Goal: Task Accomplishment & Management: Manage account settings

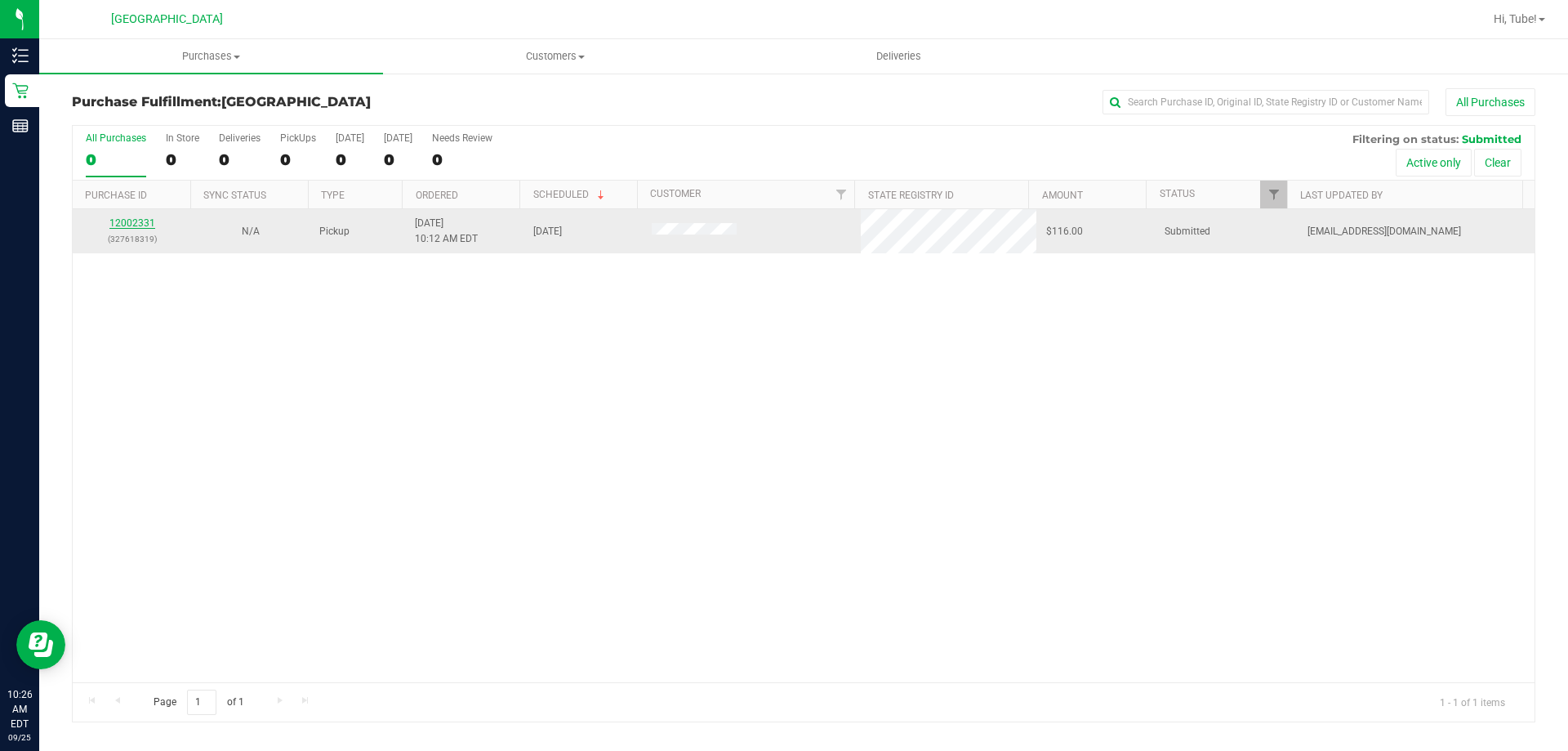
click at [140, 225] on link "12002331" at bounding box center [132, 223] width 45 height 12
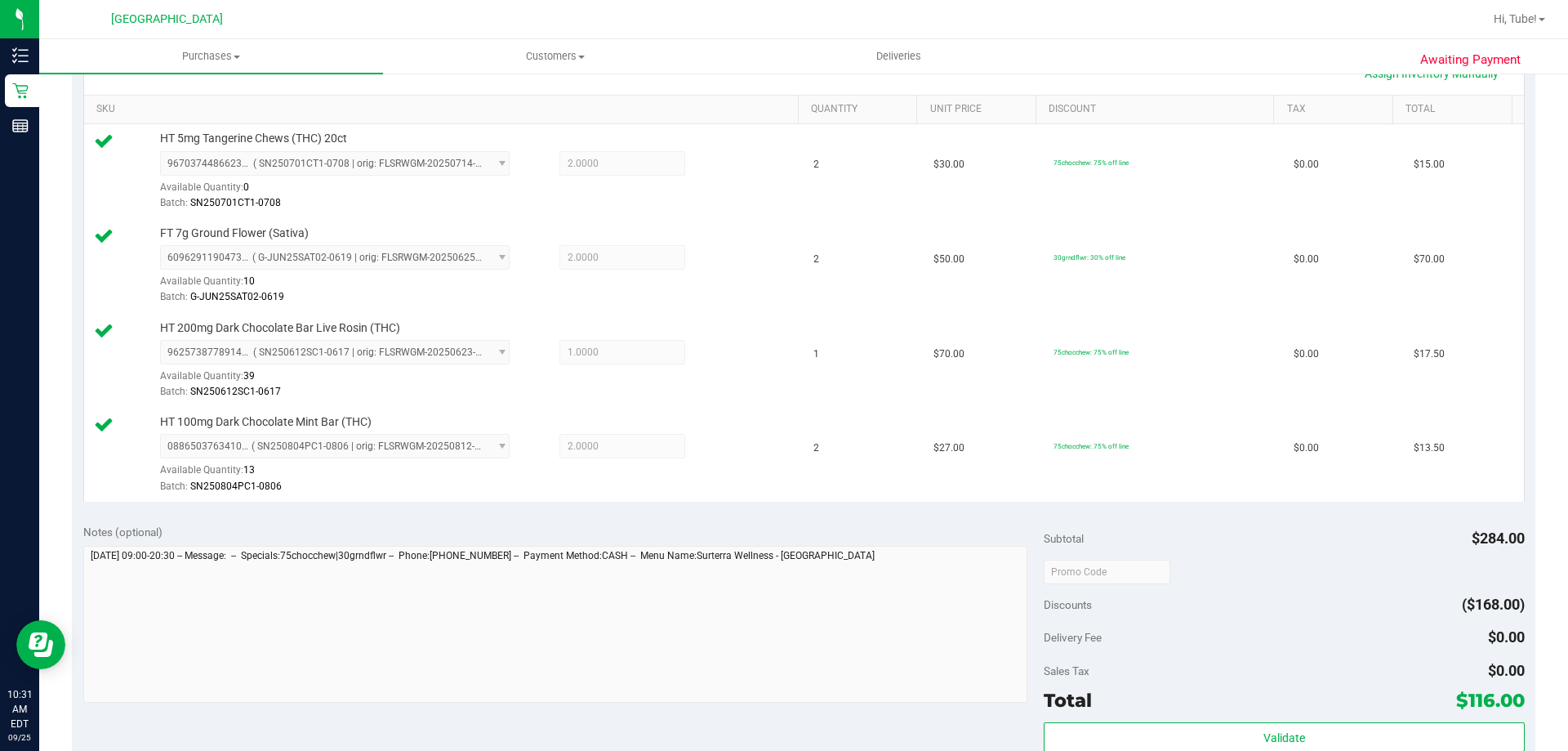
scroll to position [572, 0]
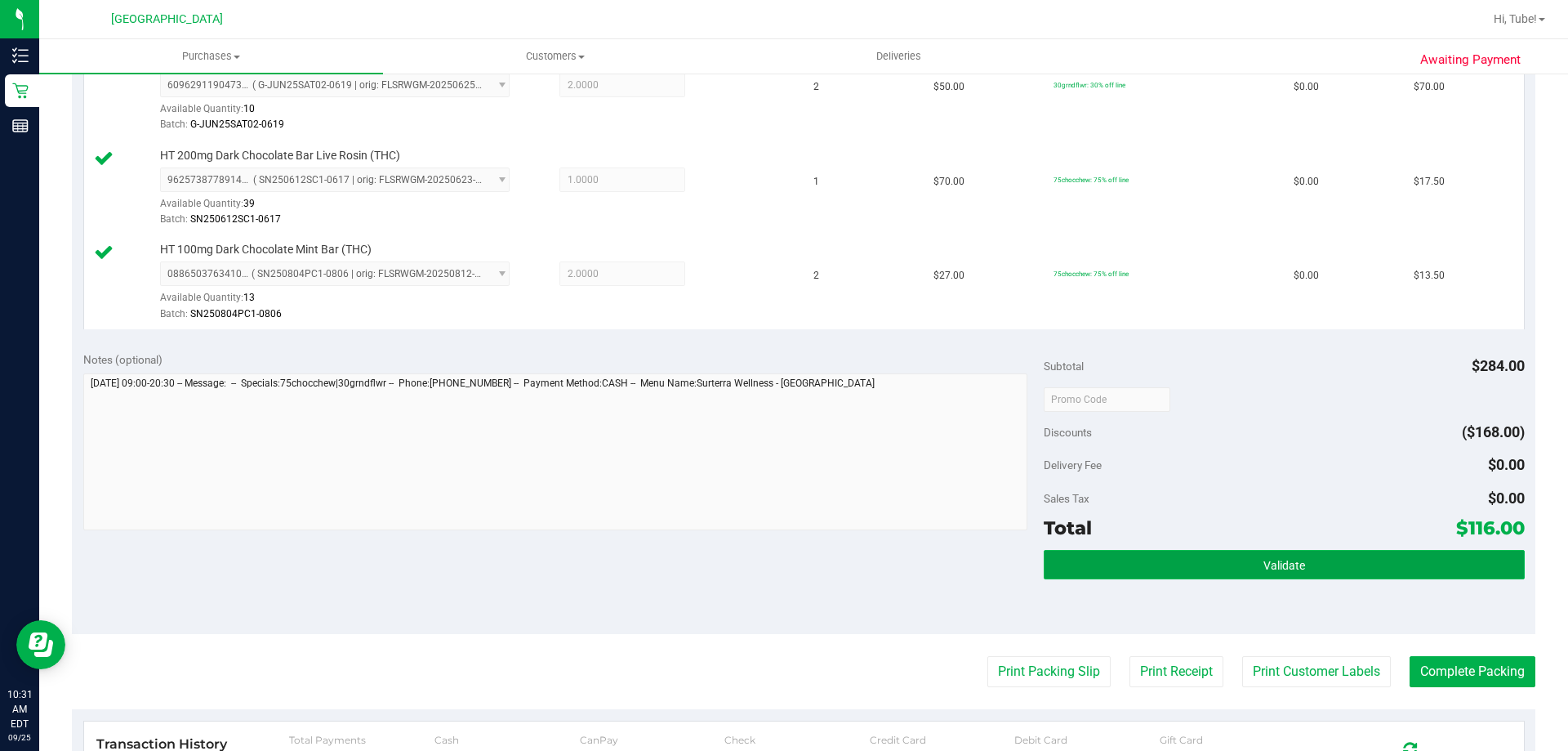
click at [1312, 563] on button "Validate" at bounding box center [1284, 565] width 480 height 29
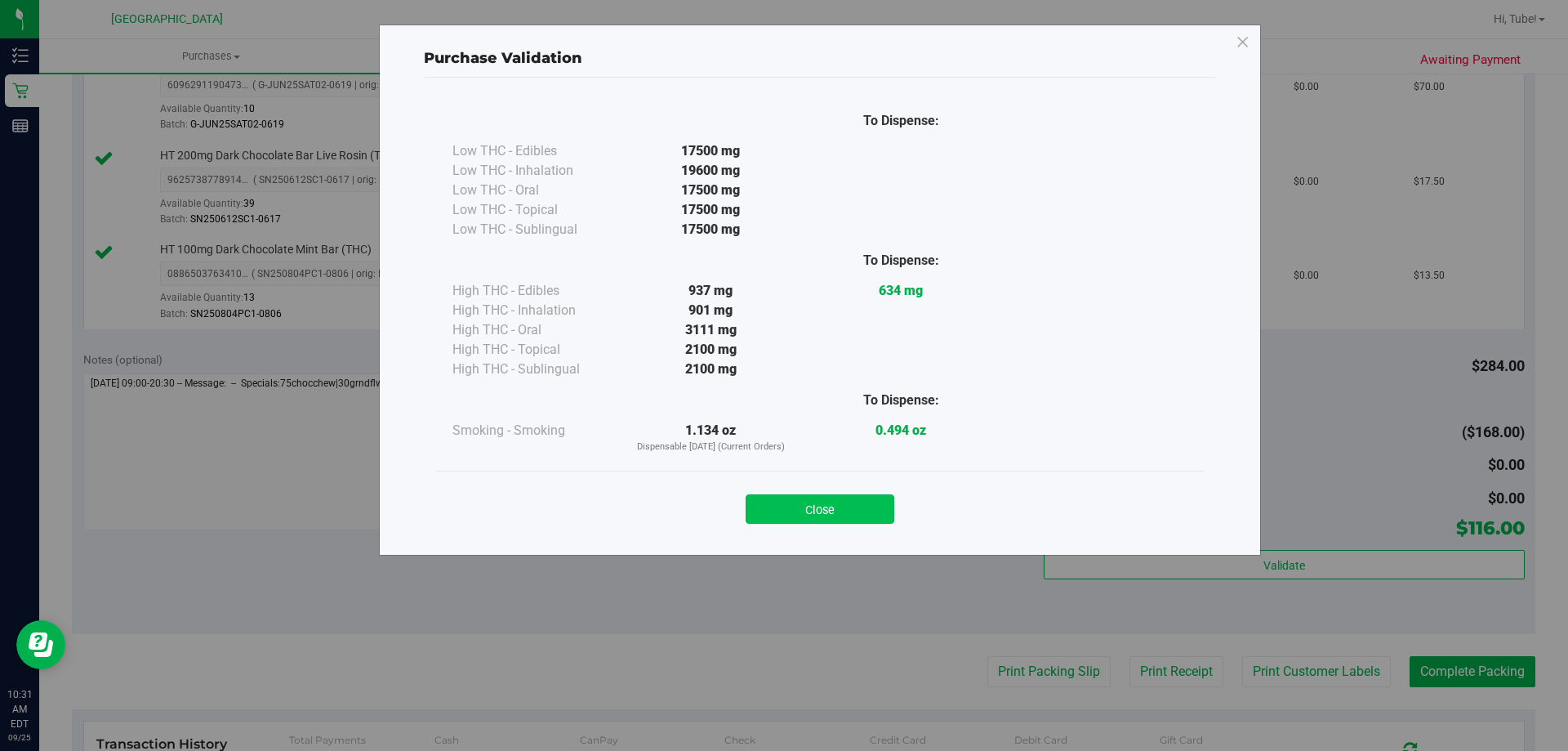
click at [852, 513] on button "Close" at bounding box center [820, 508] width 149 height 29
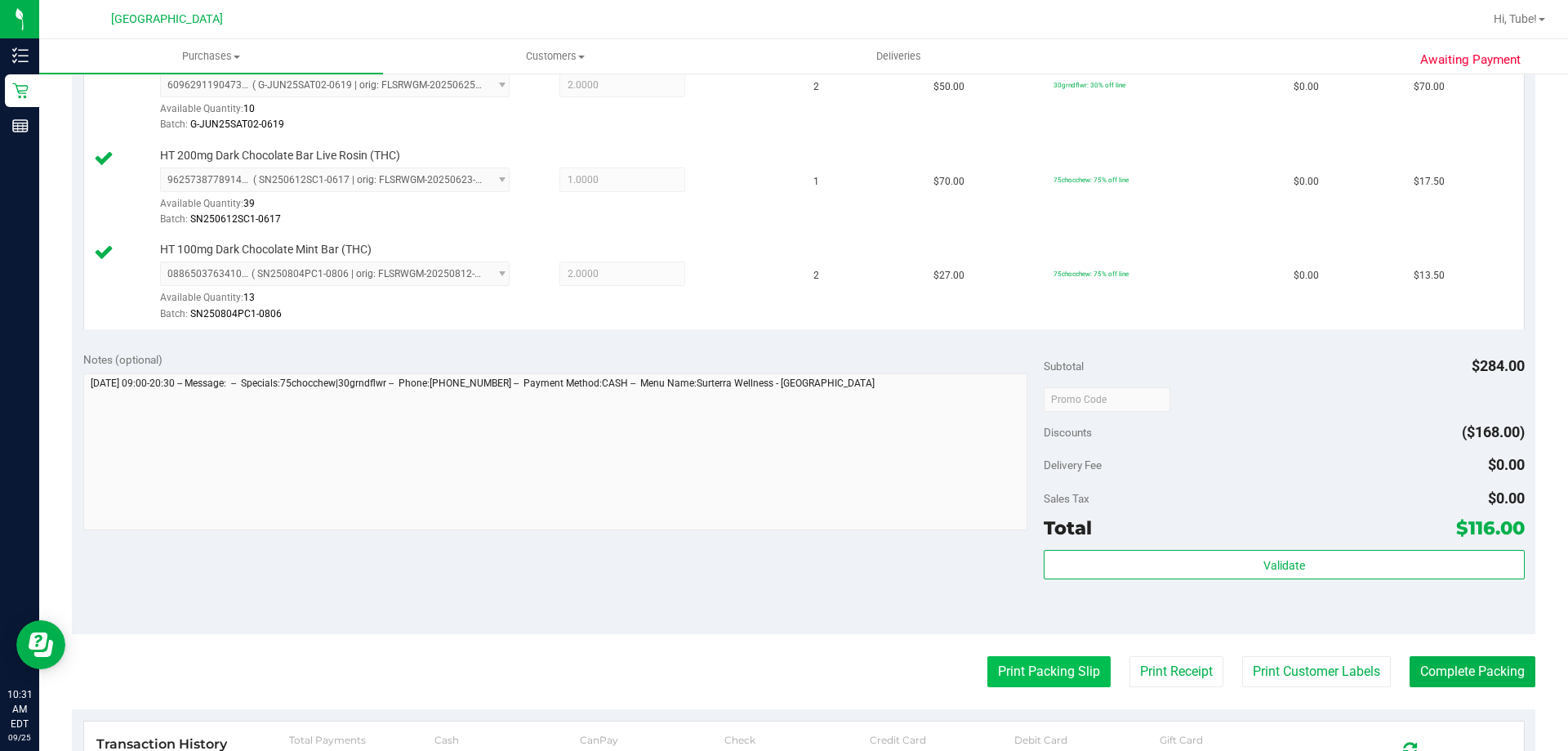
click at [1009, 681] on button "Print Packing Slip" at bounding box center [1049, 672] width 123 height 31
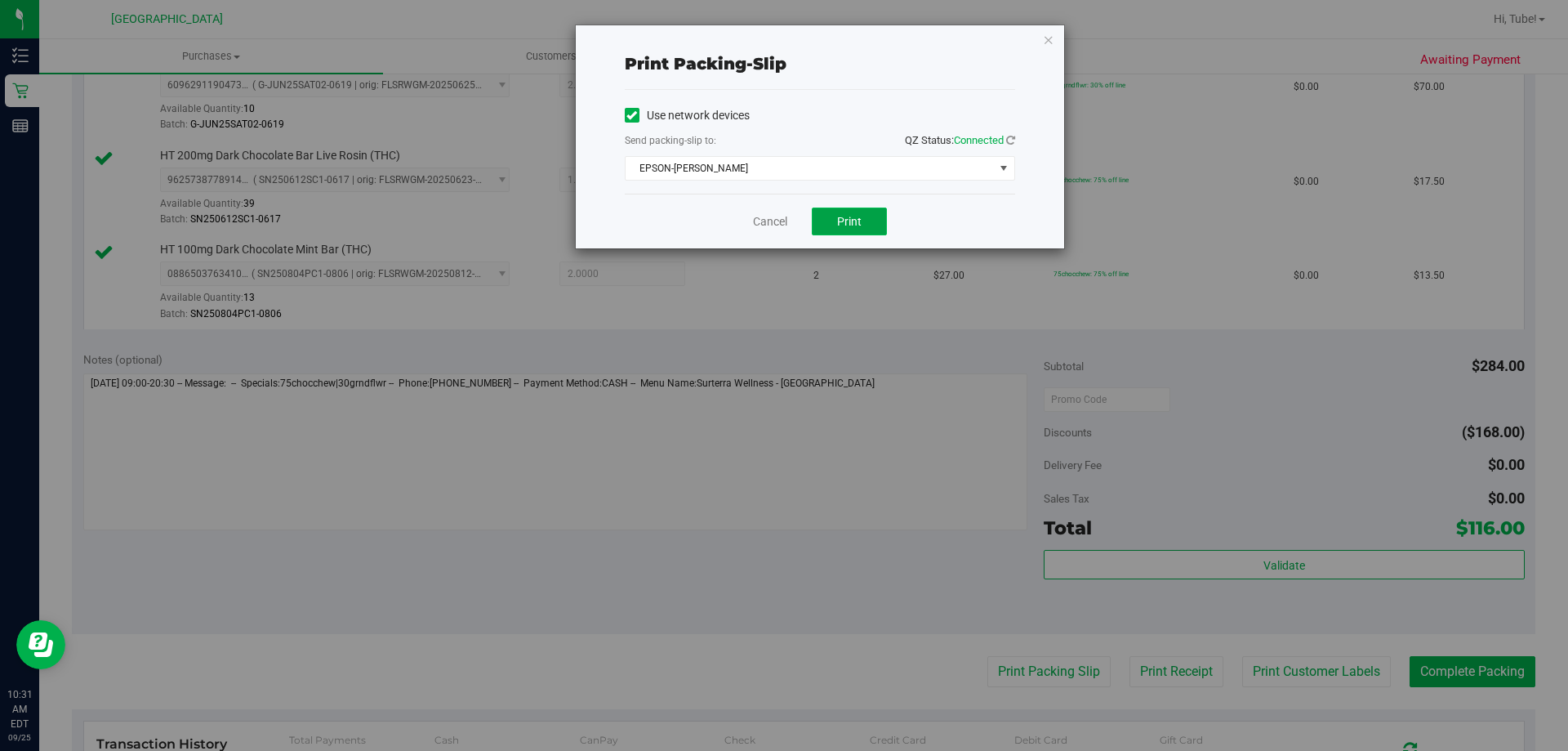
click at [857, 216] on span "Print" at bounding box center [849, 221] width 24 height 13
click at [1047, 37] on icon "button" at bounding box center [1048, 39] width 12 height 20
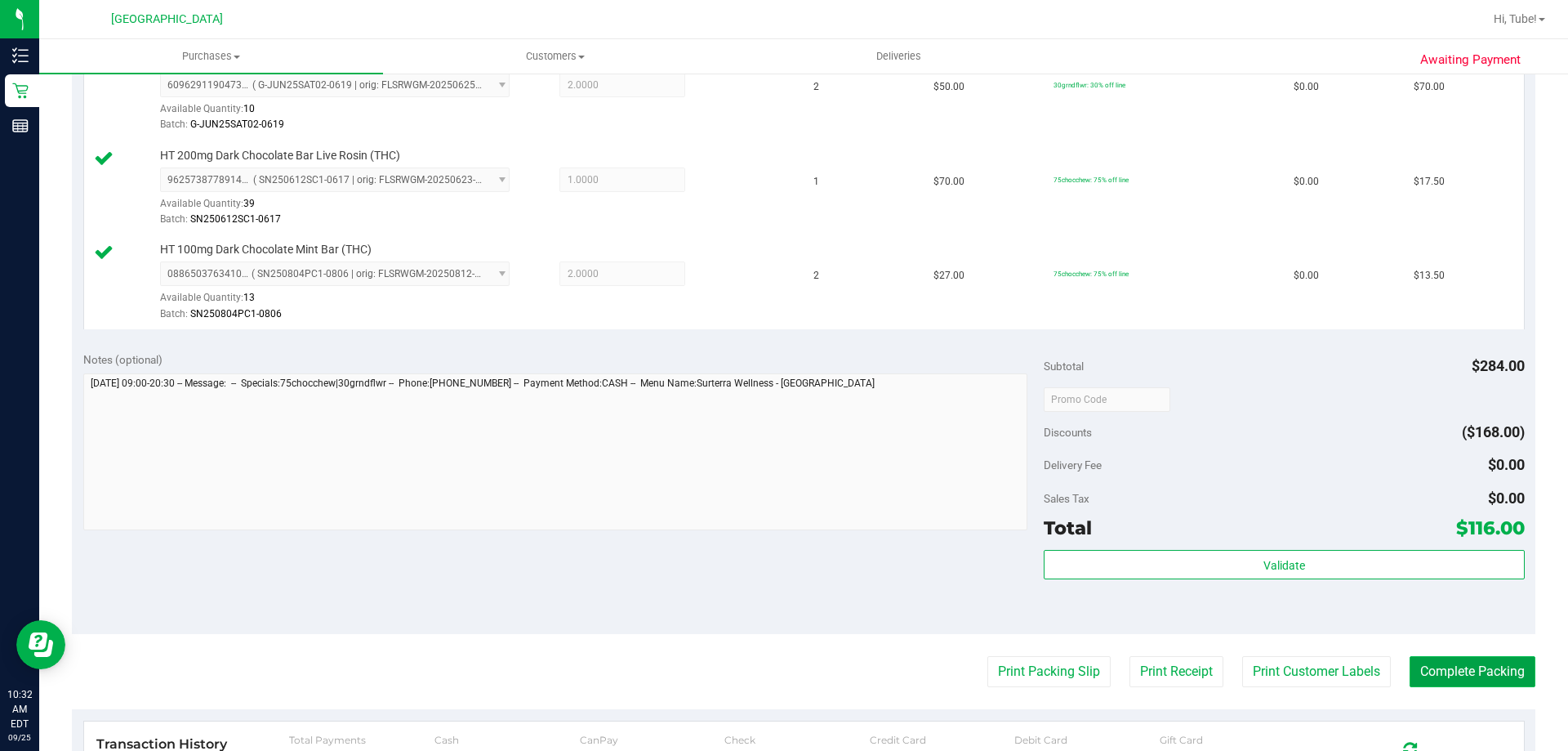
click at [1501, 677] on button "Complete Packing" at bounding box center [1472, 672] width 126 height 31
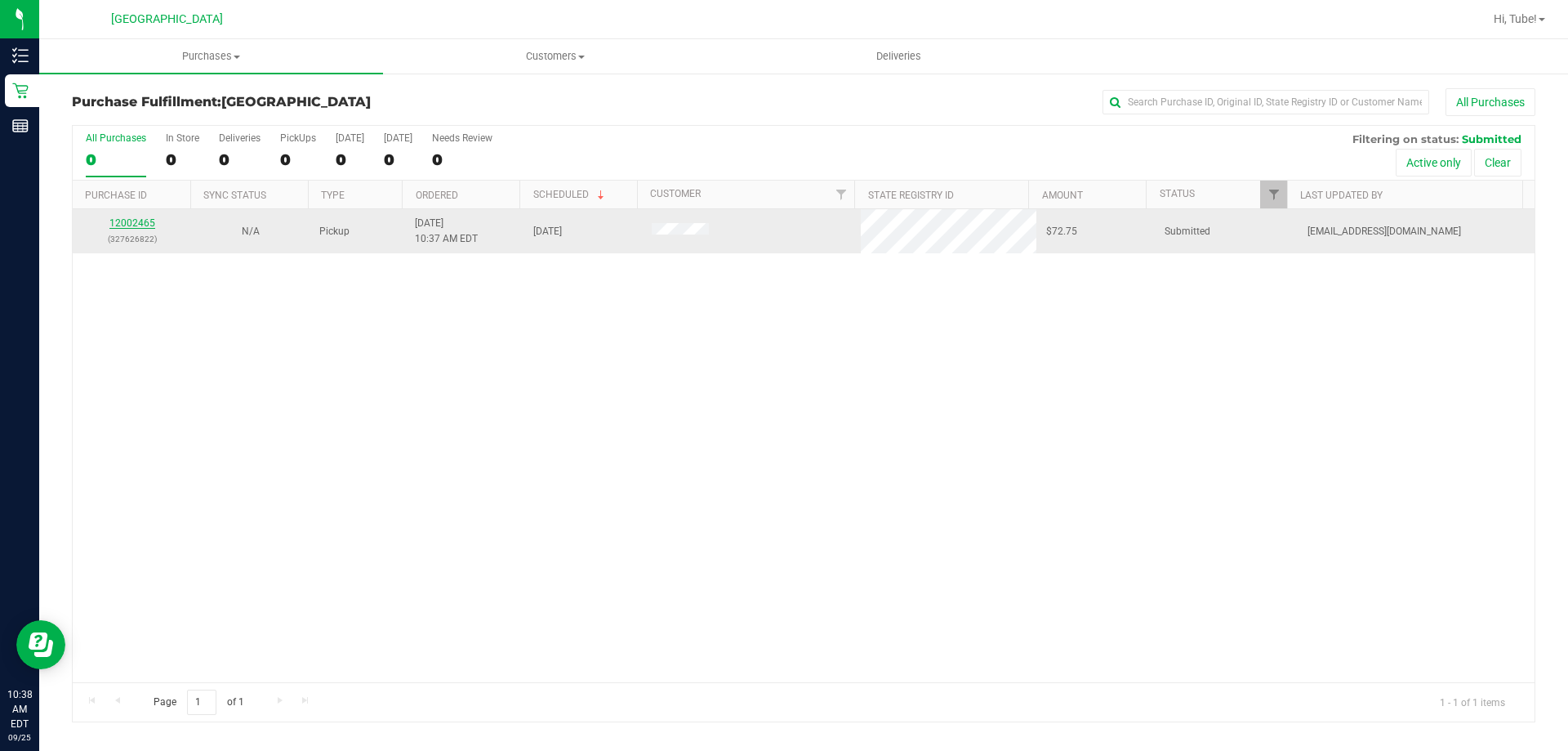
click at [129, 227] on link "12002465" at bounding box center [132, 223] width 45 height 12
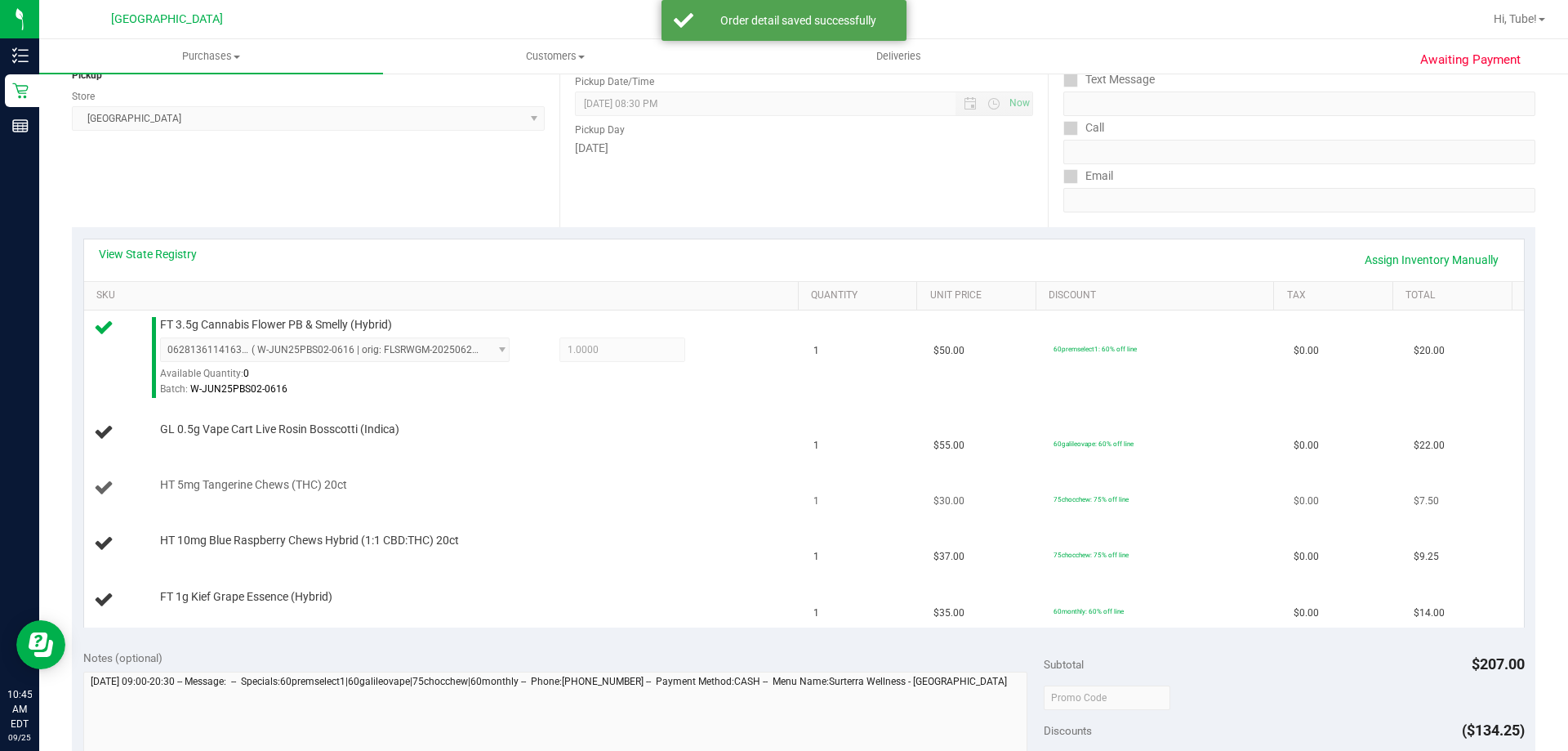
scroll to position [163, 0]
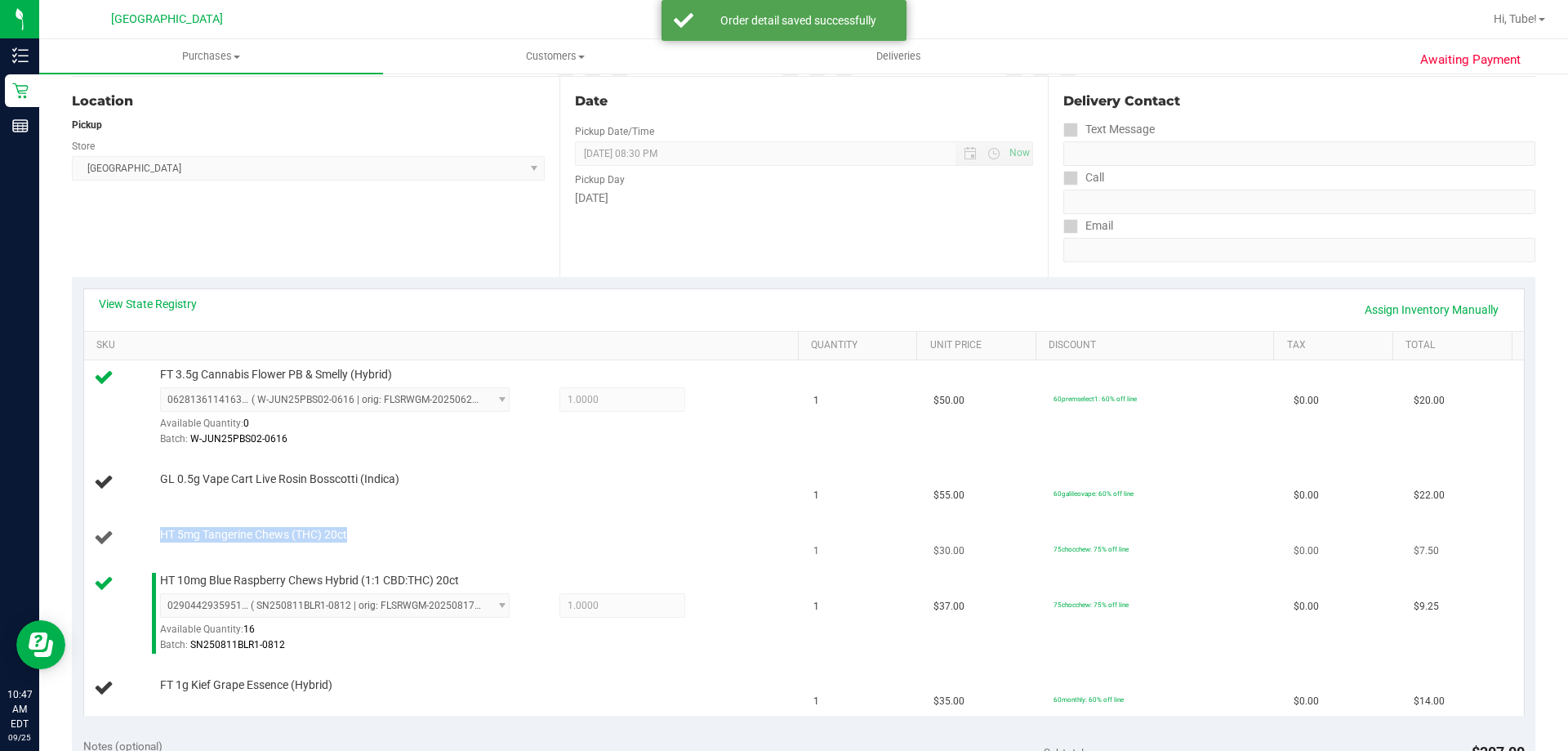
drag, startPoint x: 152, startPoint y: 532, endPoint x: 338, endPoint y: 534, distance: 186.0
click at [374, 521] on td "HT 5mg Tangerine Chews (THC) 20ct" at bounding box center [444, 539] width 720 height 55
copy span "HT 5mg Tangerine Chews (THC) 20ct"
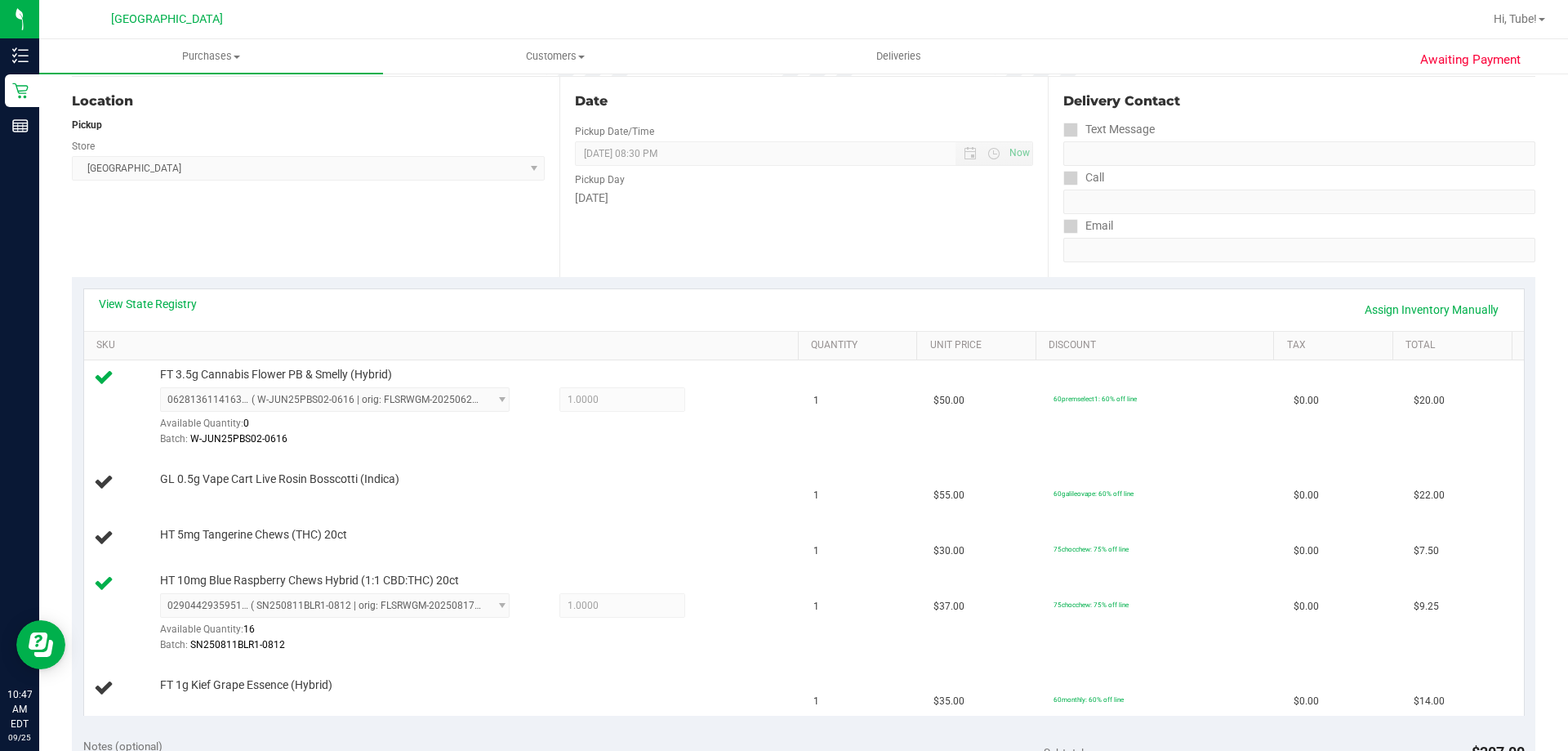
drag, startPoint x: 423, startPoint y: 256, endPoint x: 491, endPoint y: 132, distance: 141.4
click at [423, 249] on div "Location Pickup Store Orange Park WC Select Store Bonita Springs WC Boynton Bea…" at bounding box center [316, 177] width 488 height 200
drag, startPoint x: 152, startPoint y: 679, endPoint x: 299, endPoint y: 688, distance: 147.3
click at [364, 679] on div "FT 1g Kief Grape Essence (Hybrid)" at bounding box center [471, 686] width 639 height 16
copy span "FT 1g Kief Grape Essence (Hybrid)"
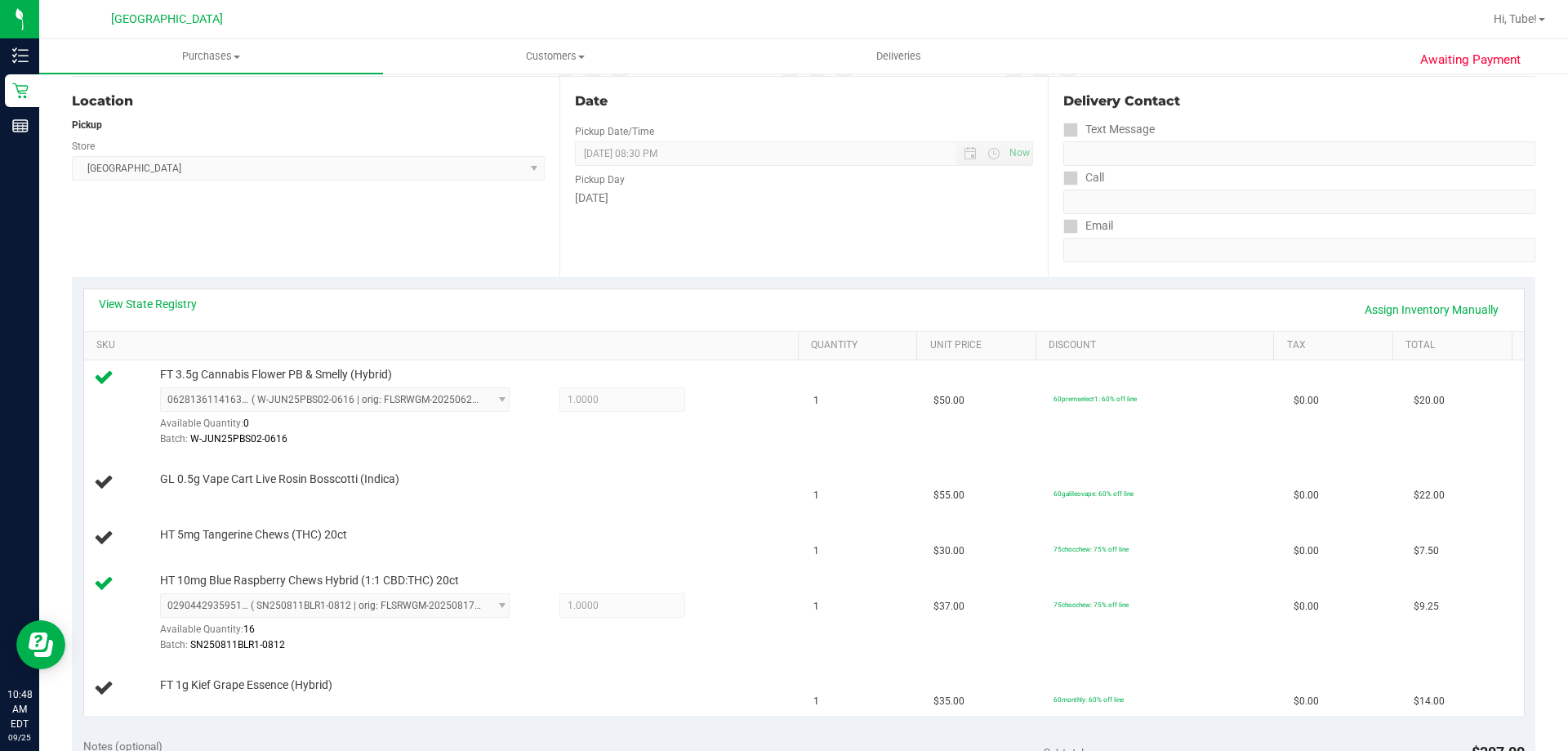
click at [392, 203] on div "Location Pickup Store Orange Park WC Select Store Bonita Springs WC Boynton Bea…" at bounding box center [316, 177] width 488 height 200
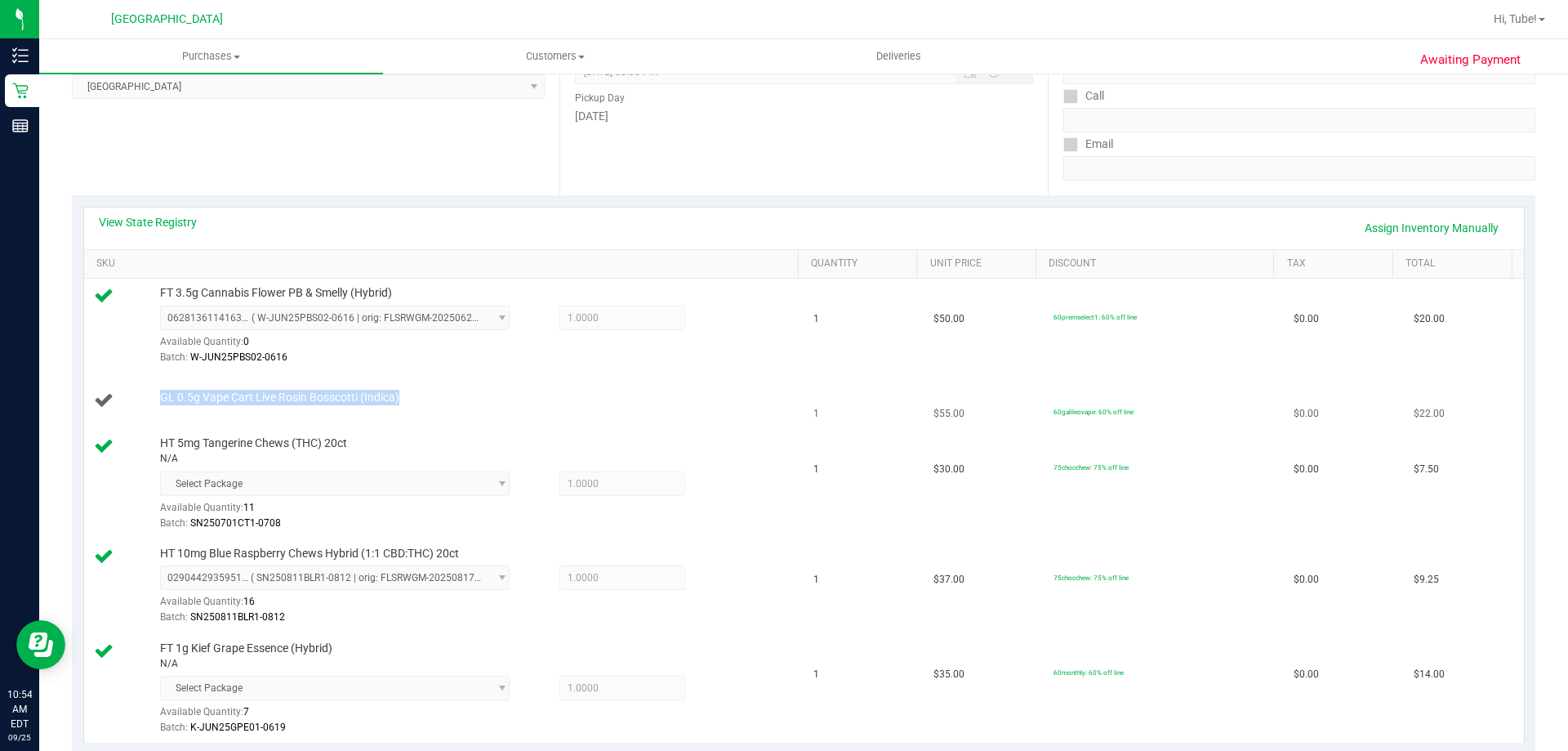
drag, startPoint x: 146, startPoint y: 400, endPoint x: 419, endPoint y: 403, distance: 273.0
click at [419, 403] on div "GL 0.5g Vape Cart Live Rosin Bosscotti (Indica)" at bounding box center [444, 400] width 701 height 22
drag, startPoint x: 376, startPoint y: 405, endPoint x: 230, endPoint y: 403, distance: 146.0
click at [236, 405] on div at bounding box center [475, 405] width 630 height 1
drag, startPoint x: 154, startPoint y: 399, endPoint x: 398, endPoint y: 385, distance: 244.4
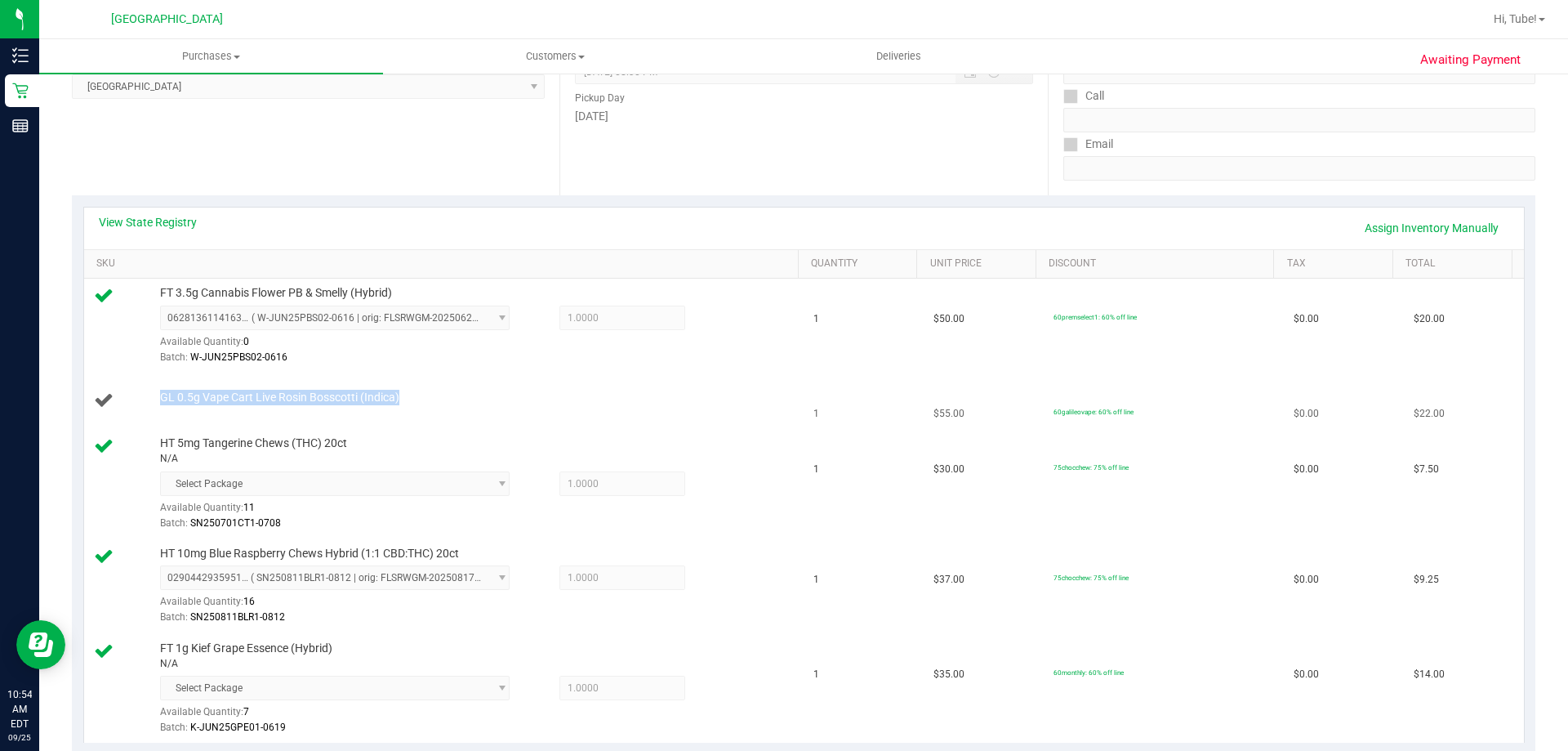
click at [398, 385] on td "GL 0.5g Vape Cart Live Rosin Bosscotti (Indica)" at bounding box center [444, 401] width 720 height 55
copy span "GL 0.5g Vape Cart Live Rosin Bosscotti (Indica)"
click at [495, 190] on div "Location Pickup Store Orange Park WC Select Store Bonita Springs WC Boynton Bea…" at bounding box center [316, 95] width 488 height 200
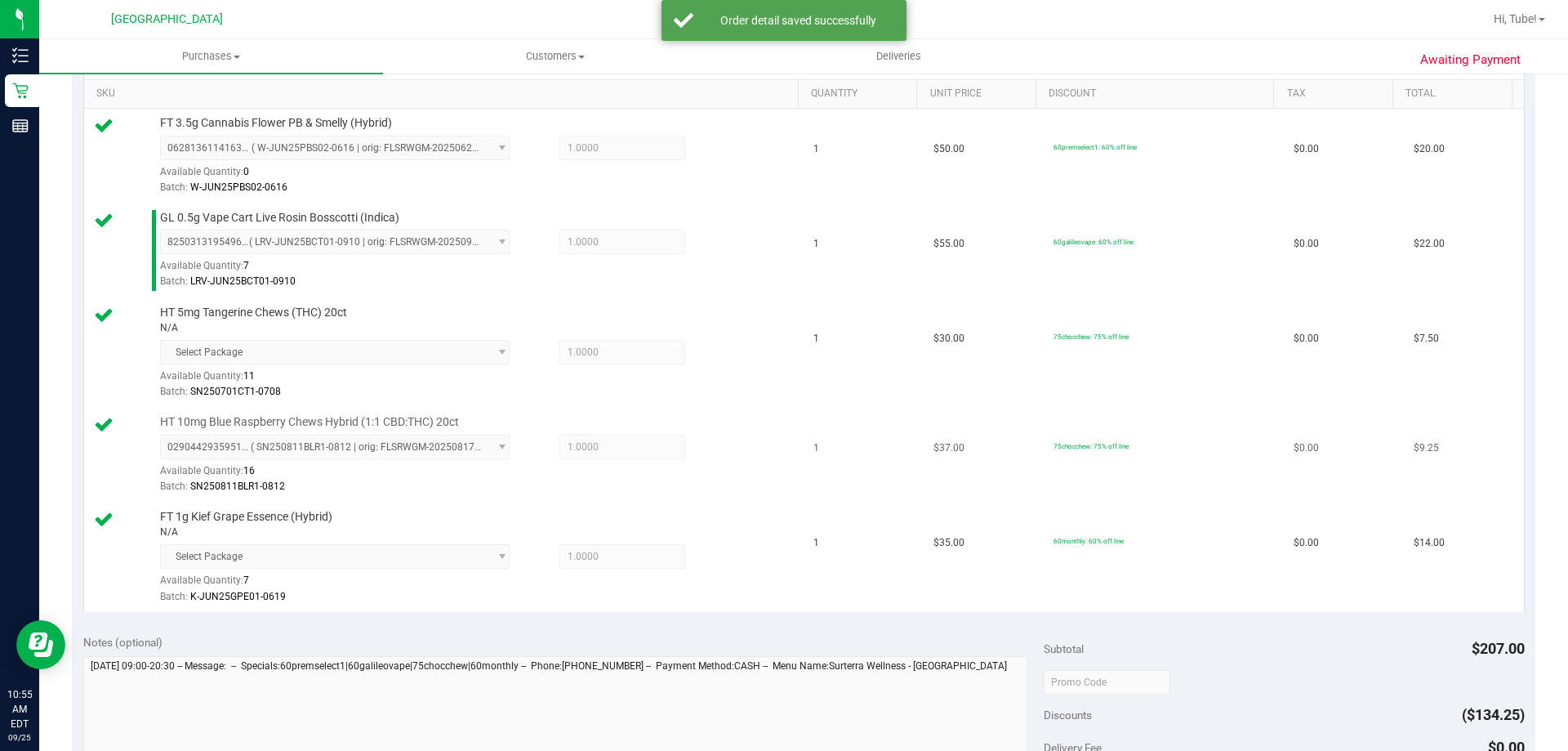
scroll to position [572, 0]
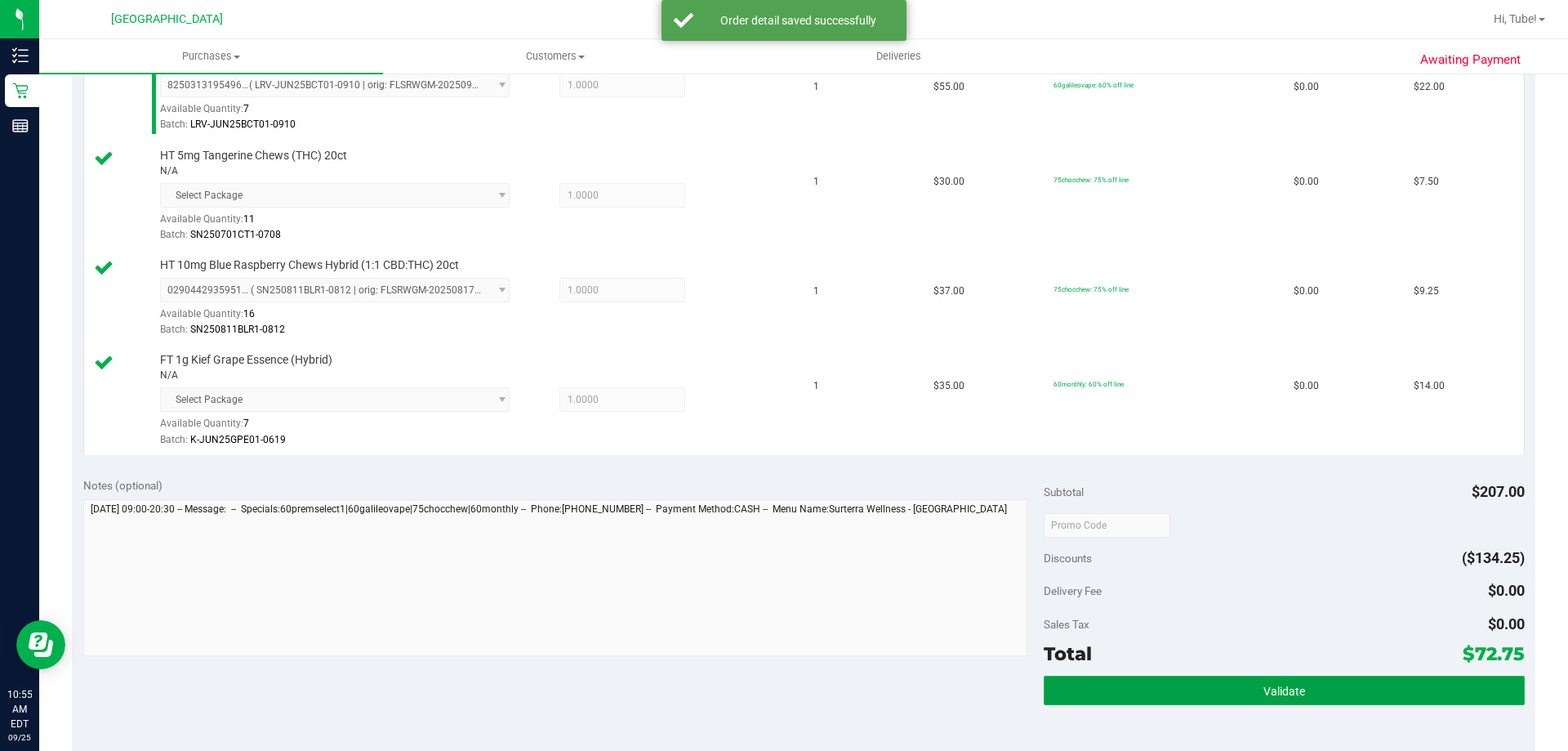
click at [1190, 684] on button "Validate" at bounding box center [1284, 690] width 480 height 29
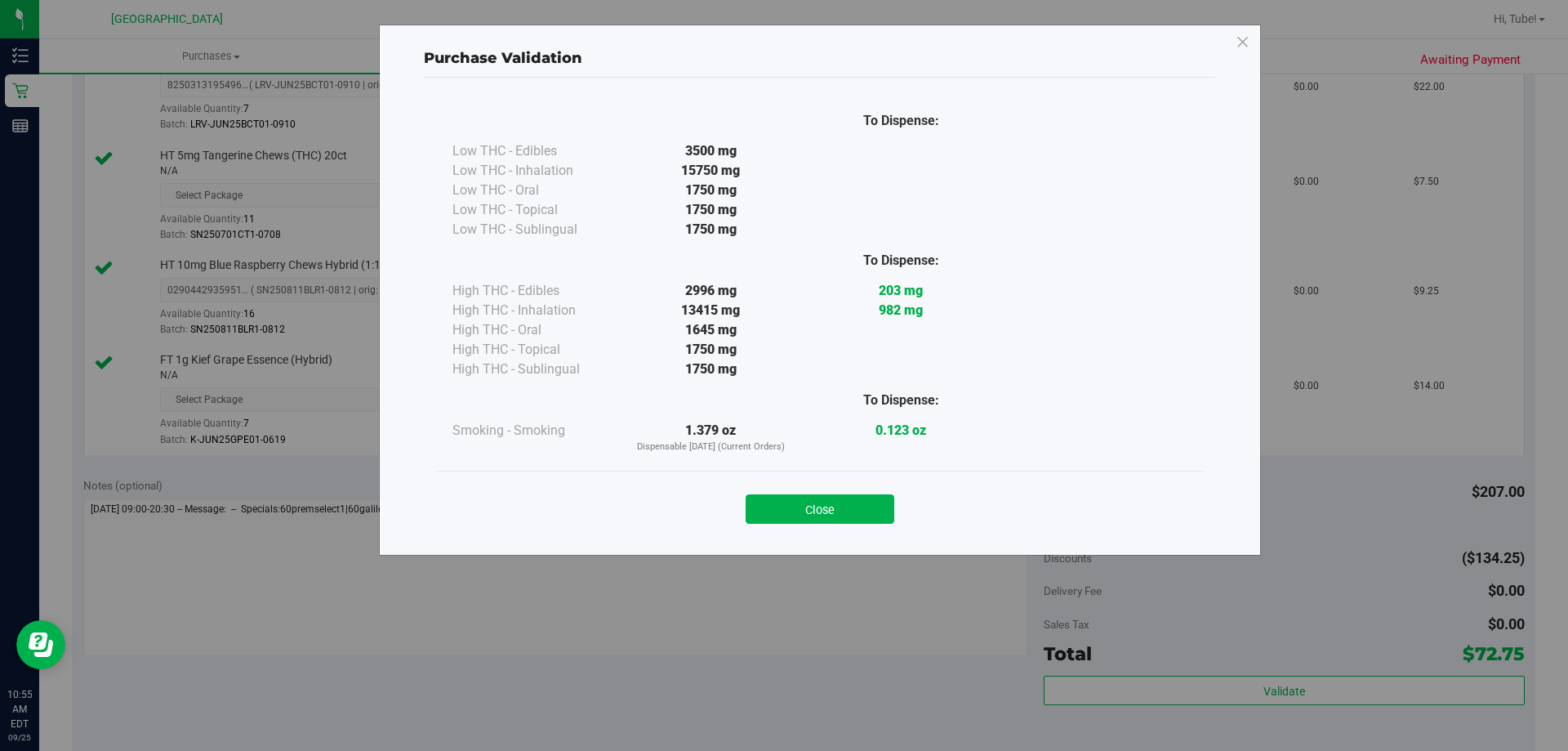
click at [874, 498] on button "Close" at bounding box center [820, 508] width 149 height 29
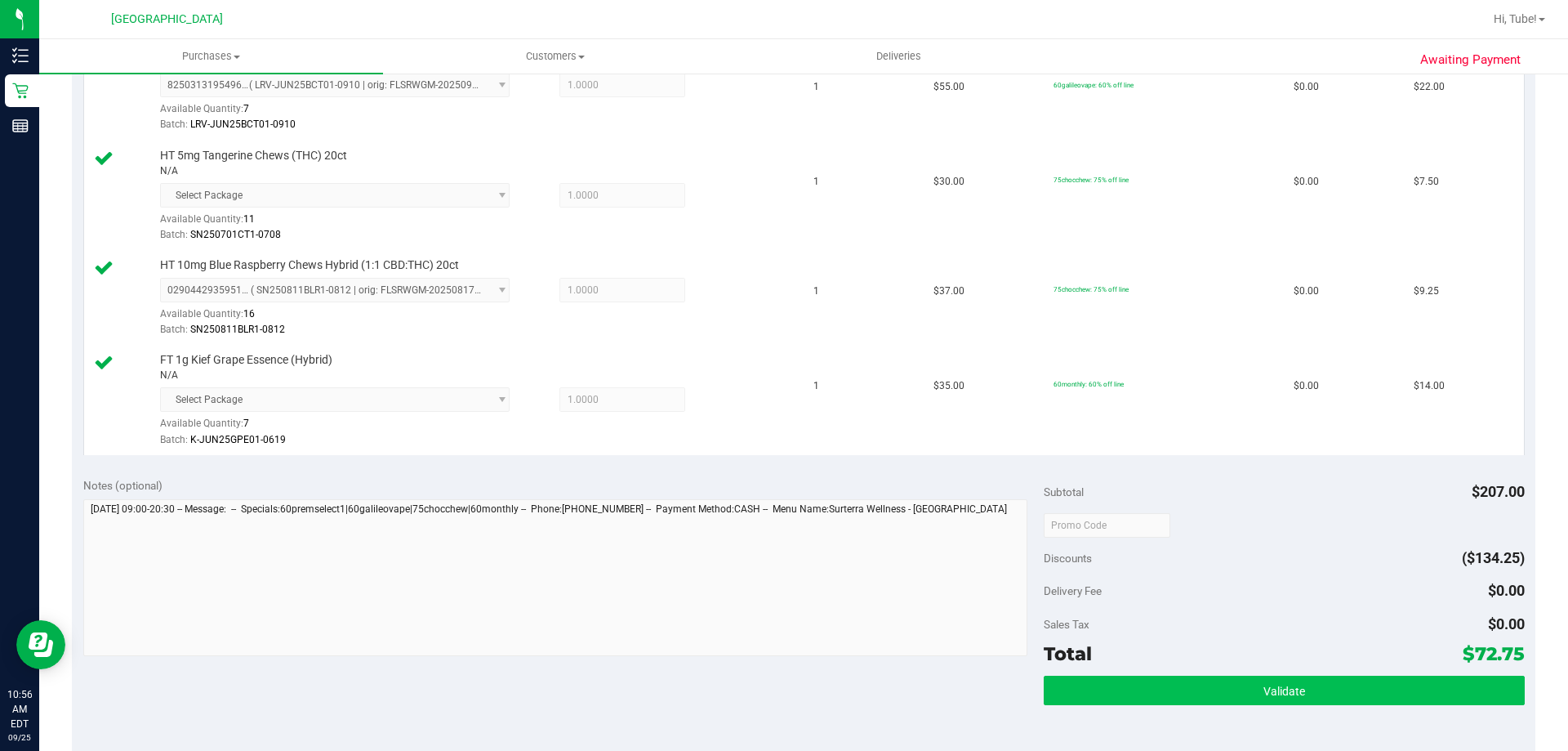
scroll to position [736, 0]
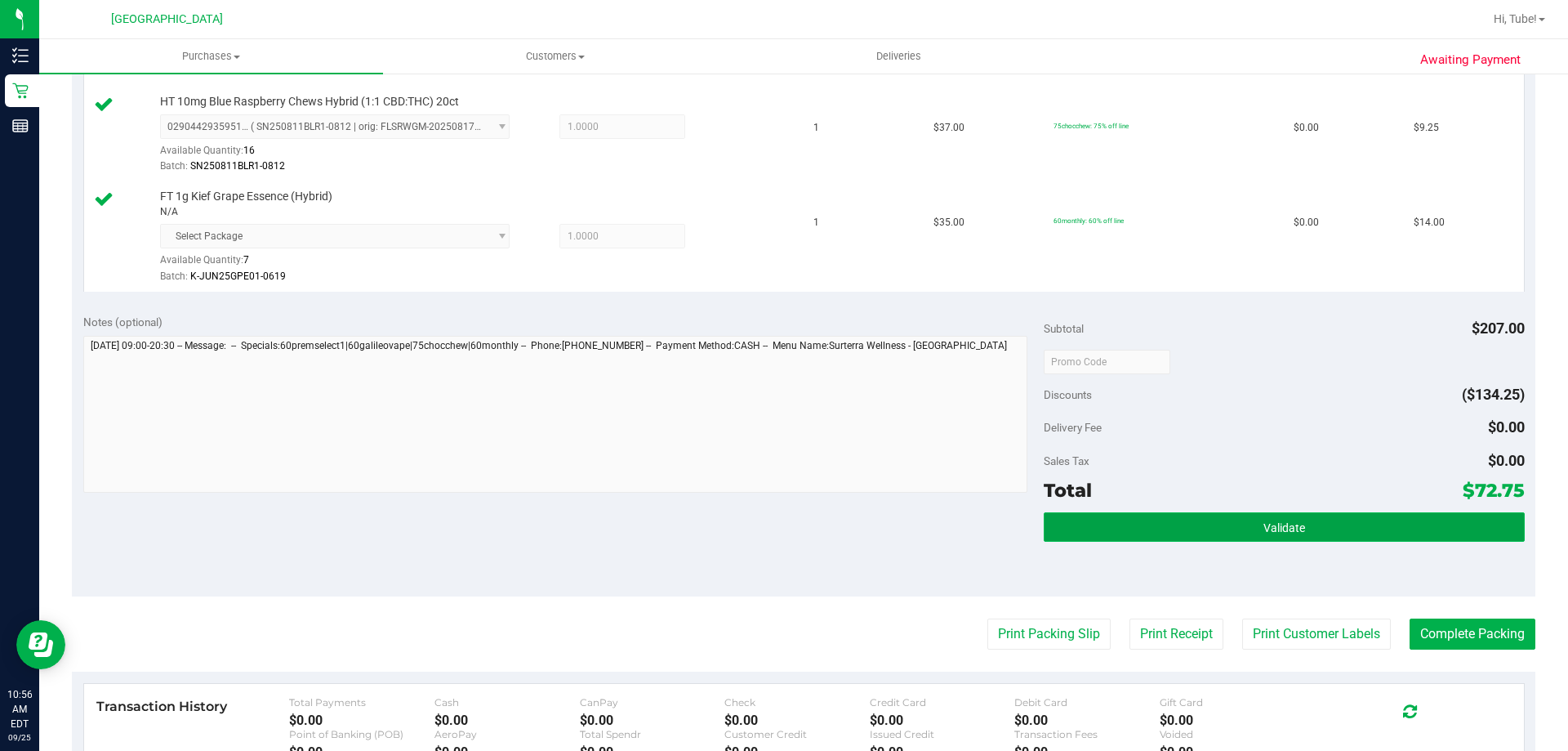
click at [1177, 526] on button "Validate" at bounding box center [1284, 527] width 480 height 29
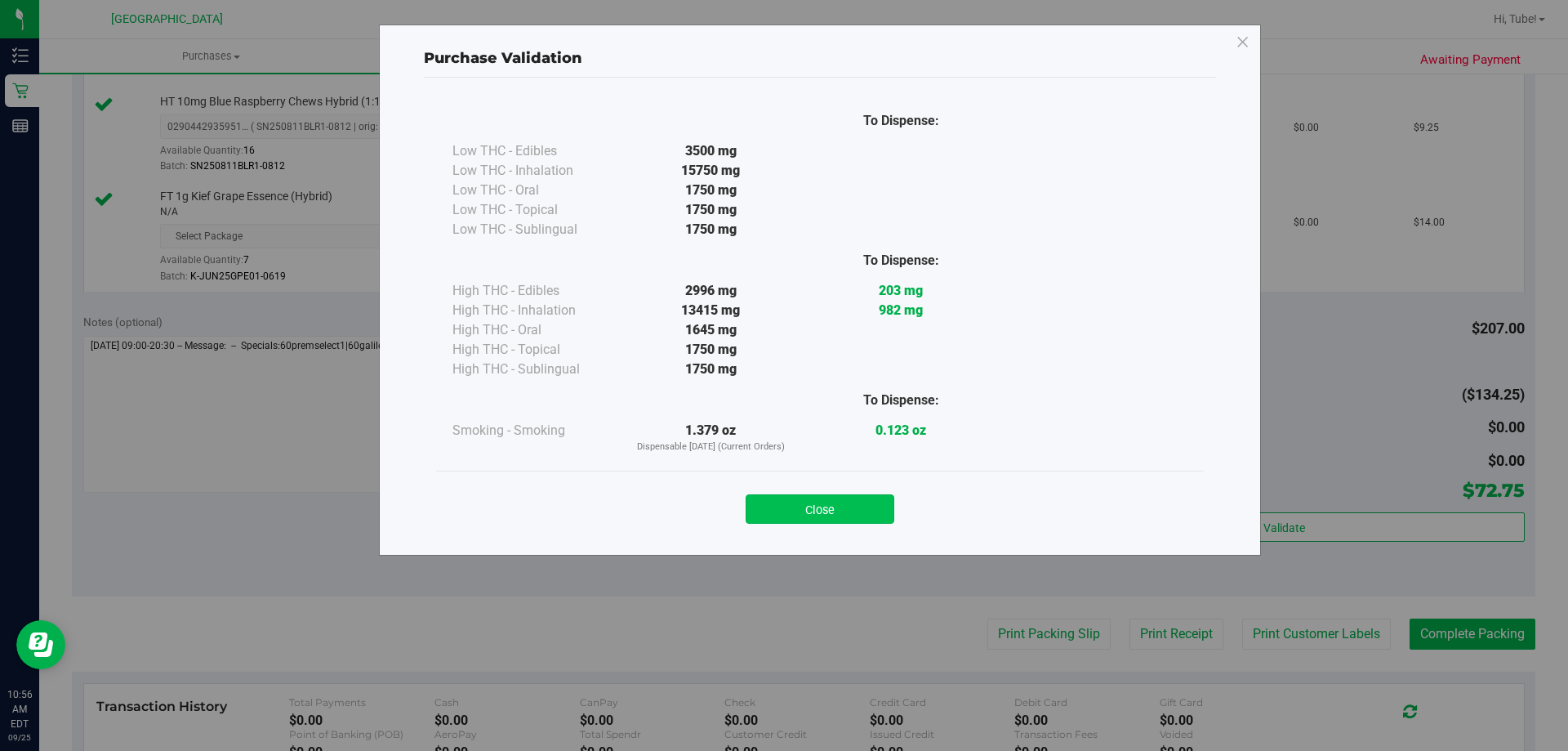
click at [815, 517] on button "Close" at bounding box center [820, 508] width 149 height 29
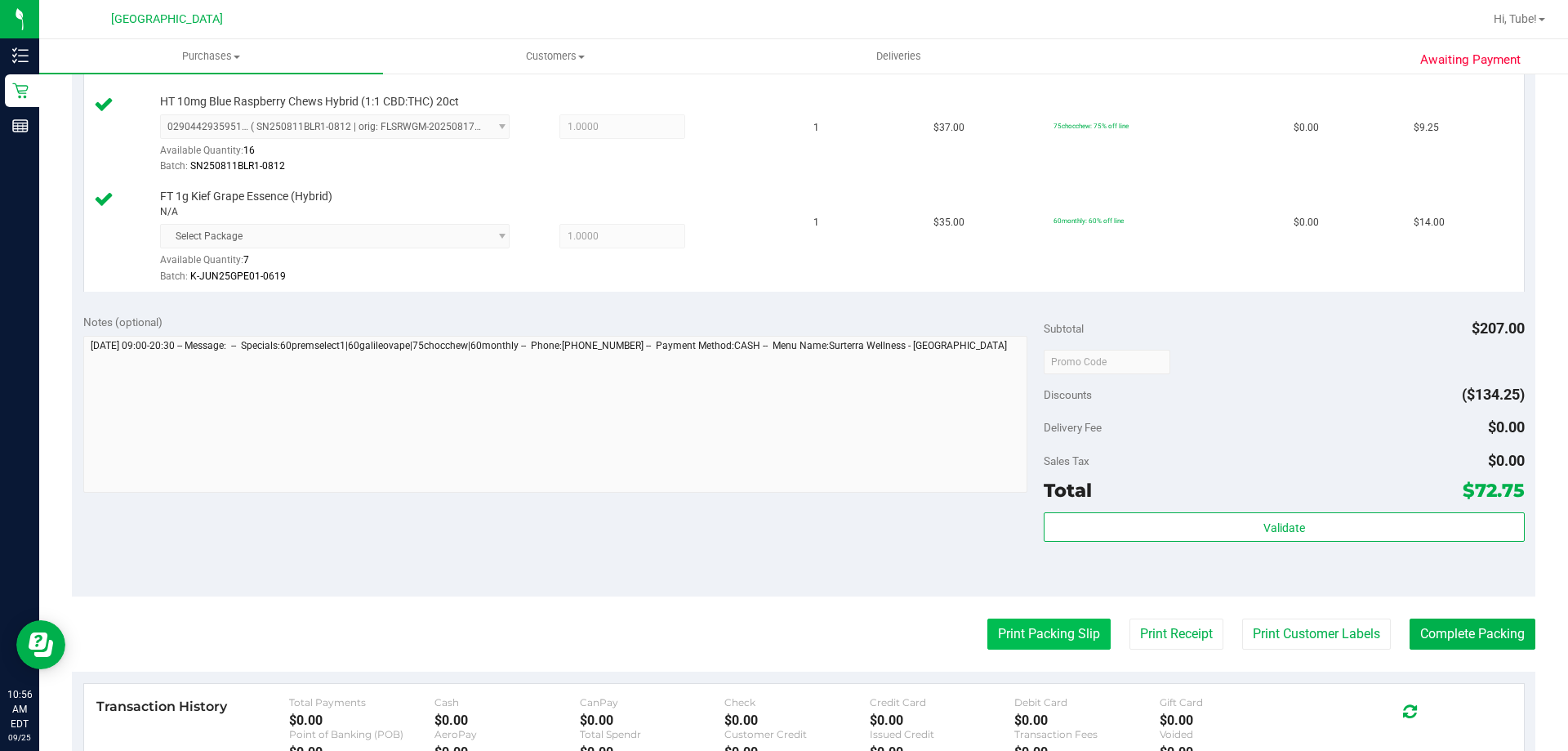
click at [1014, 635] on button "Print Packing Slip" at bounding box center [1049, 634] width 123 height 31
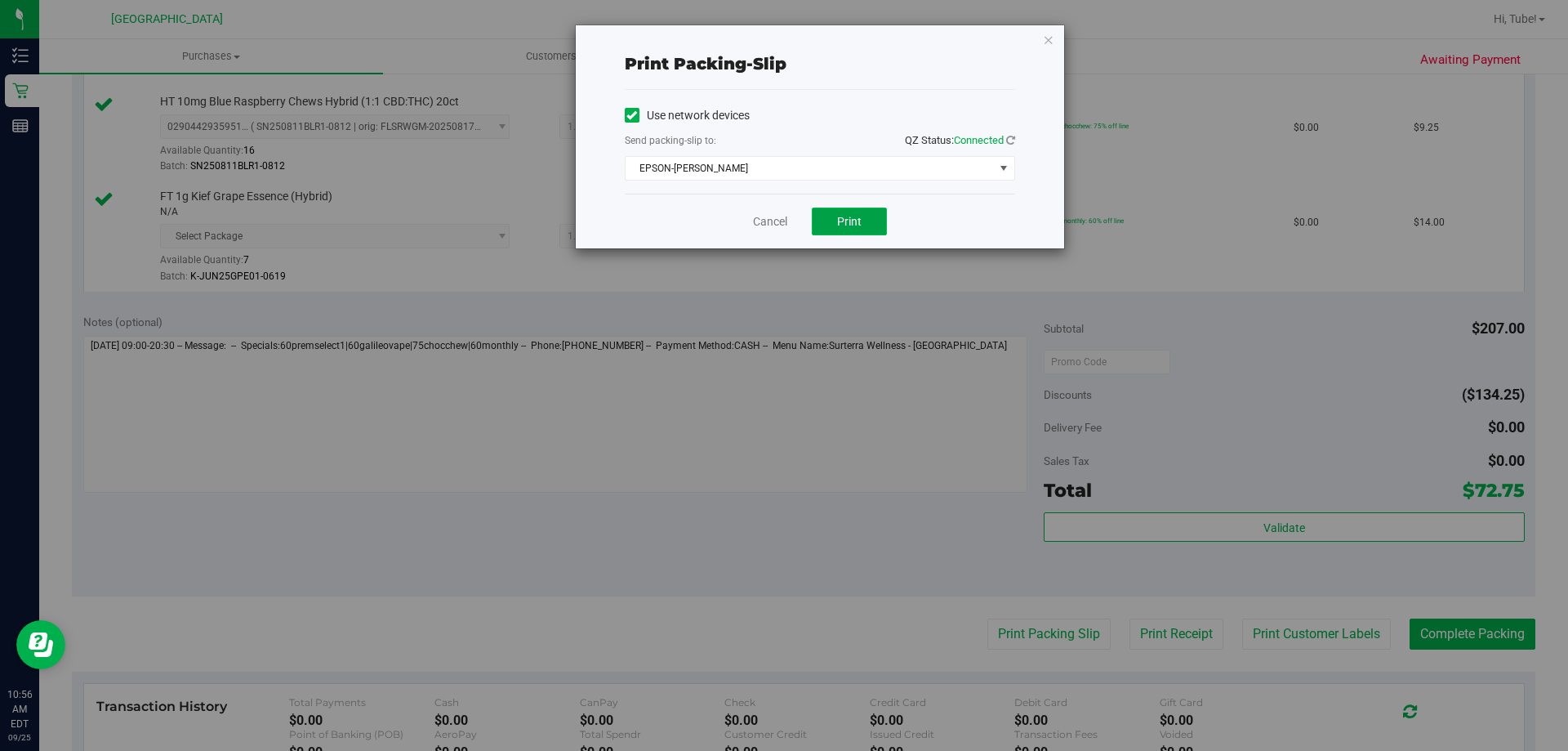
click at [868, 212] on button "Print" at bounding box center [850, 221] width 75 height 28
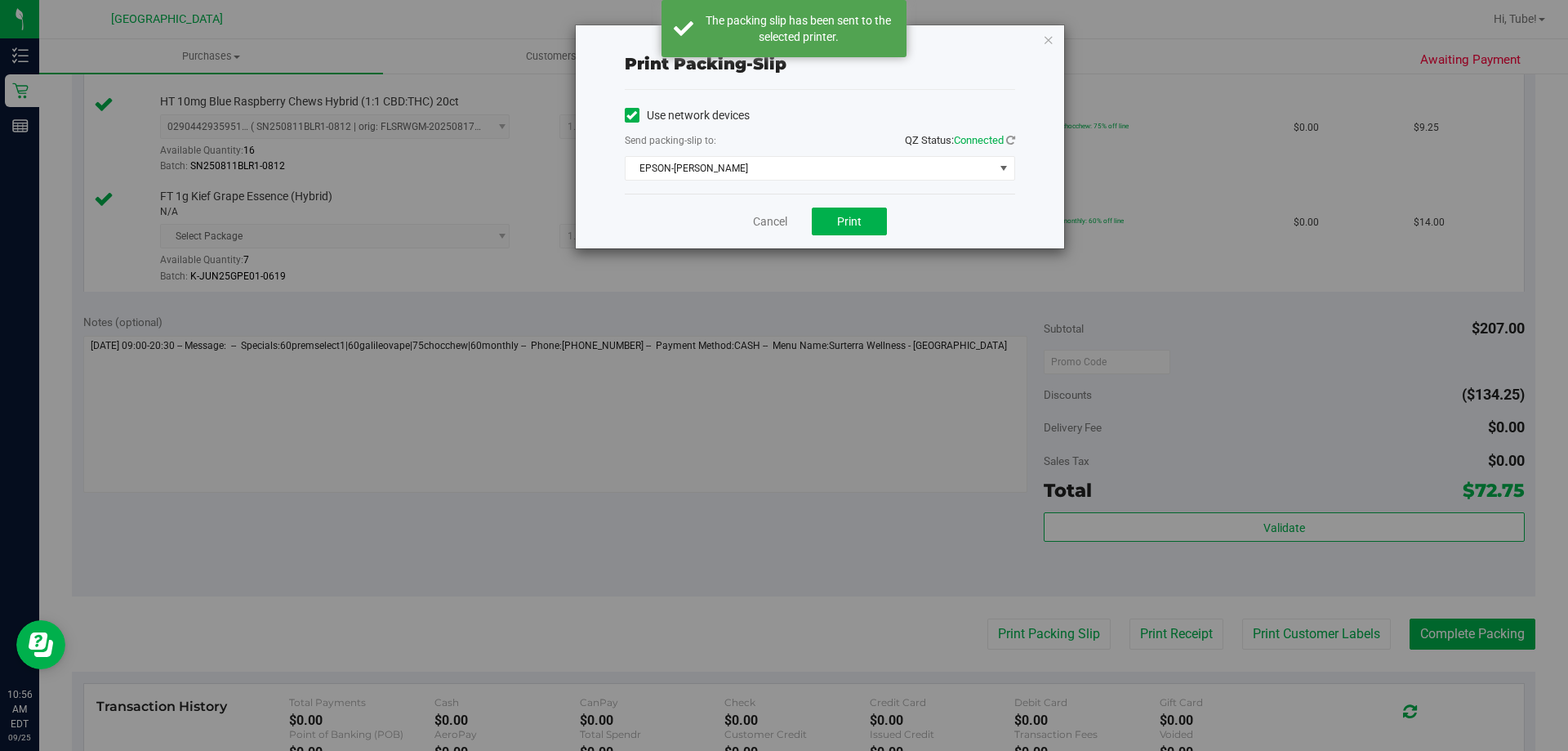
click at [1050, 42] on icon "button" at bounding box center [1048, 39] width 12 height 20
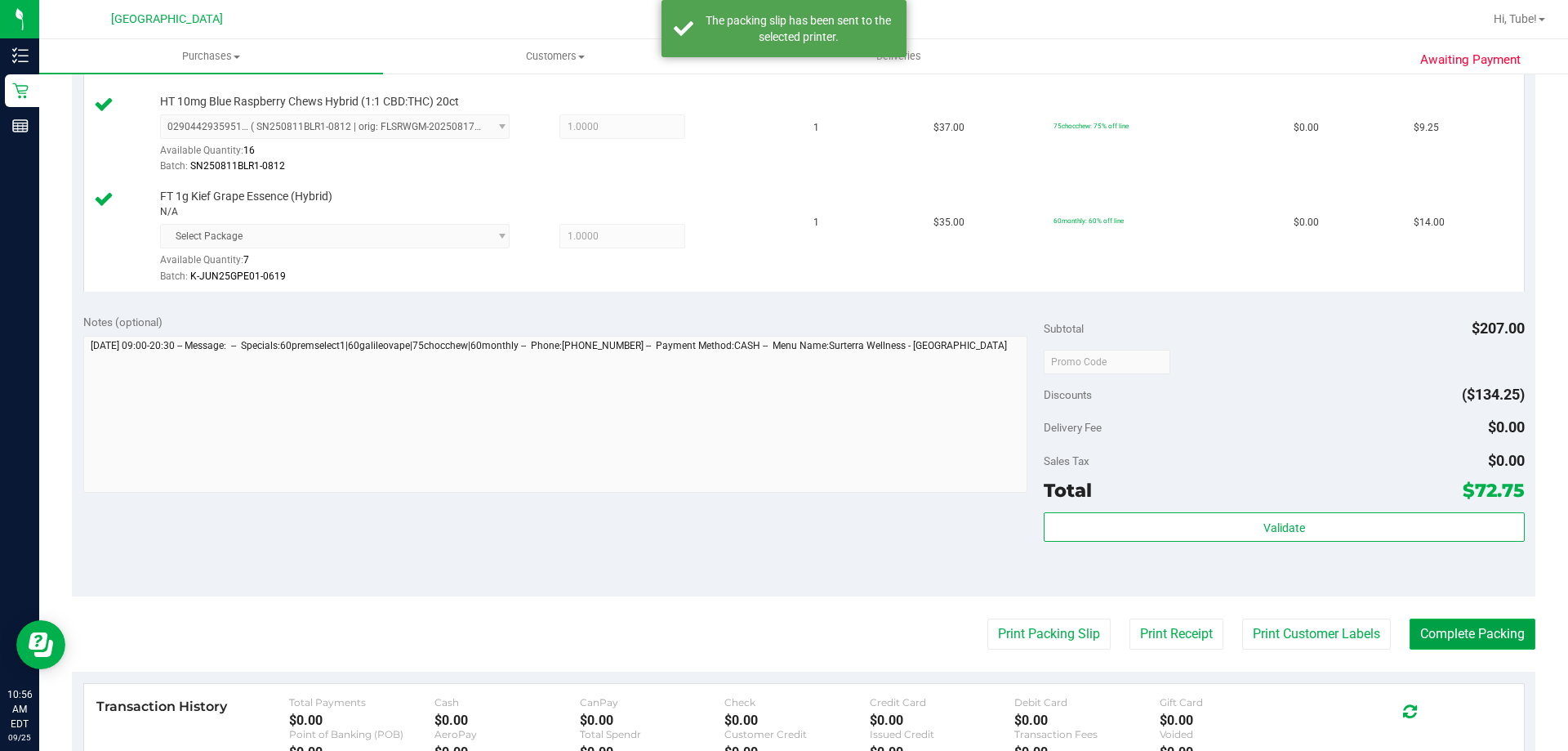
click at [1471, 642] on button "Complete Packing" at bounding box center [1472, 634] width 126 height 31
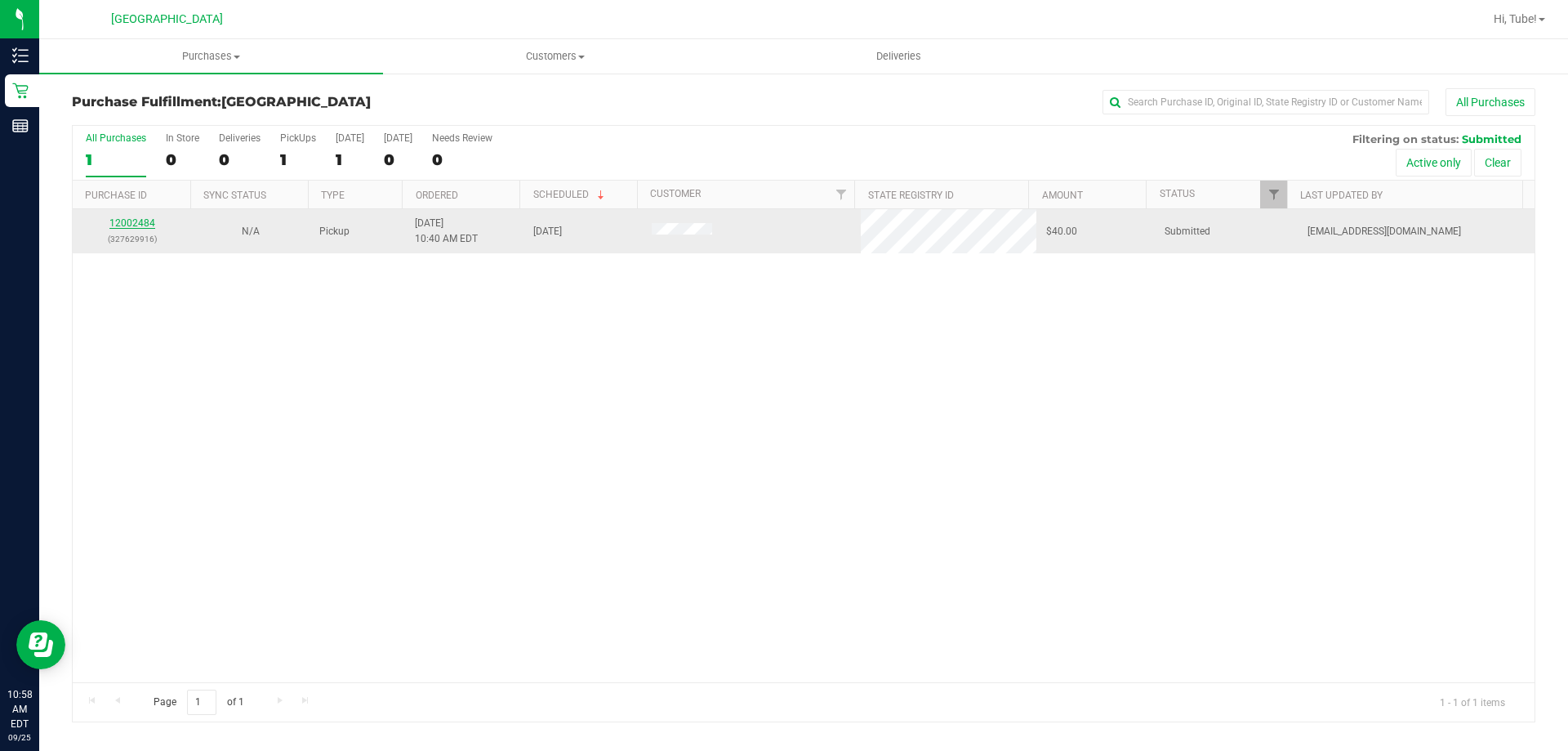
click at [142, 221] on link "12002484" at bounding box center [132, 223] width 45 height 12
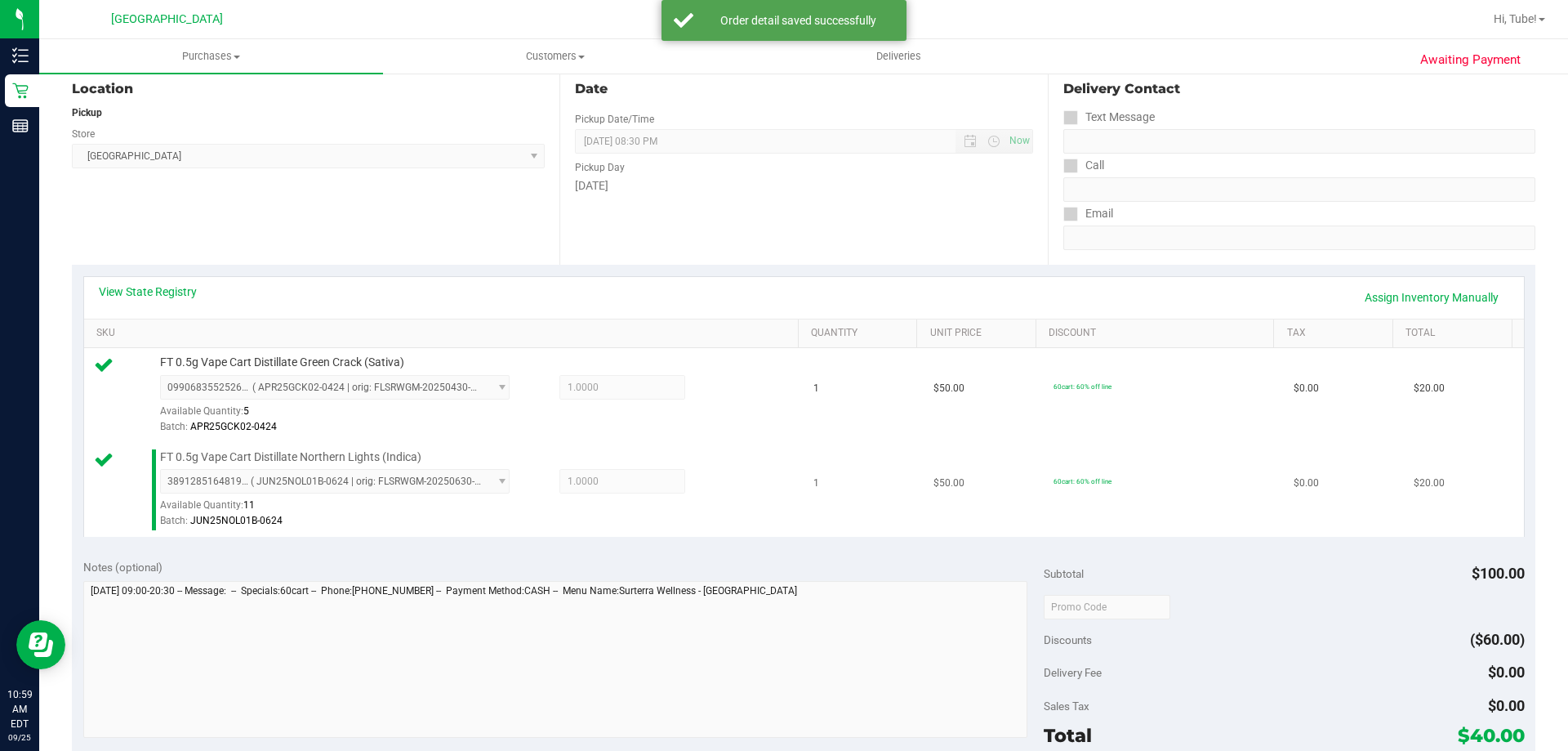
scroll to position [491, 0]
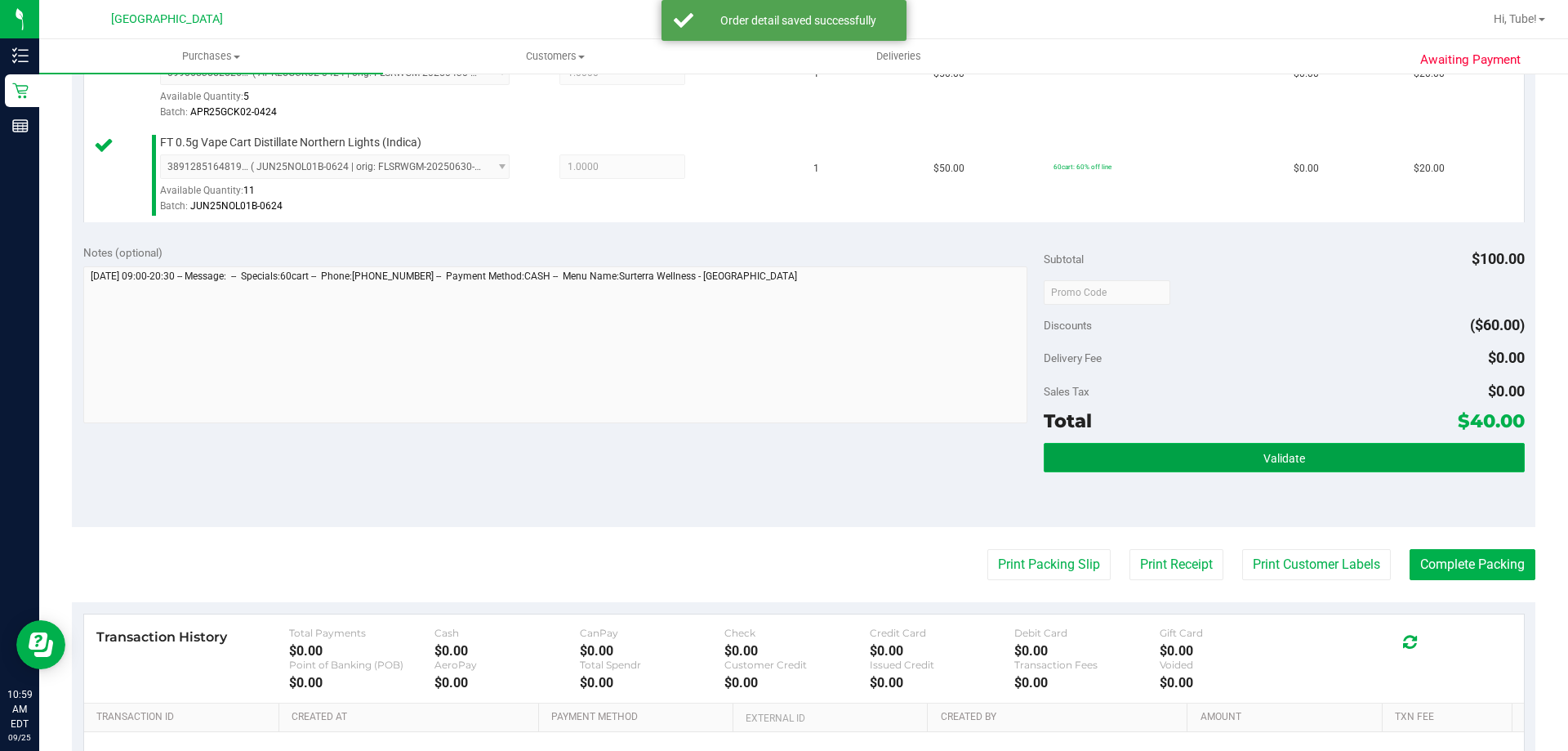
click at [1451, 465] on button "Validate" at bounding box center [1284, 458] width 480 height 29
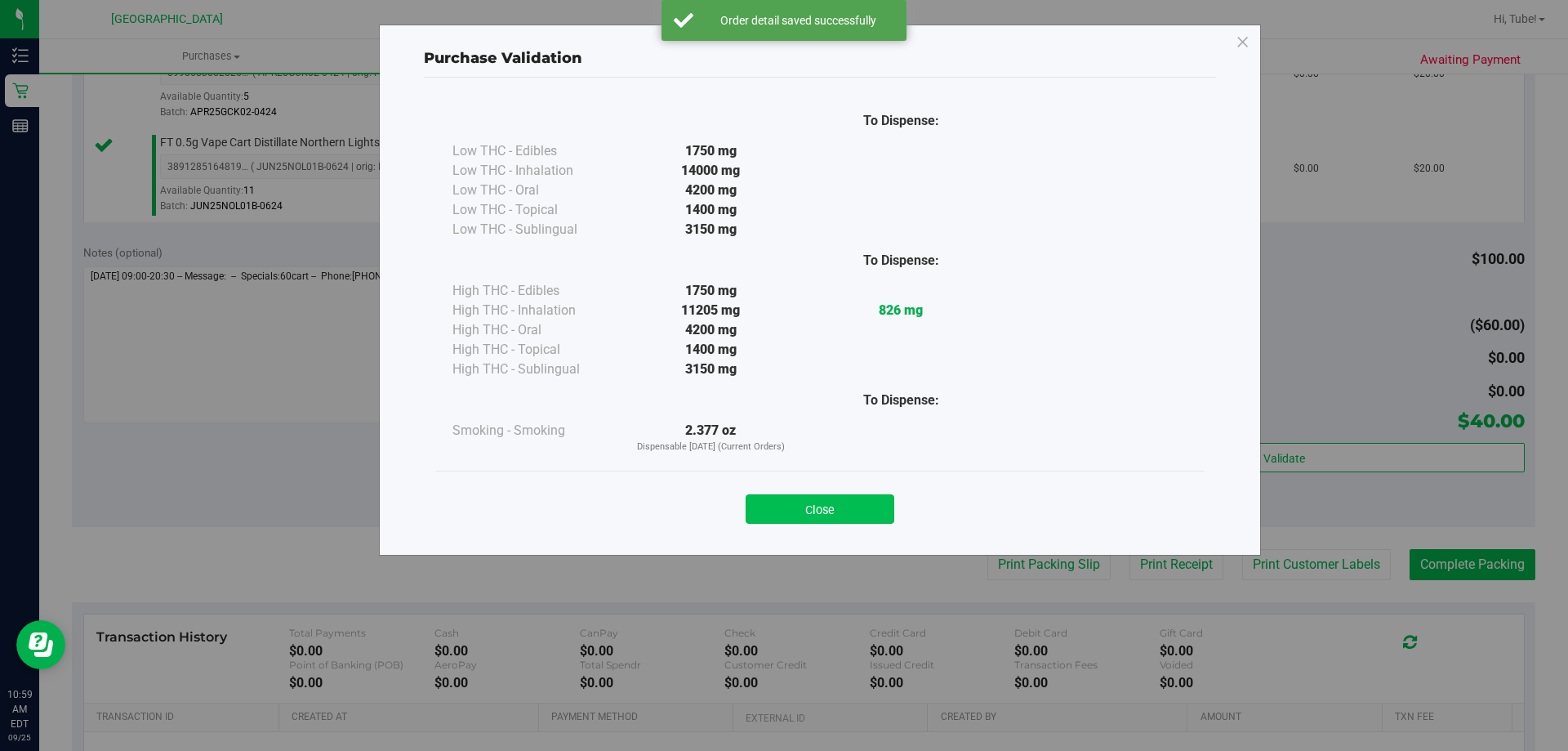
click at [800, 523] on button "Close" at bounding box center [820, 508] width 149 height 29
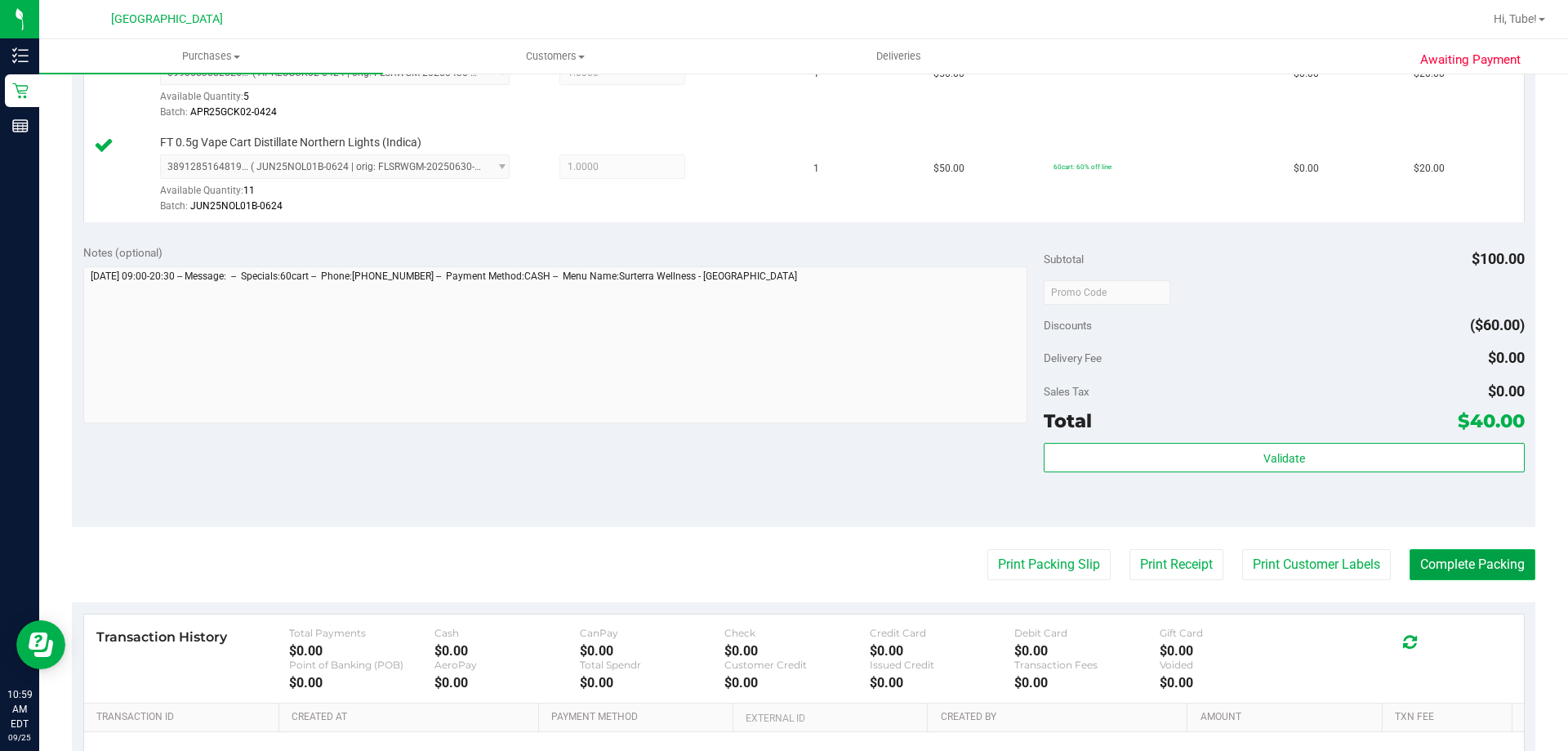
click at [1464, 566] on button "Complete Packing" at bounding box center [1472, 565] width 126 height 31
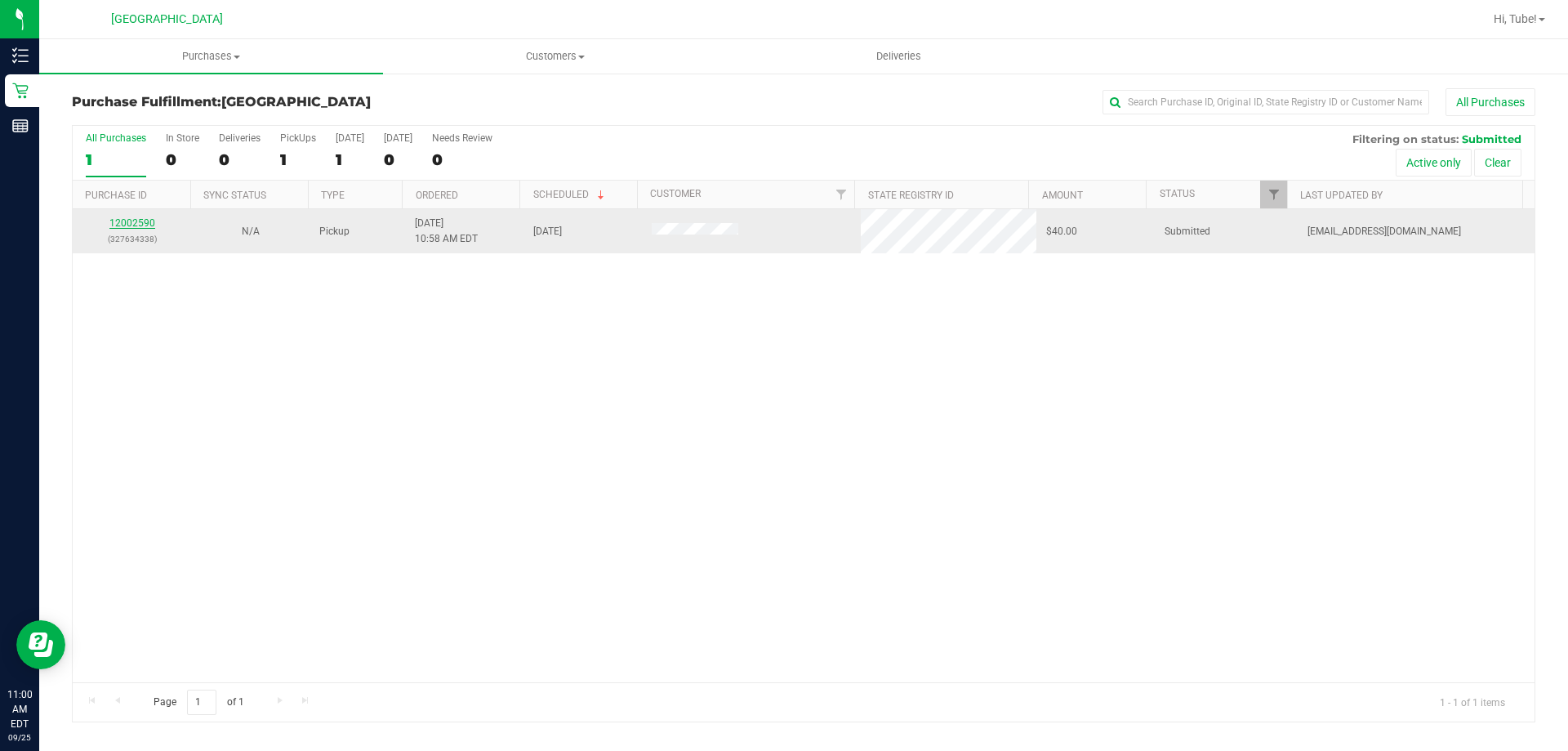
click at [137, 223] on link "12002590" at bounding box center [132, 223] width 45 height 12
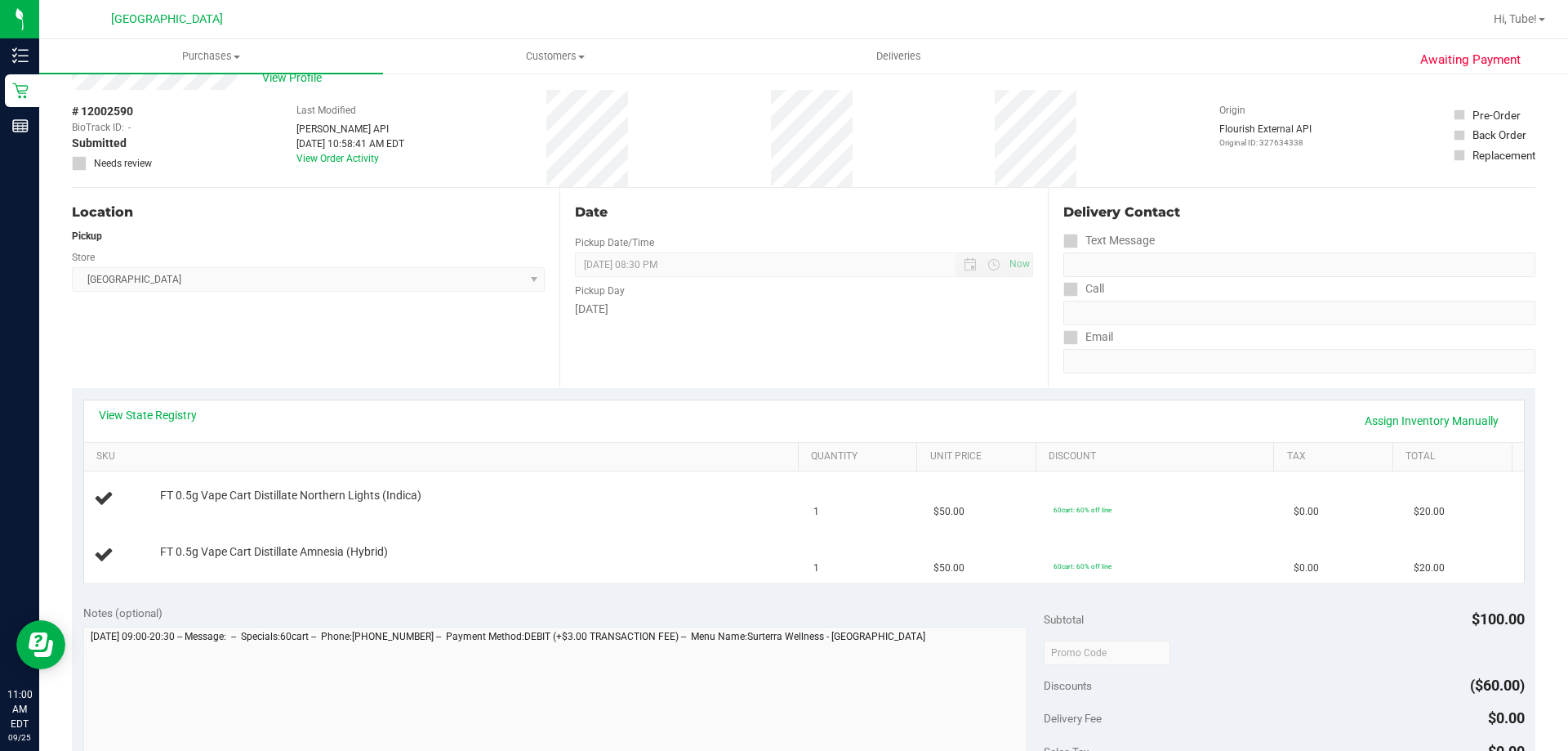
scroll to position [82, 0]
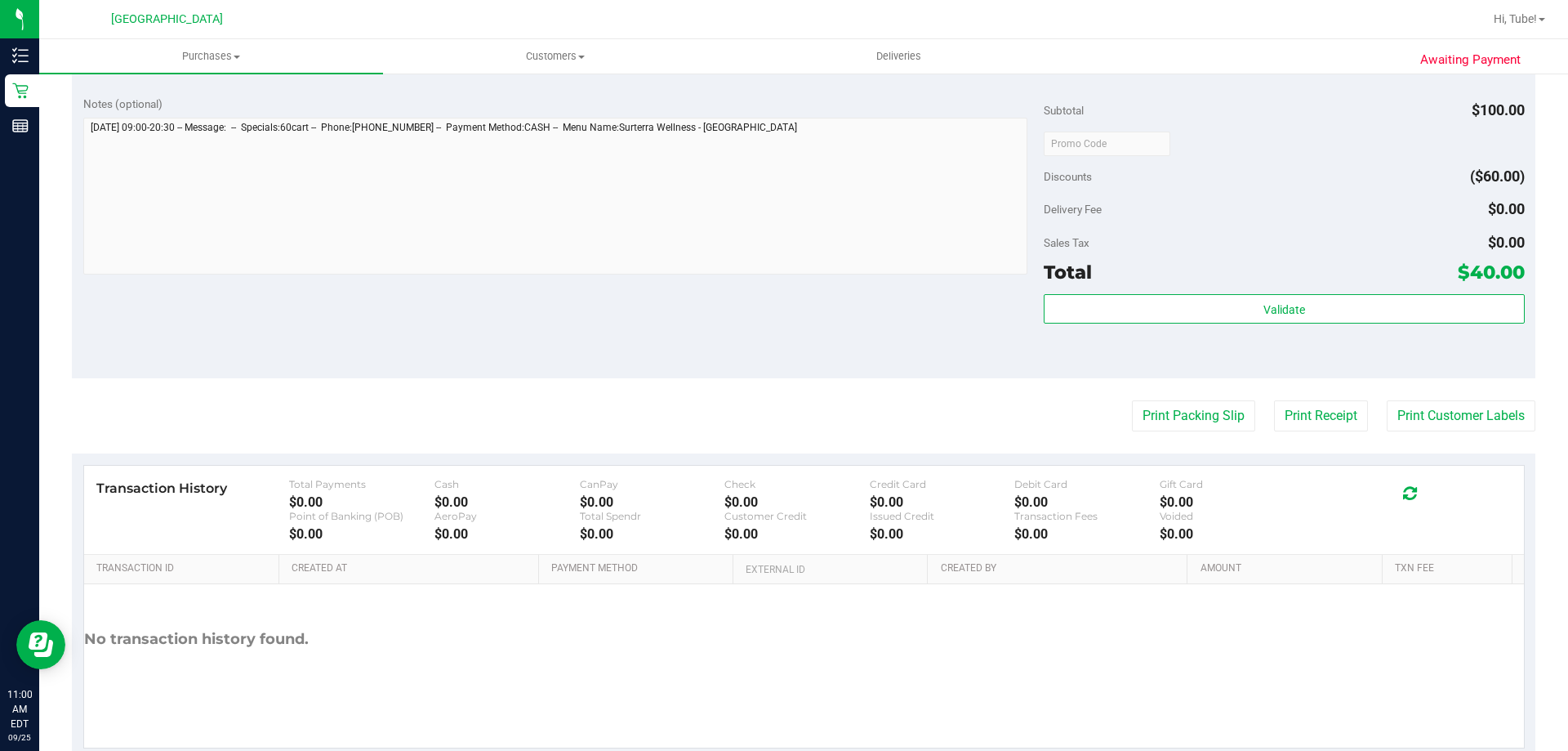
scroll to position [657, 0]
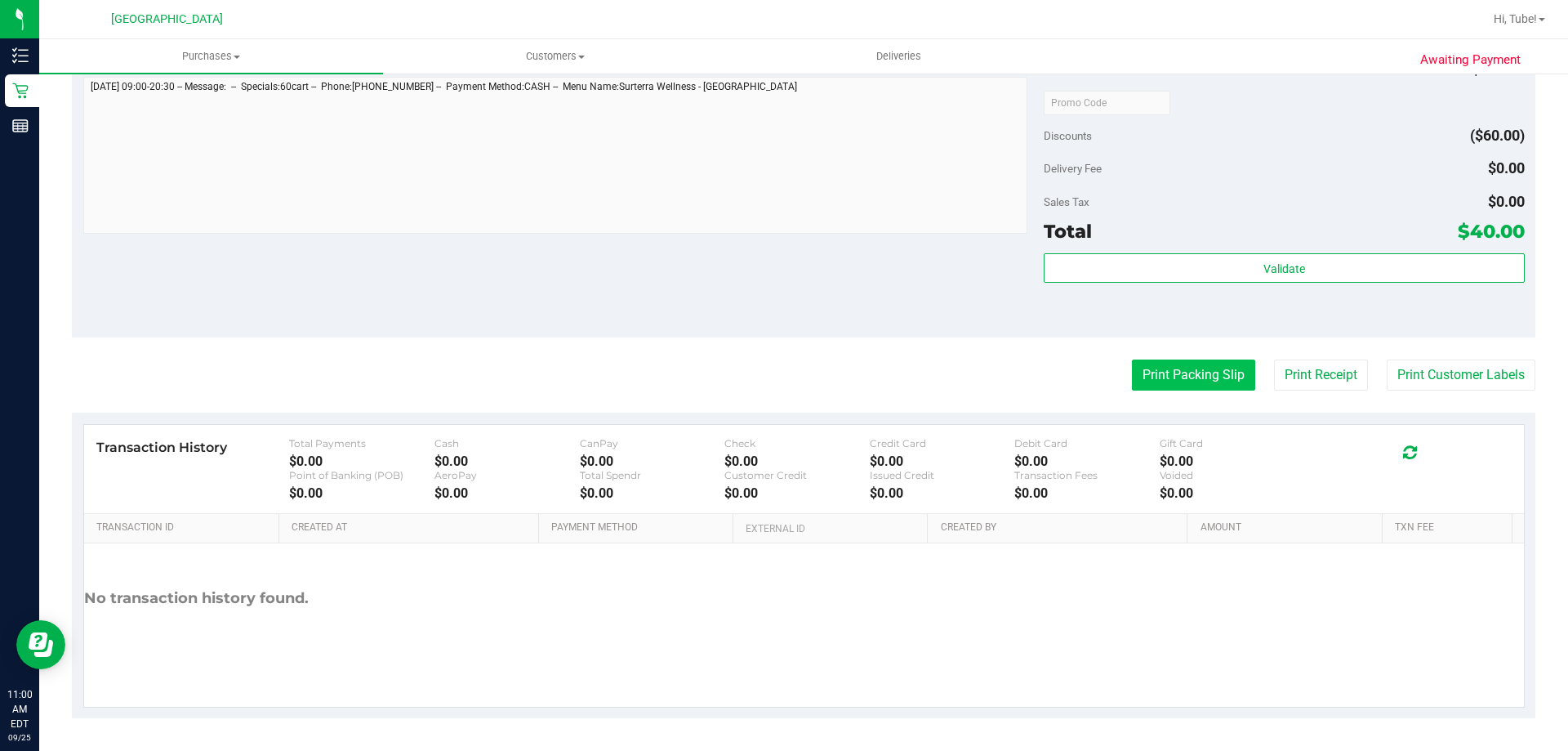
click at [1190, 361] on button "Print Packing Slip" at bounding box center [1194, 375] width 123 height 31
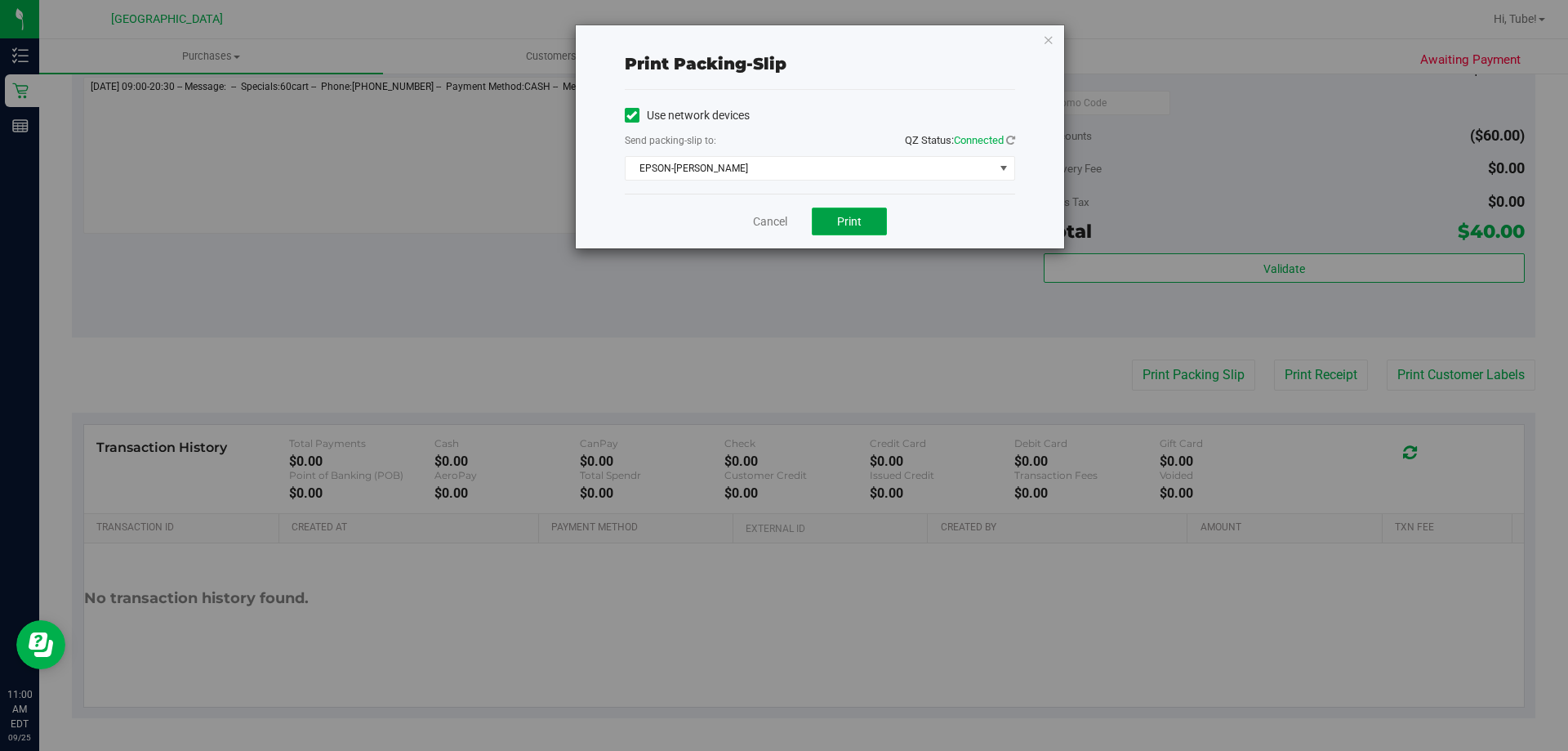
click at [850, 208] on button "Print" at bounding box center [850, 221] width 75 height 28
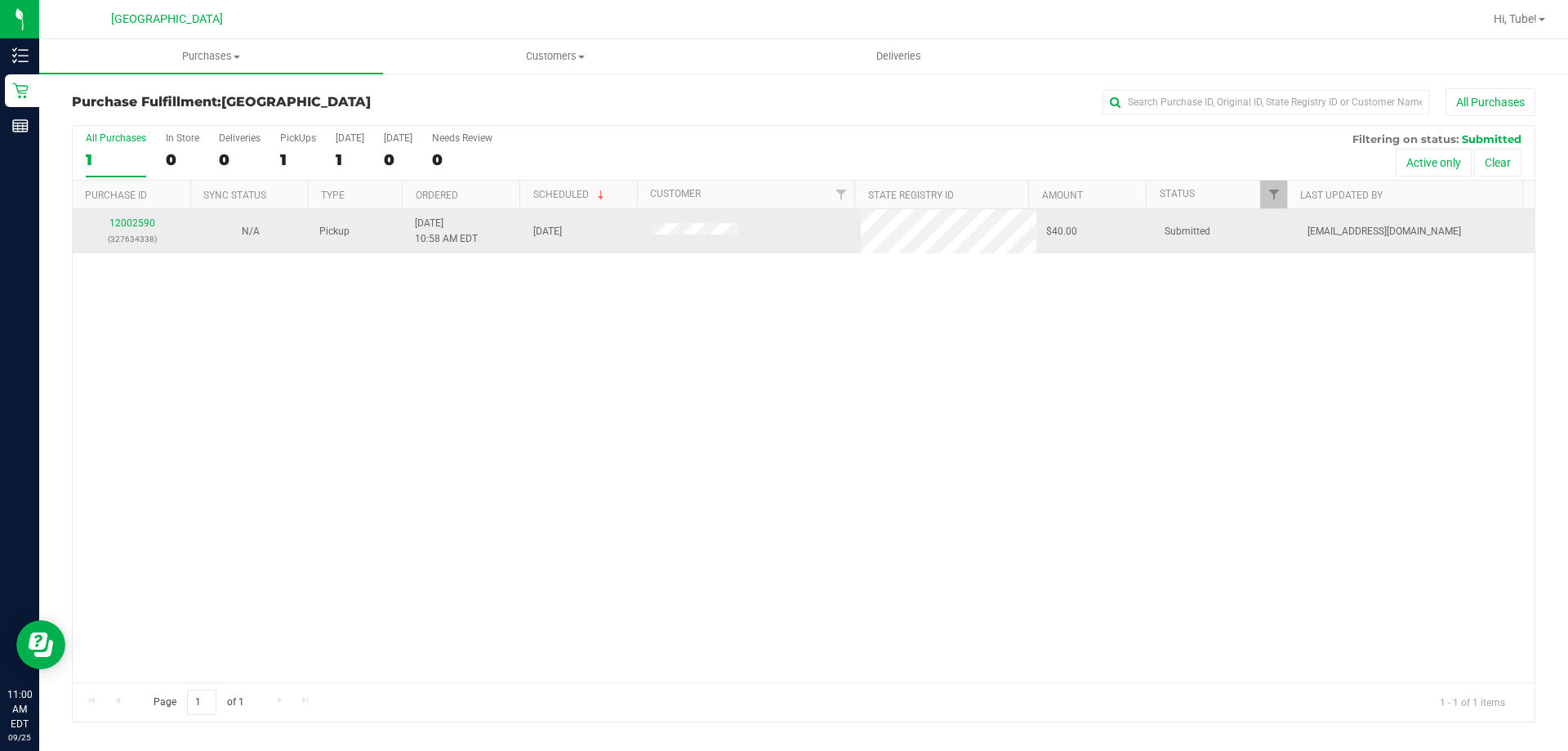
click at [155, 226] on div "12002590 (327634338)" at bounding box center [132, 231] width 99 height 31
click at [138, 227] on link "12002590" at bounding box center [132, 223] width 45 height 12
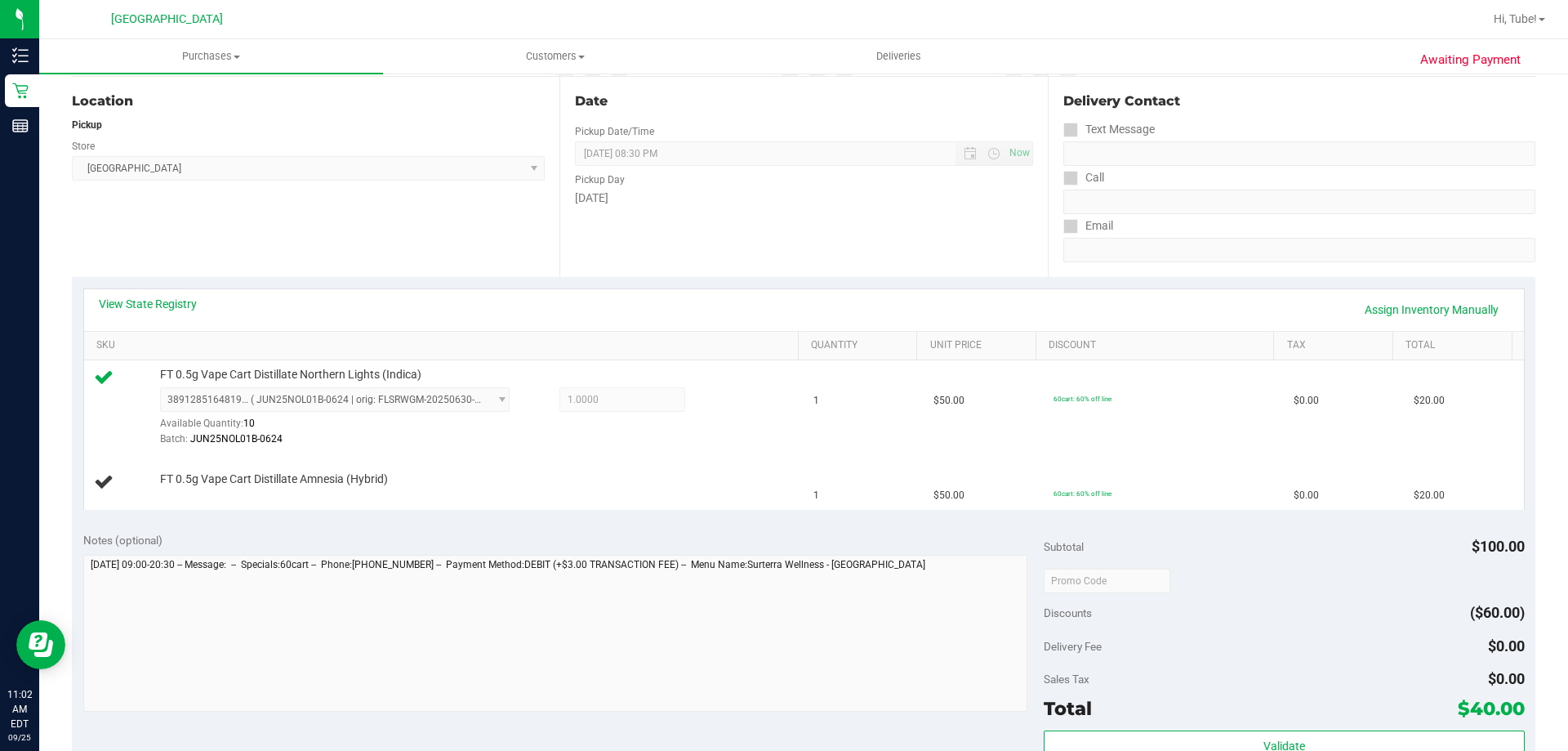
scroll to position [409, 0]
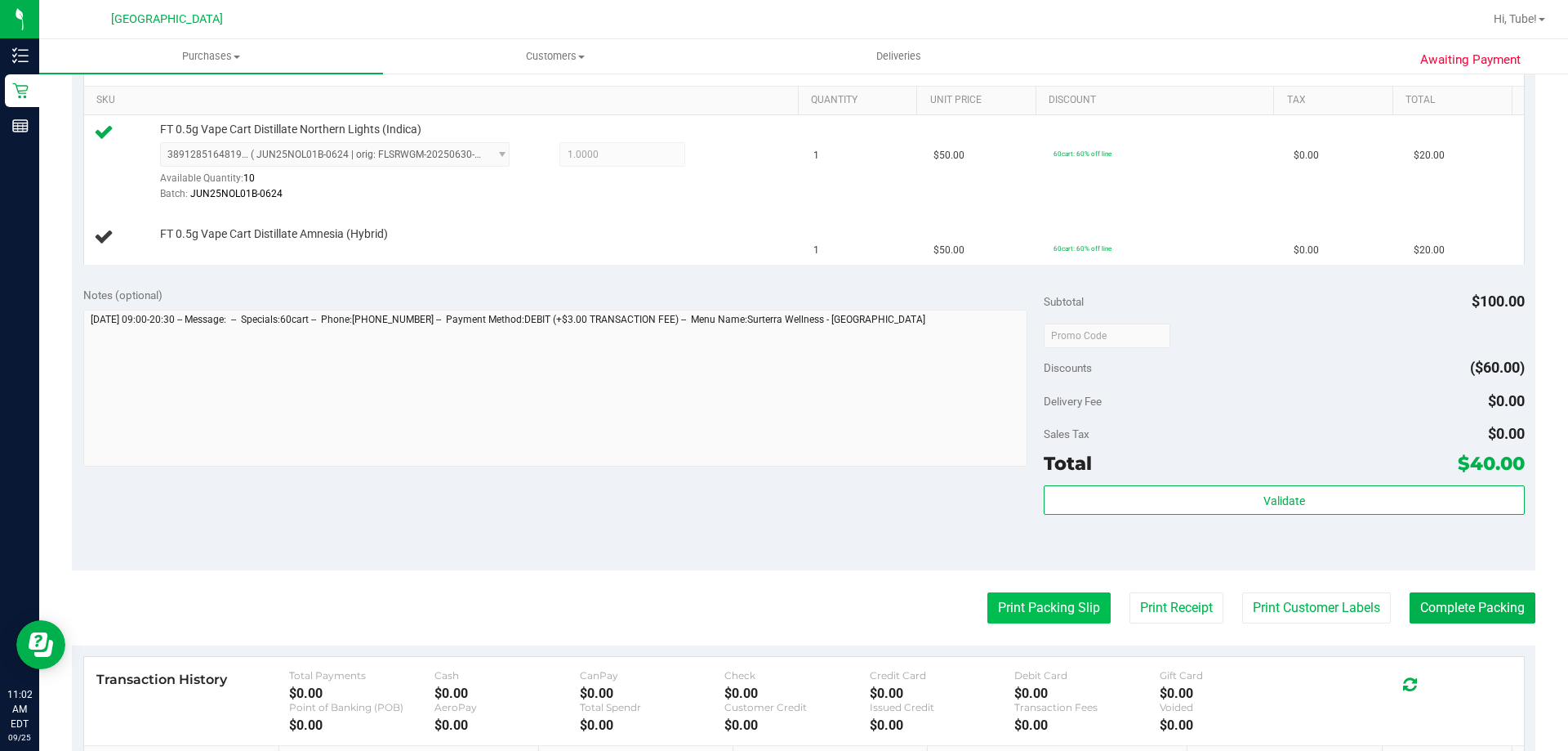
click at [1046, 590] on purchase-details "Back Edit Purchase Cancel Purchase View Profile # 12002590 BioTrack ID: - Submi…" at bounding box center [804, 316] width 1464 height 1272
click at [1047, 599] on button "Print Packing Slip" at bounding box center [1049, 607] width 123 height 31
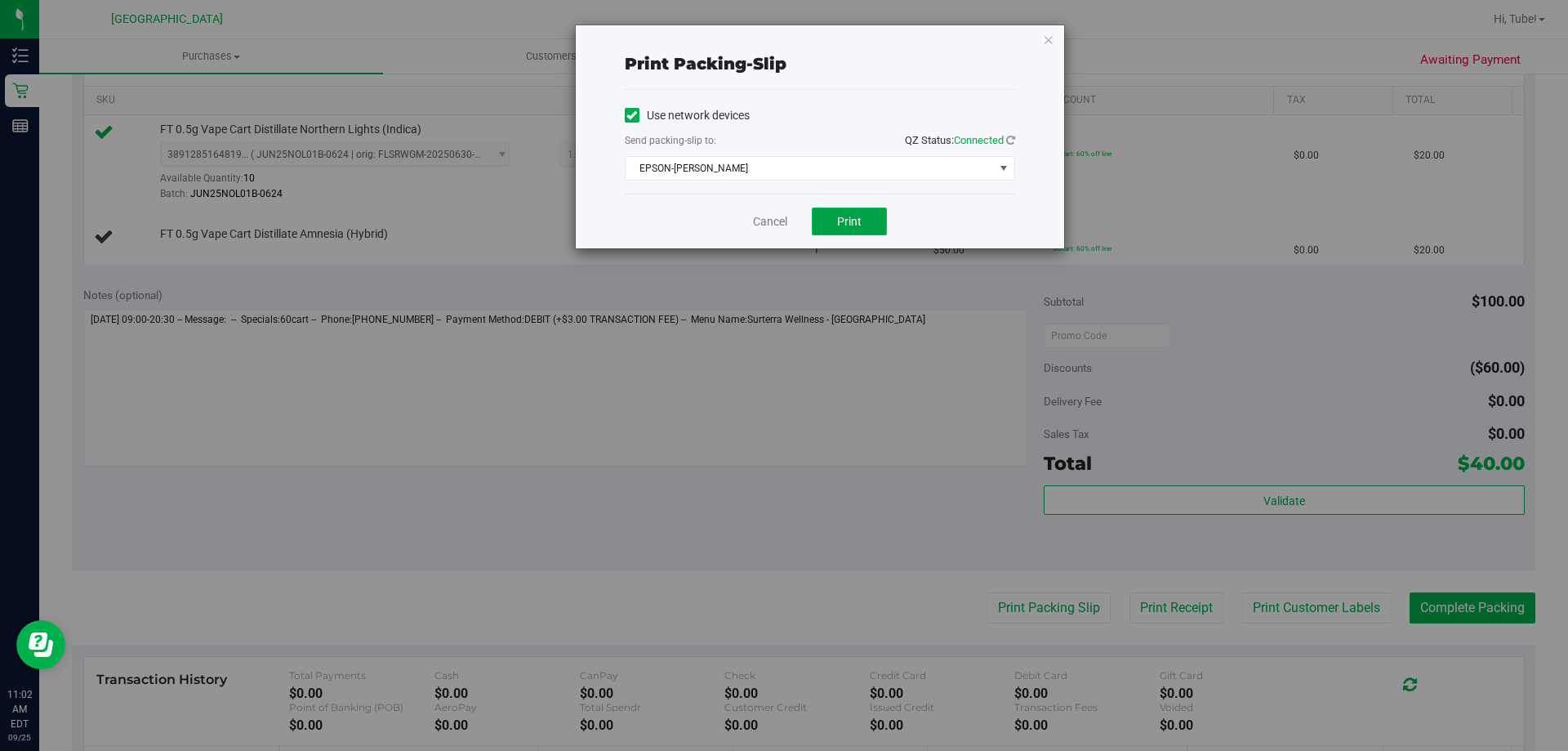
click at [843, 219] on span "Print" at bounding box center [849, 221] width 24 height 13
drag, startPoint x: 836, startPoint y: 219, endPoint x: 847, endPoint y: 212, distance: 13.0
click at [839, 219] on button "Print" at bounding box center [850, 221] width 75 height 28
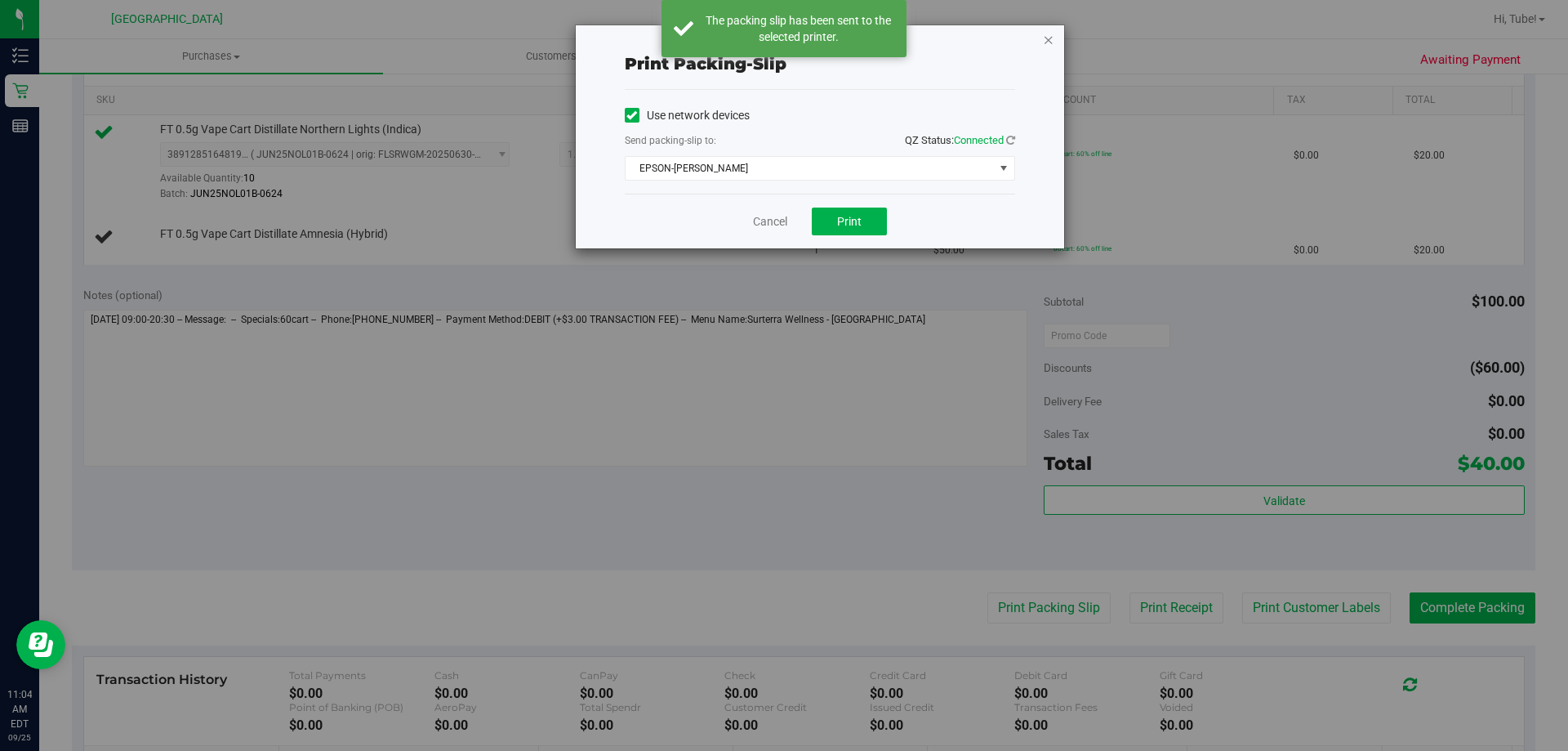
click at [1050, 41] on icon "button" at bounding box center [1048, 39] width 12 height 20
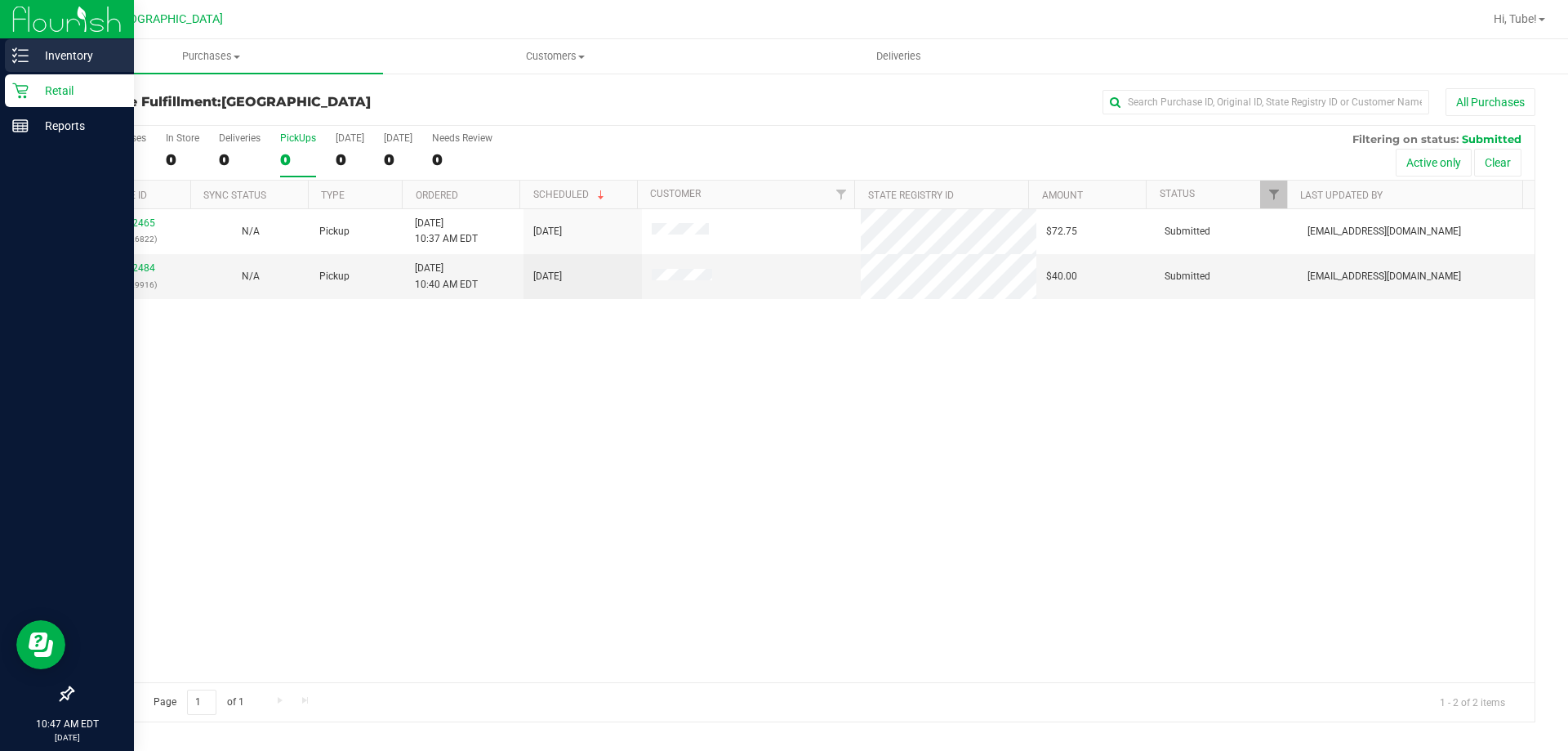
click at [25, 54] on icon at bounding box center [21, 55] width 16 height 16
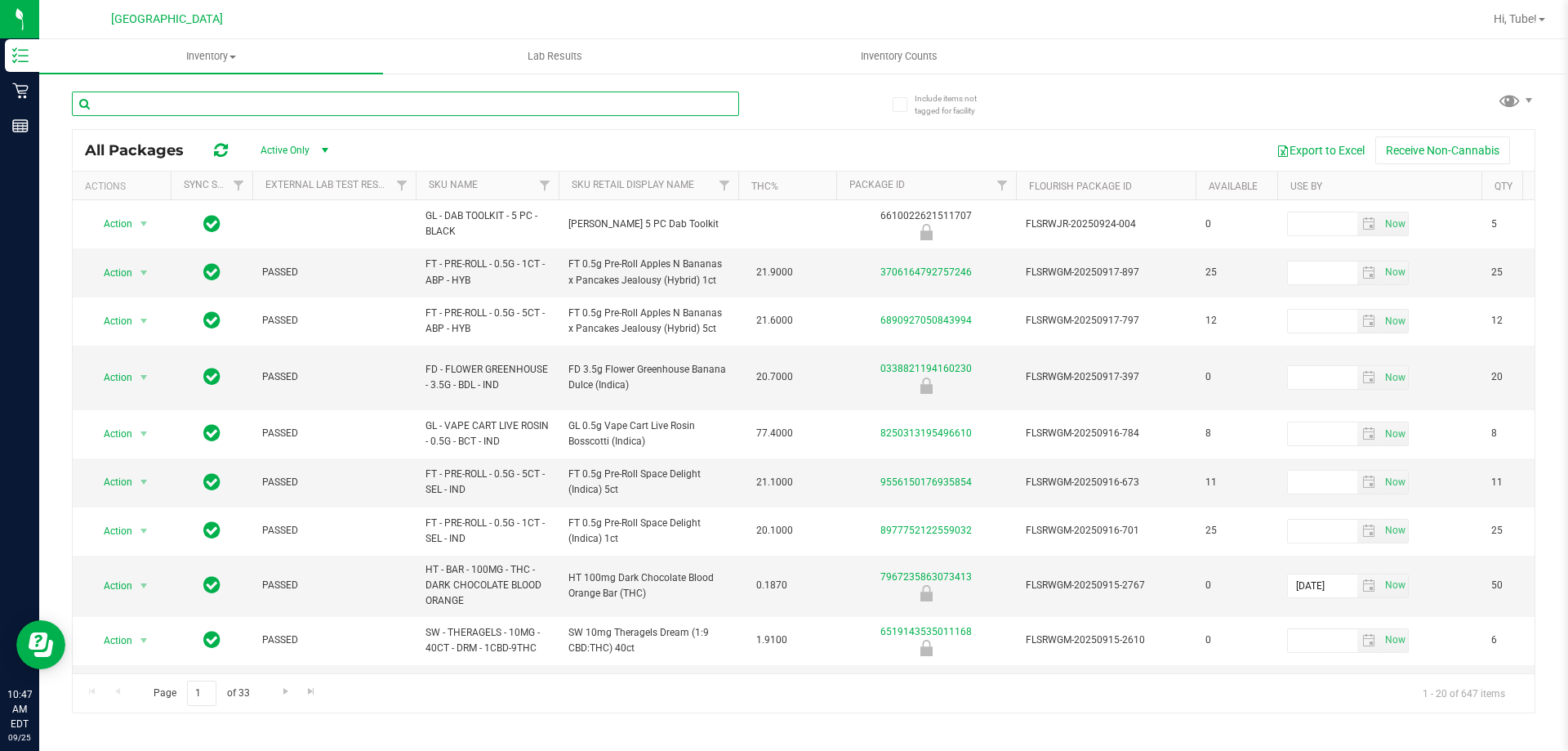
click at [362, 103] on input "text" at bounding box center [406, 103] width 668 height 24
paste input "HT 5mg Tangerine Chews (THC) 20ct"
type input "HT 5mg Tangerine Chews (THC) 20ct"
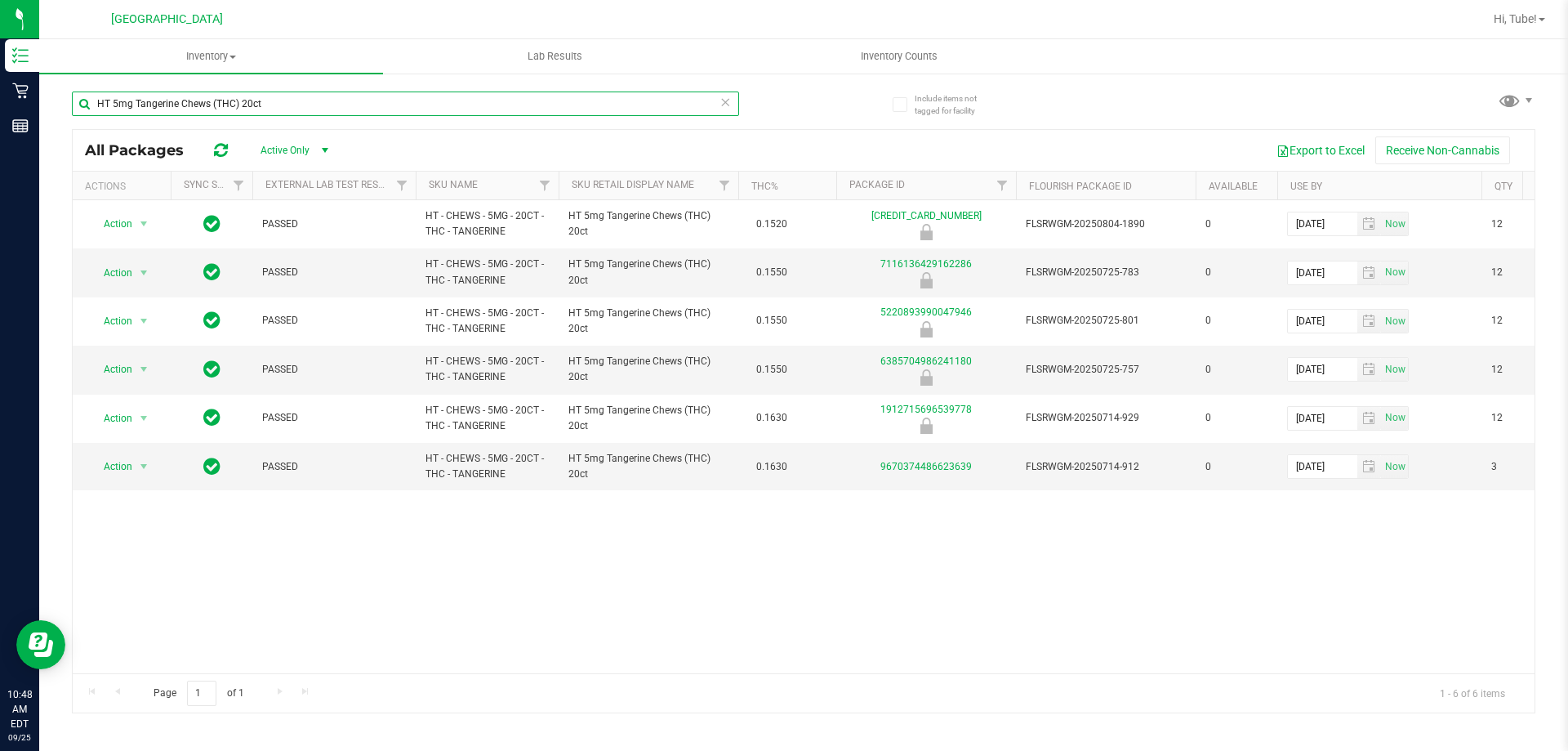
drag, startPoint x: 392, startPoint y: 94, endPoint x: 93, endPoint y: 108, distance: 299.3
click at [93, 108] on input "HT 5mg Tangerine Chews (THC) 20ct" at bounding box center [406, 103] width 668 height 24
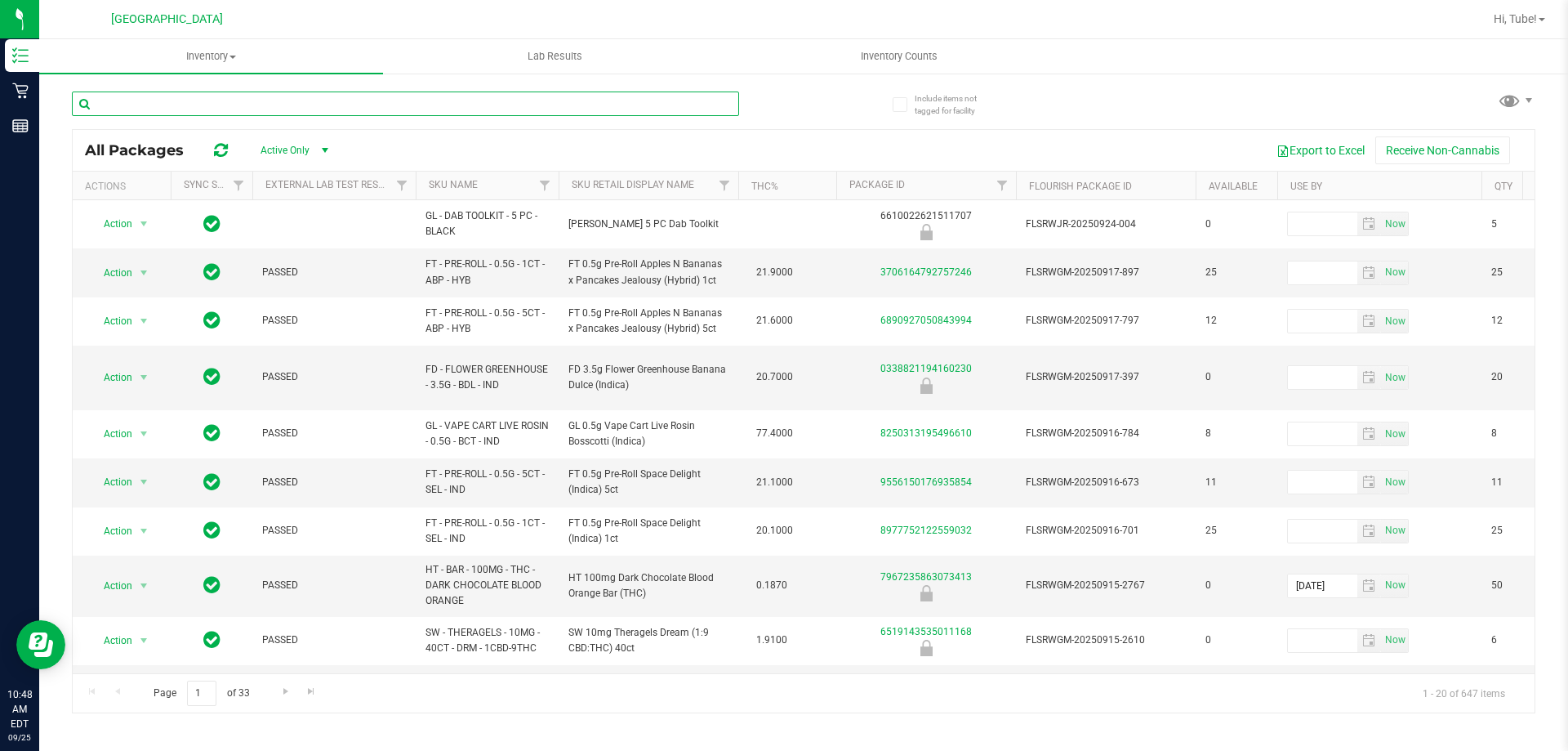
drag, startPoint x: 196, startPoint y: 103, endPoint x: 502, endPoint y: 110, distance: 306.1
click at [502, 112] on input "text" at bounding box center [406, 103] width 668 height 24
click at [481, 108] on input "text" at bounding box center [406, 103] width 668 height 24
paste input "FT 1g Kief Grape Essence (Hybrid)"
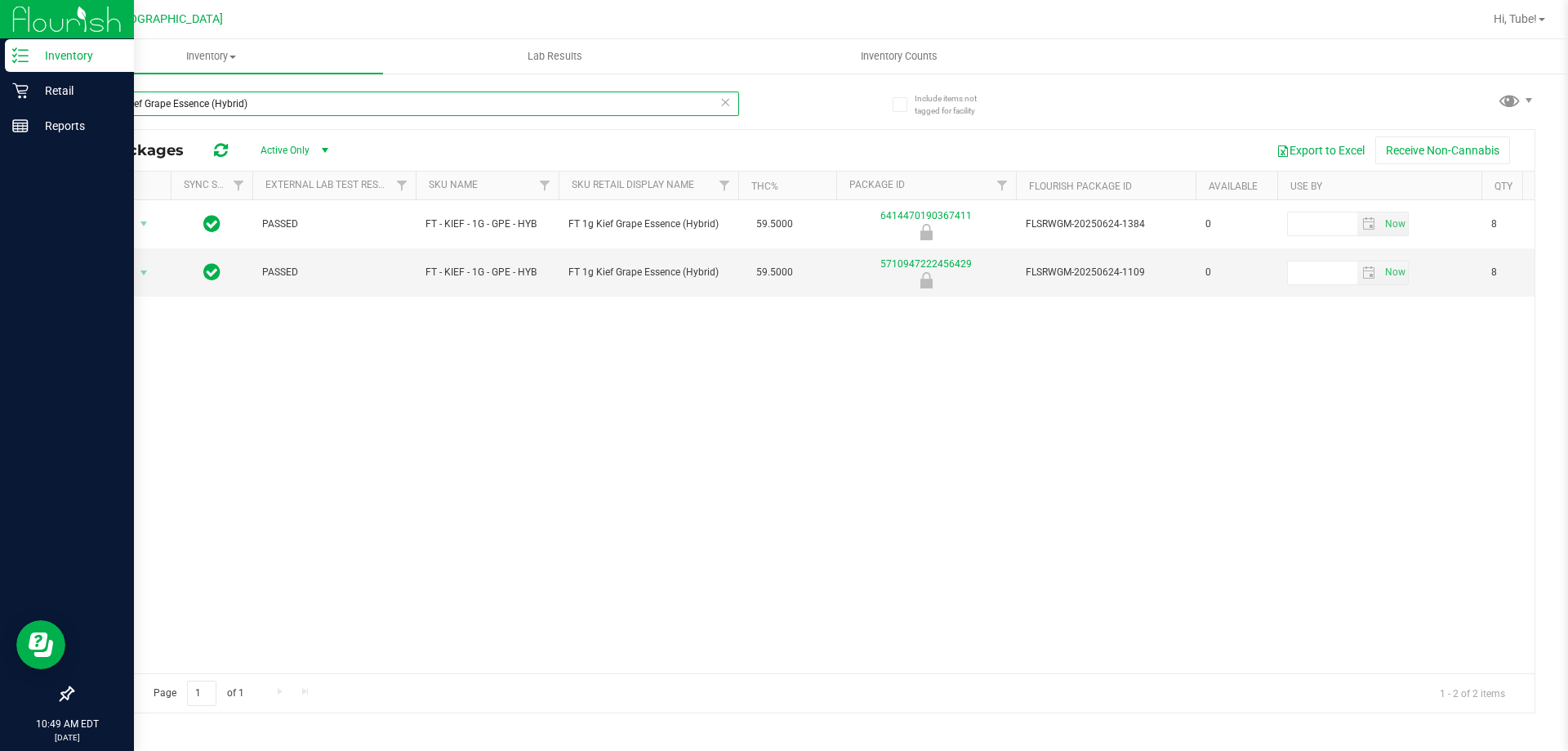
type input "FT 1g Kief Grape Essence (Hybrid)"
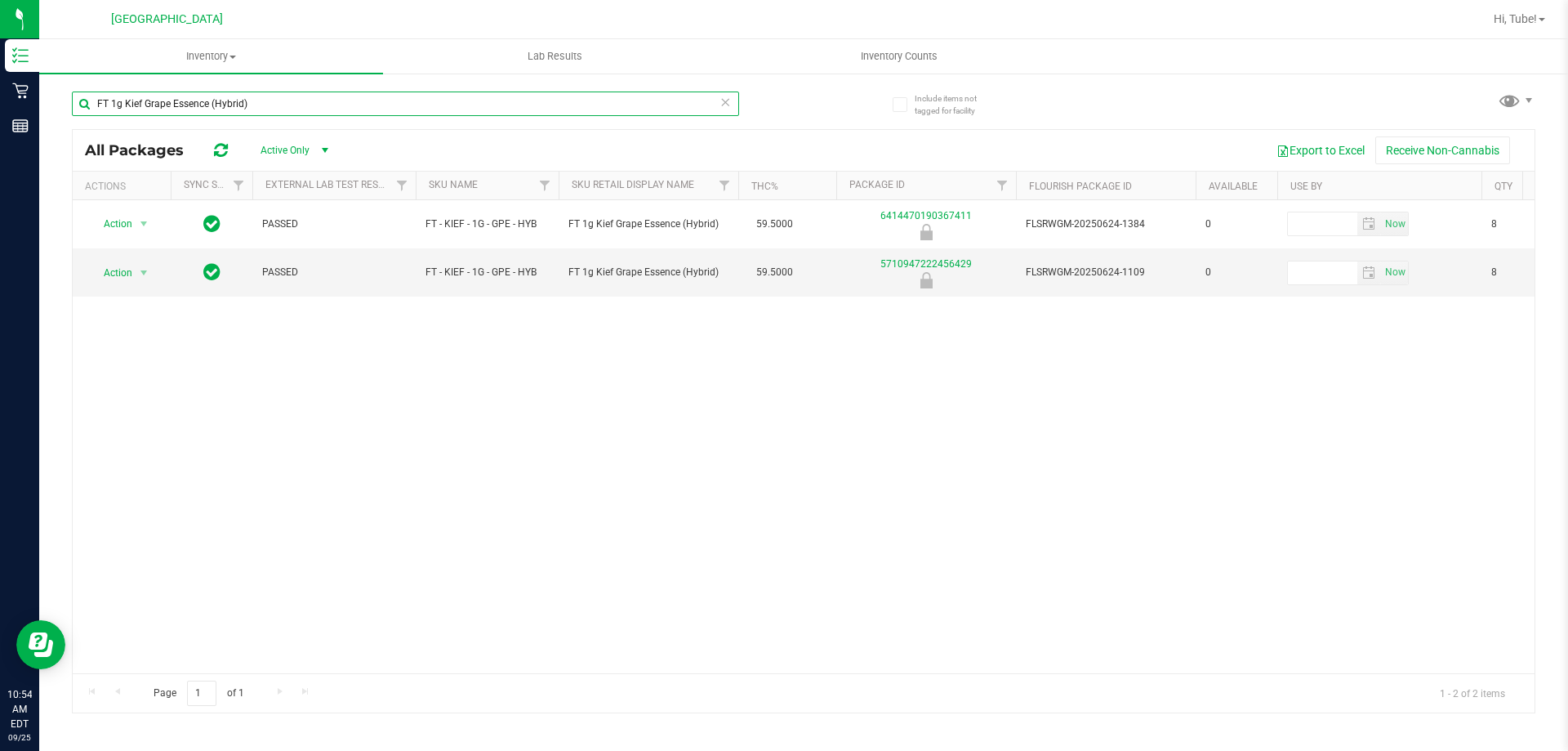
click at [719, 106] on div "FT 1g Kief Grape Essence (Hybrid)" at bounding box center [406, 103] width 668 height 24
click at [727, 103] on icon at bounding box center [725, 102] width 12 height 20
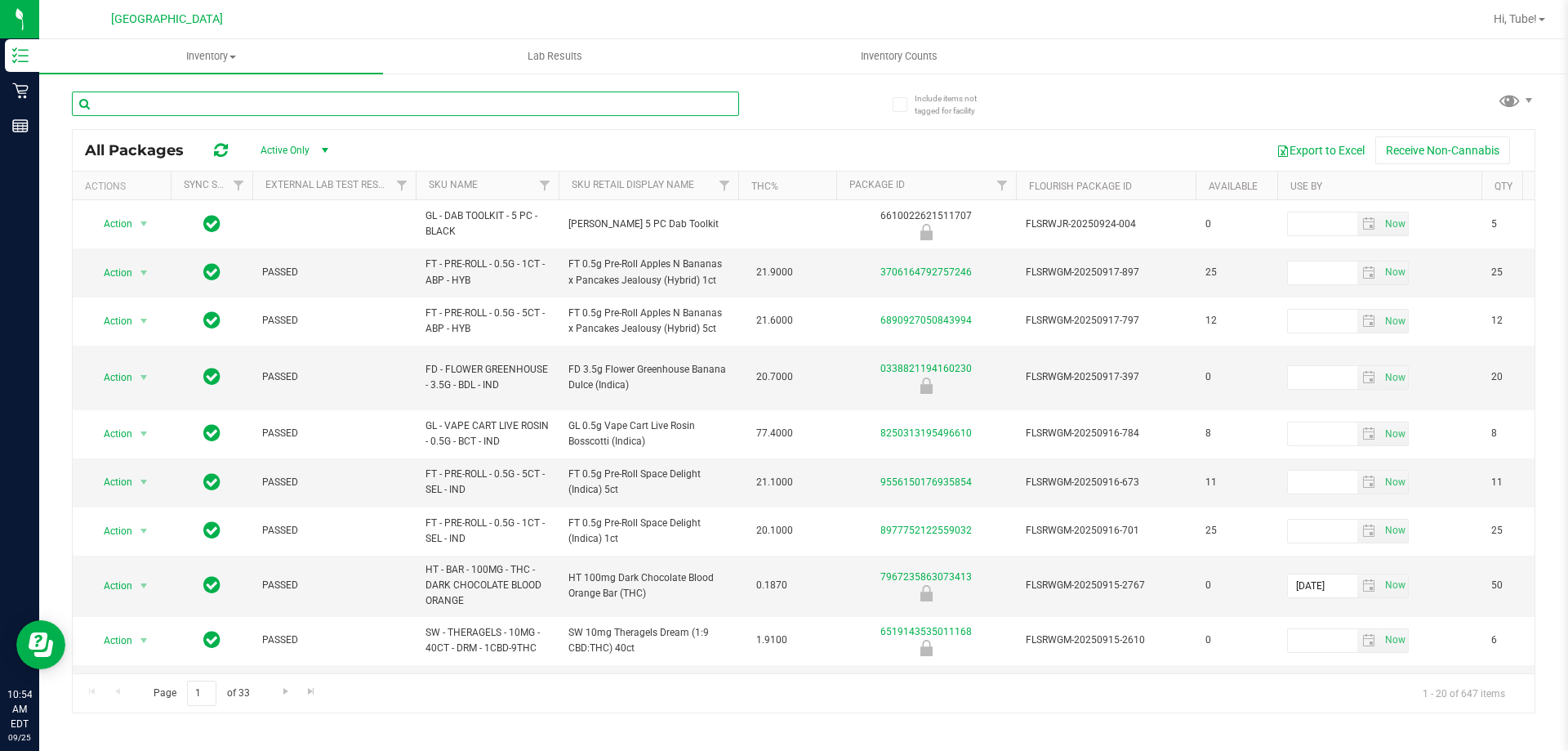
click at [526, 102] on input "text" at bounding box center [406, 103] width 668 height 24
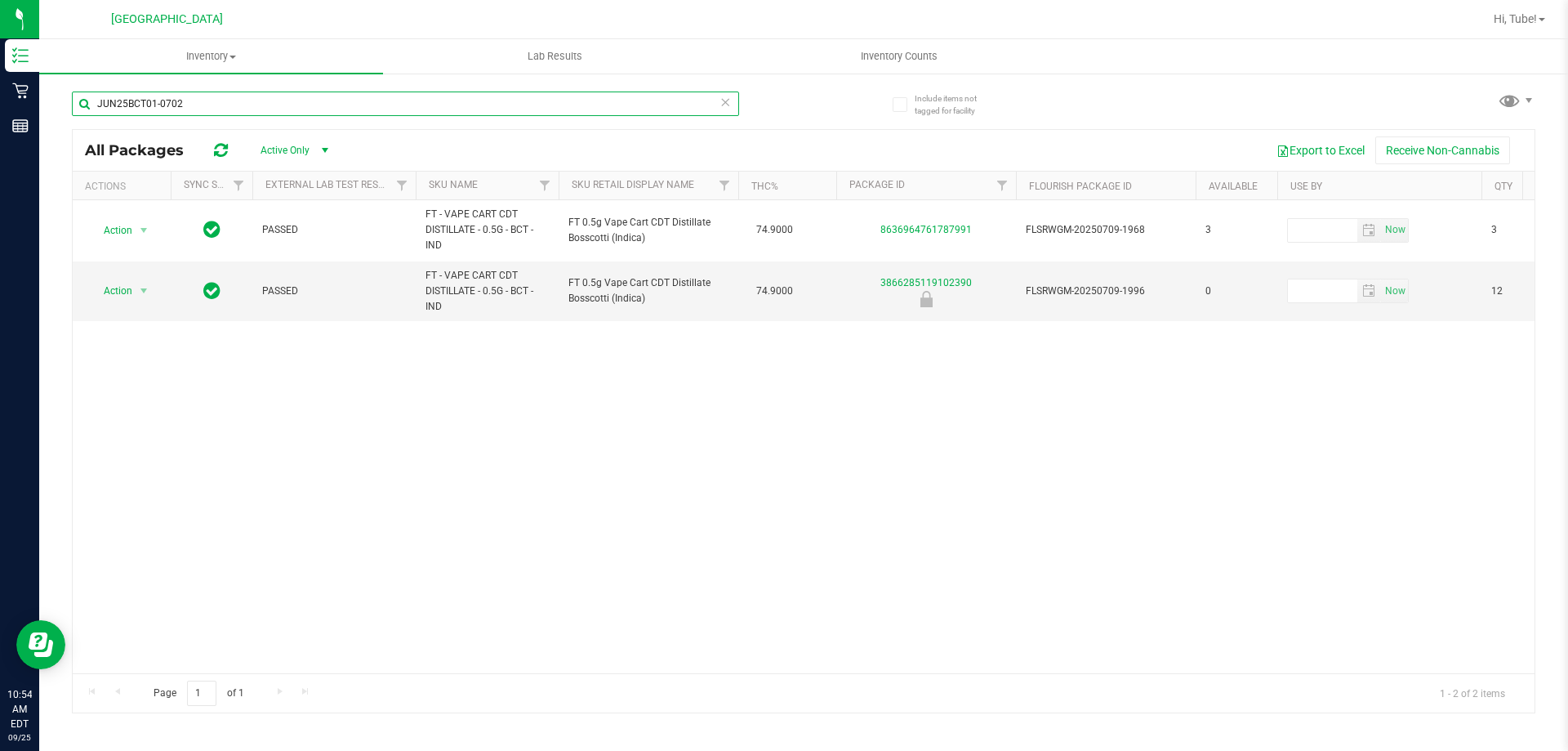
type input "JUN25BCT01-0702"
click at [730, 111] on div "JUN25BCT01-0702" at bounding box center [406, 103] width 668 height 24
click at [731, 112] on input "JUN25BCT01-0702" at bounding box center [406, 103] width 668 height 24
click at [730, 108] on icon at bounding box center [725, 102] width 12 height 20
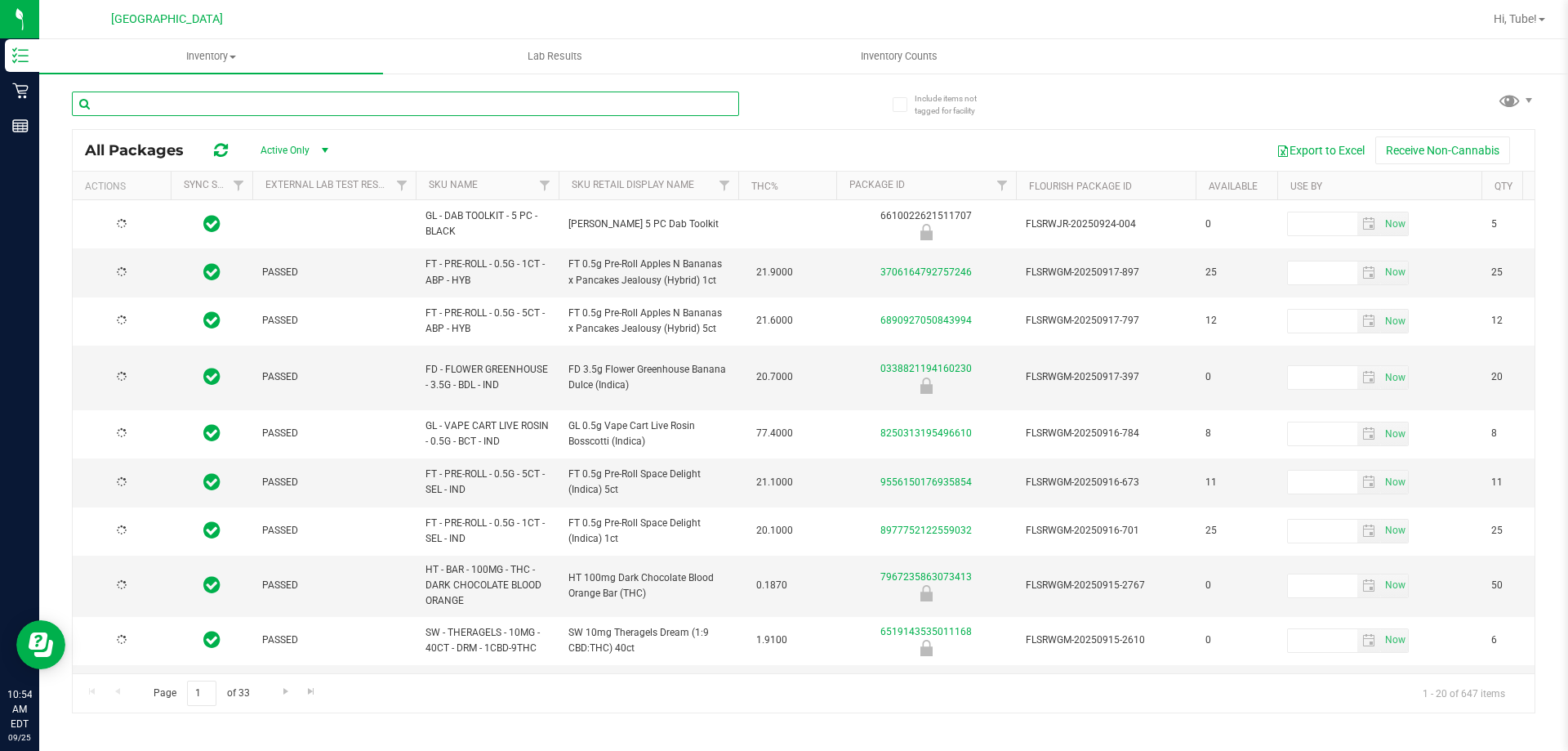
type input "2026-03-16"
type input "2026-03-17"
paste input "GL 0.5g Vape Cart Live Rosin Bosscotti (Indica)"
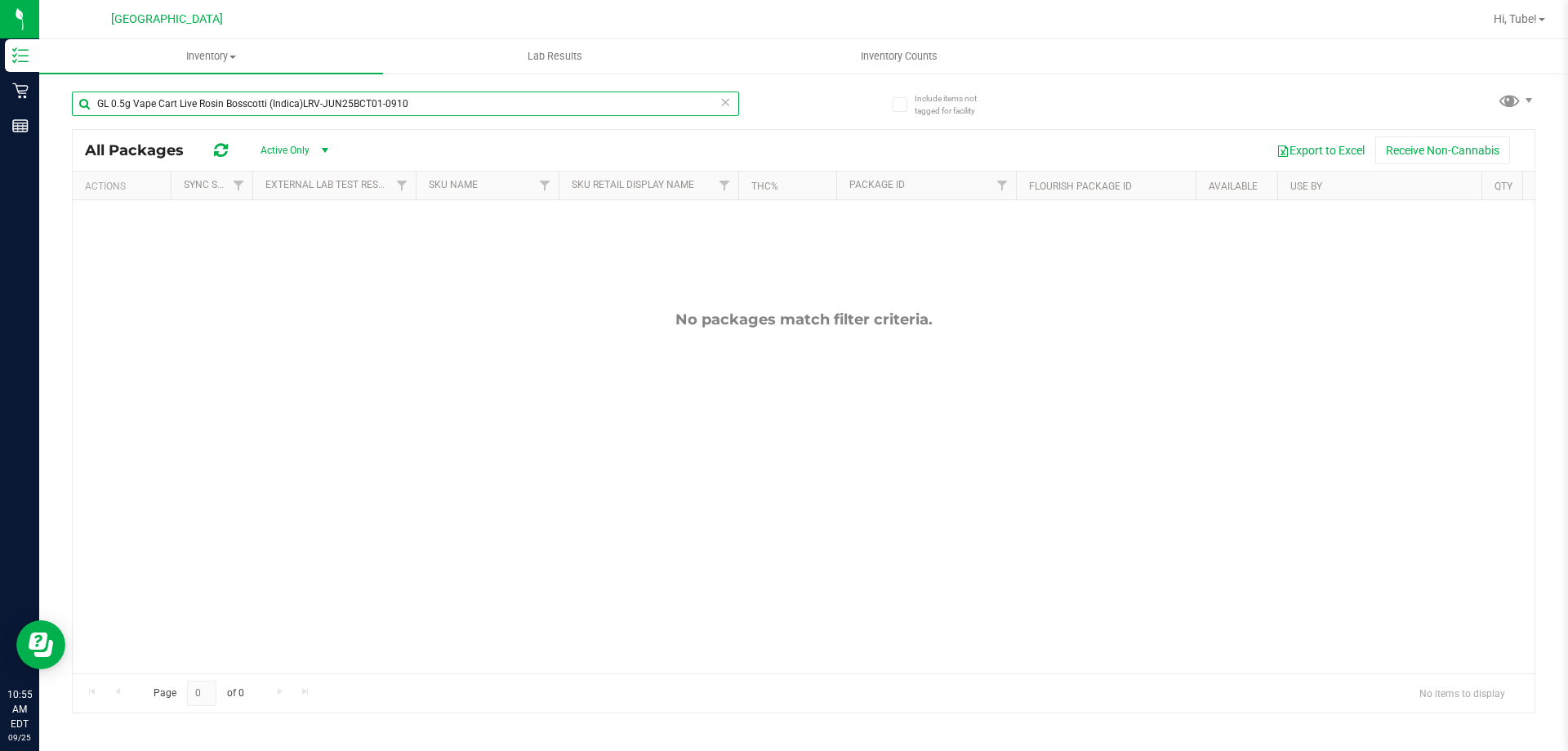
click at [727, 113] on input "GL 0.5g Vape Cart Live Rosin Bosscotti (Indica)LRV-JUN25BCT01-0910" at bounding box center [406, 103] width 668 height 24
type input "GL 0.5g Vape Cart Live Rosin Bosscotti (Indica)LRV-JUN25BCT01-0910"
click at [726, 110] on icon at bounding box center [725, 102] width 12 height 20
click at [683, 109] on input "text" at bounding box center [406, 103] width 668 height 24
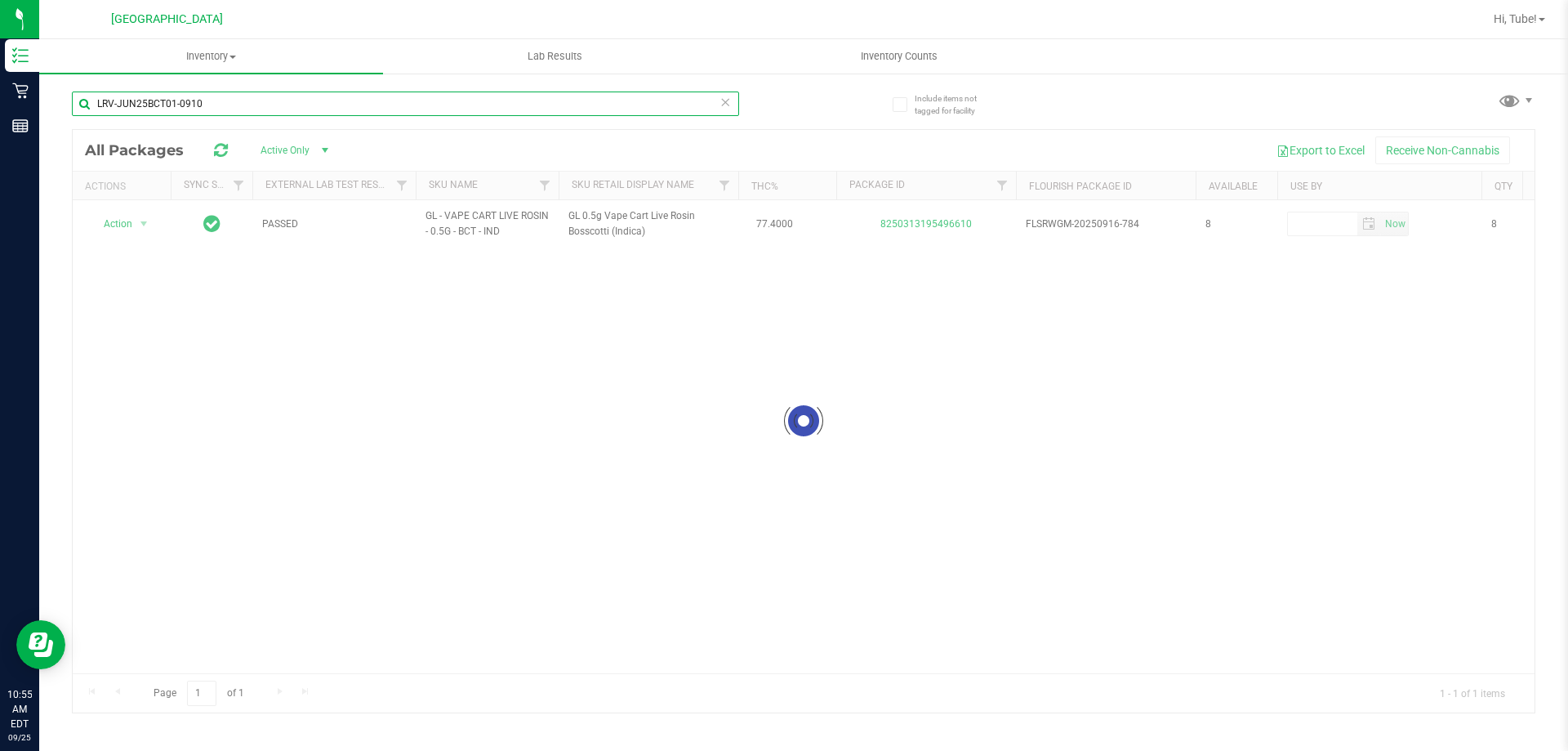
type input "LRV-JUN25BCT01-0910"
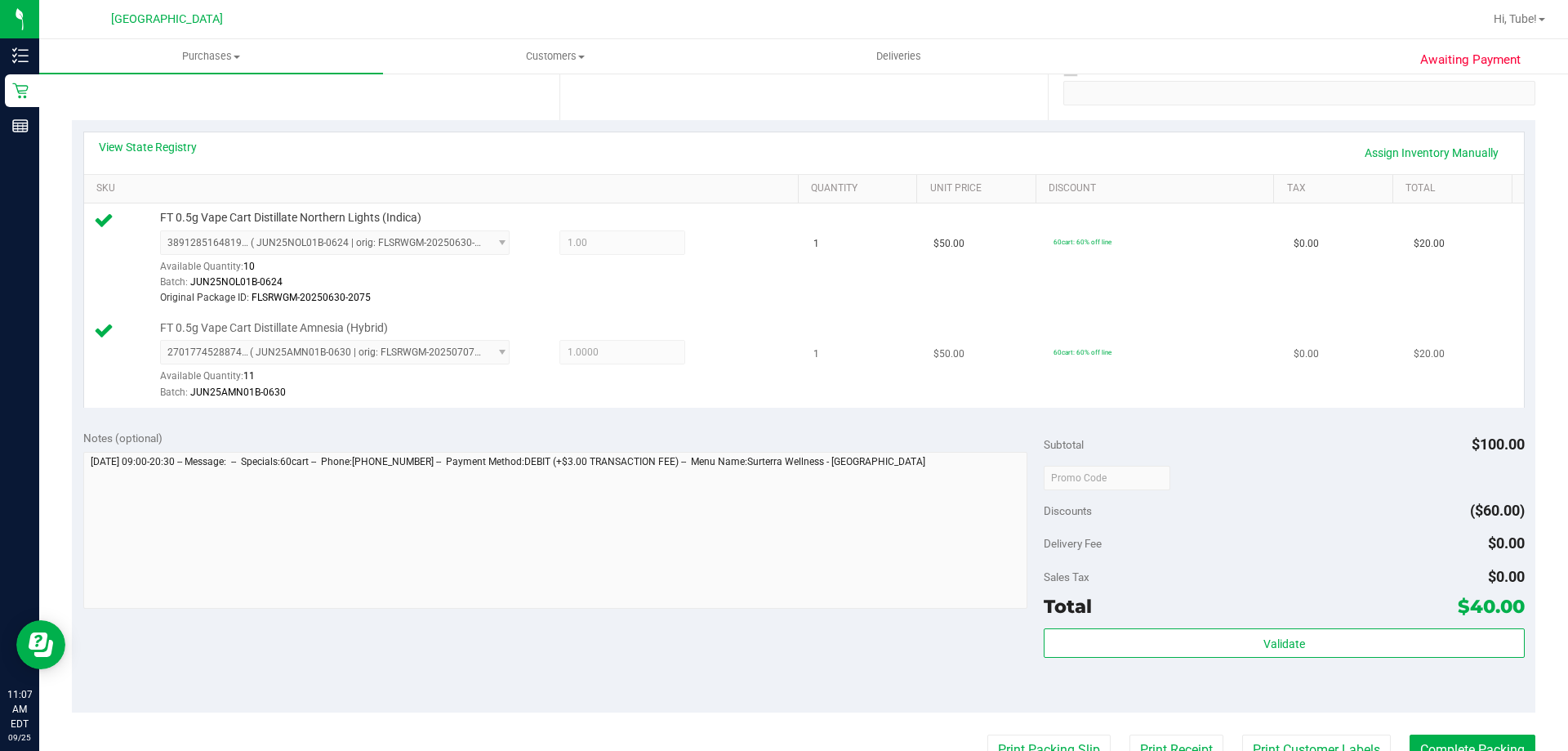
scroll to position [491, 0]
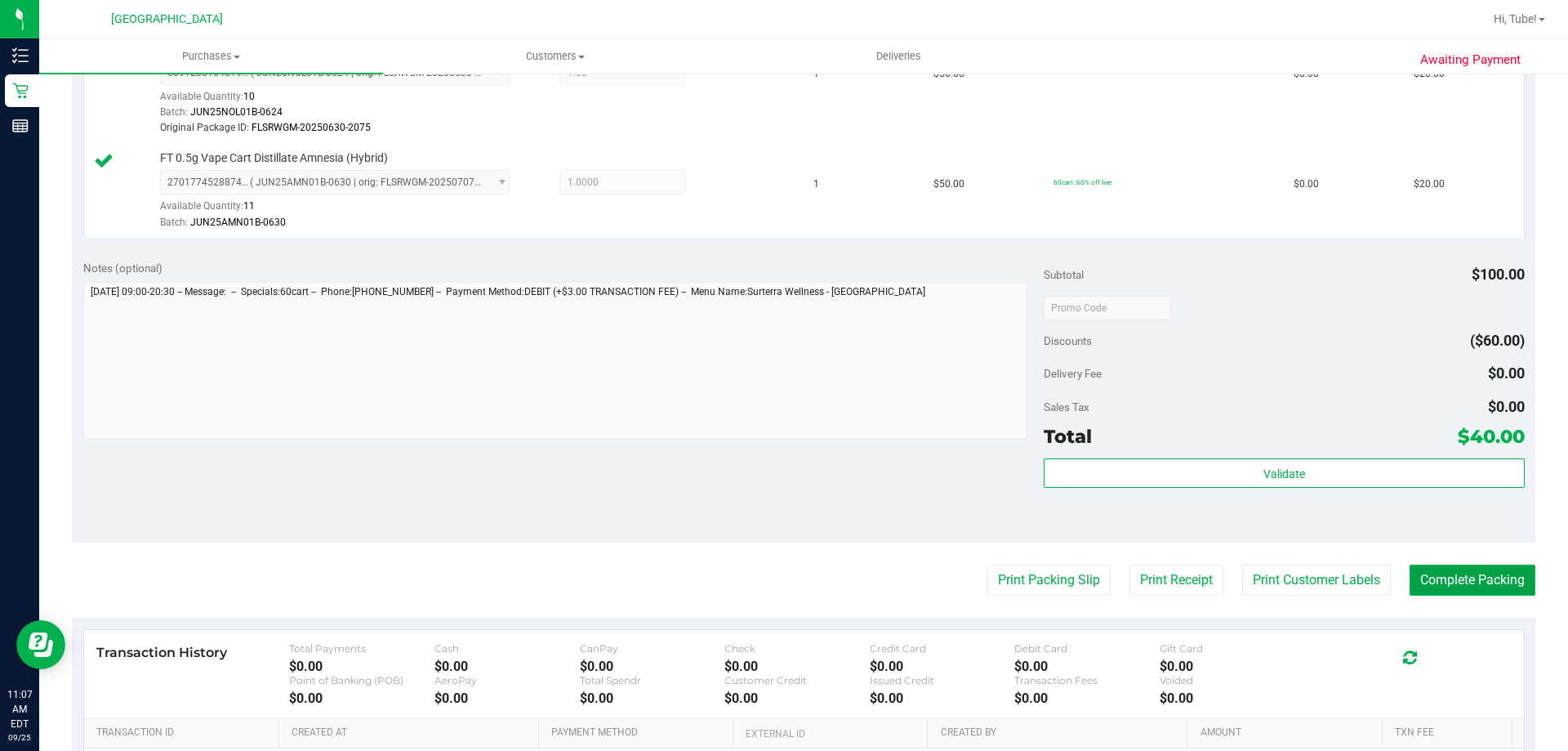
click at [1471, 586] on button "Complete Packing" at bounding box center [1472, 580] width 126 height 31
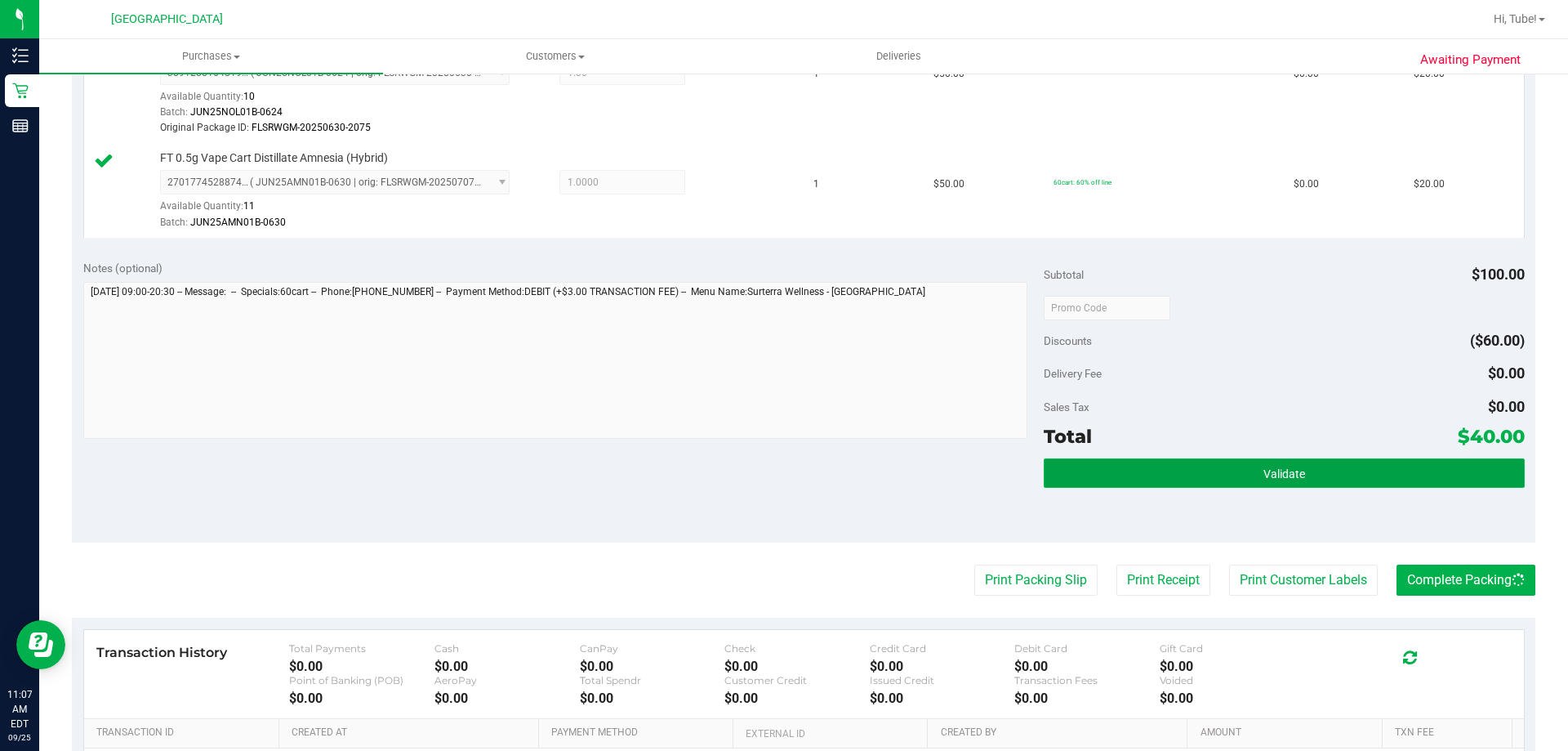
click at [1309, 475] on button "Validate" at bounding box center [1284, 473] width 480 height 29
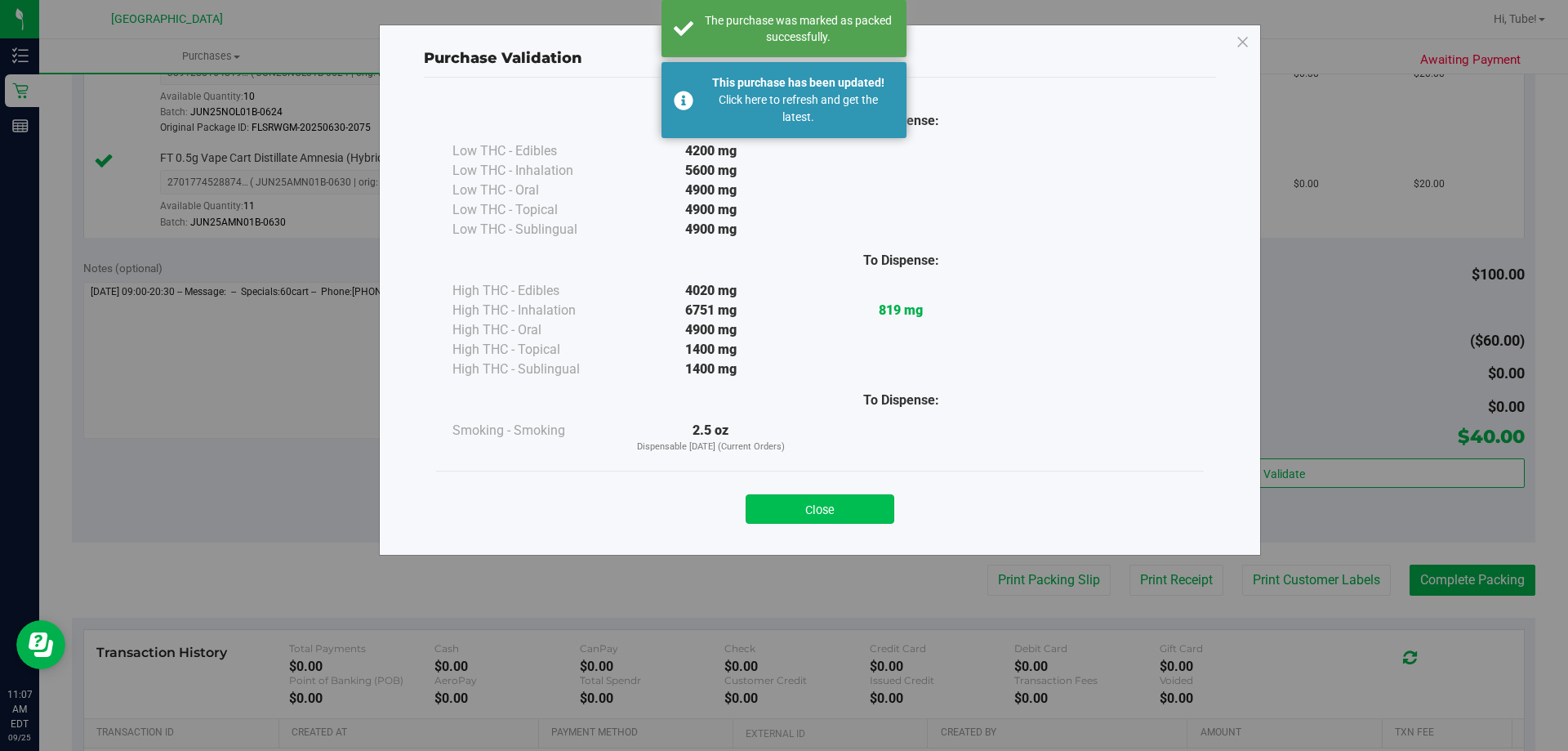
click at [845, 518] on button "Close" at bounding box center [820, 508] width 149 height 29
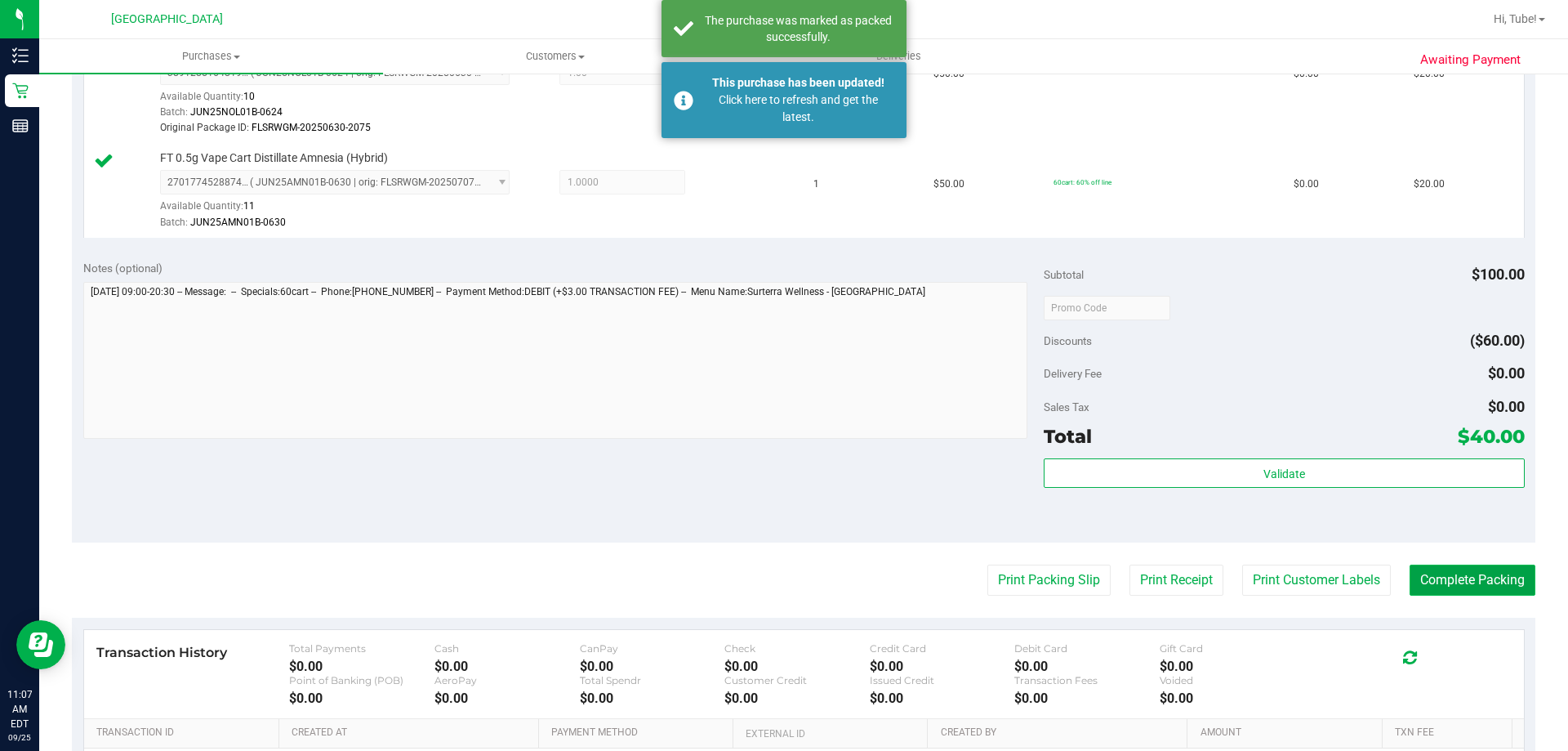
click at [1468, 573] on button "Complete Packing" at bounding box center [1472, 580] width 126 height 31
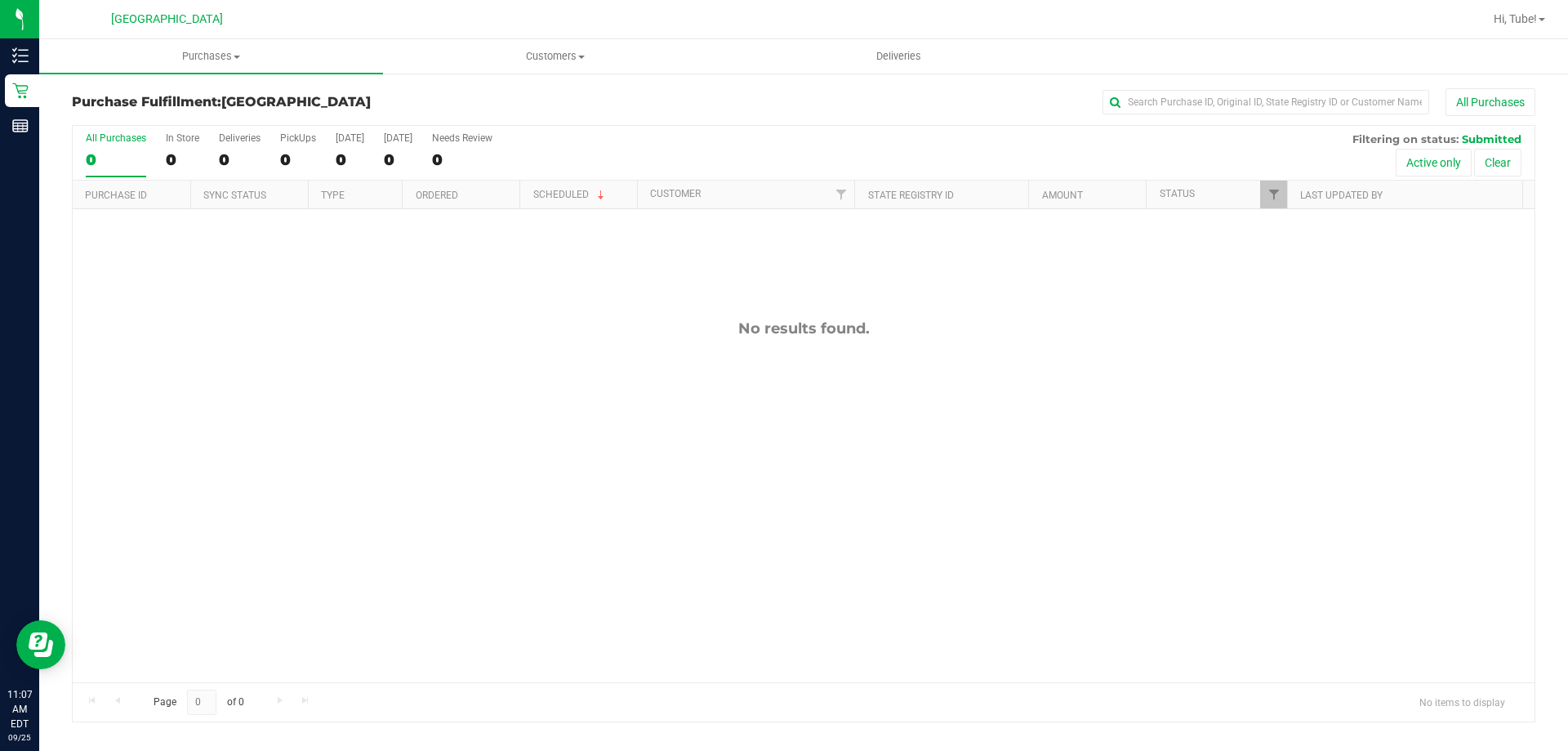
drag, startPoint x: 389, startPoint y: 753, endPoint x: 399, endPoint y: 766, distance: 16.4
drag, startPoint x: 399, startPoint y: 766, endPoint x: 743, endPoint y: 627, distance: 371.0
click at [743, 627] on div "No results found." at bounding box center [804, 501] width 1462 height 583
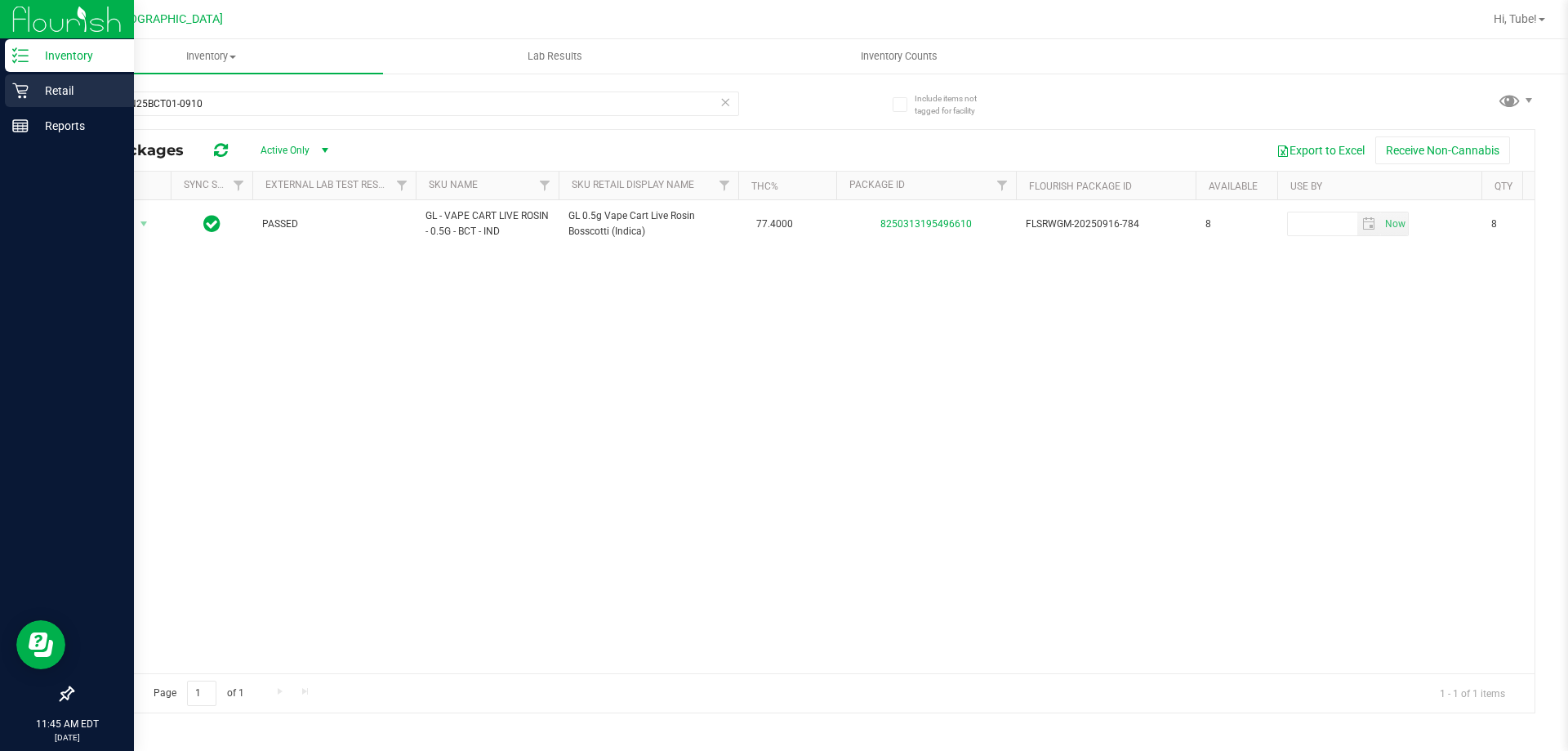
click at [28, 93] on icon at bounding box center [21, 91] width 16 height 16
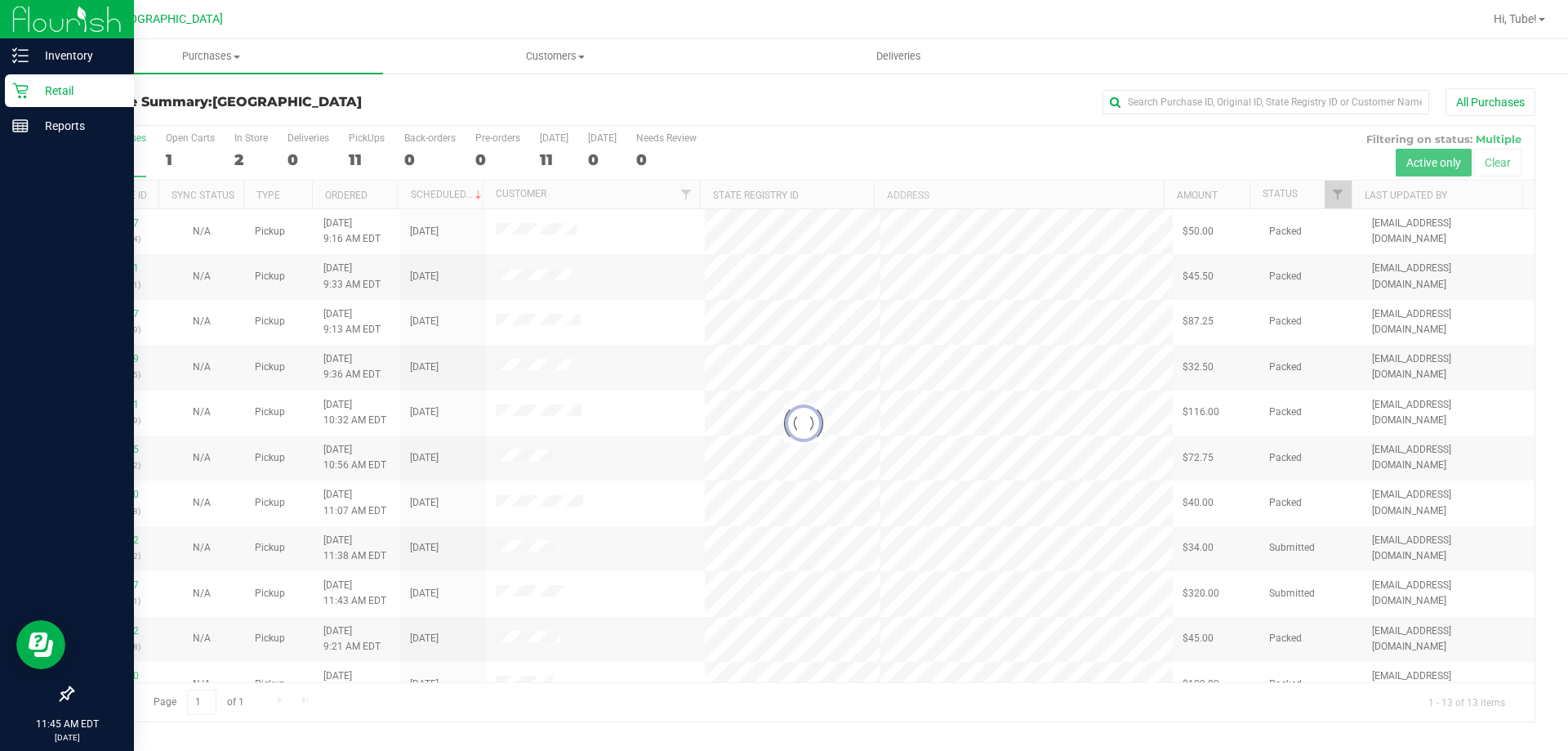
click at [250, 142] on div at bounding box center [804, 424] width 1462 height 596
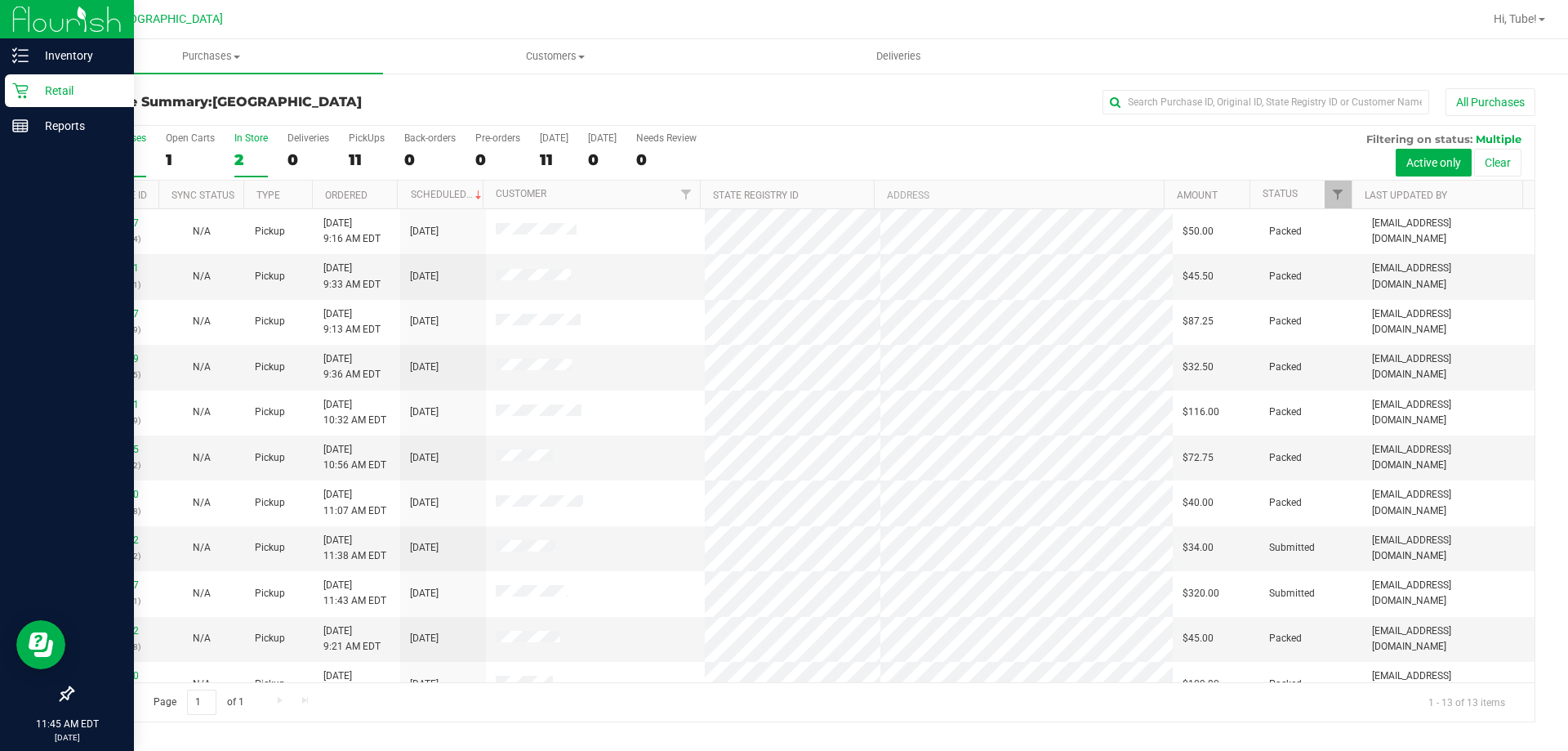
click at [242, 153] on div "2" at bounding box center [251, 160] width 34 height 19
click at [0, 0] on input "In Store 2" at bounding box center [0, 0] width 0 height 0
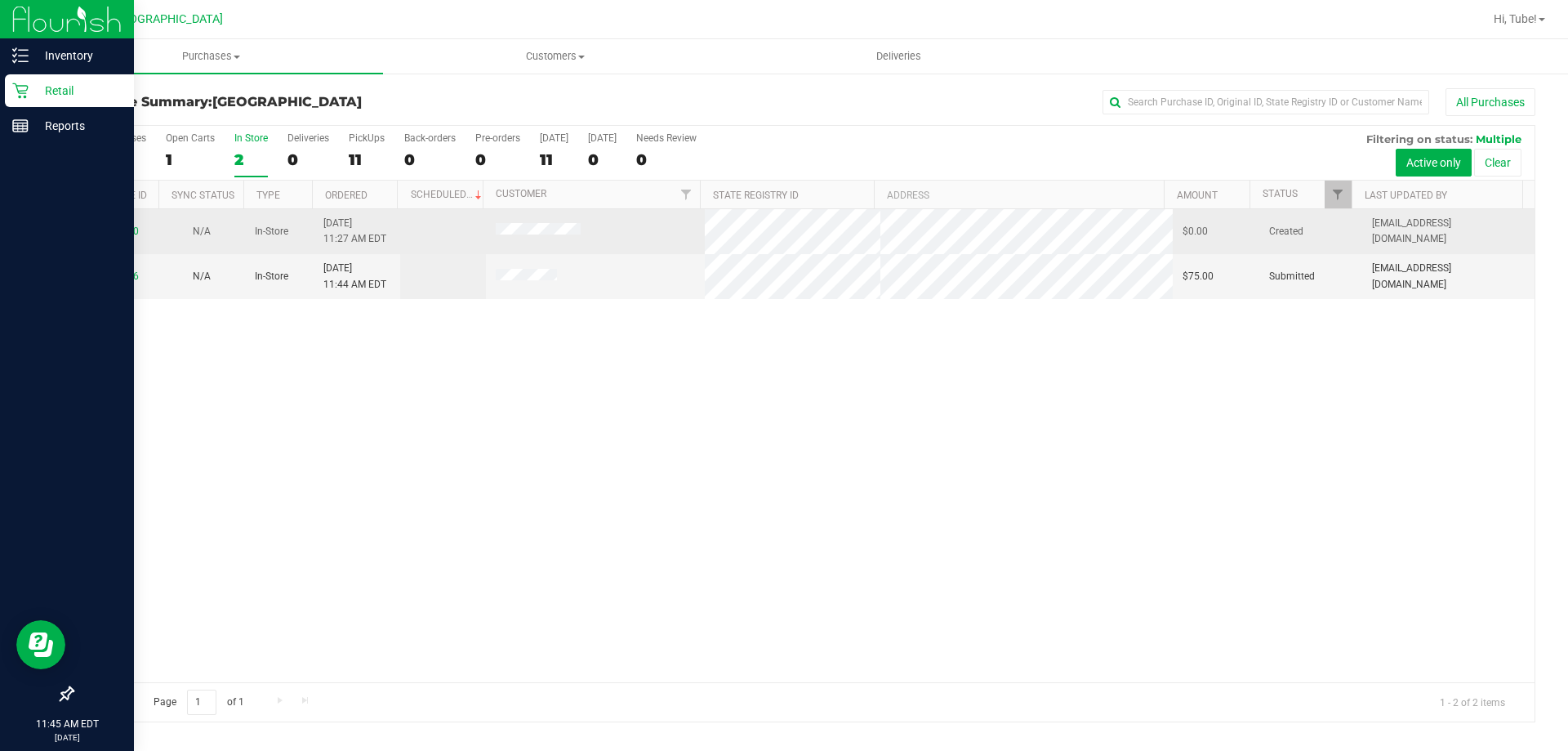
click at [100, 222] on td "12002780" at bounding box center [116, 232] width 86 height 45
click at [152, 237] on td "12002780" at bounding box center [116, 232] width 86 height 45
click at [125, 226] on link "12002780" at bounding box center [115, 231] width 45 height 12
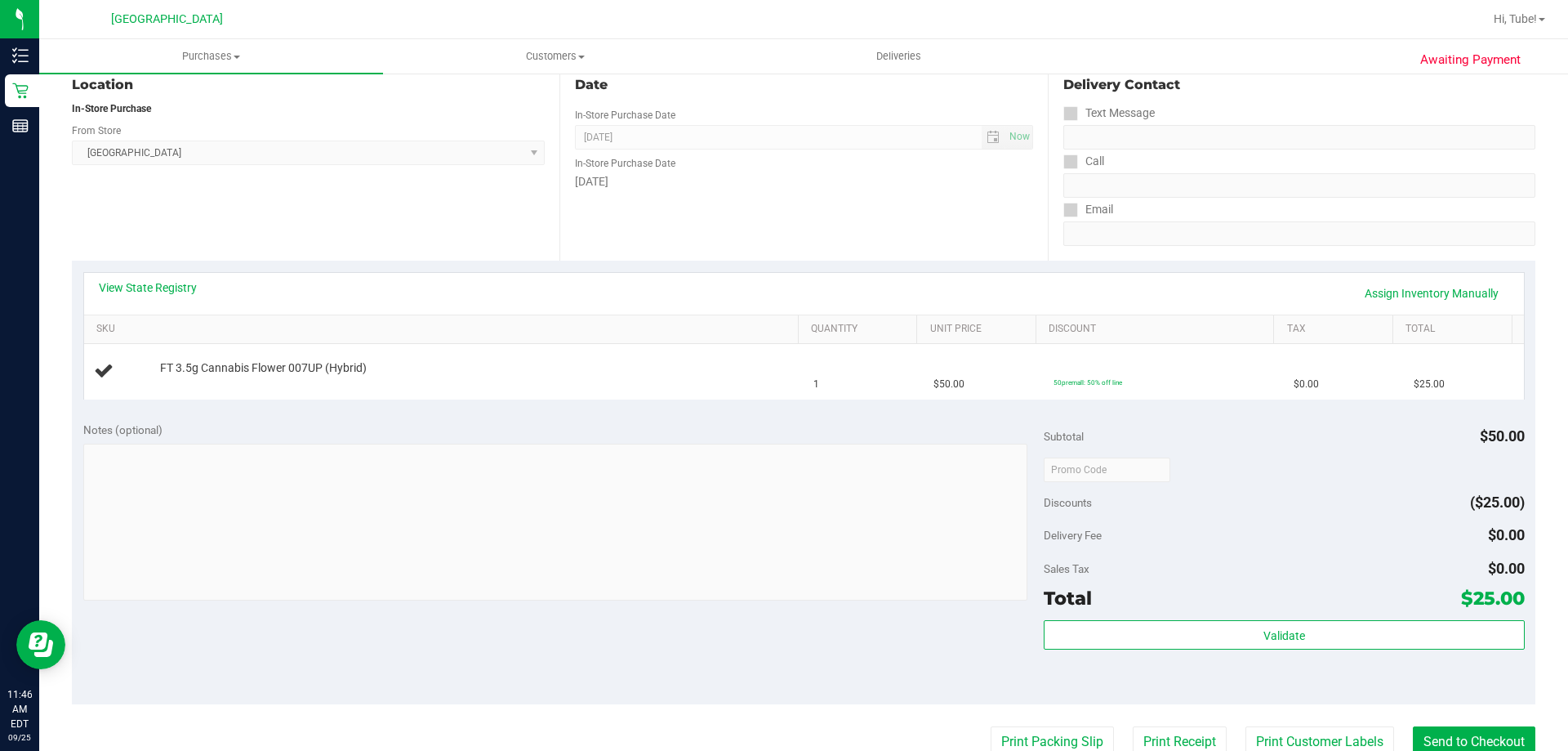
scroll to position [327, 0]
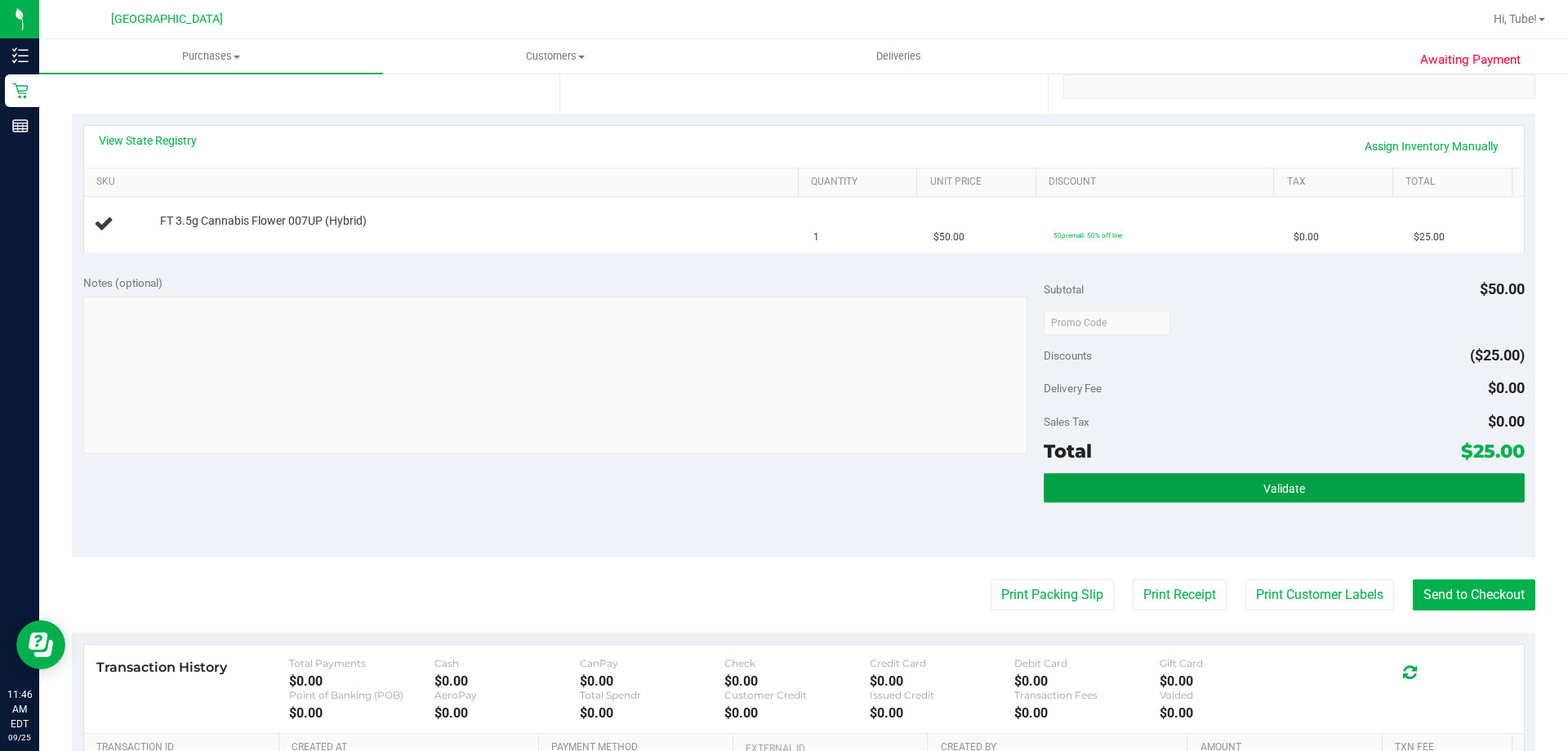
click at [1380, 490] on button "Validate" at bounding box center [1284, 488] width 480 height 29
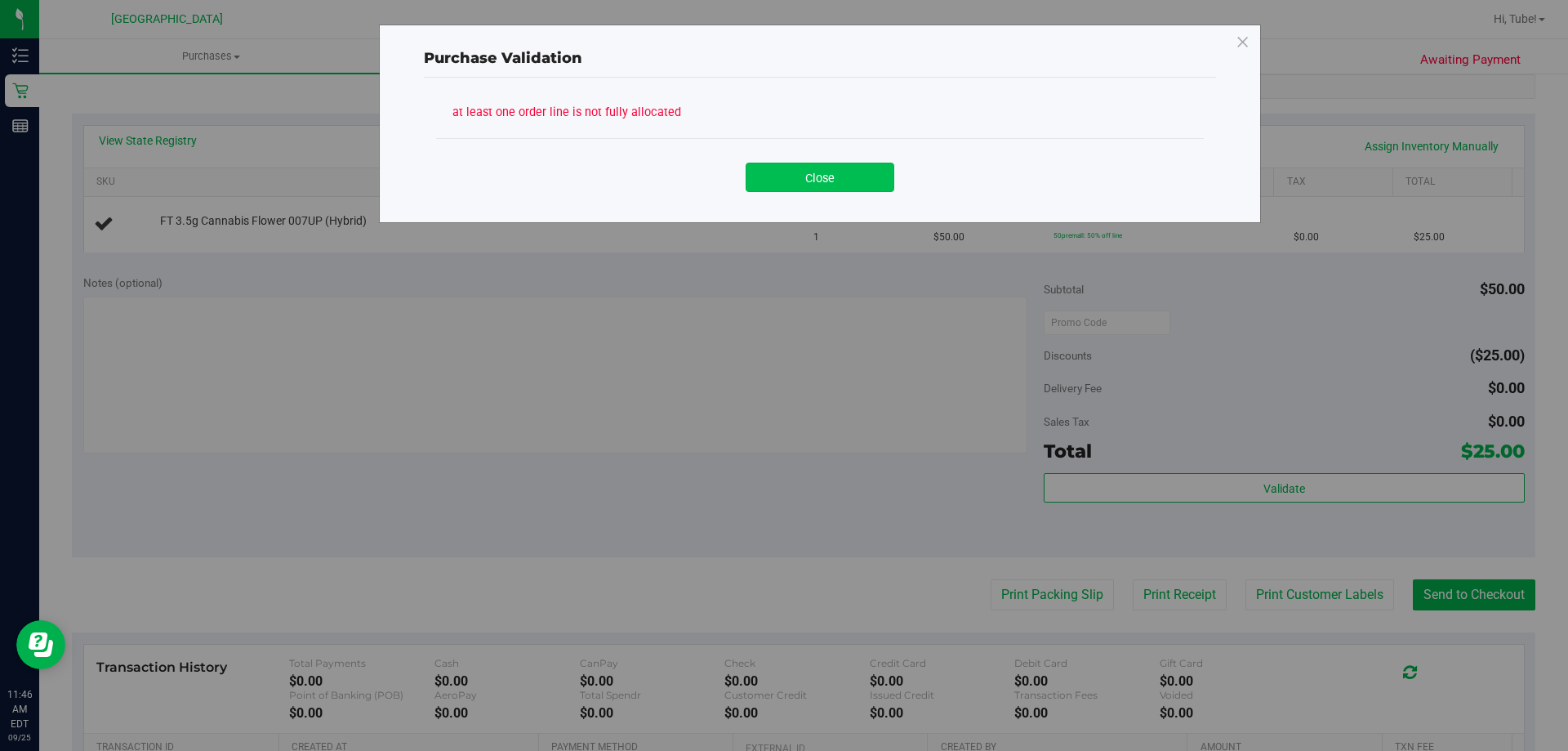
click at [845, 177] on button "Close" at bounding box center [820, 177] width 149 height 29
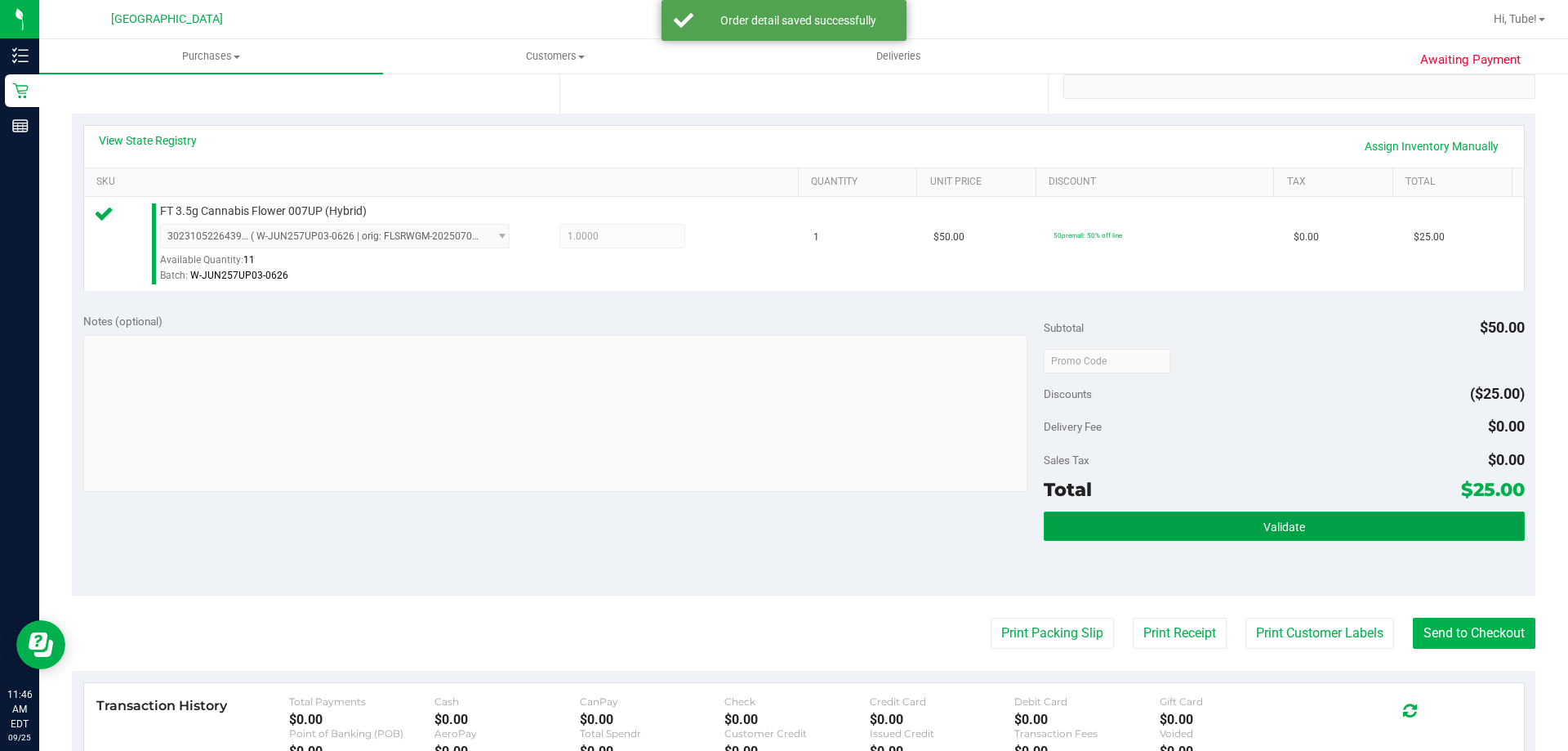
click at [1324, 524] on button "Validate" at bounding box center [1284, 526] width 480 height 29
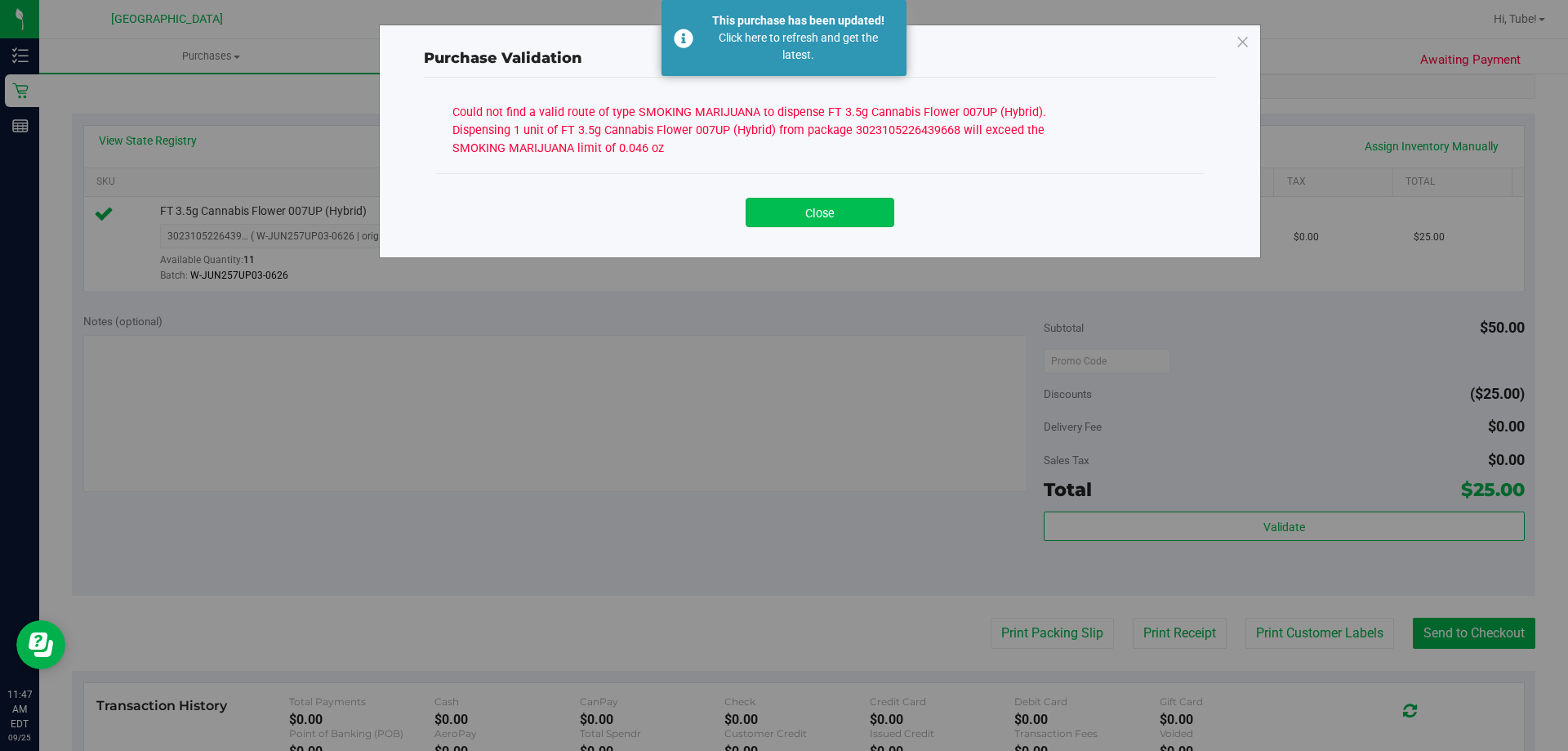
drag, startPoint x: 865, startPoint y: 204, endPoint x: 1097, endPoint y: 64, distance: 271.0
click at [864, 205] on button "Close" at bounding box center [820, 212] width 149 height 29
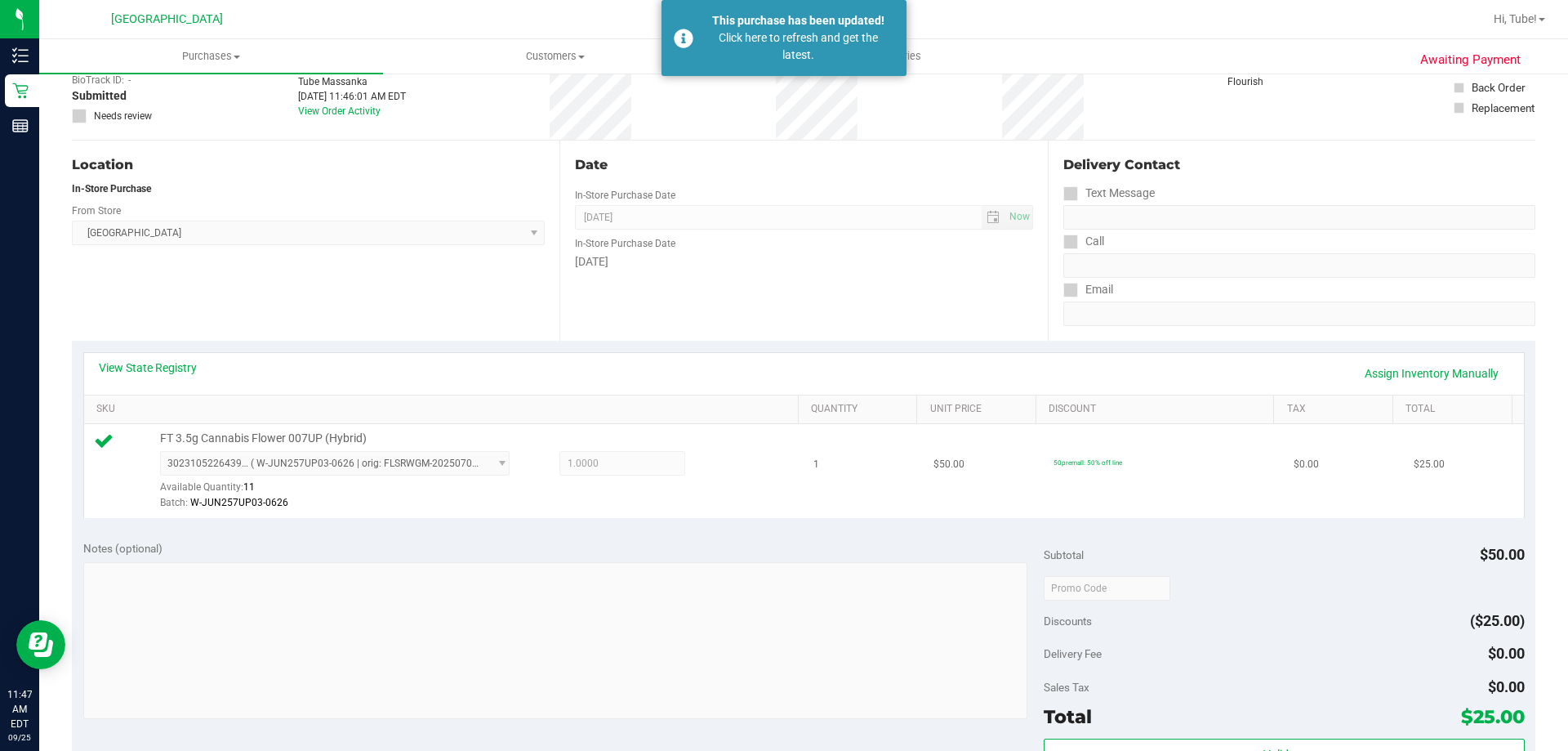
scroll to position [0, 0]
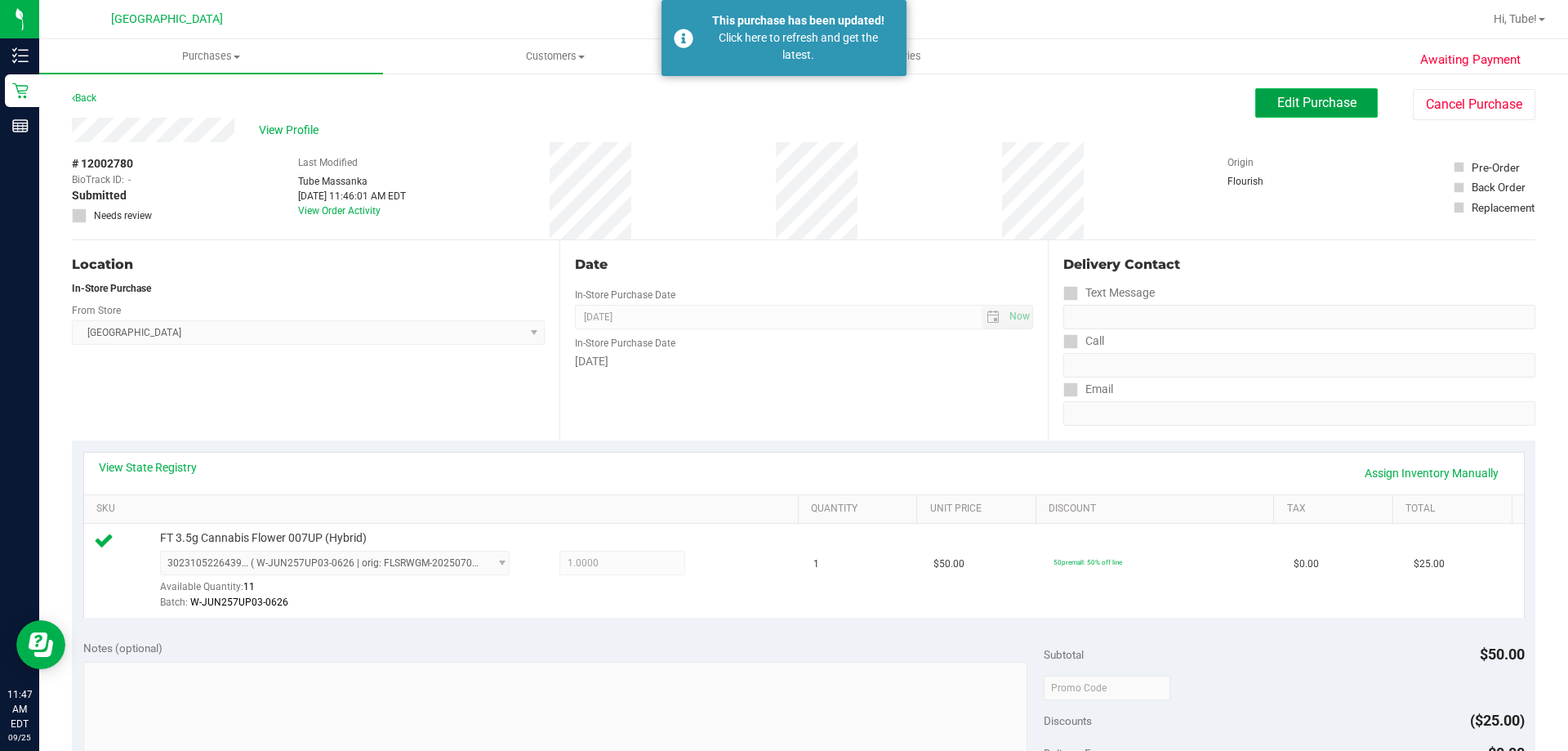
click at [1295, 112] on button "Edit Purchase" at bounding box center [1316, 103] width 122 height 29
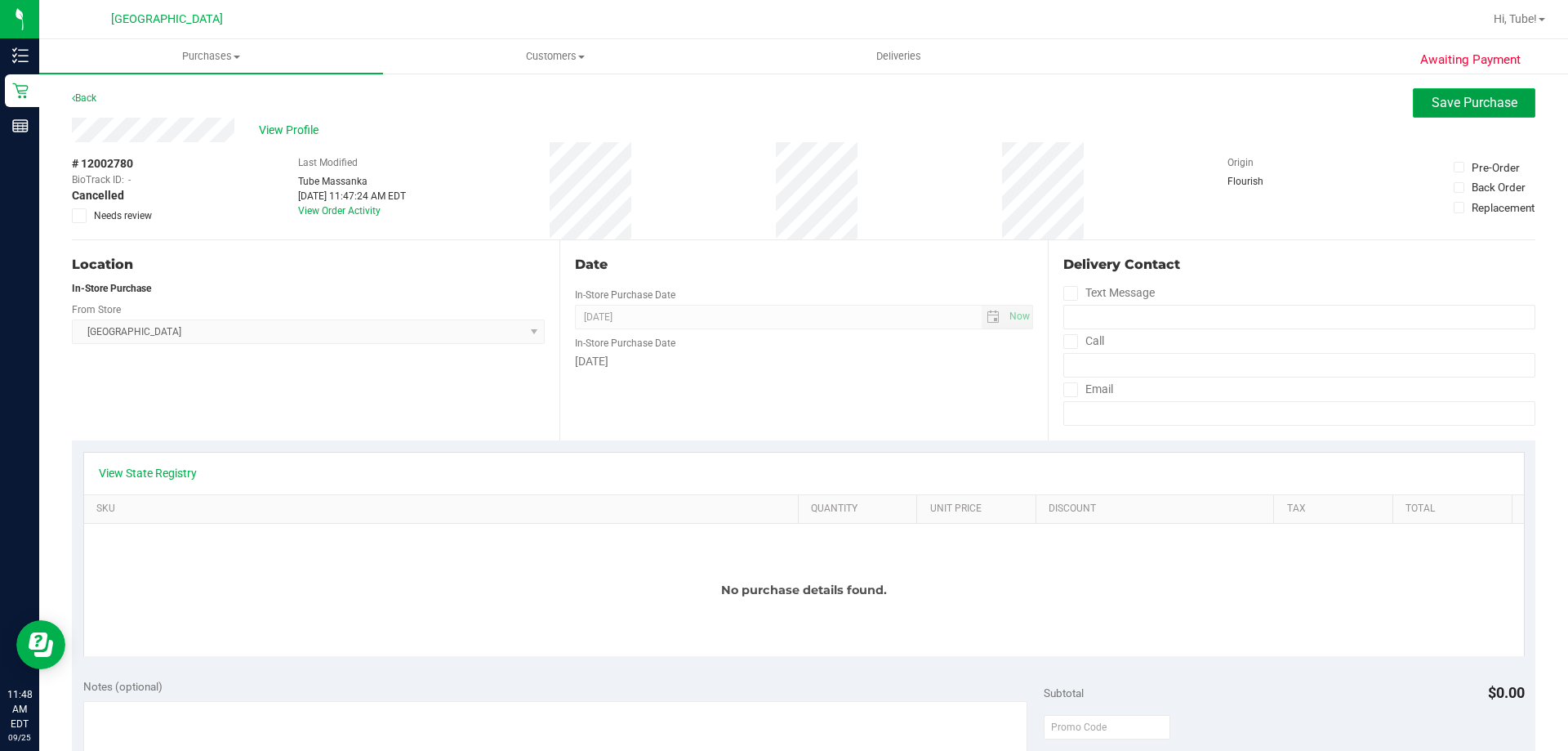
click at [1434, 94] on button "Save Purchase" at bounding box center [1474, 103] width 122 height 29
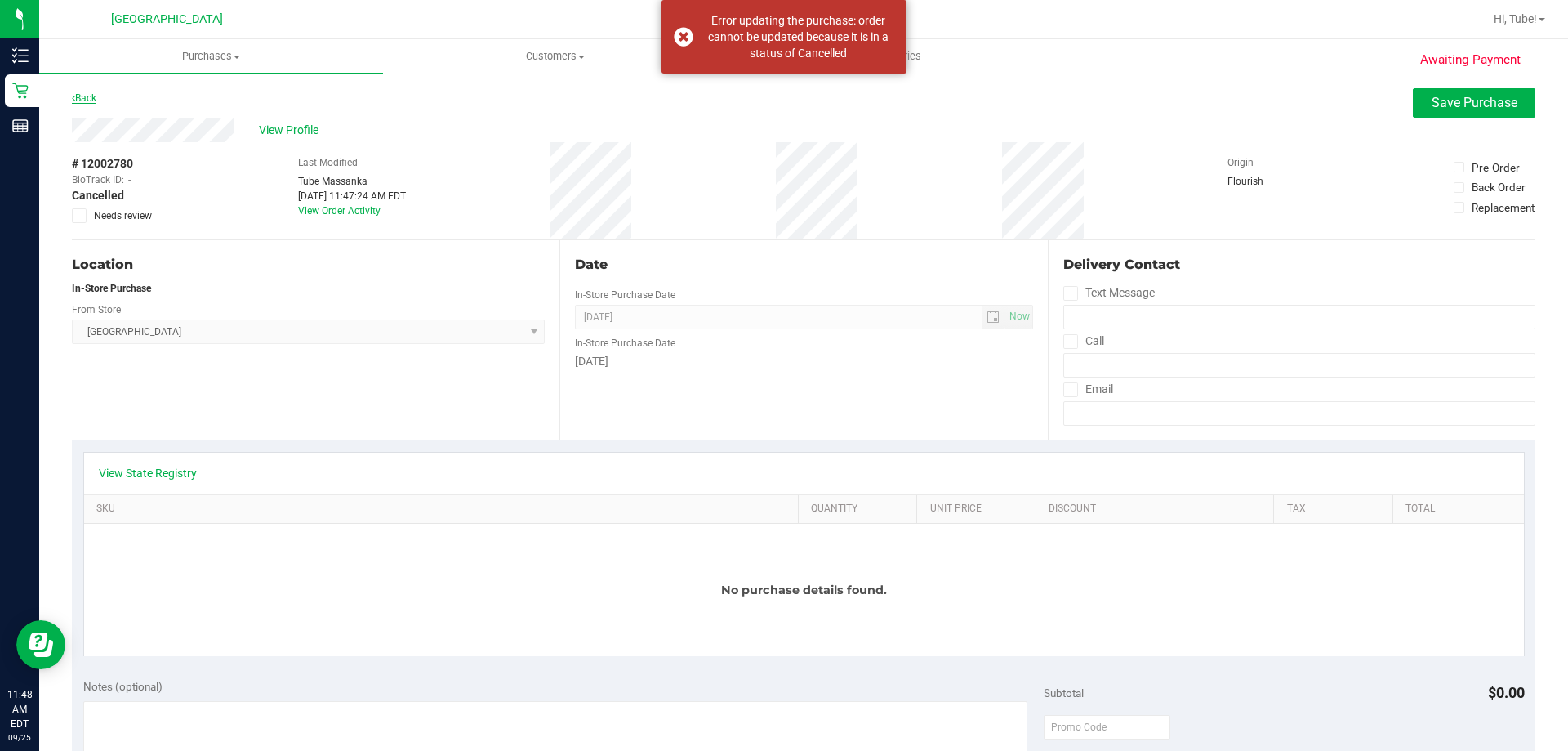
click at [91, 103] on link "Back" at bounding box center [84, 98] width 24 height 12
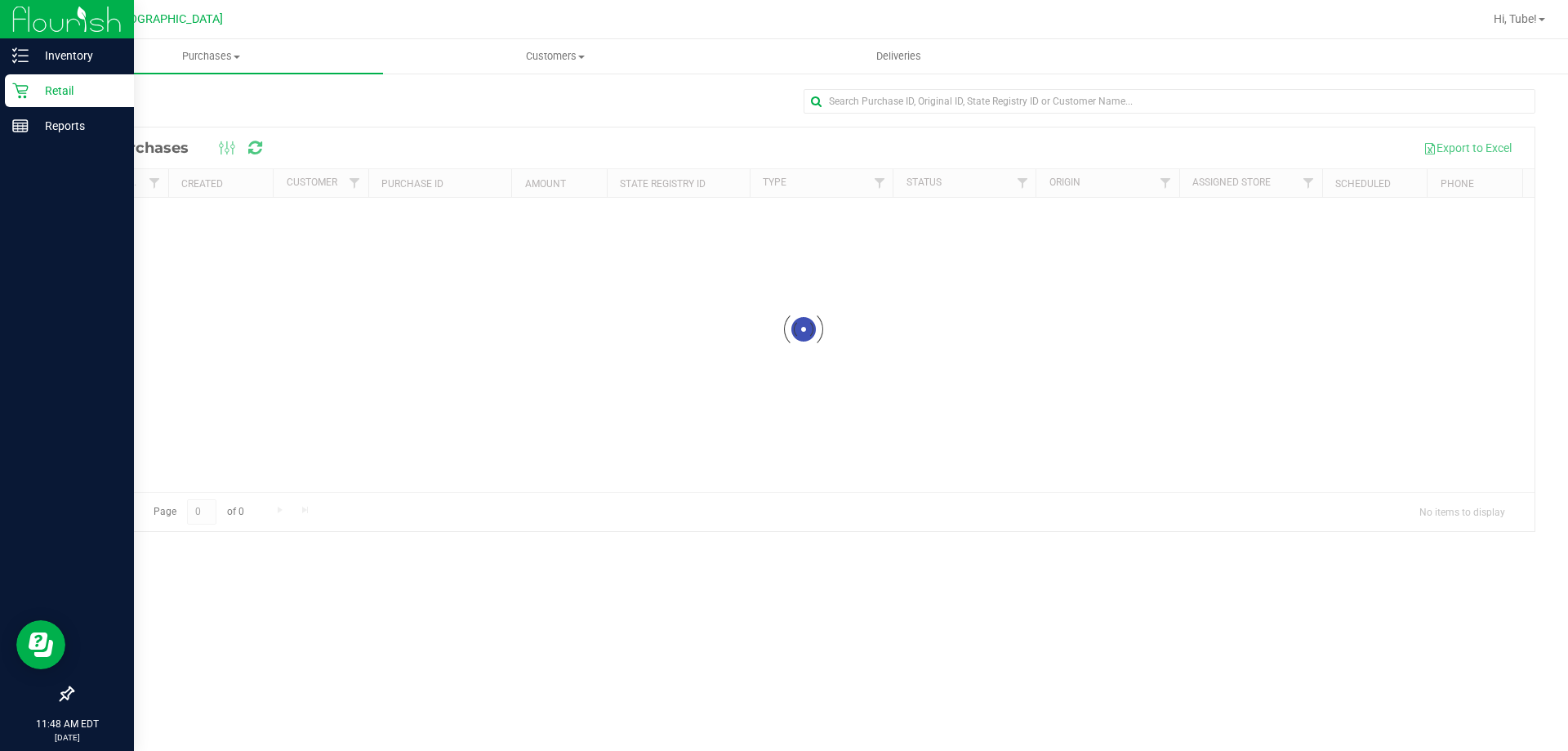
click at [16, 94] on icon at bounding box center [21, 91] width 16 height 16
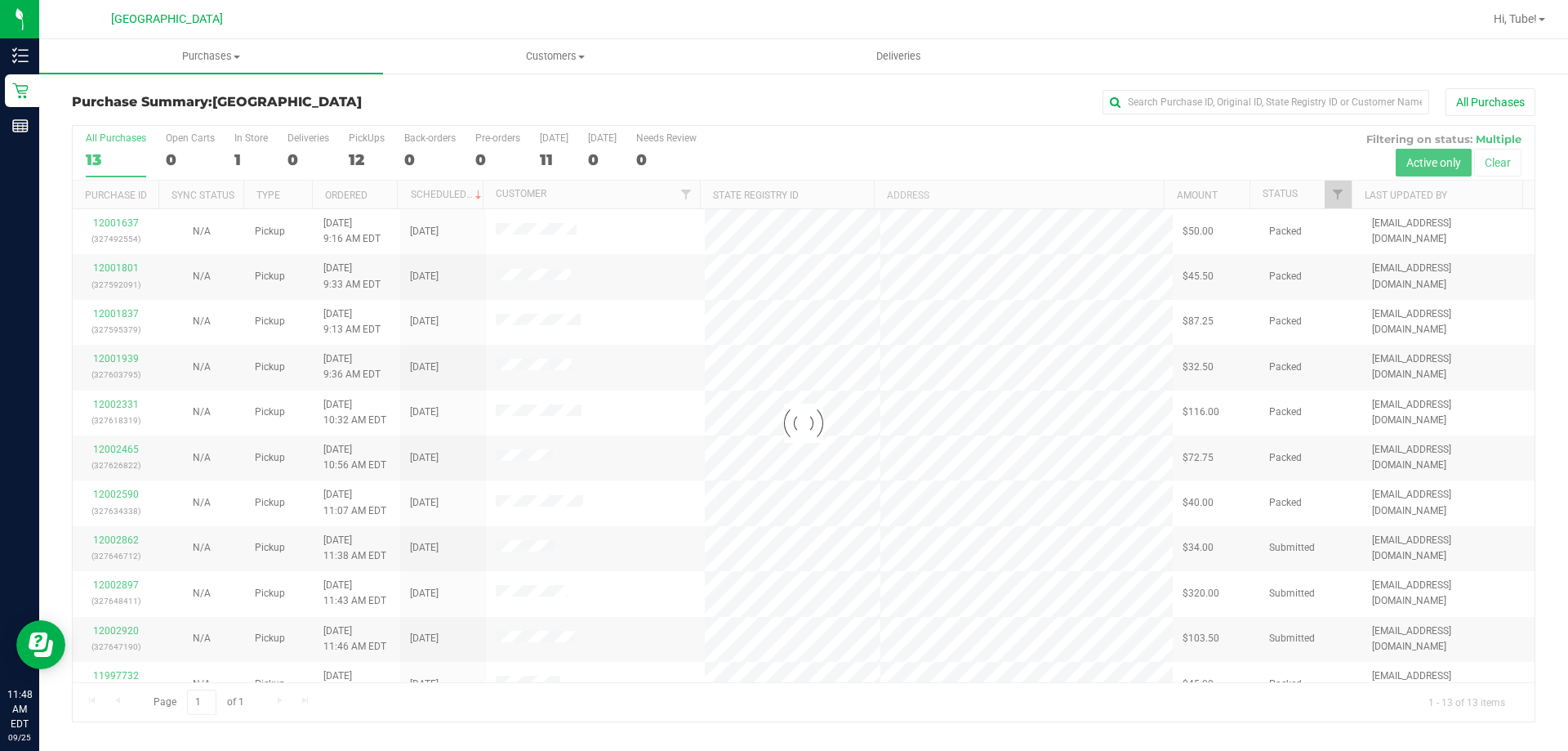
click at [244, 133] on div at bounding box center [804, 424] width 1462 height 596
click at [244, 137] on div at bounding box center [804, 424] width 1462 height 596
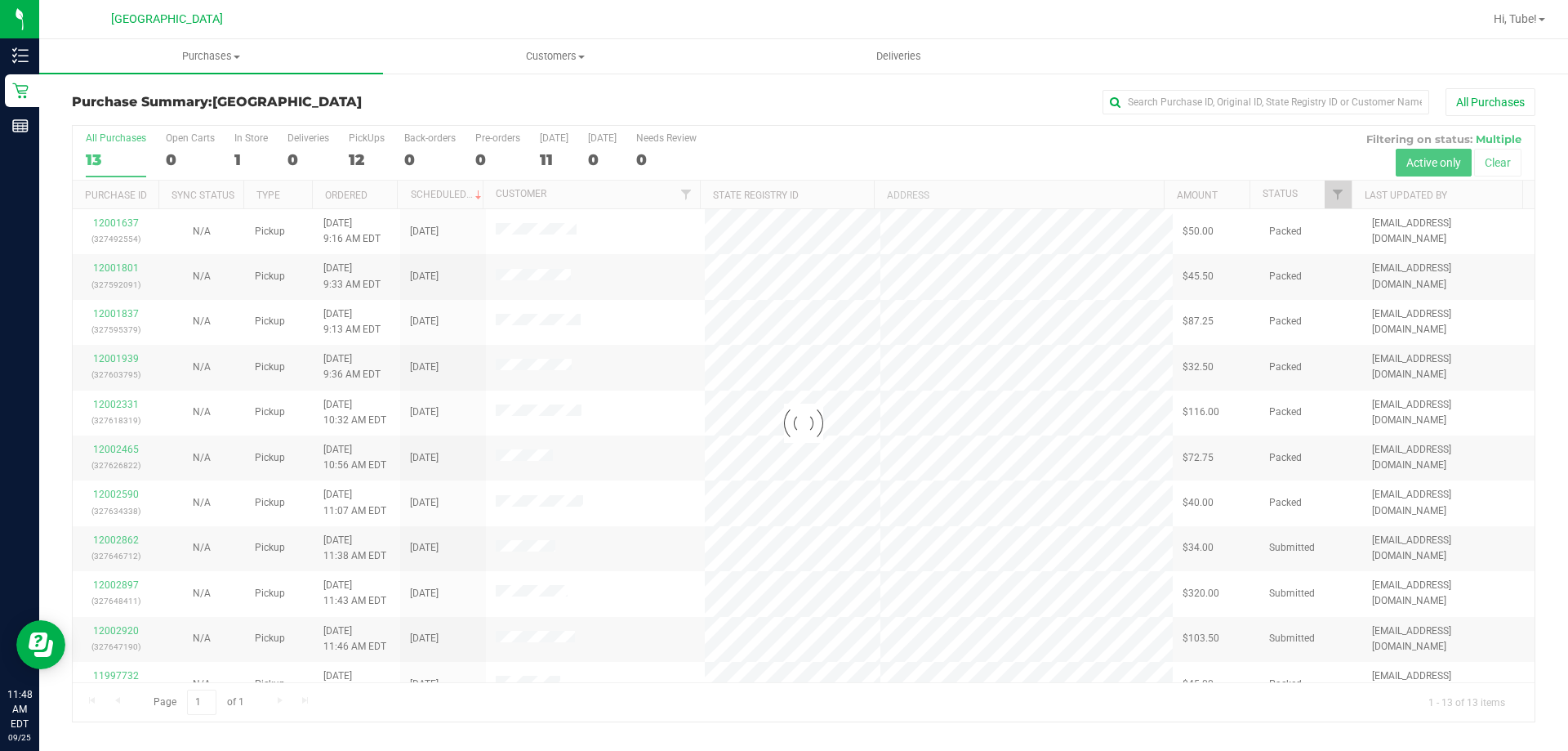
click at [244, 137] on div at bounding box center [804, 424] width 1462 height 596
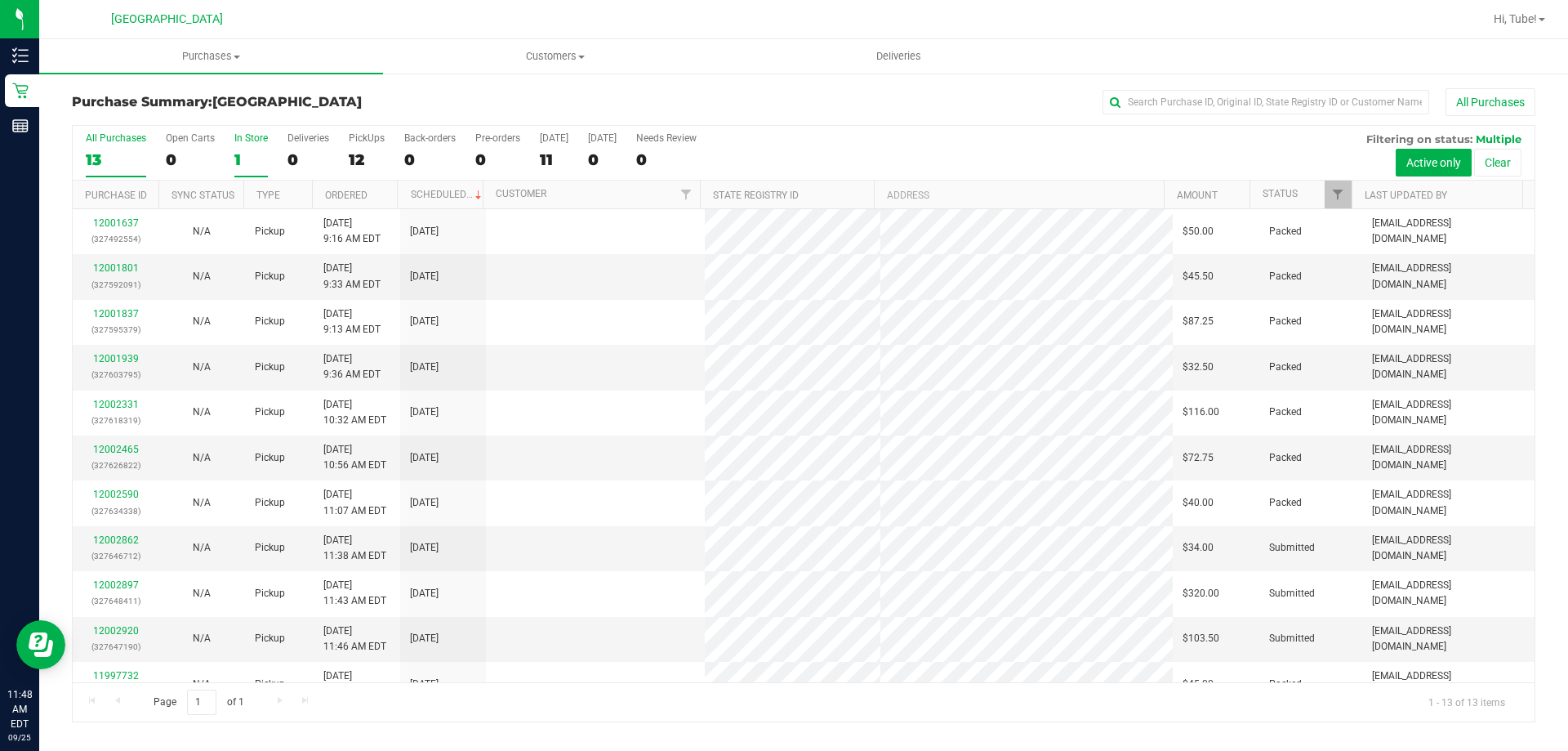
click at [244, 138] on div "In Store" at bounding box center [251, 137] width 34 height 12
click at [0, 0] on input "In Store 1" at bounding box center [0, 0] width 0 height 0
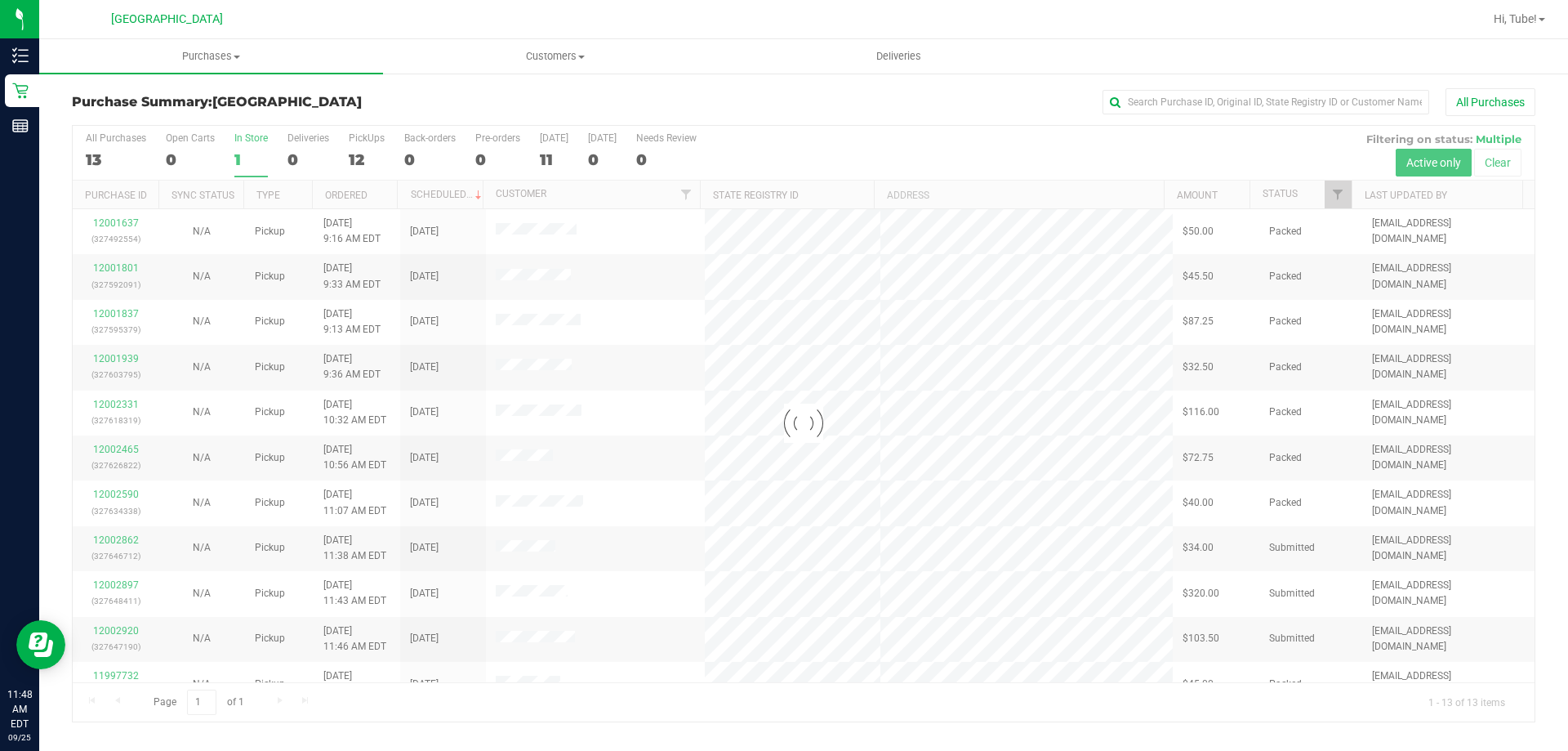
click at [244, 150] on div at bounding box center [804, 424] width 1462 height 596
click at [244, 152] on div at bounding box center [804, 424] width 1462 height 596
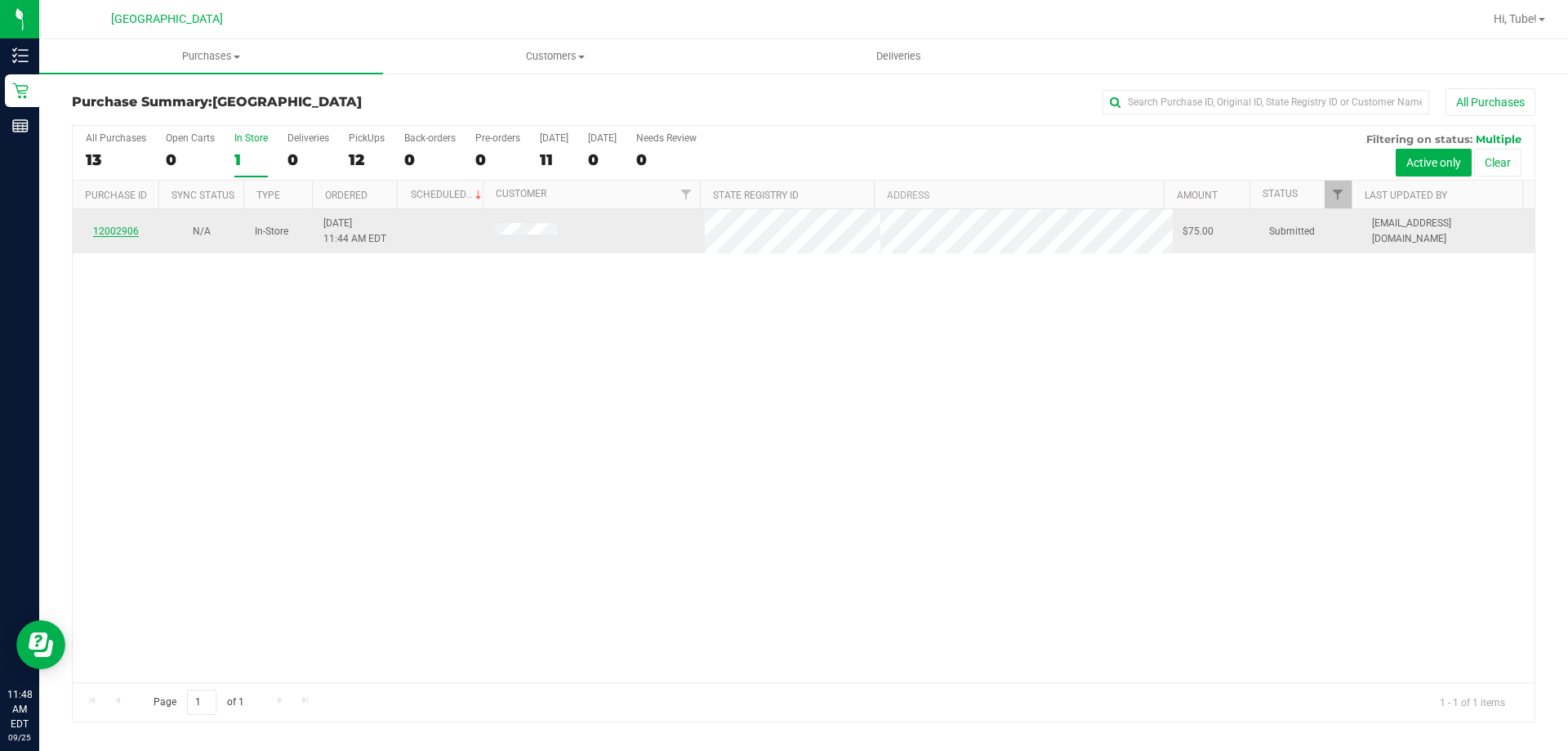
click at [126, 234] on link "12002906" at bounding box center [115, 231] width 45 height 12
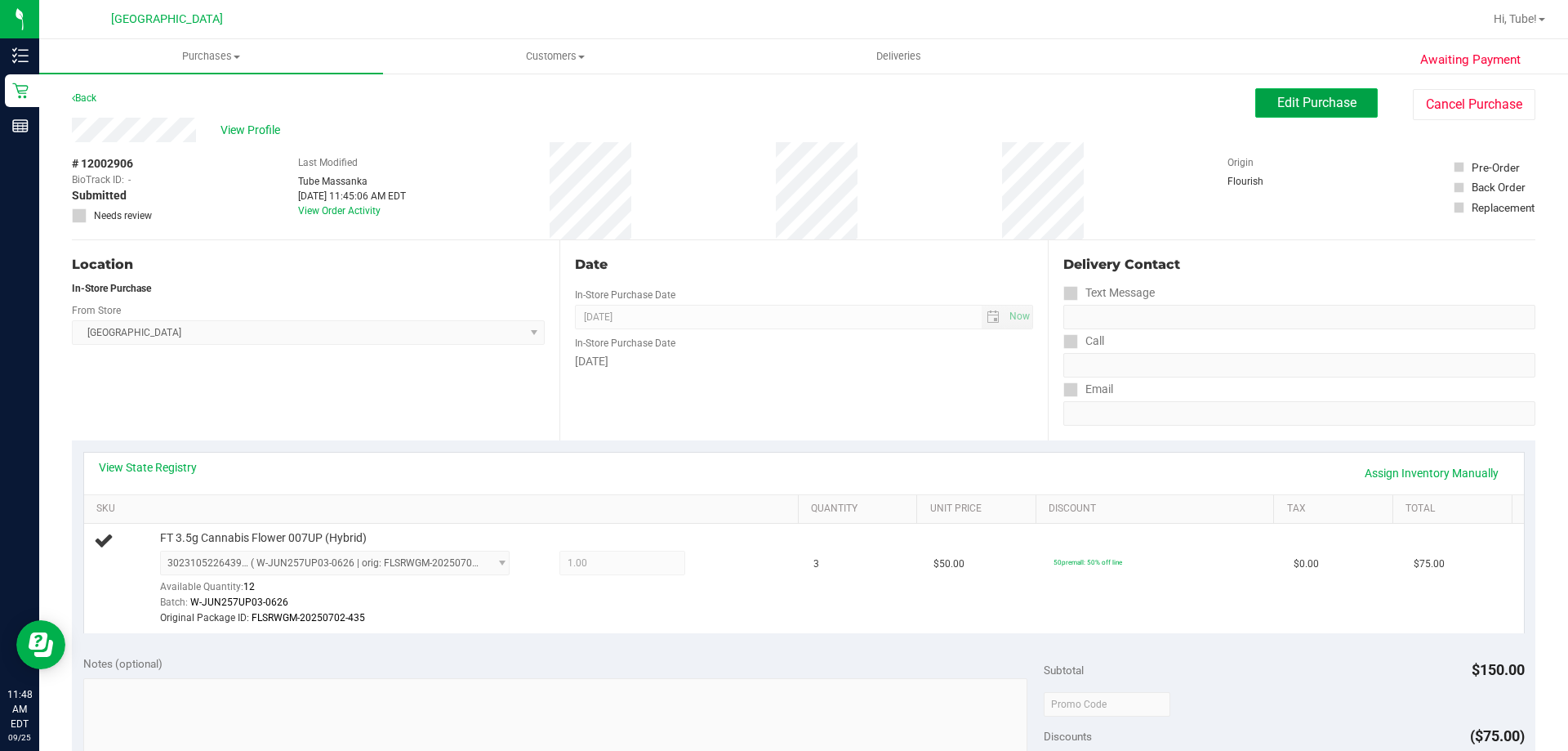
click at [1331, 94] on button "Edit Purchase" at bounding box center [1316, 103] width 122 height 29
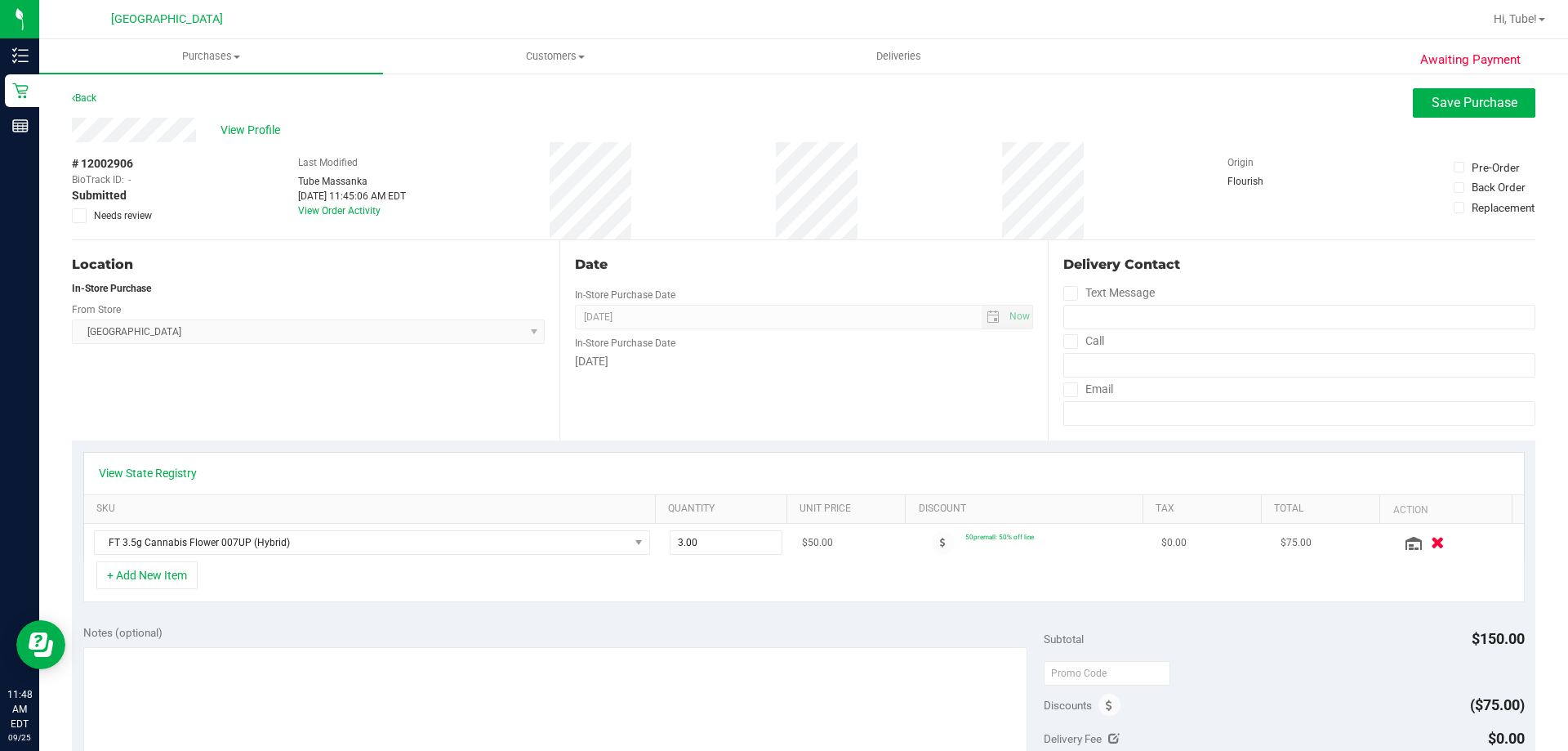
click at [1431, 547] on icon "button" at bounding box center [1438, 543] width 14 height 12
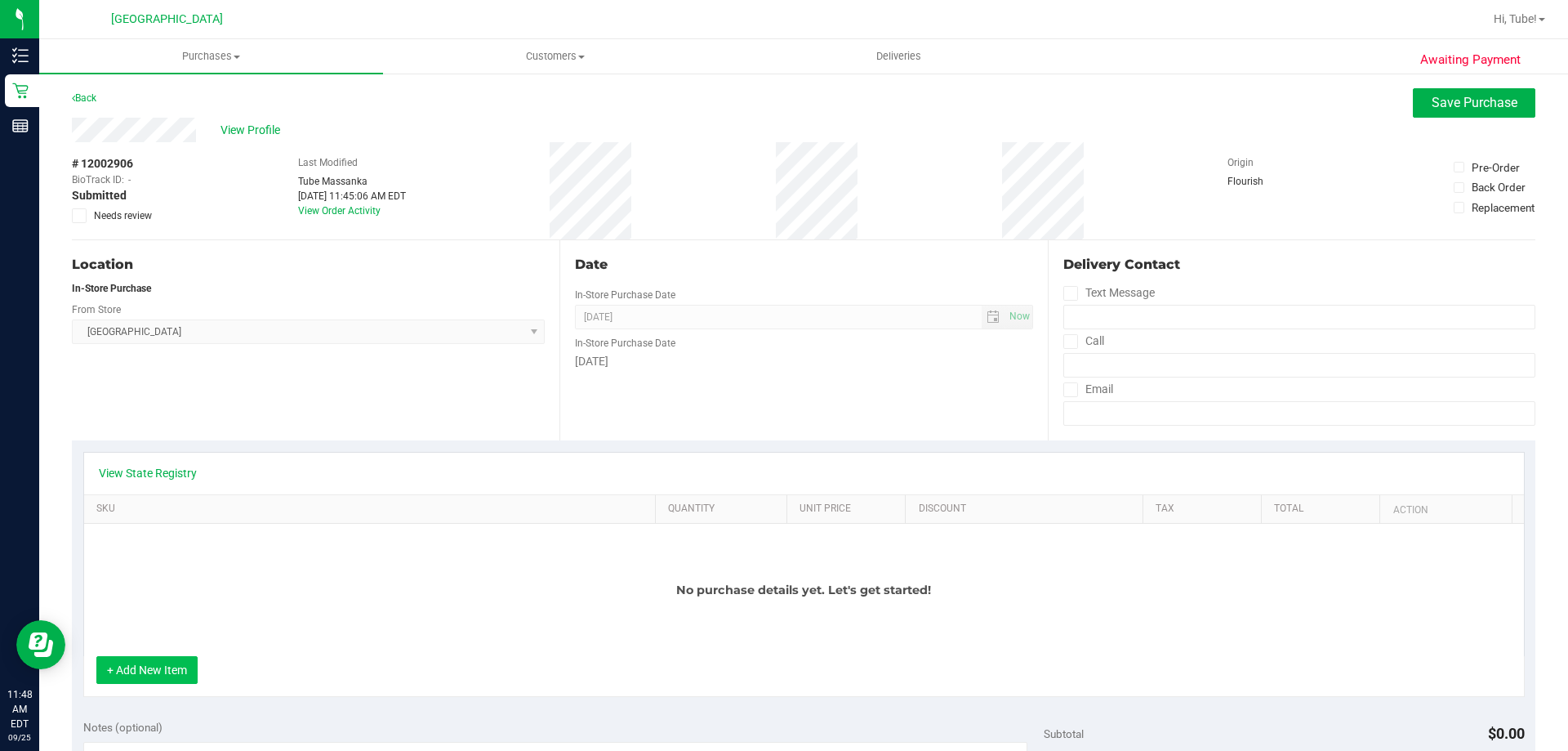
click at [170, 660] on button "+ Add New Item" at bounding box center [147, 670] width 102 height 28
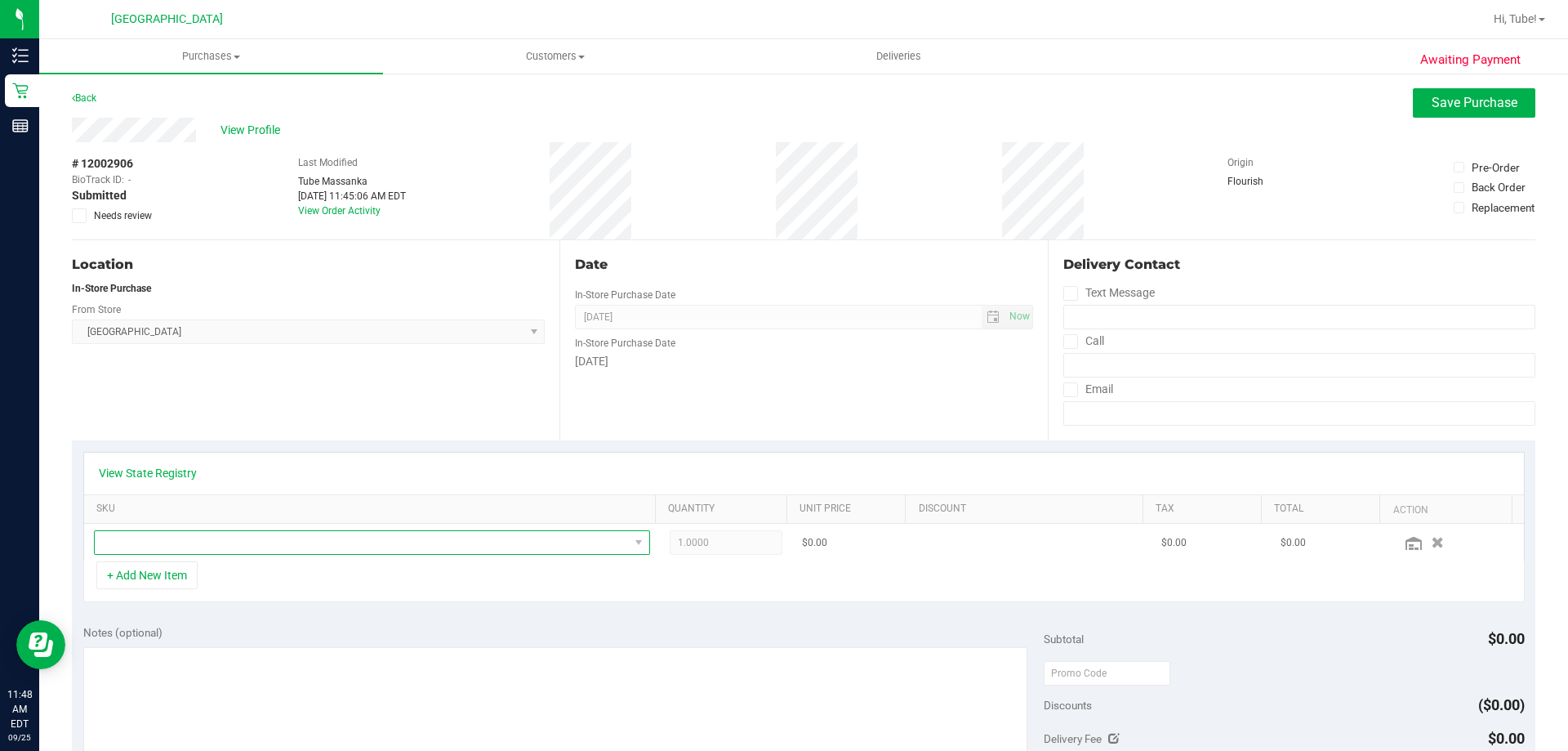
click at [295, 551] on span "NO DATA FOUND" at bounding box center [361, 543] width 534 height 23
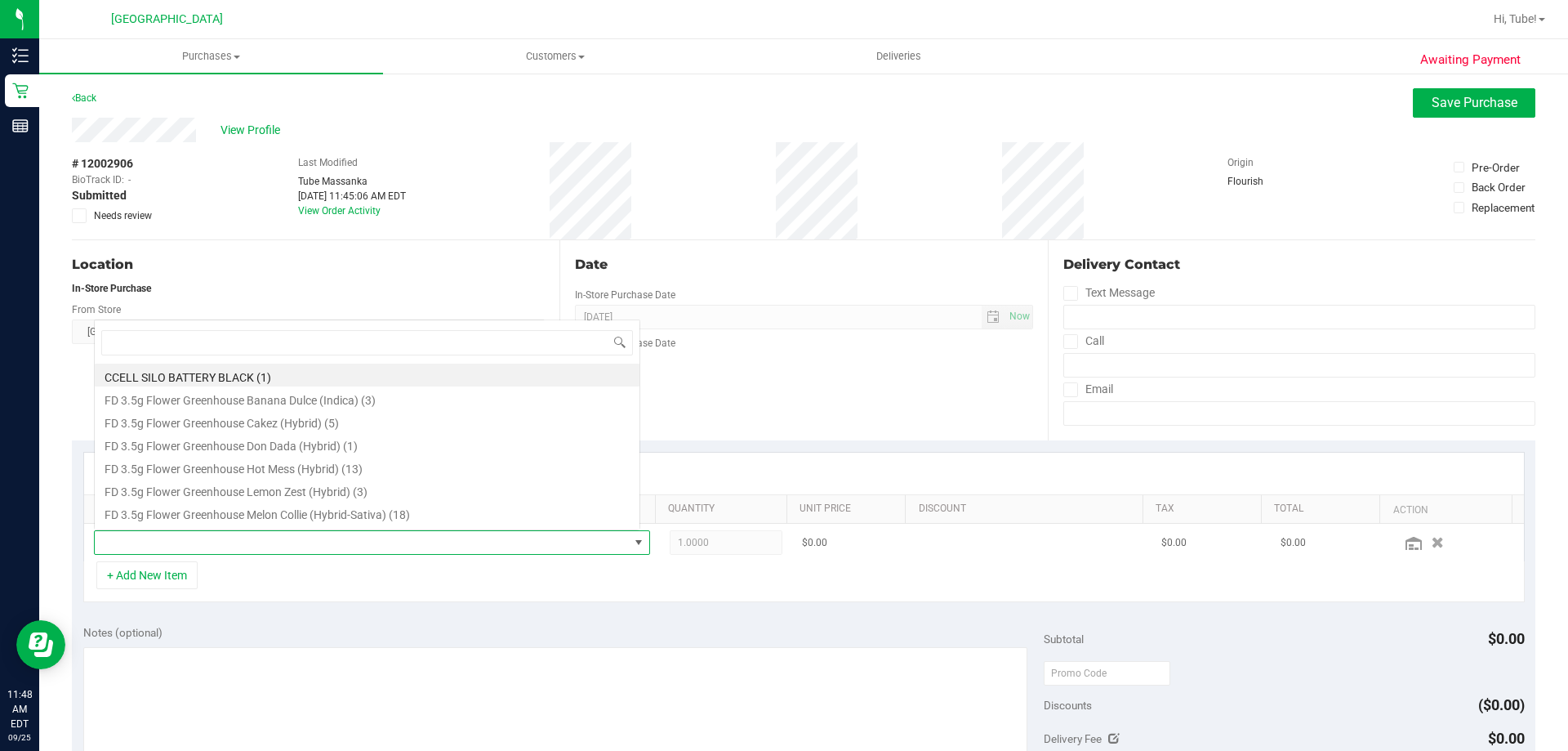
scroll to position [24, 541]
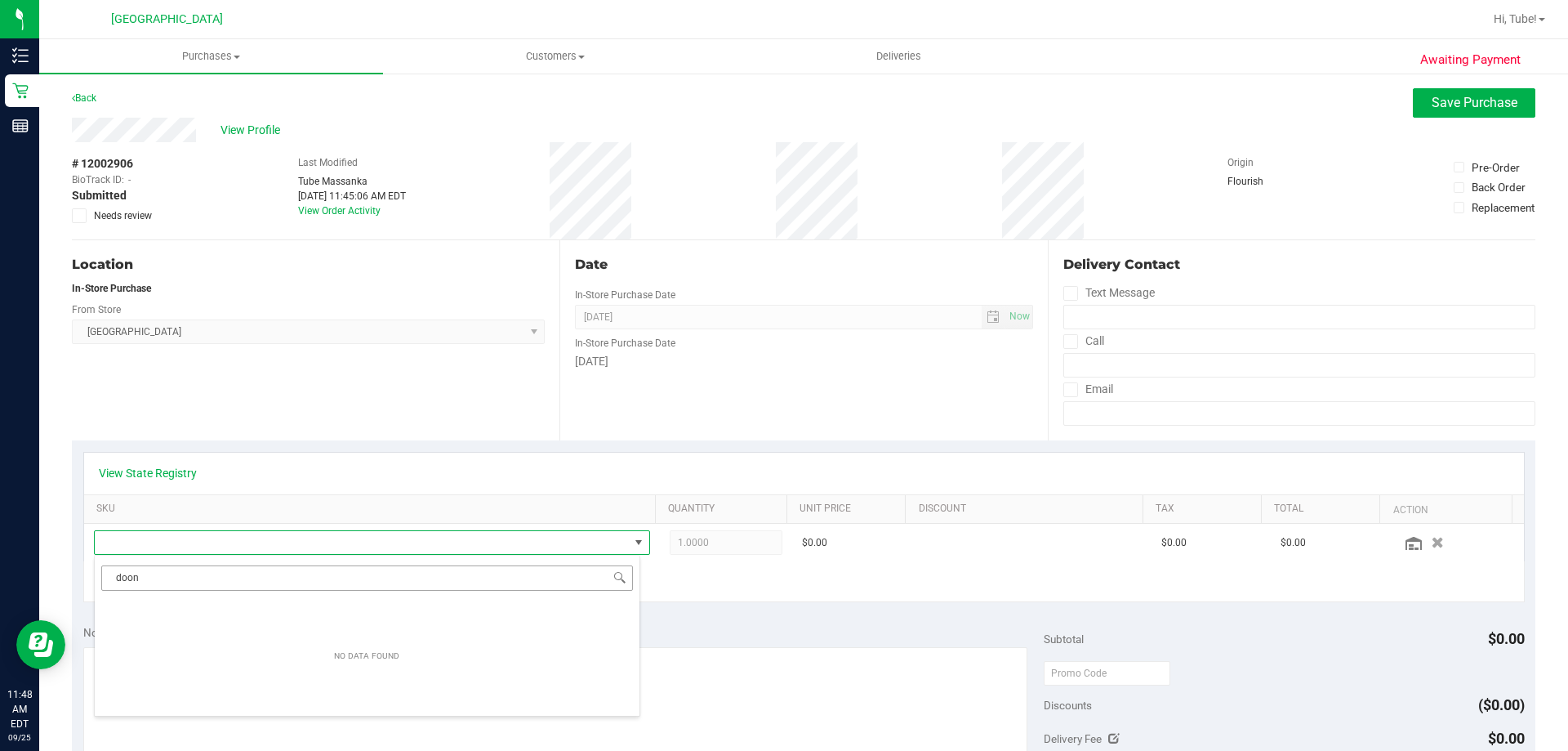
type input "don"
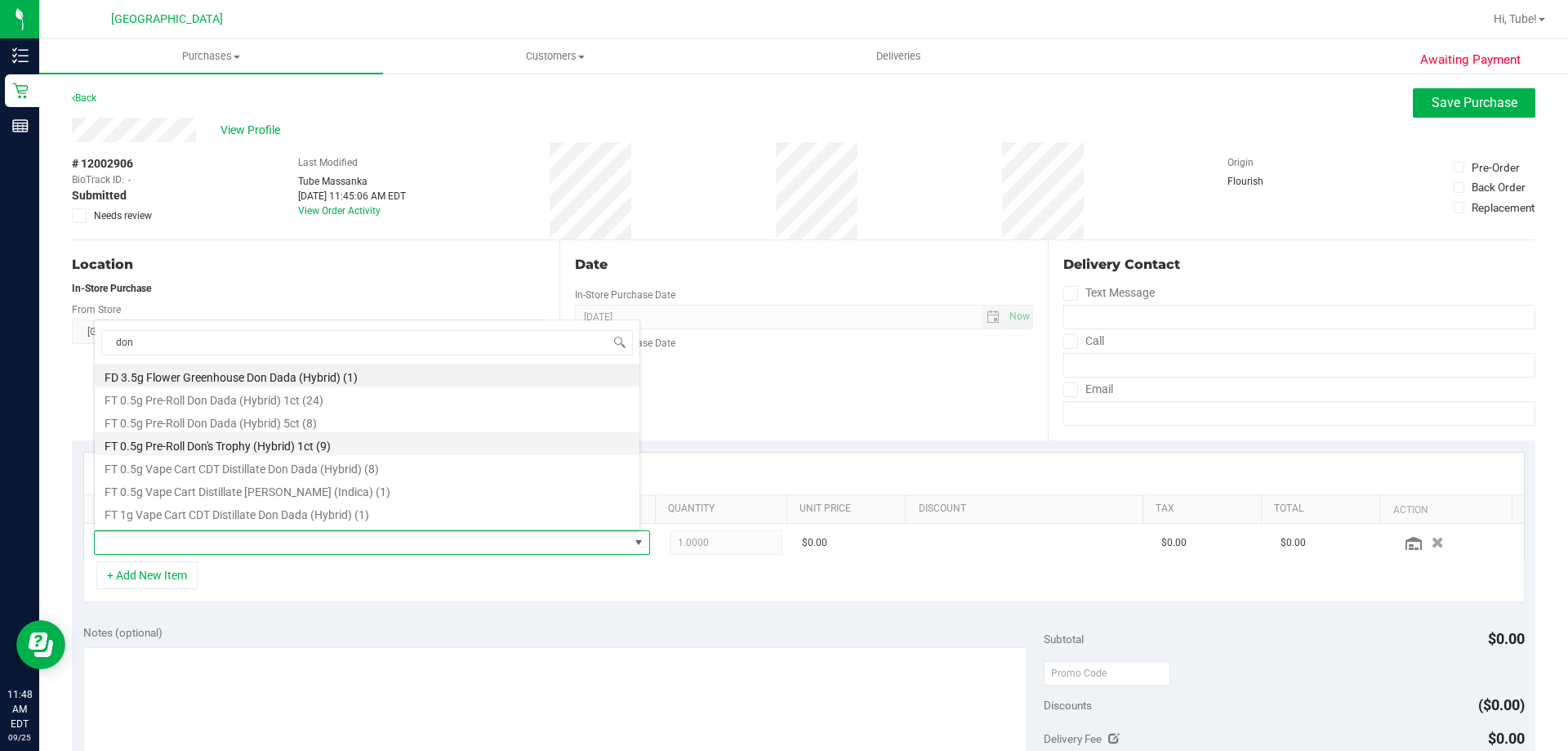
click at [325, 450] on li "FT 0.5g Pre-Roll Don's Trophy (Hybrid) 1ct (9)" at bounding box center [366, 444] width 545 height 23
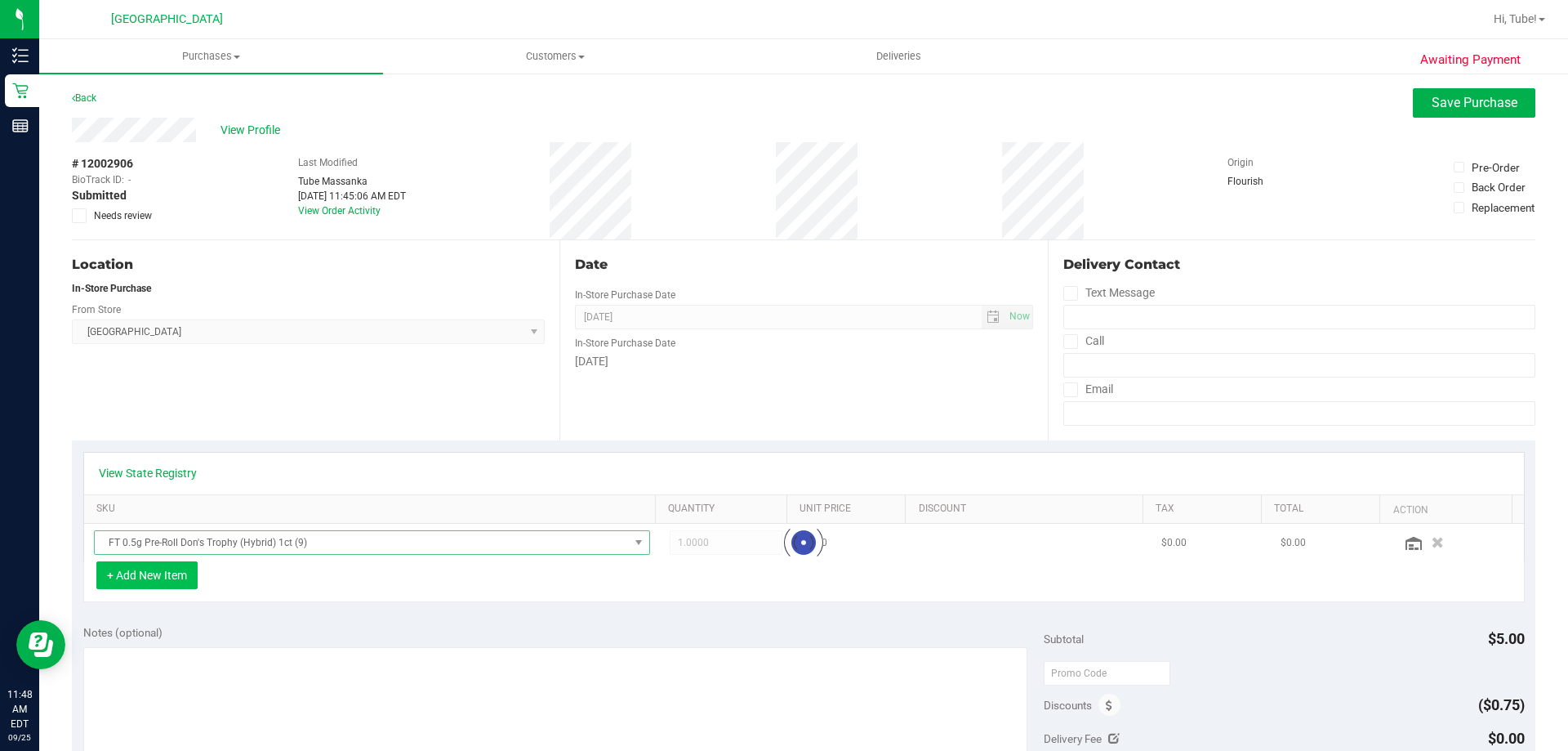
click at [171, 576] on button "+ Add New Item" at bounding box center [147, 574] width 102 height 28
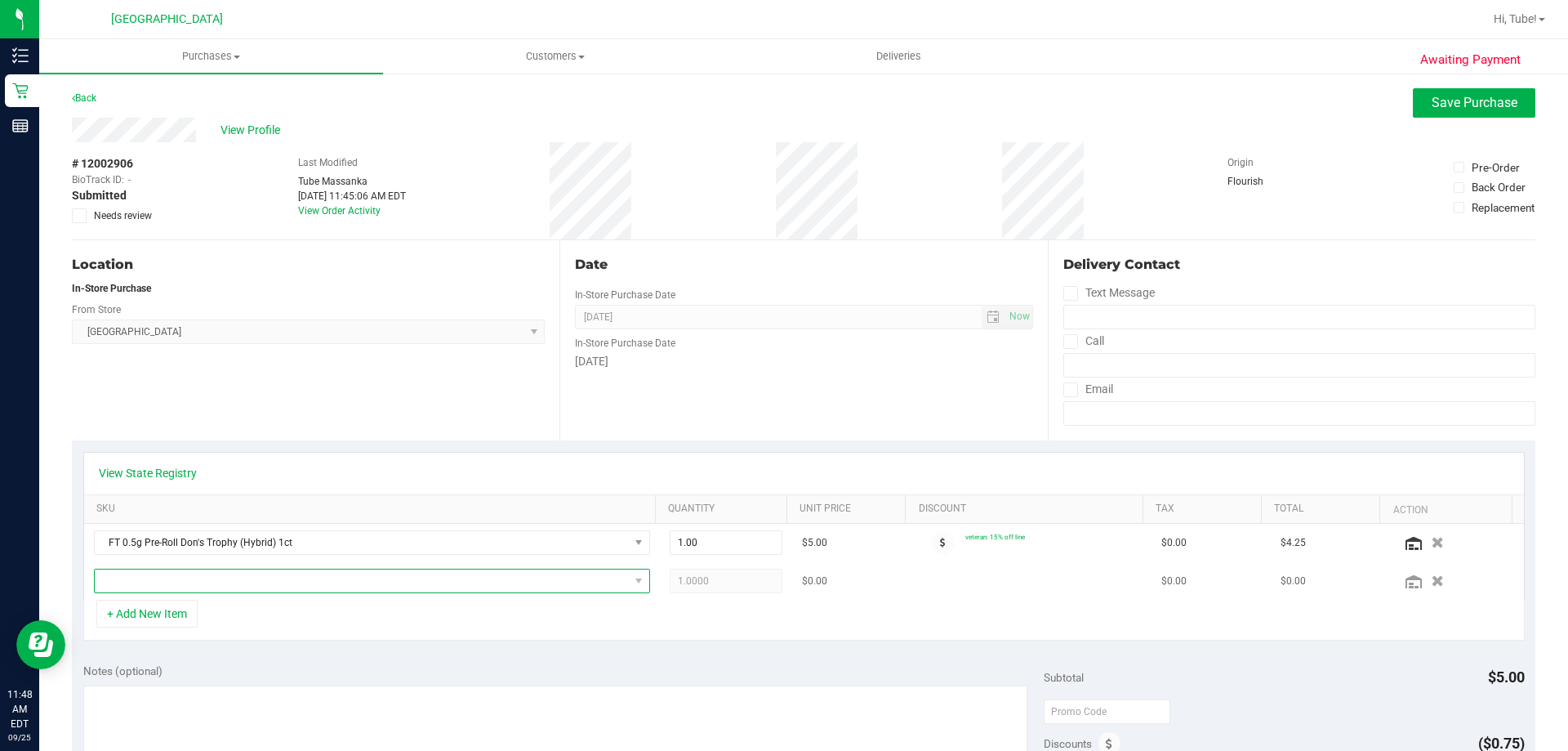
click at [356, 589] on span "NO DATA FOUND" at bounding box center [361, 582] width 534 height 23
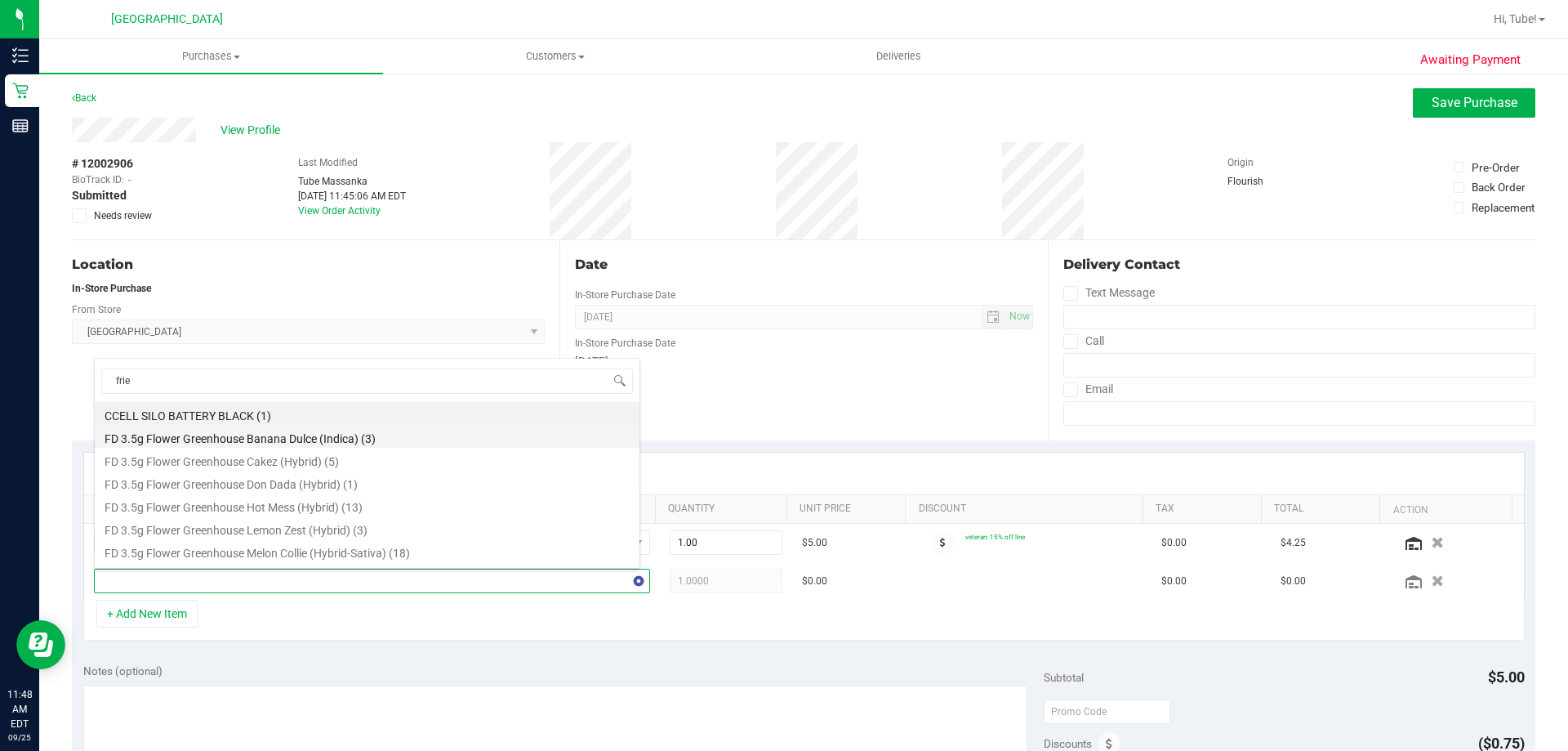
type input "fried"
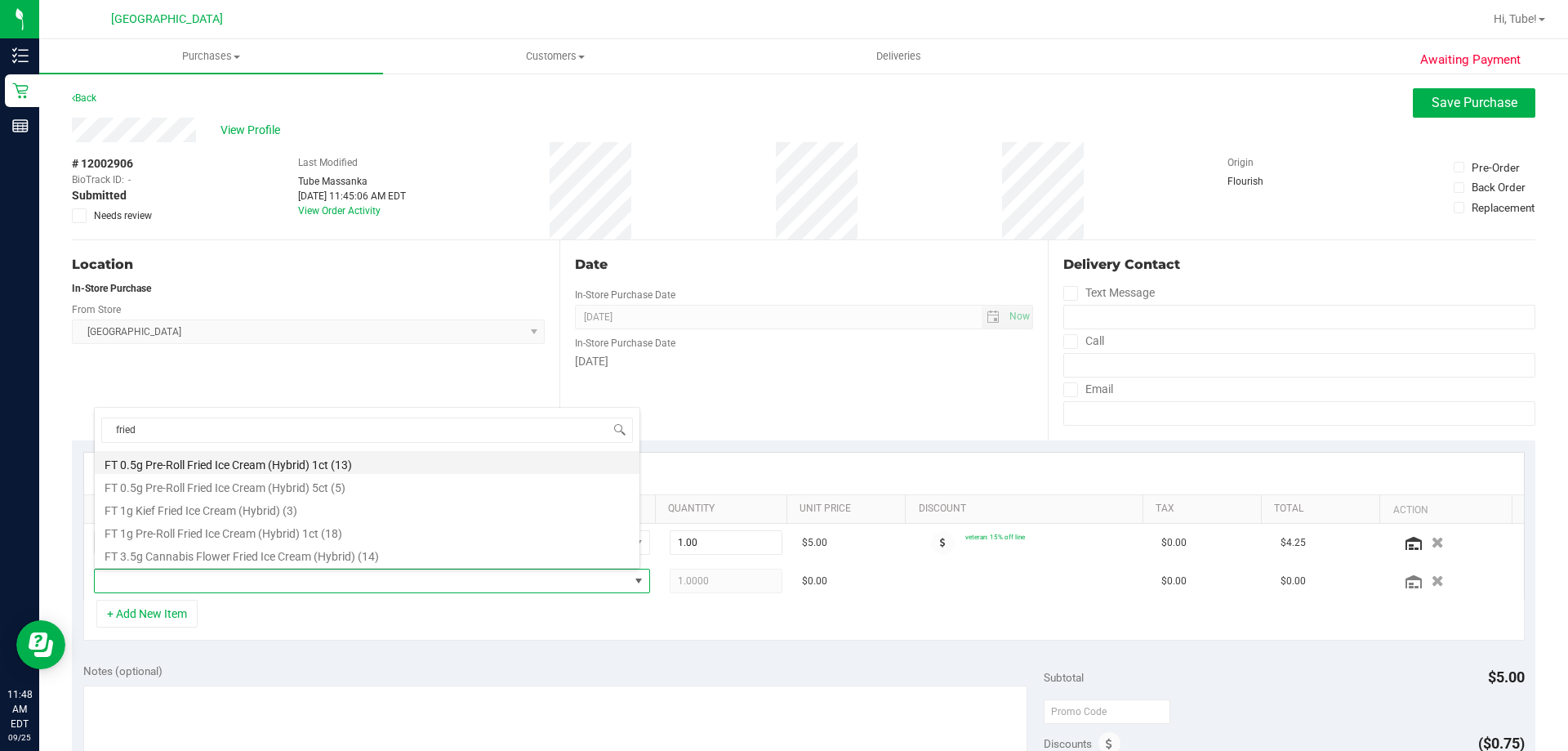
click at [317, 462] on li "FT 0.5g Pre-Roll Fried Ice Cream (Hybrid) 1ct (13)" at bounding box center [366, 463] width 545 height 23
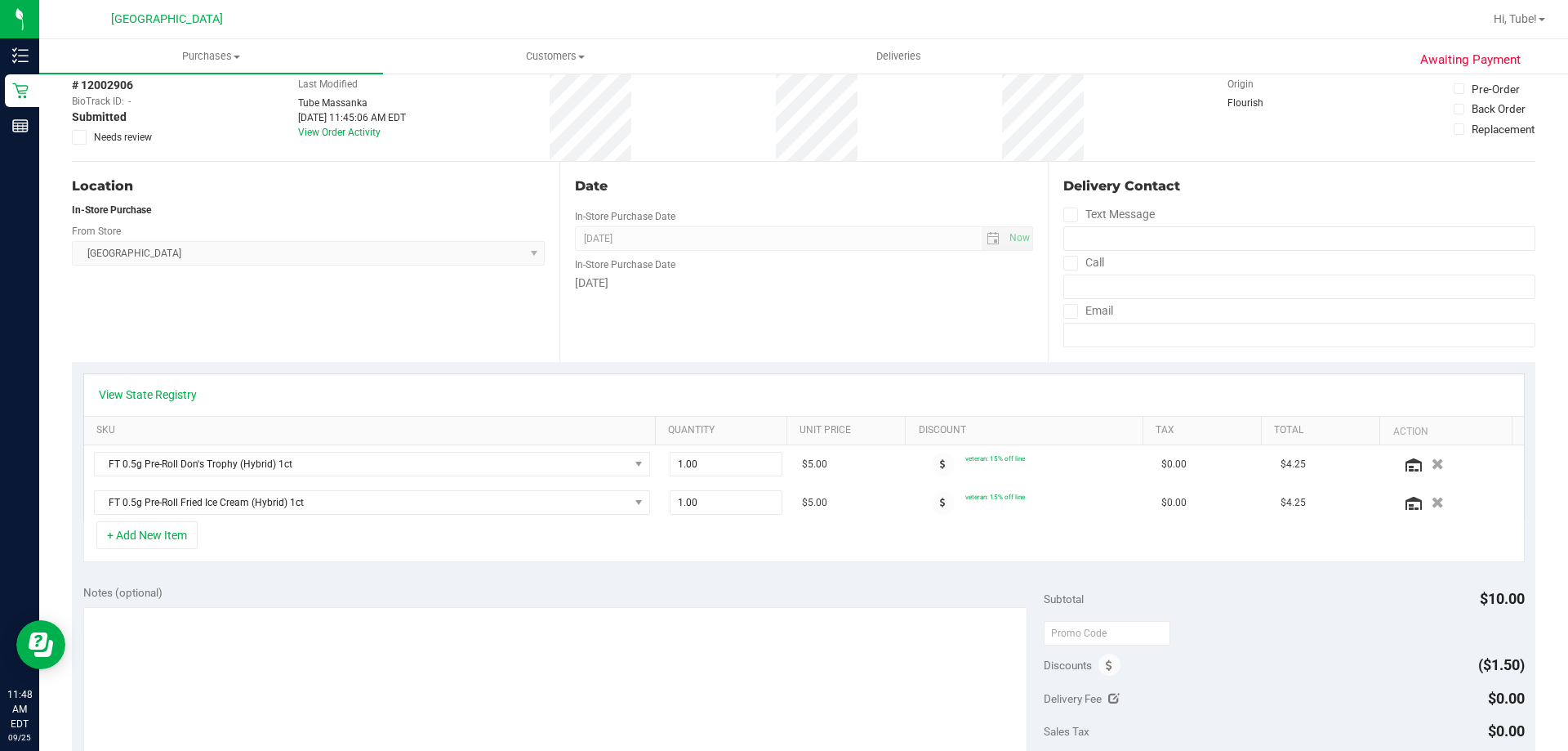
scroll to position [0, 0]
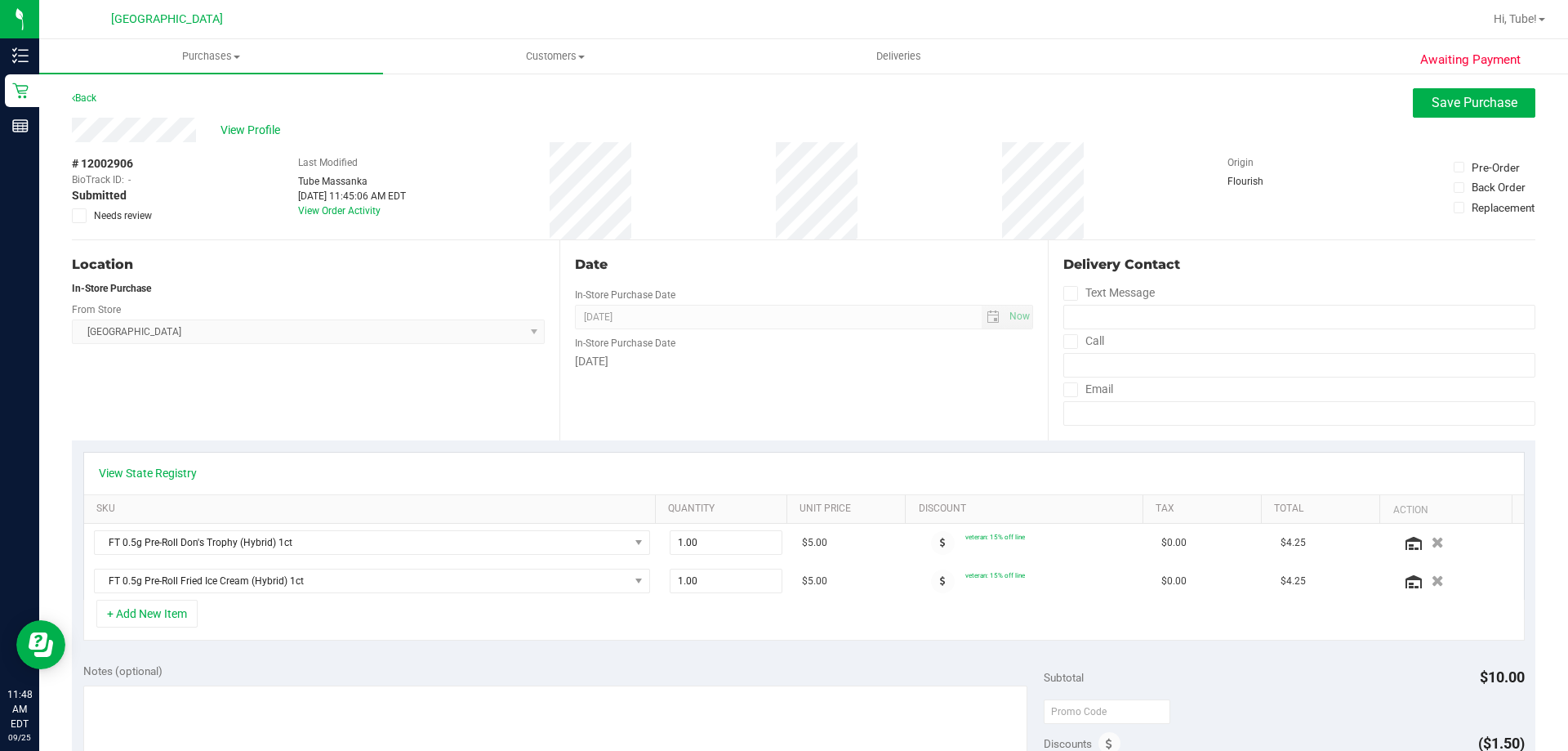
click at [1459, 87] on div "Awaiting Payment Back Save Purchase View Profile # 12002906 BioTrack ID: - Subm…" at bounding box center [803, 716] width 1529 height 1288
click at [1459, 106] on span "Save Purchase" at bounding box center [1474, 102] width 86 height 15
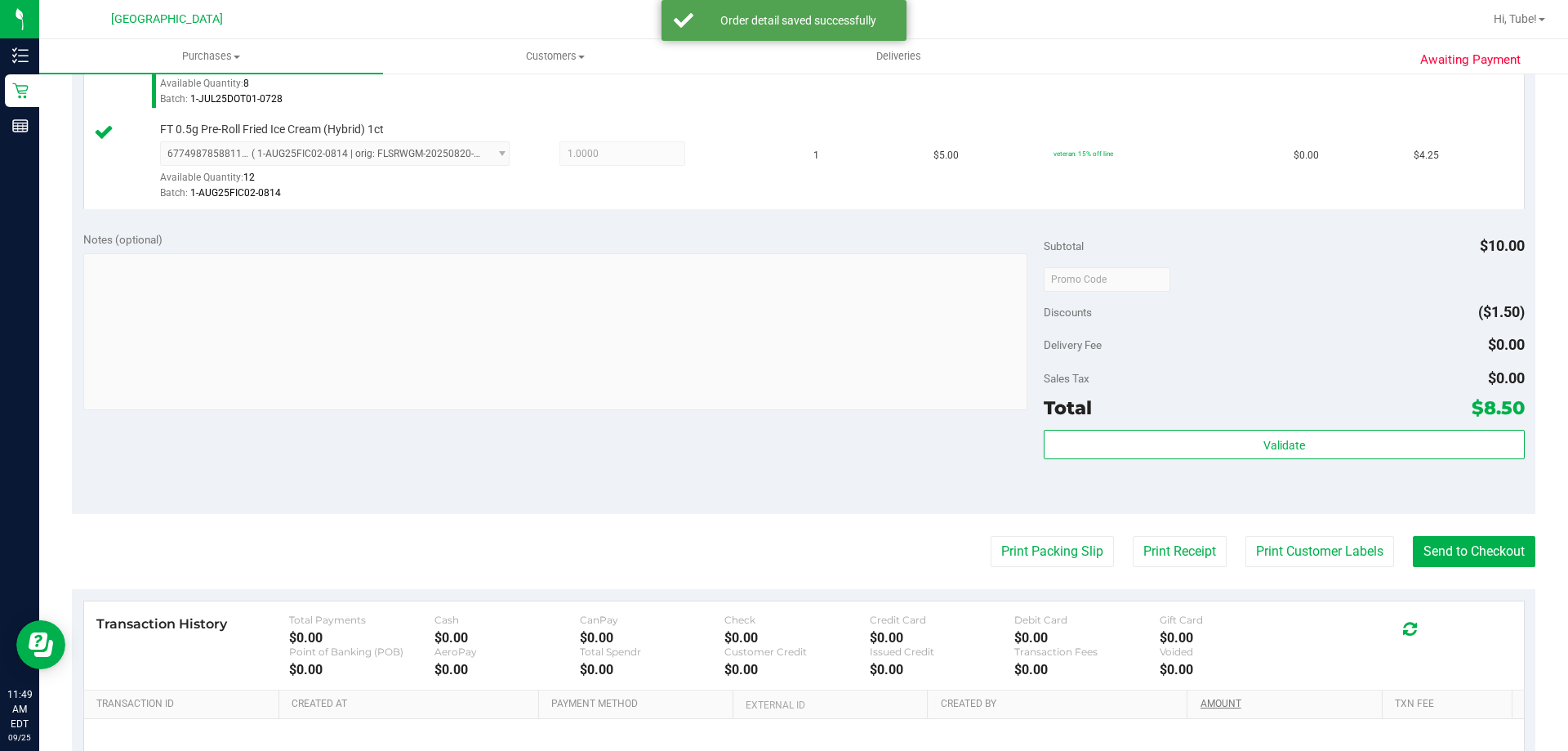
scroll to position [654, 0]
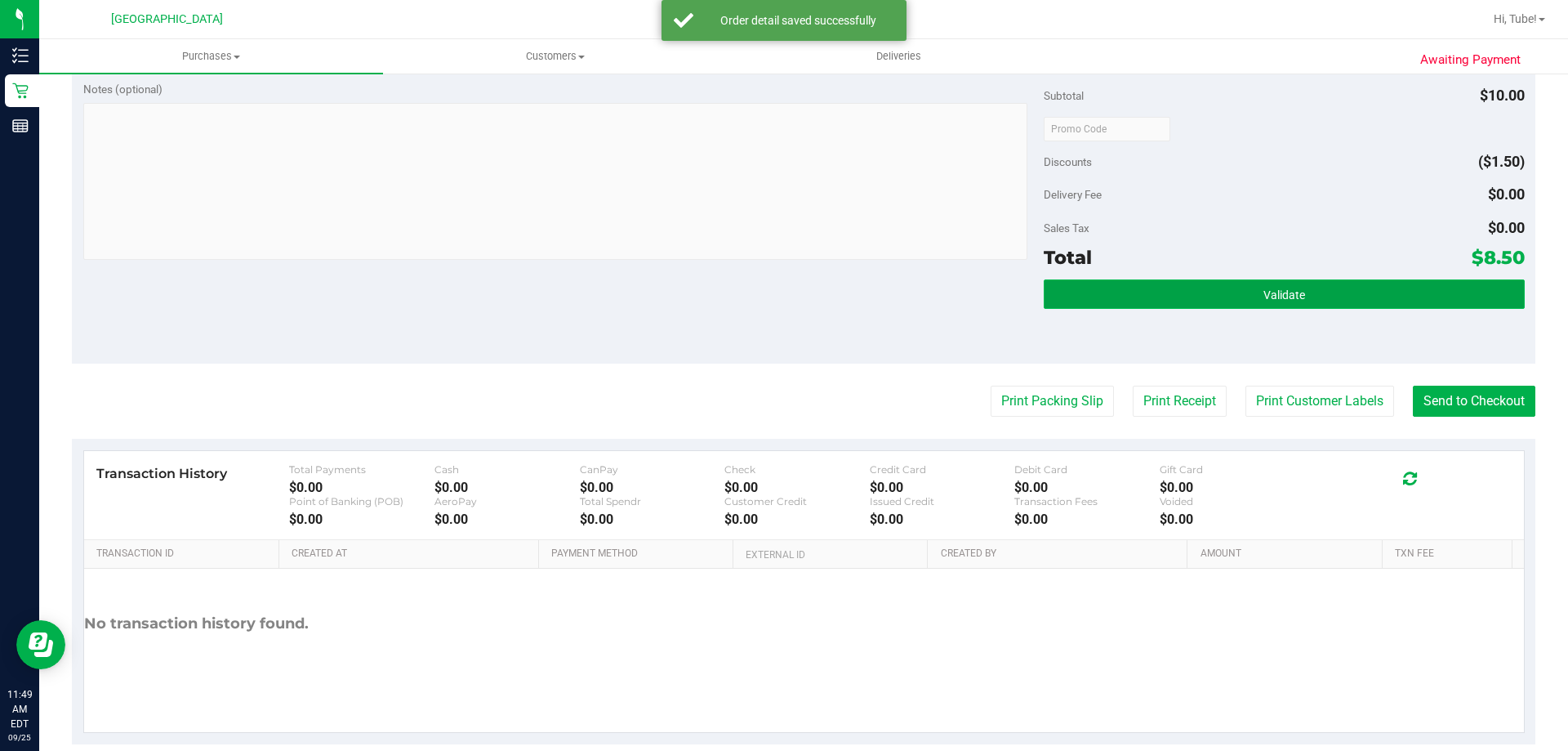
click at [1199, 288] on button "Validate" at bounding box center [1284, 293] width 480 height 29
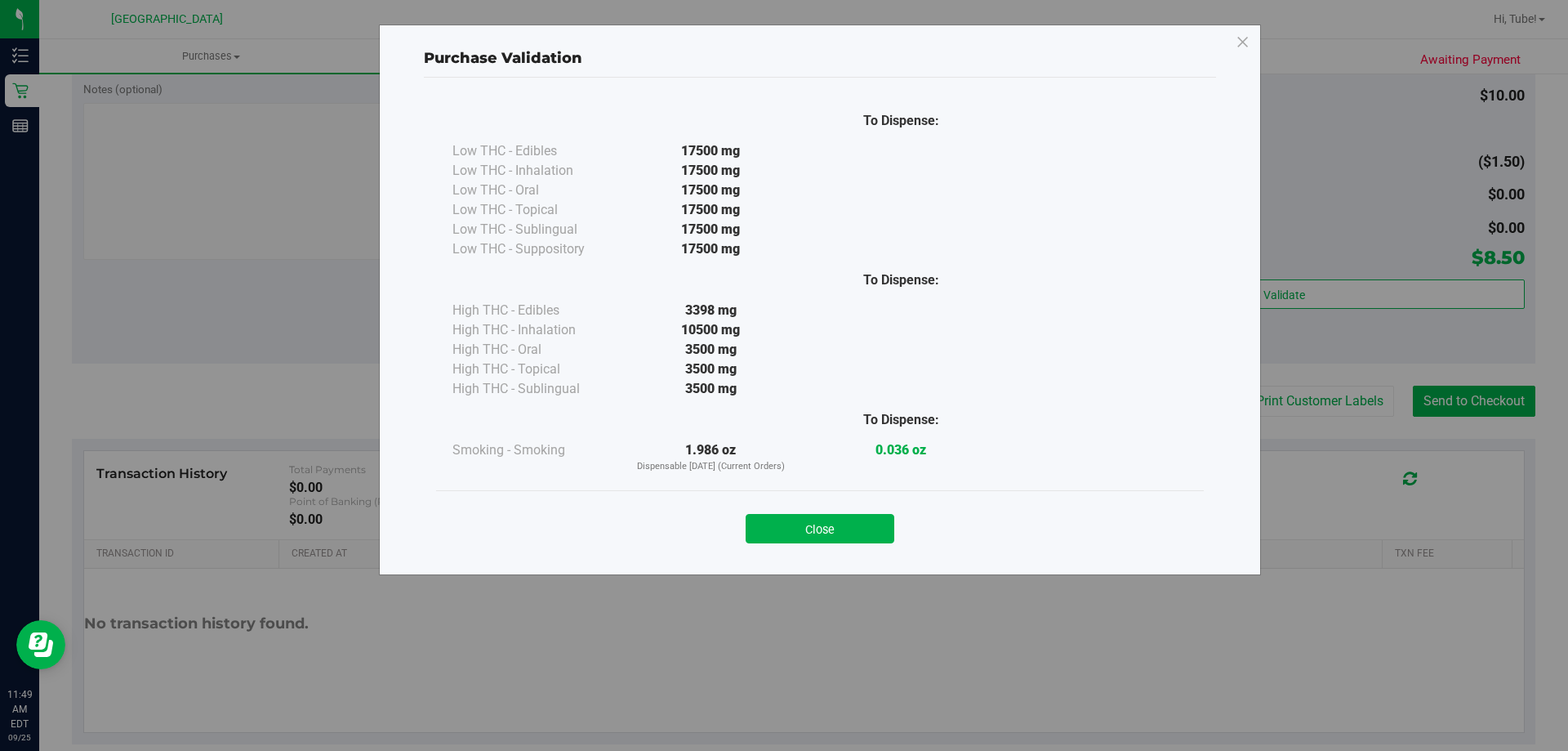
drag, startPoint x: 718, startPoint y: 445, endPoint x: 669, endPoint y: 458, distance: 50.7
click at [669, 458] on div "1.986 oz Dispensable Today (Current Orders)" at bounding box center [710, 458] width 190 height 34
copy div "1.986"
click at [1238, 35] on icon at bounding box center [1243, 42] width 14 height 26
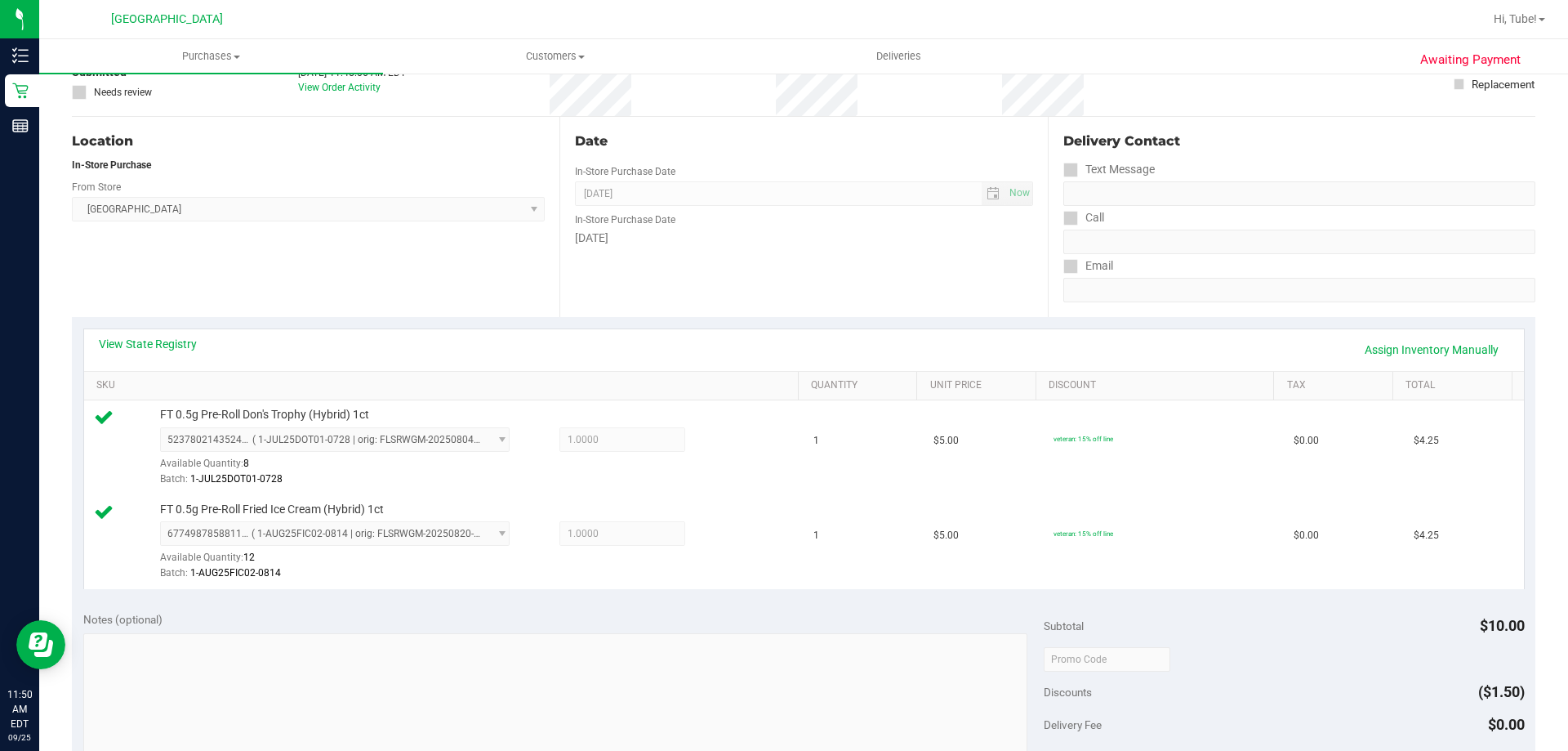
scroll to position [0, 0]
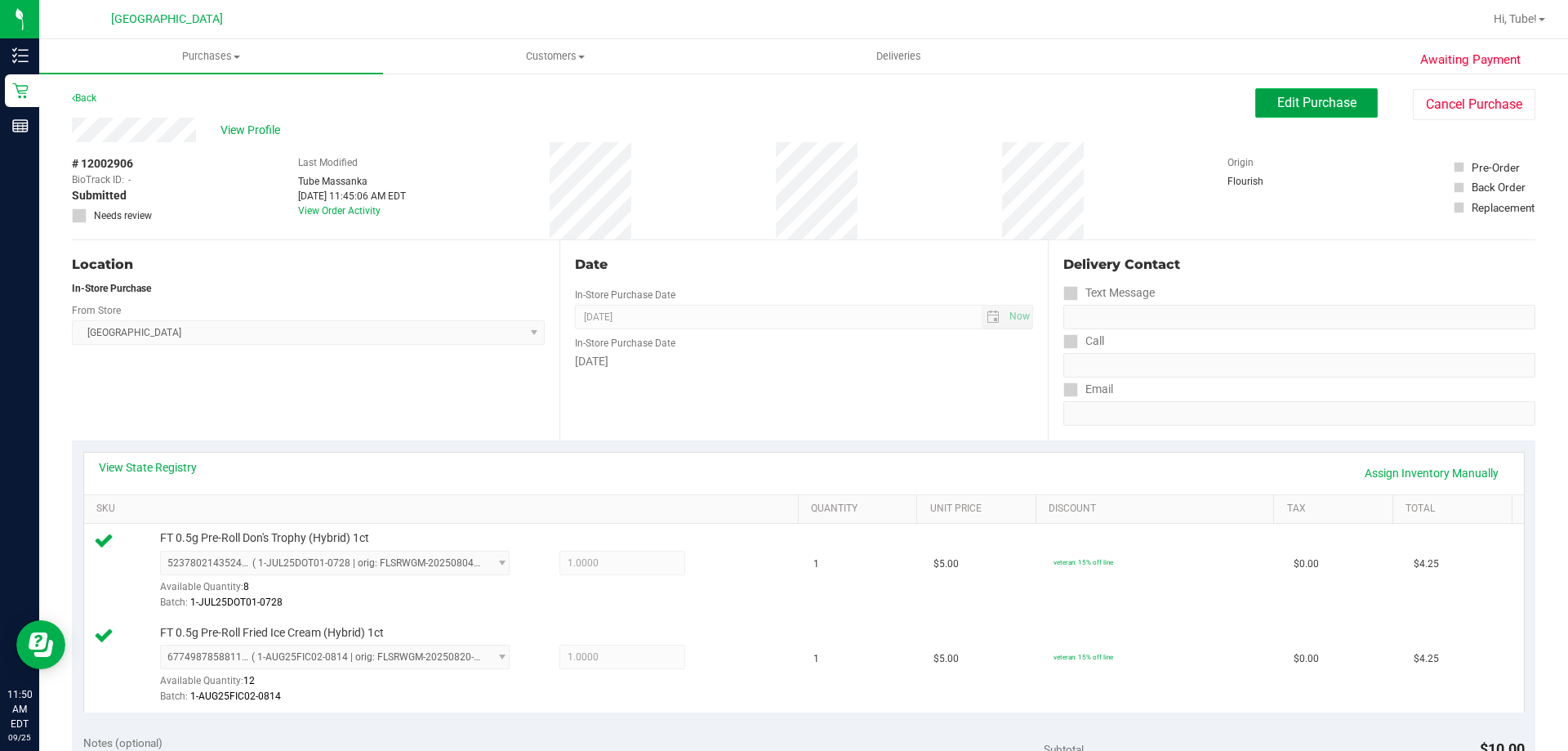
click at [1289, 113] on button "Edit Purchase" at bounding box center [1316, 103] width 122 height 29
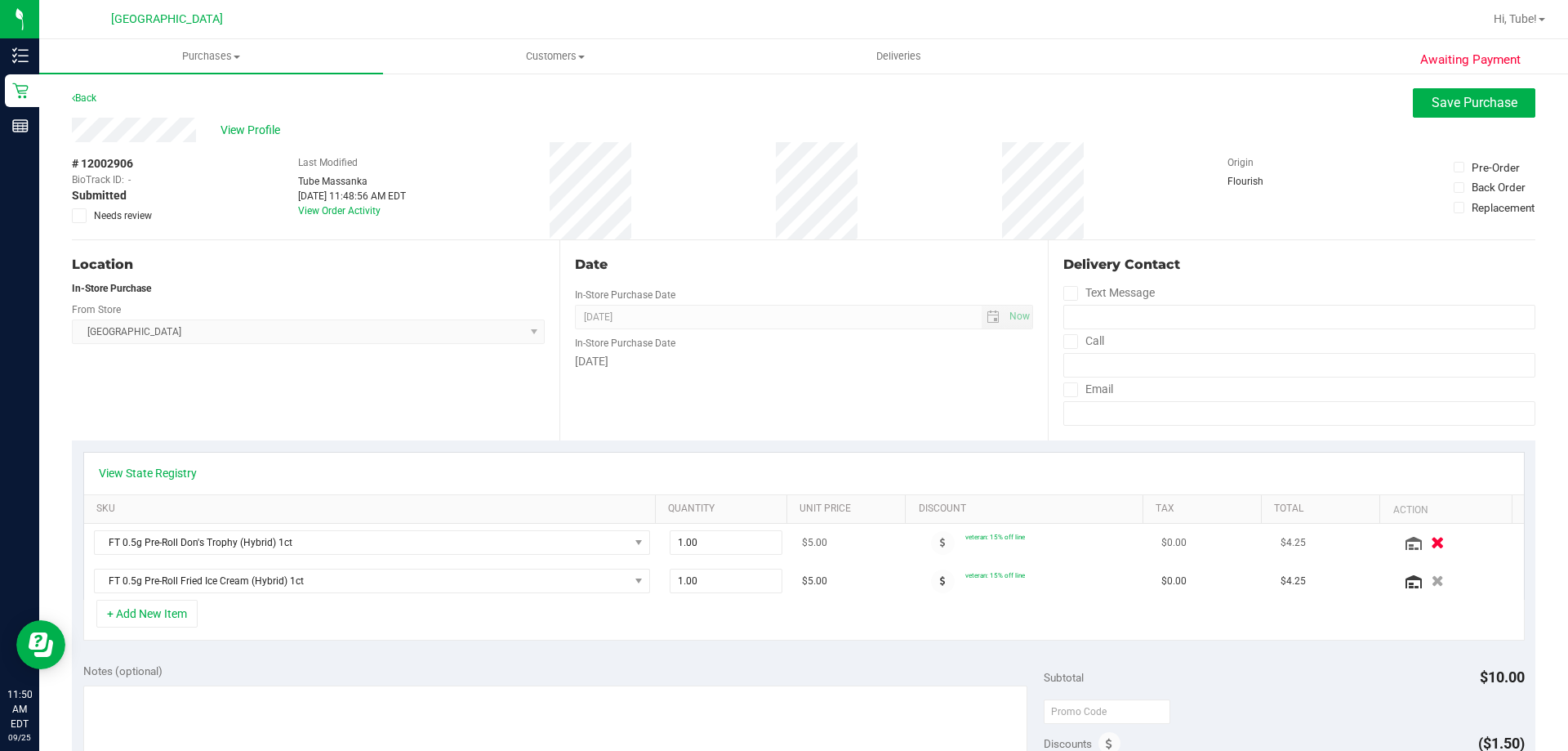
click at [1431, 541] on icon "button" at bounding box center [1438, 543] width 14 height 12
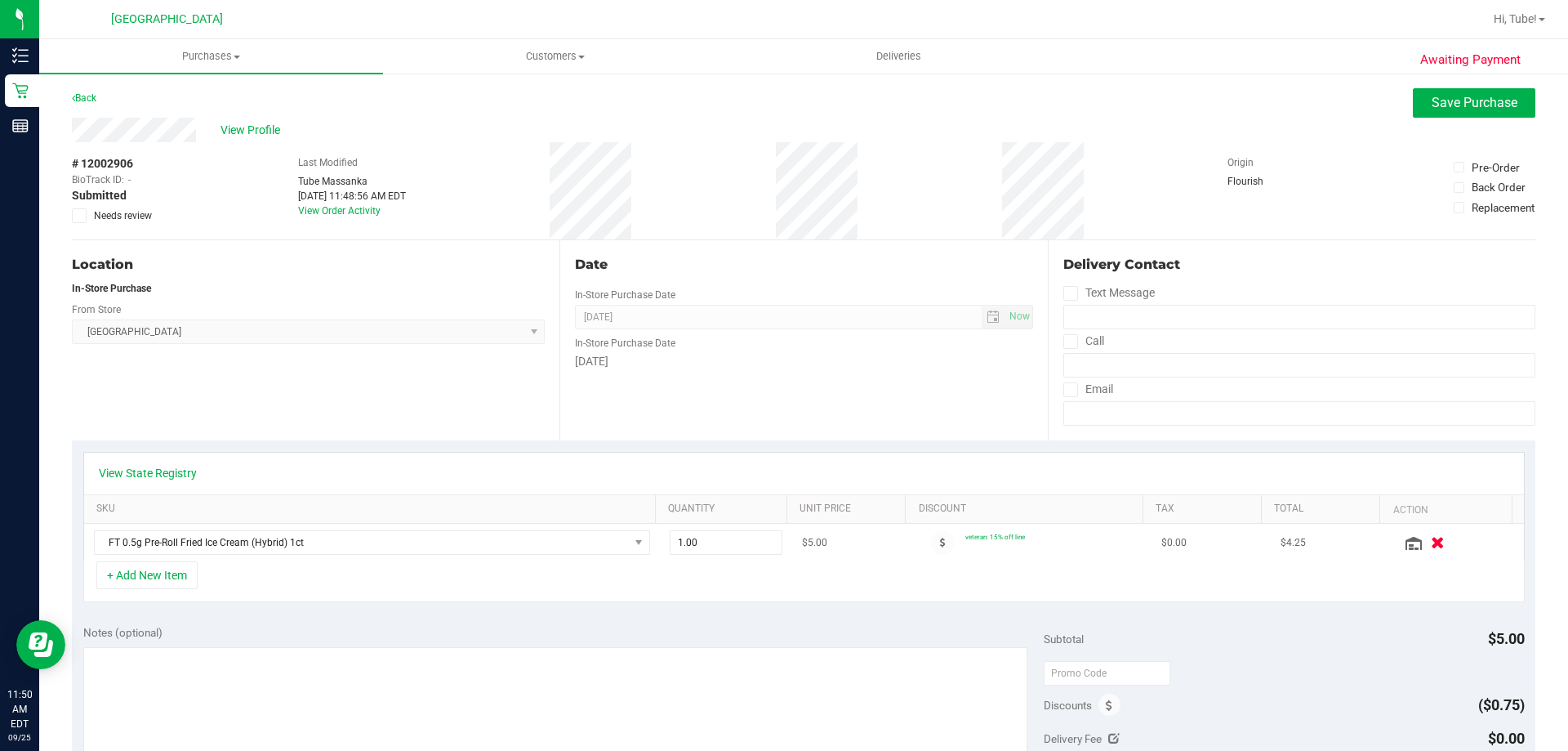
click at [1424, 541] on button "button" at bounding box center [1437, 541] width 28 height 17
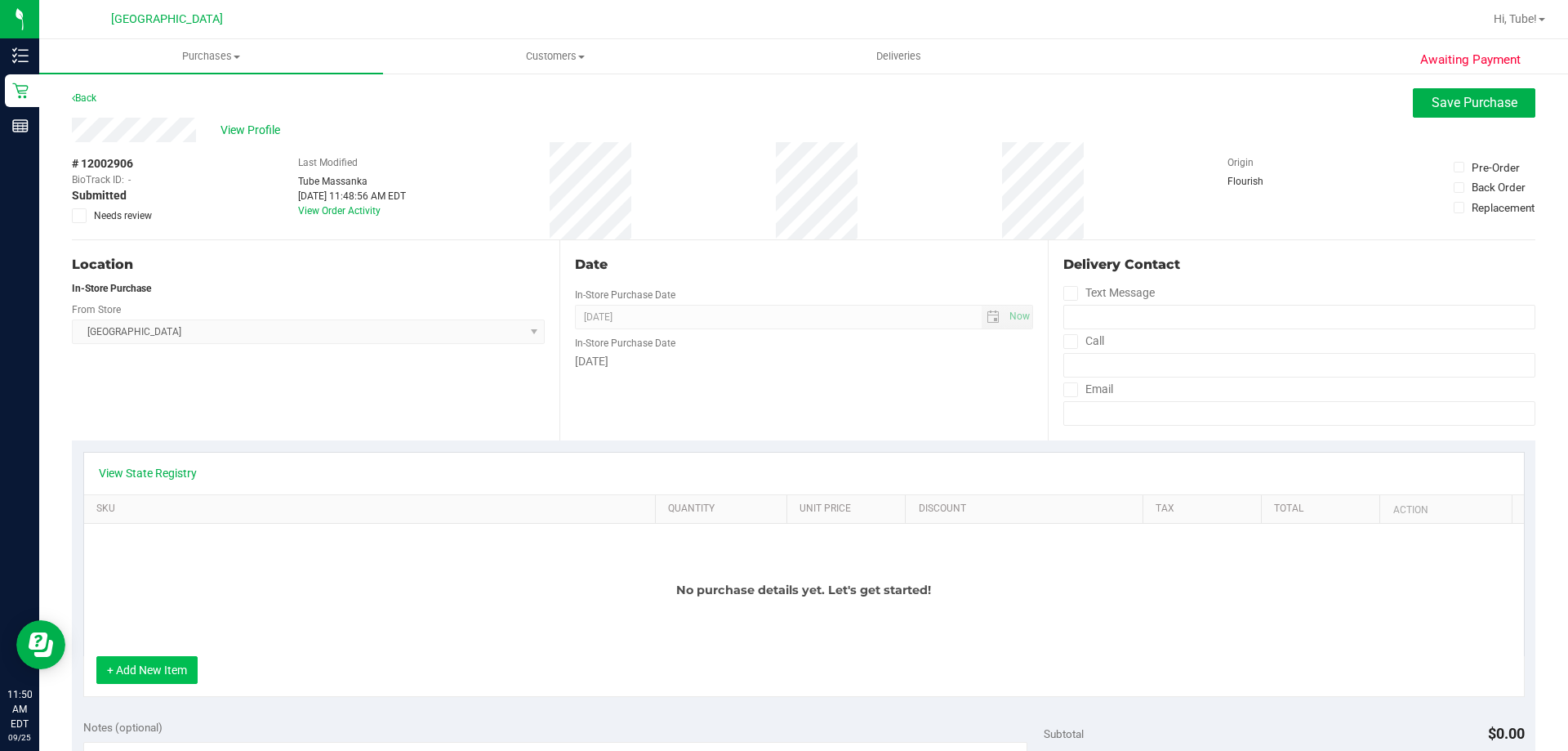
click at [152, 676] on button "+ Add New Item" at bounding box center [147, 670] width 102 height 28
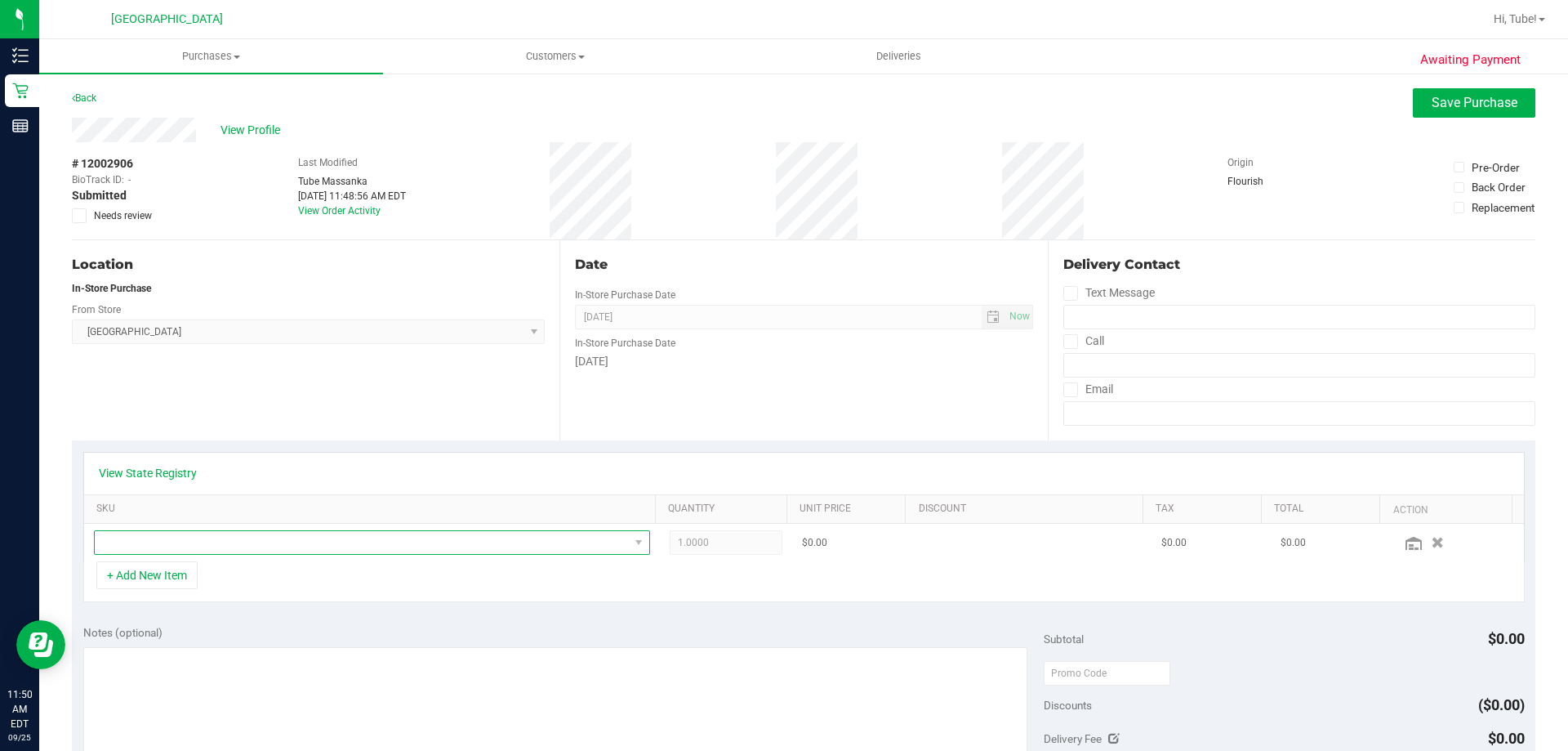
click at [615, 541] on span "NO DATA FOUND" at bounding box center [361, 543] width 534 height 23
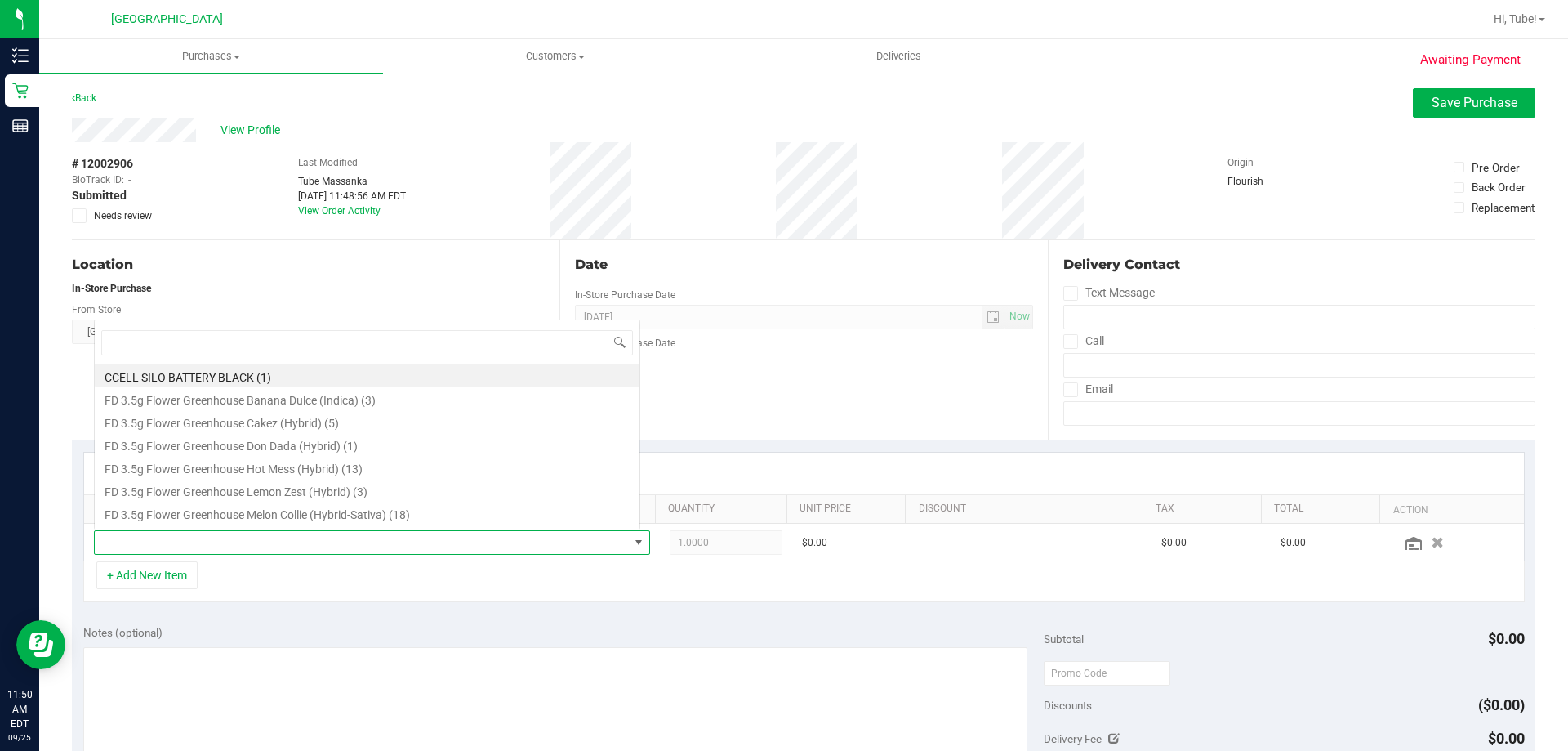
scroll to position [24, 541]
type input "007"
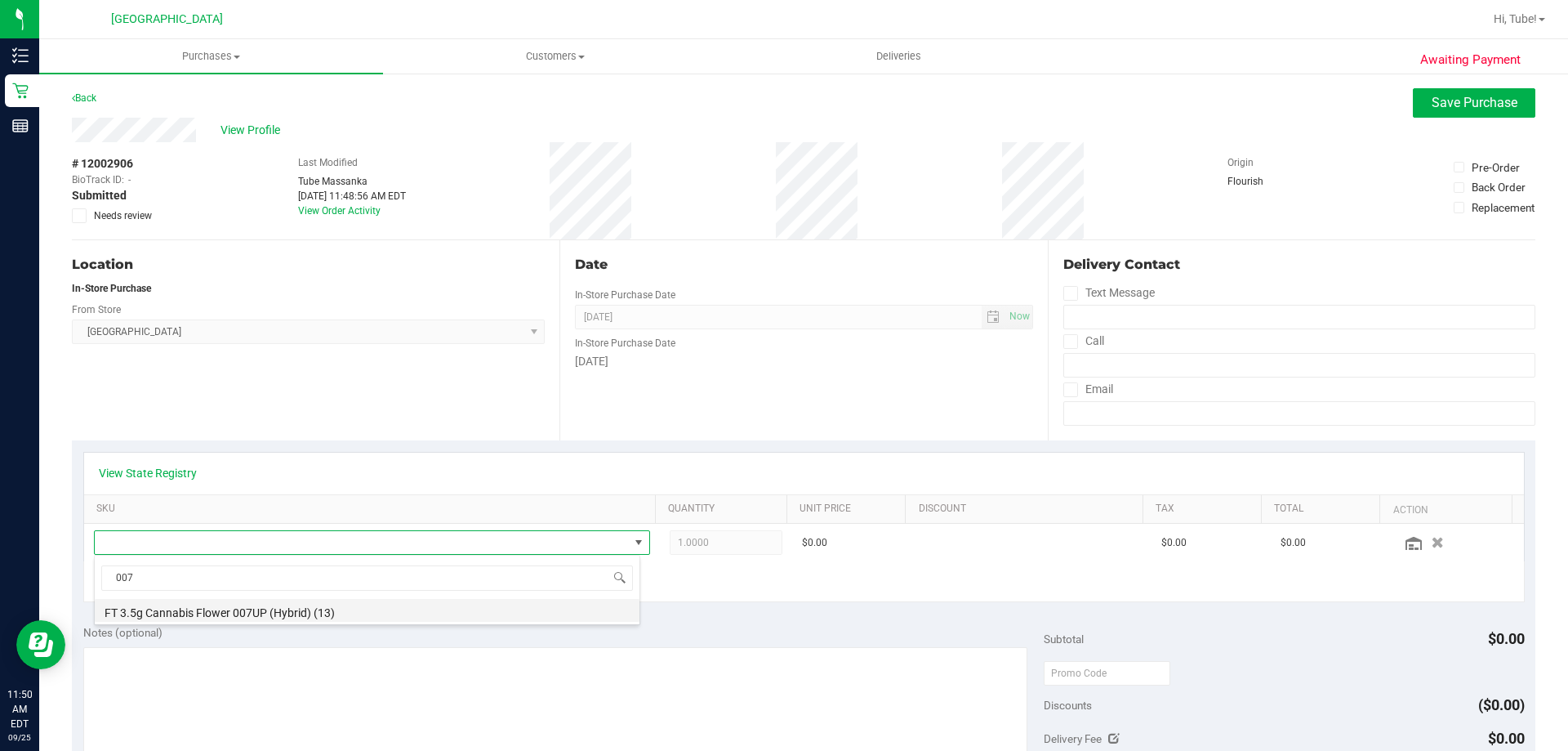
click at [291, 614] on li "FT 3.5g Cannabis Flower 007UP (Hybrid) (13)" at bounding box center [366, 611] width 545 height 23
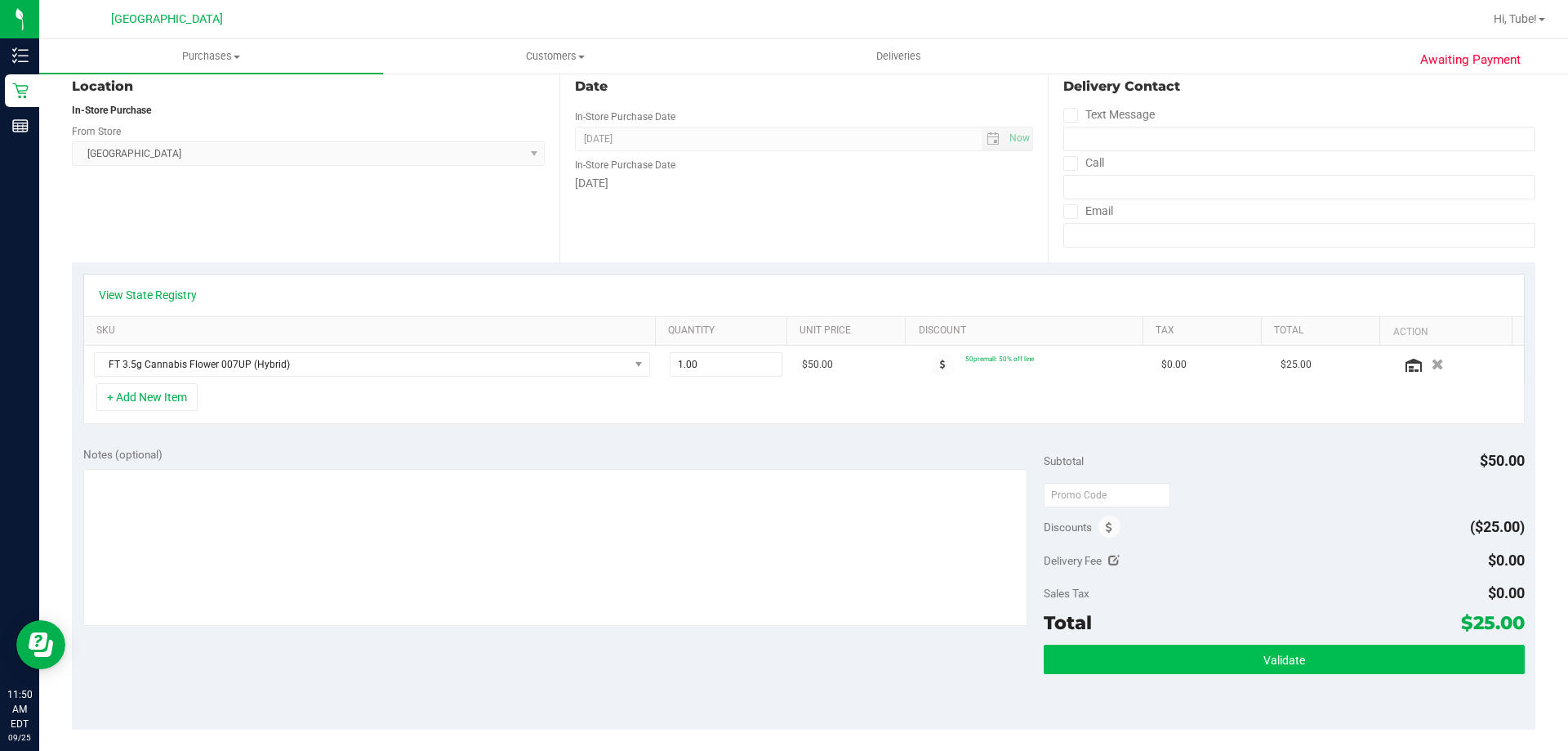
scroll to position [327, 0]
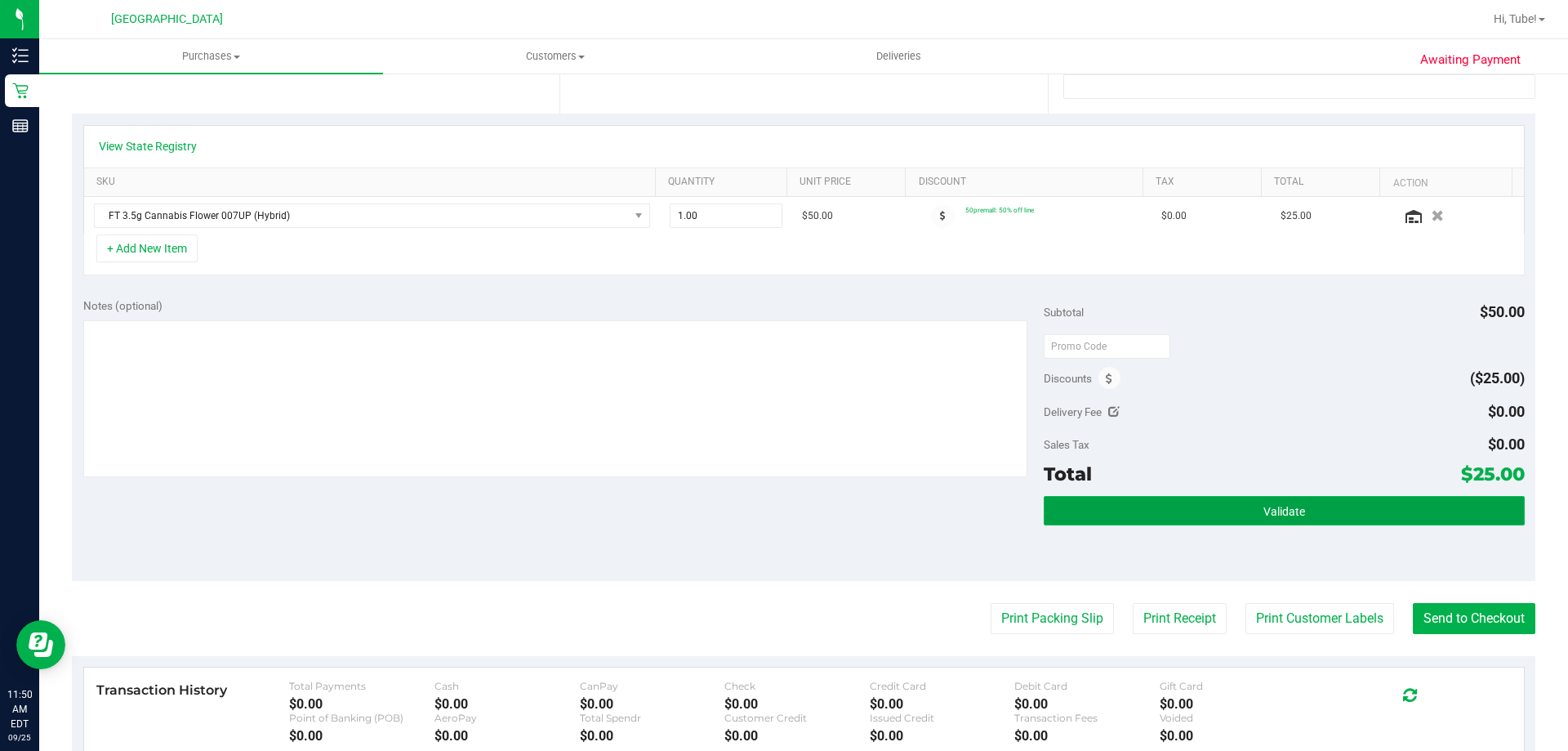
click at [1369, 505] on button "Validate" at bounding box center [1284, 510] width 480 height 29
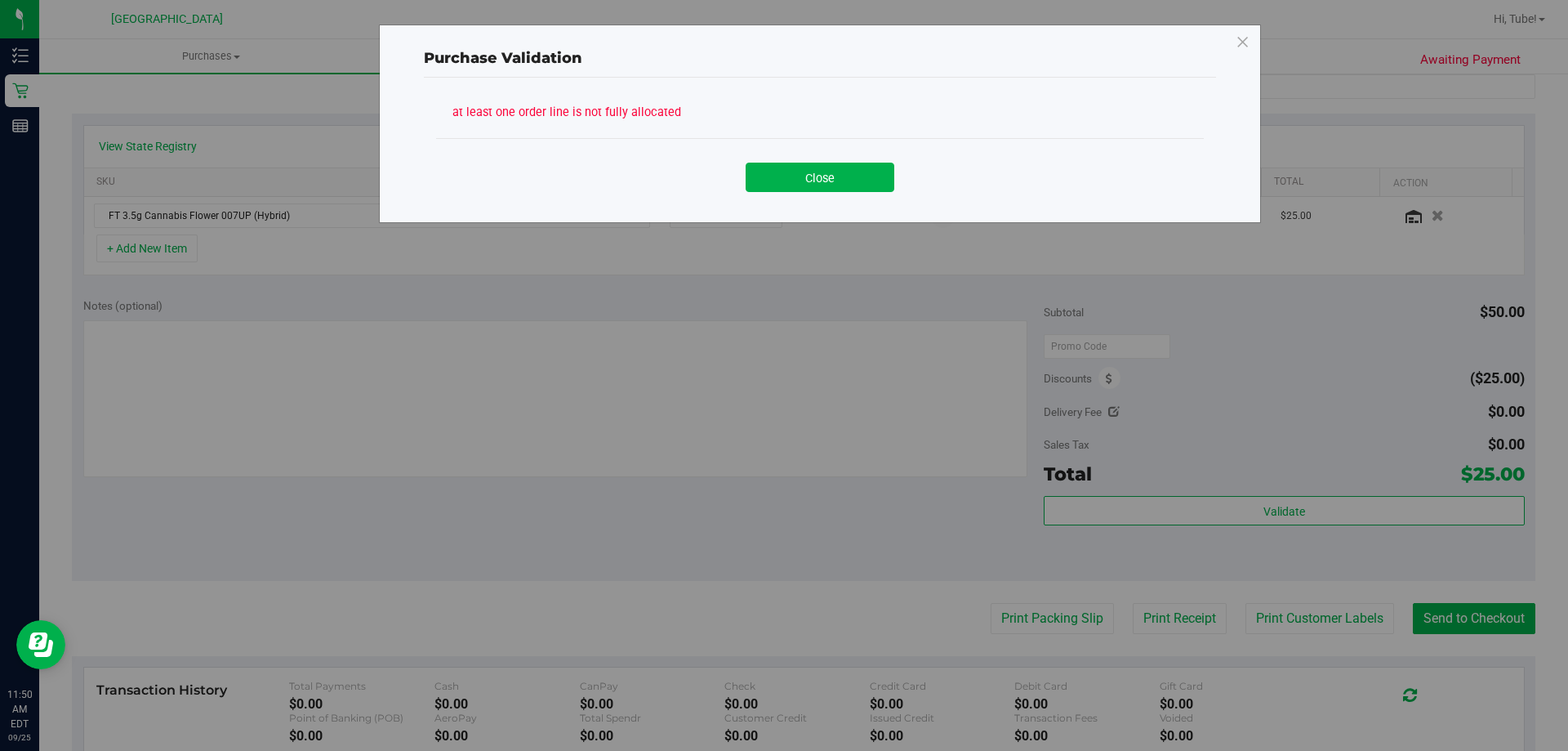
click at [786, 193] on div "Close" at bounding box center [819, 171] width 768 height 66
click at [800, 180] on button "Close" at bounding box center [820, 177] width 149 height 29
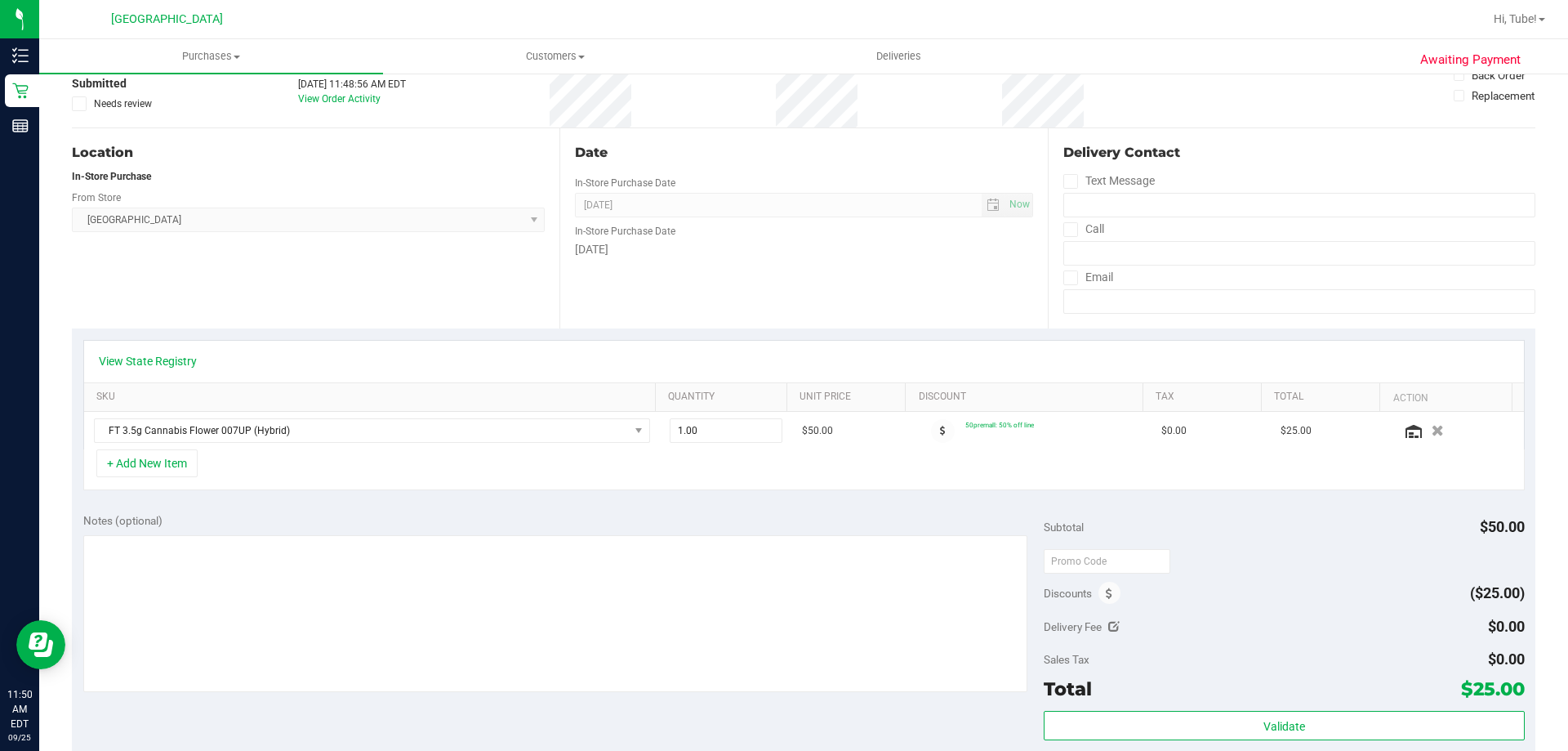
scroll to position [0, 0]
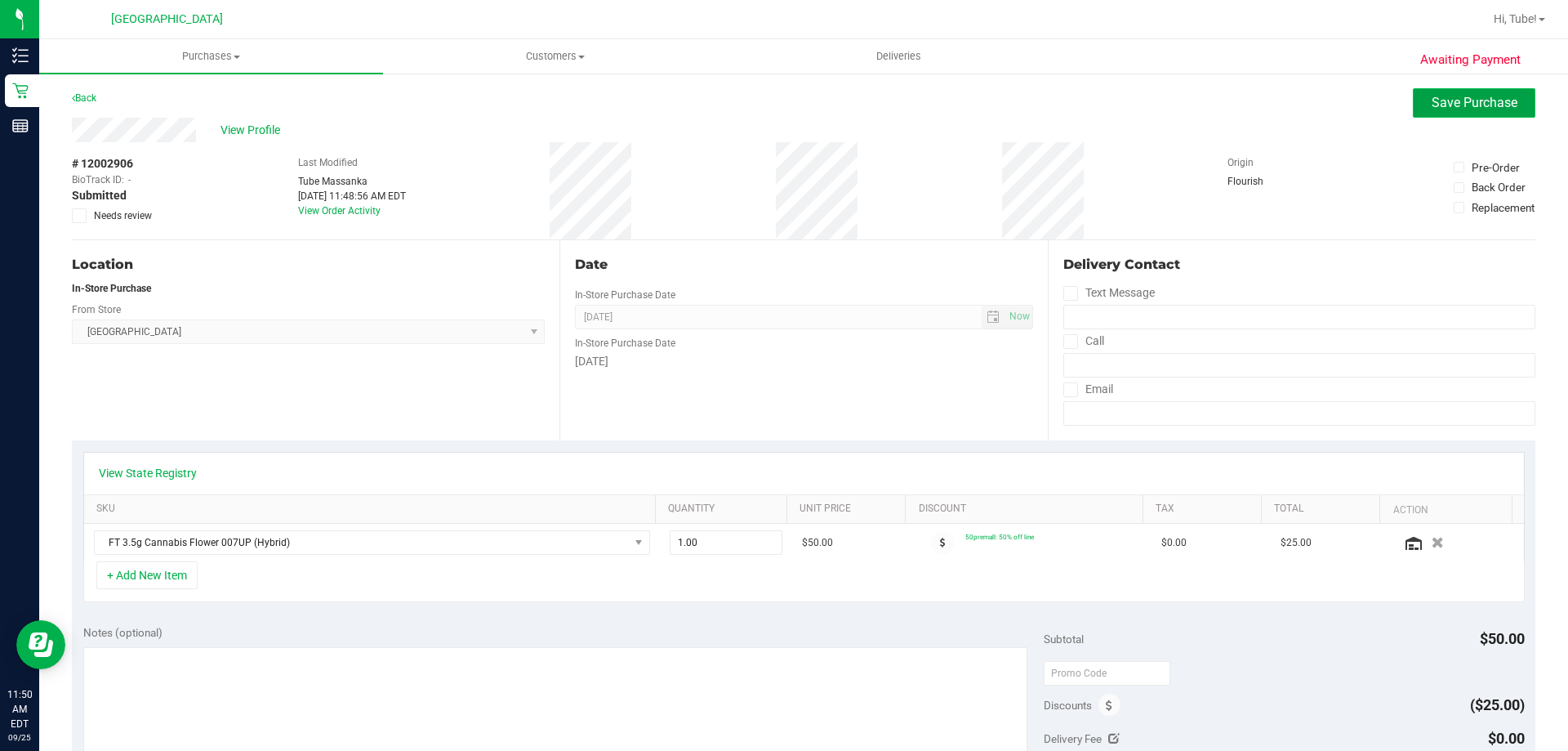
click at [1427, 113] on button "Save Purchase" at bounding box center [1474, 103] width 122 height 29
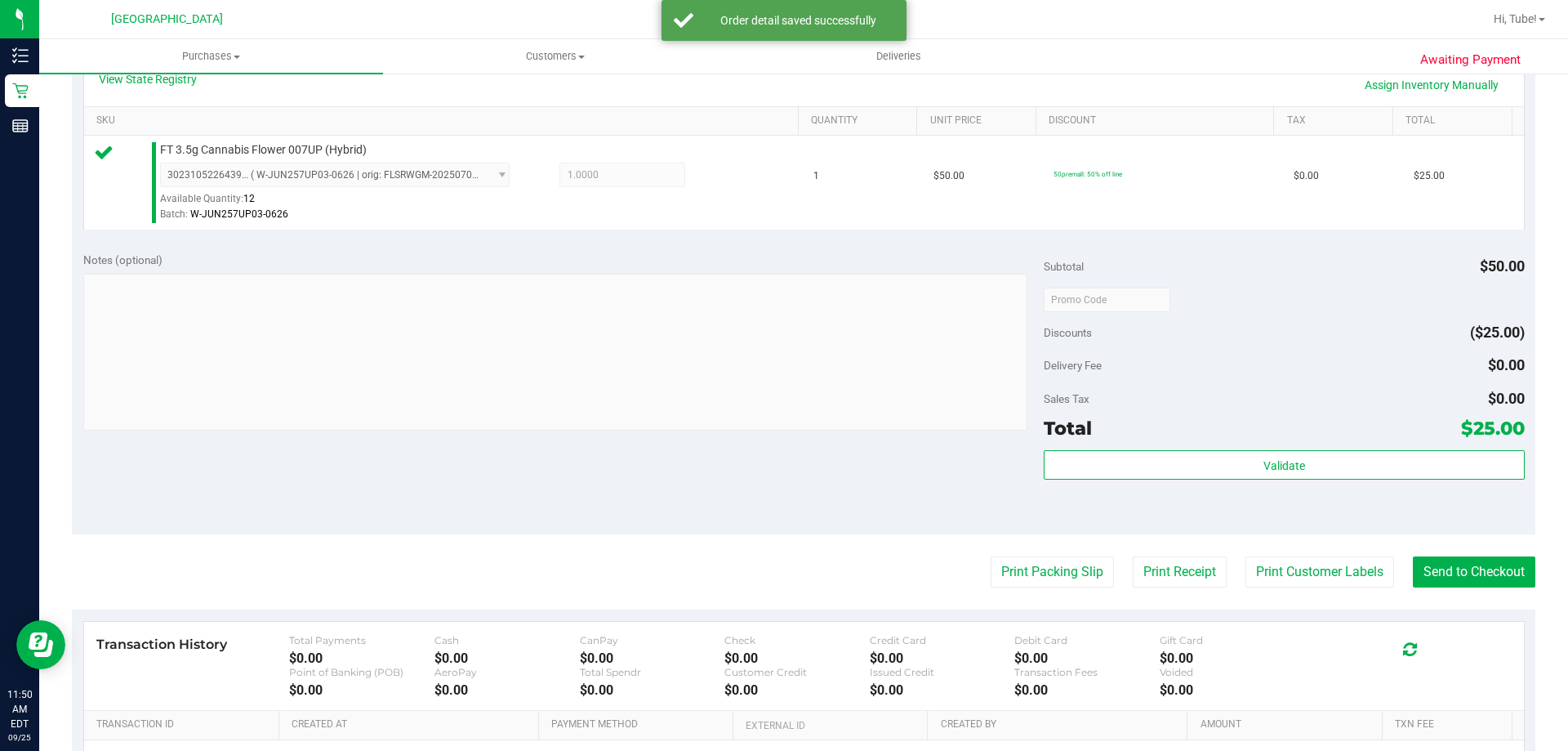
scroll to position [491, 0]
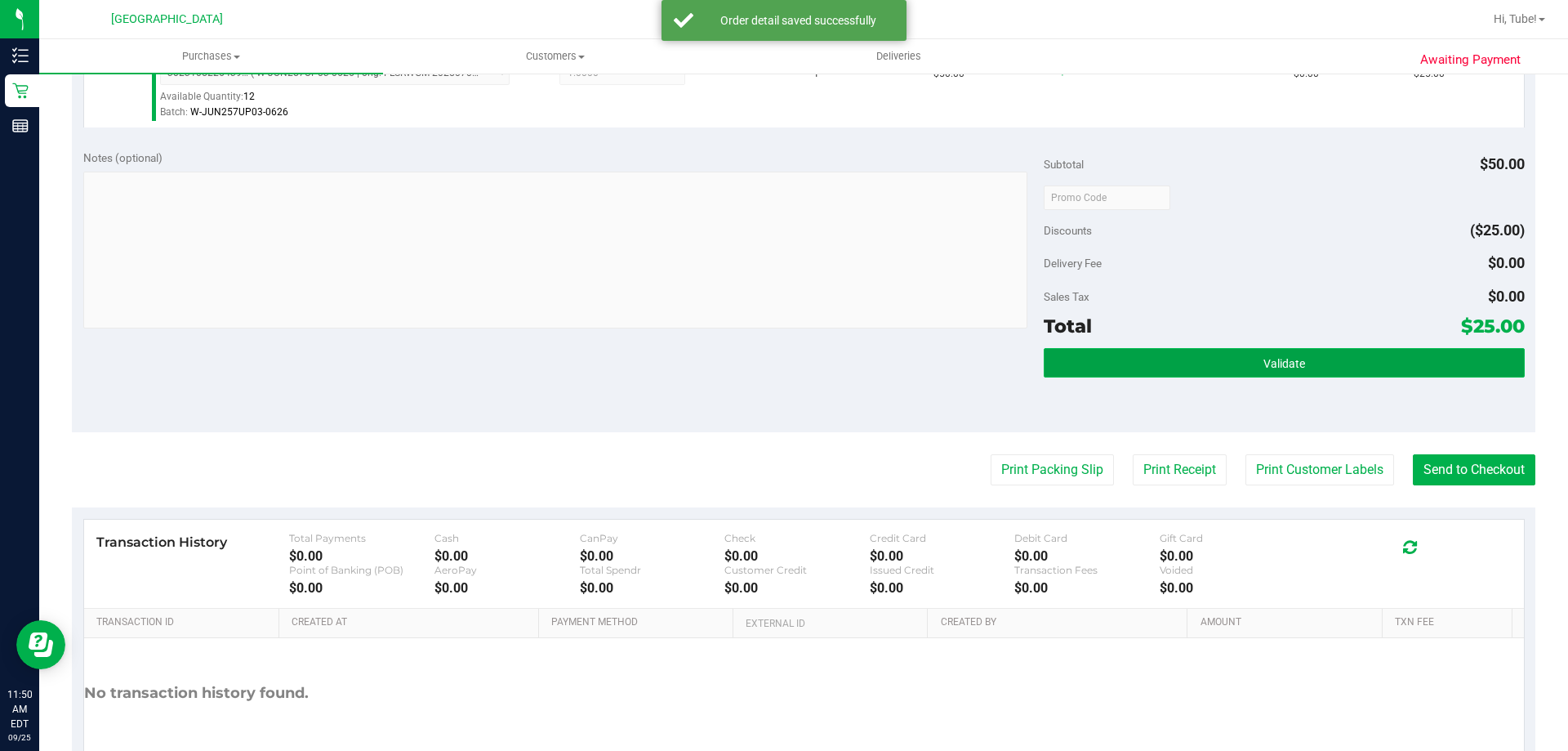
click at [1305, 358] on button "Validate" at bounding box center [1284, 362] width 480 height 29
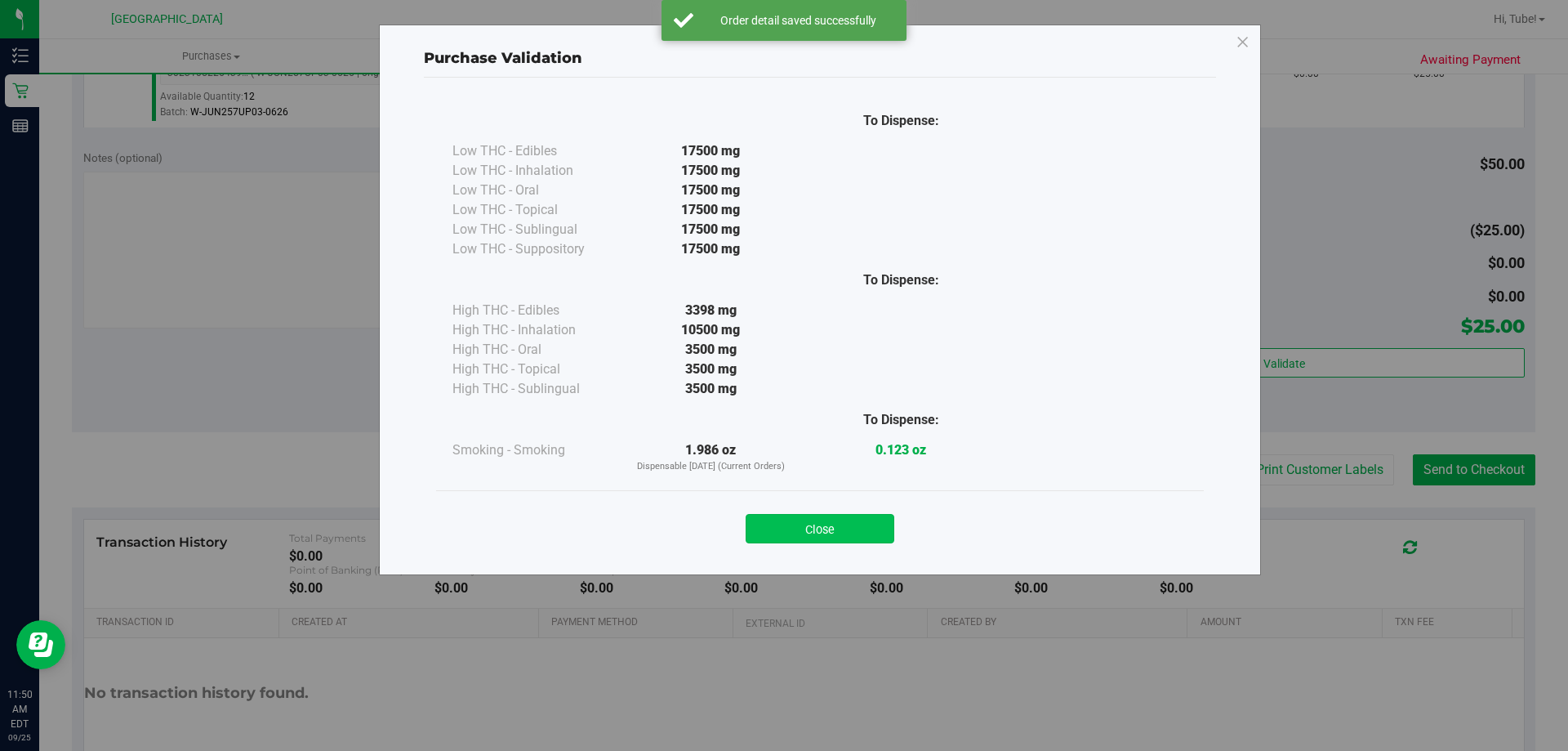
click at [812, 535] on button "Close" at bounding box center [820, 528] width 149 height 29
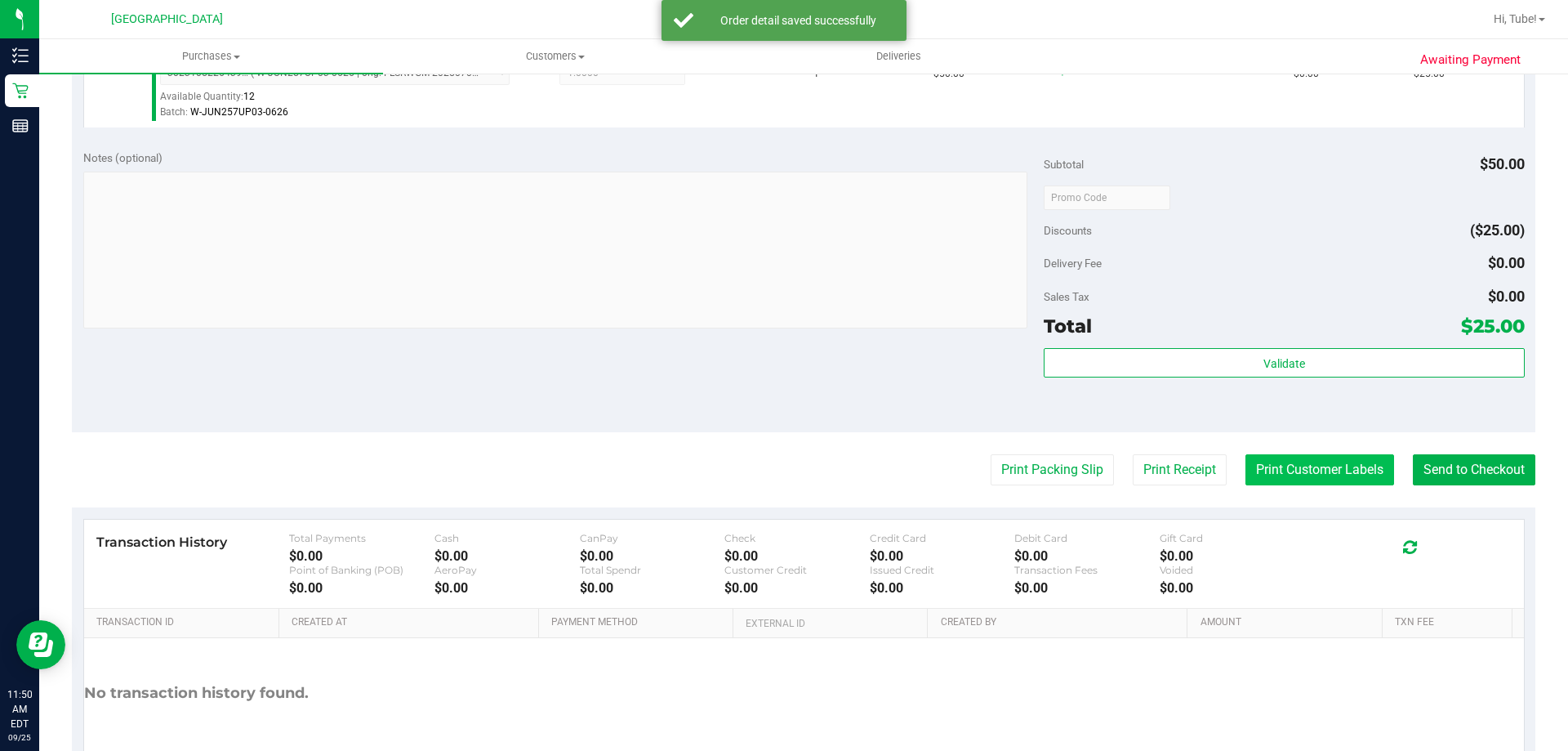
click at [1309, 475] on button "Print Customer Labels" at bounding box center [1319, 469] width 149 height 31
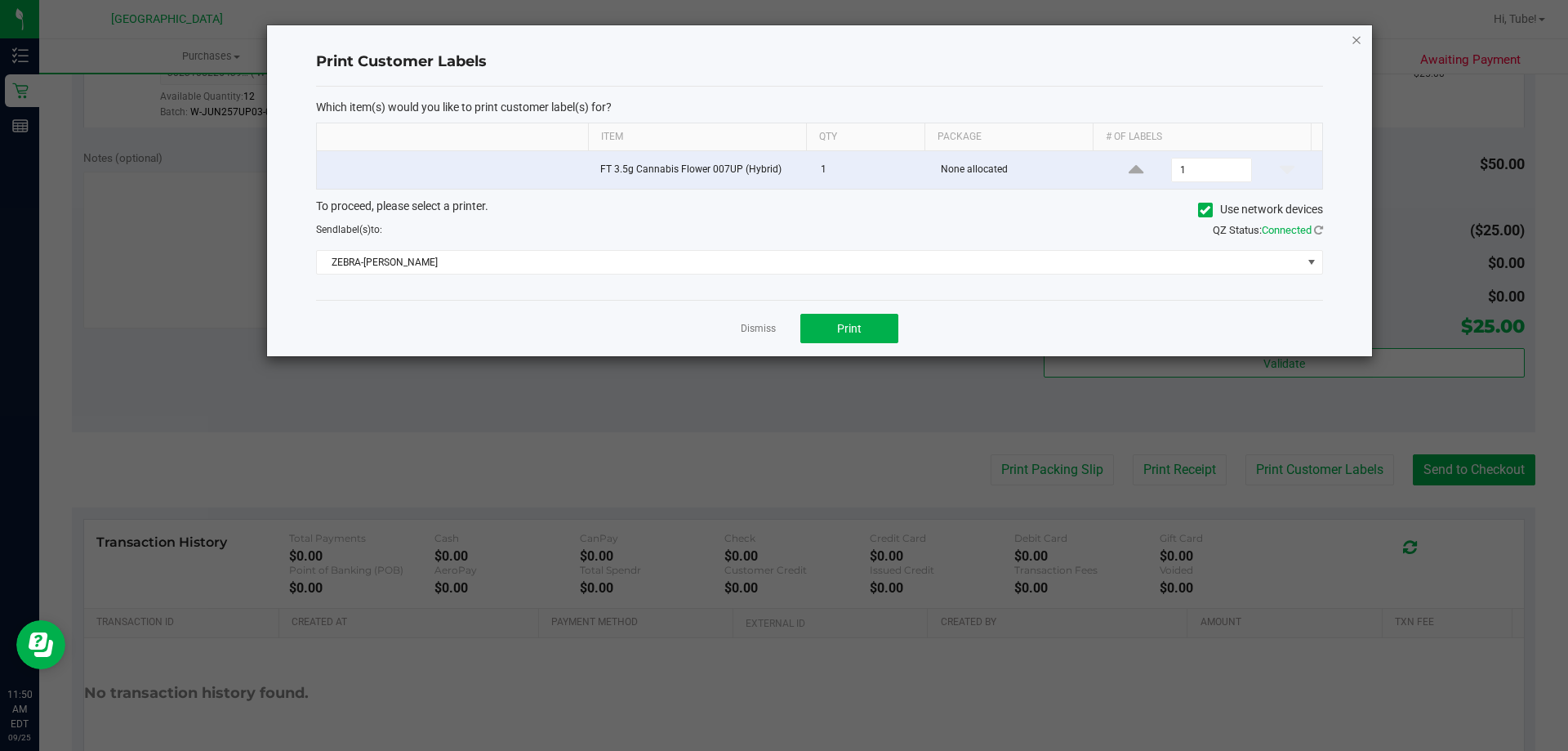
click at [1355, 36] on icon "button" at bounding box center [1357, 39] width 12 height 20
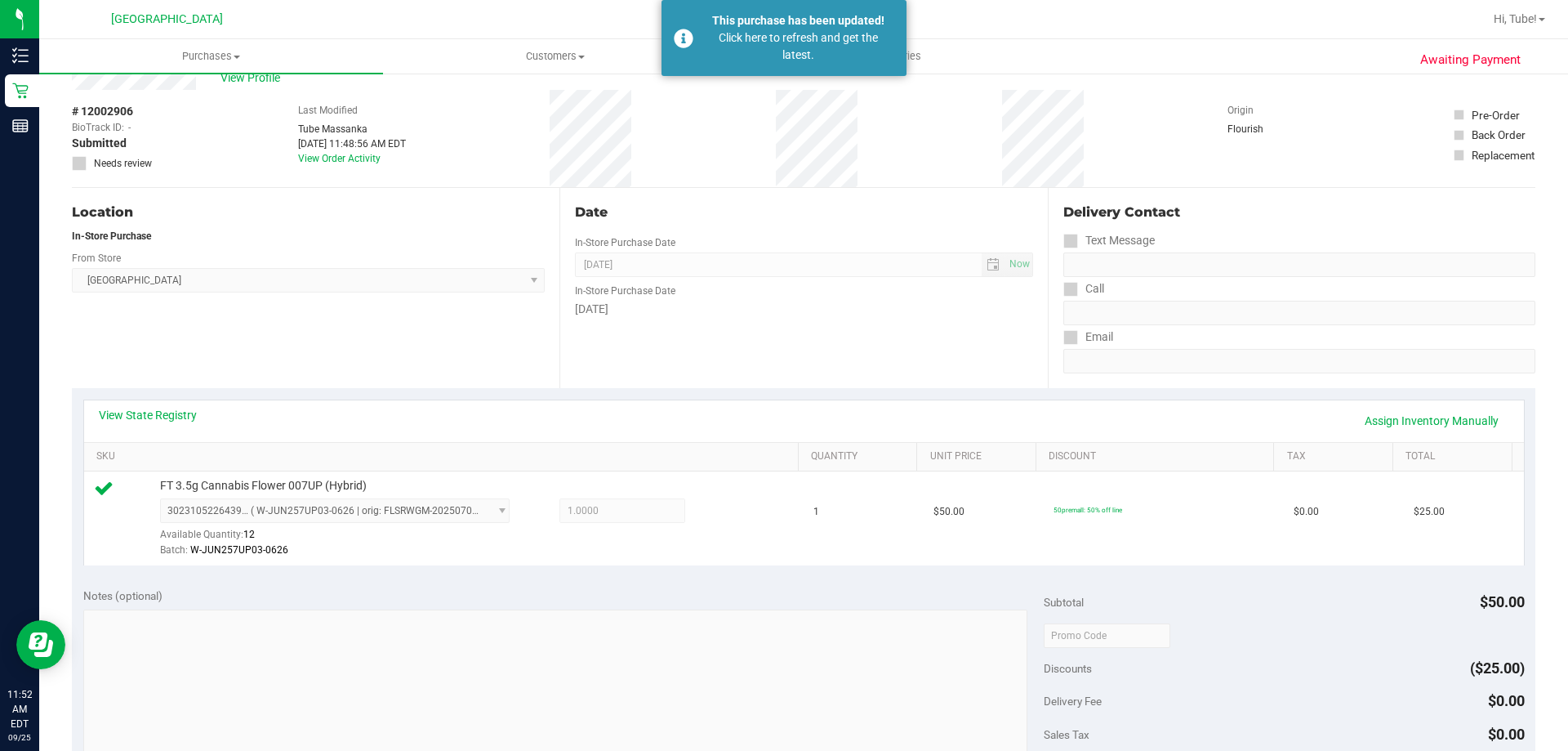
scroll to position [82, 0]
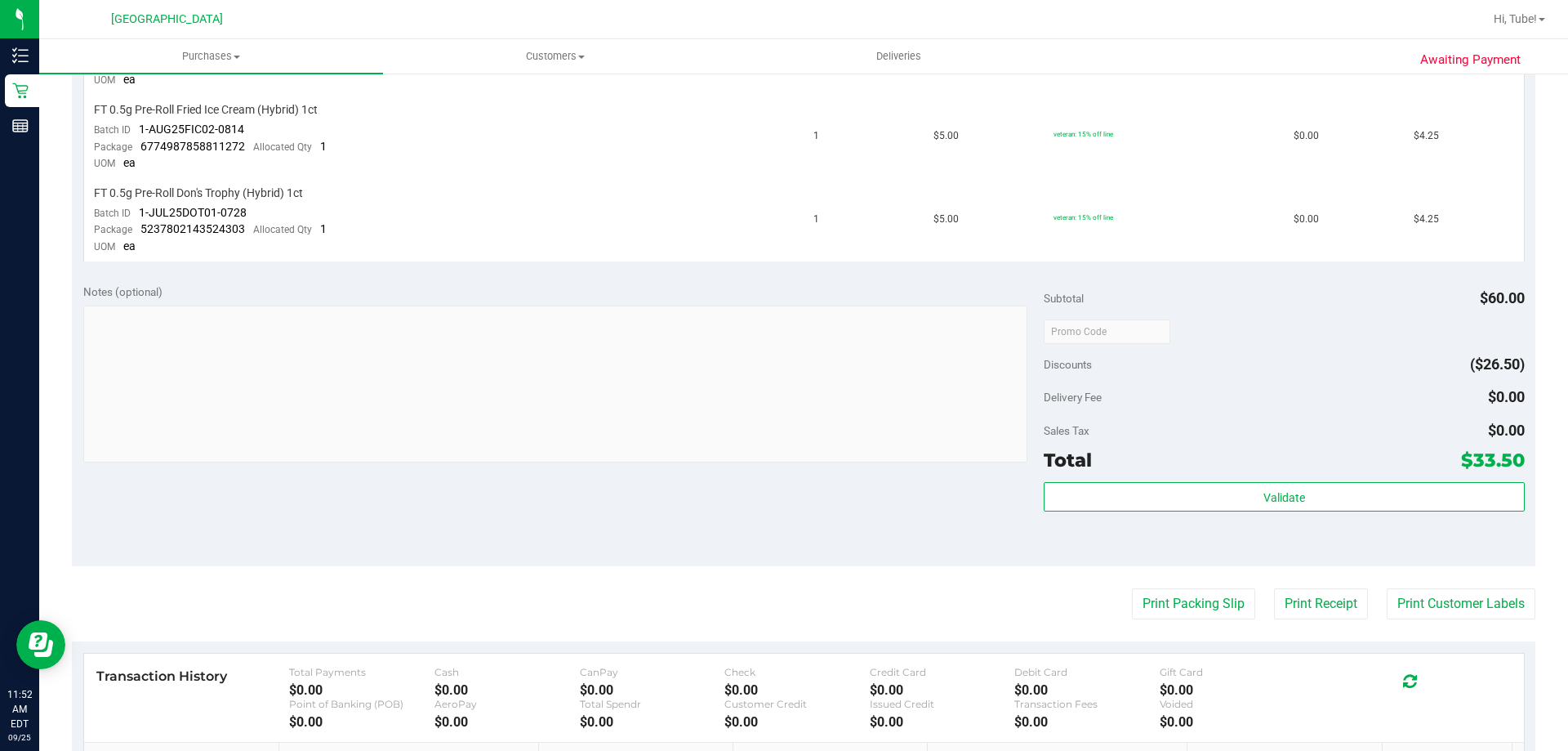
scroll to position [572, 0]
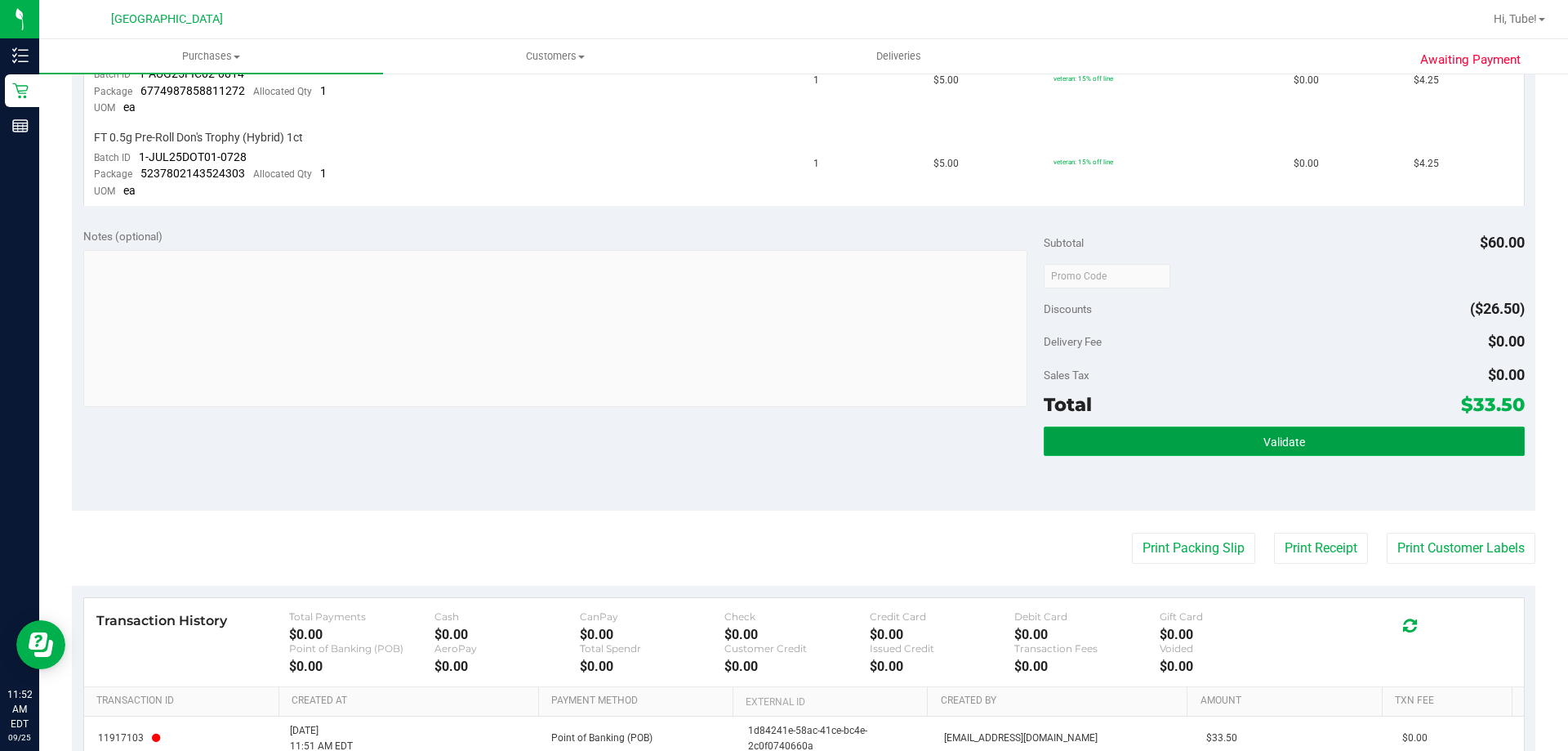
drag, startPoint x: 1264, startPoint y: 448, endPoint x: 1240, endPoint y: 448, distance: 24.0
click at [1267, 448] on span "Validate" at bounding box center [1284, 442] width 42 height 13
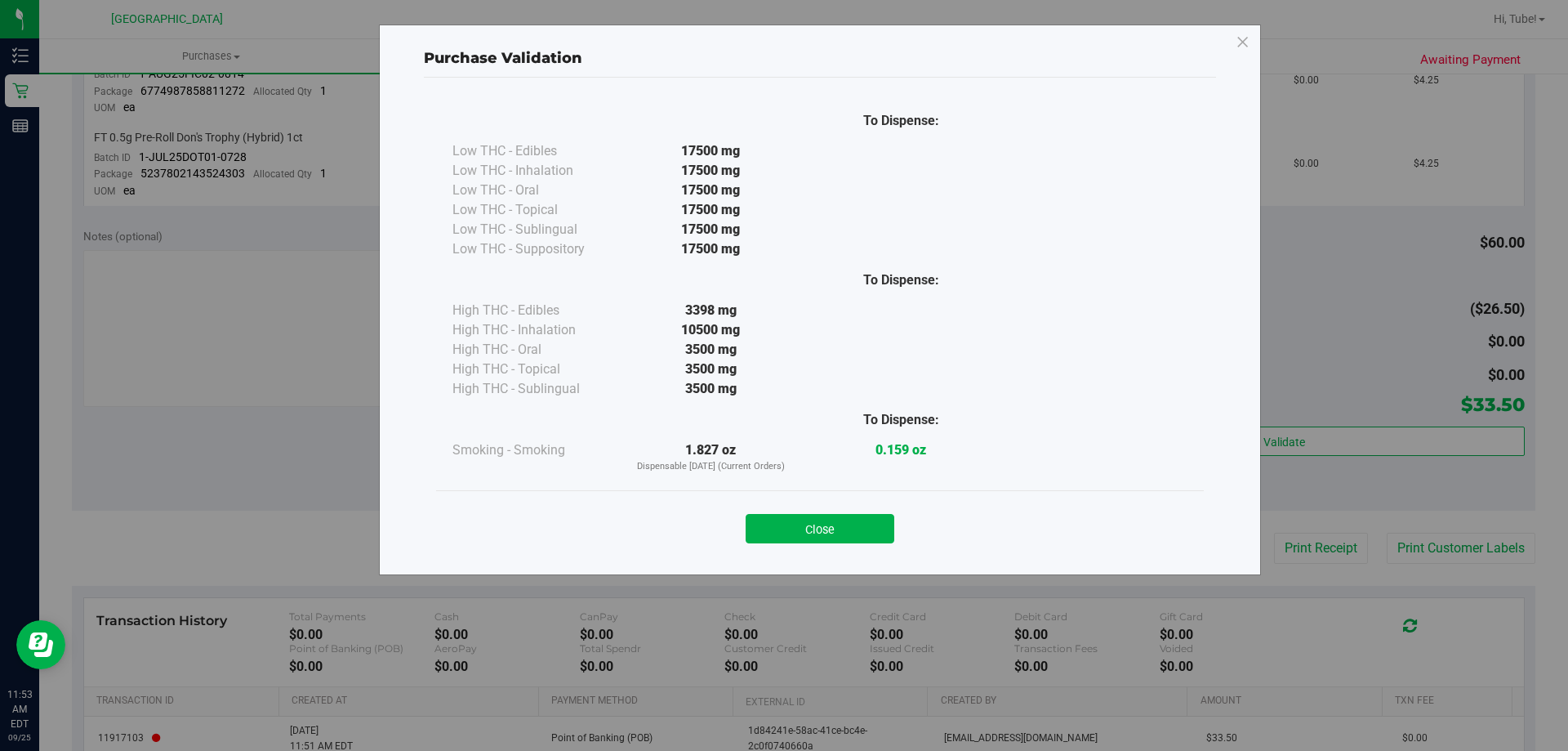
drag, startPoint x: 784, startPoint y: 524, endPoint x: 664, endPoint y: 436, distance: 148.8
click at [784, 526] on button "Close" at bounding box center [820, 528] width 149 height 29
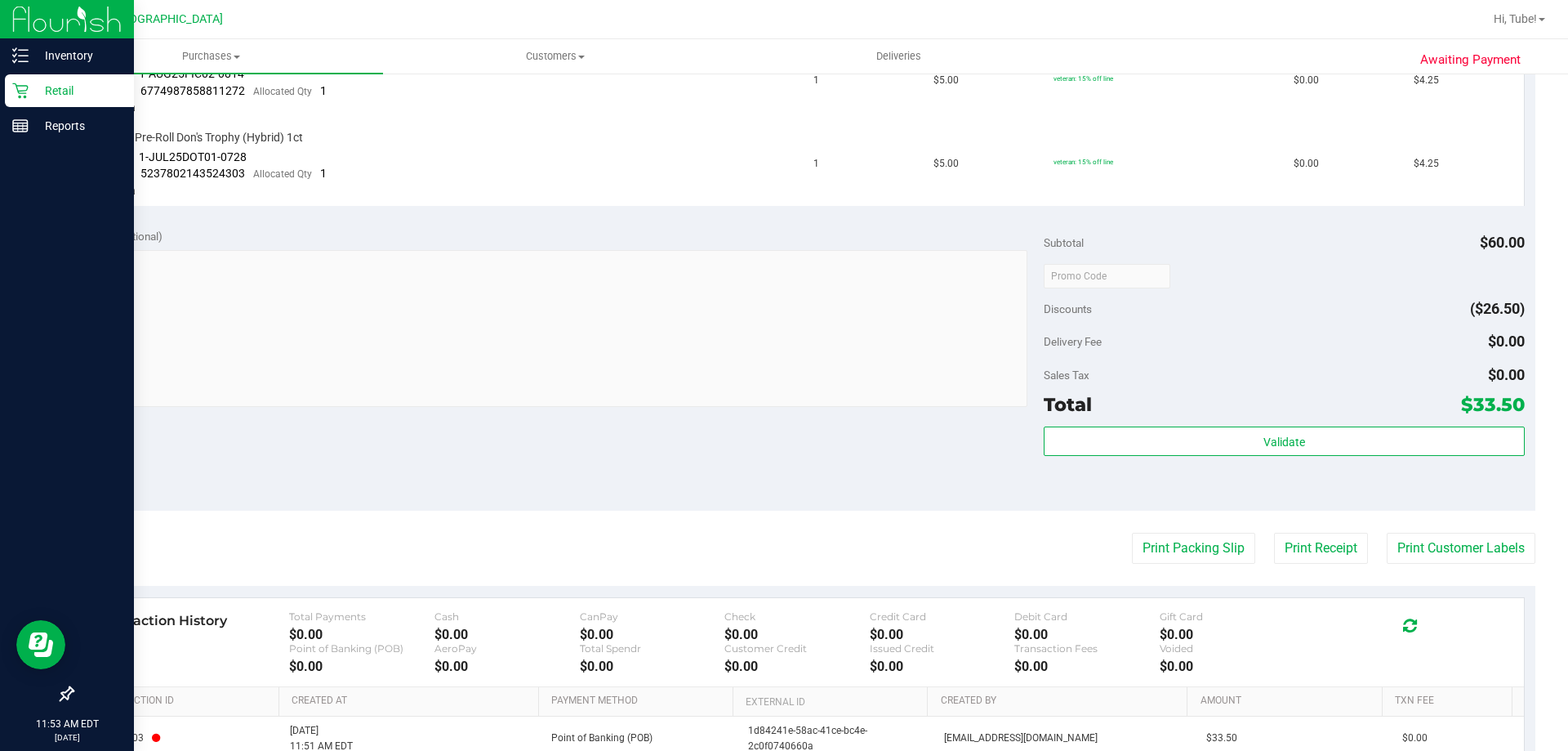
click at [56, 86] on p "Retail" at bounding box center [78, 91] width 98 height 20
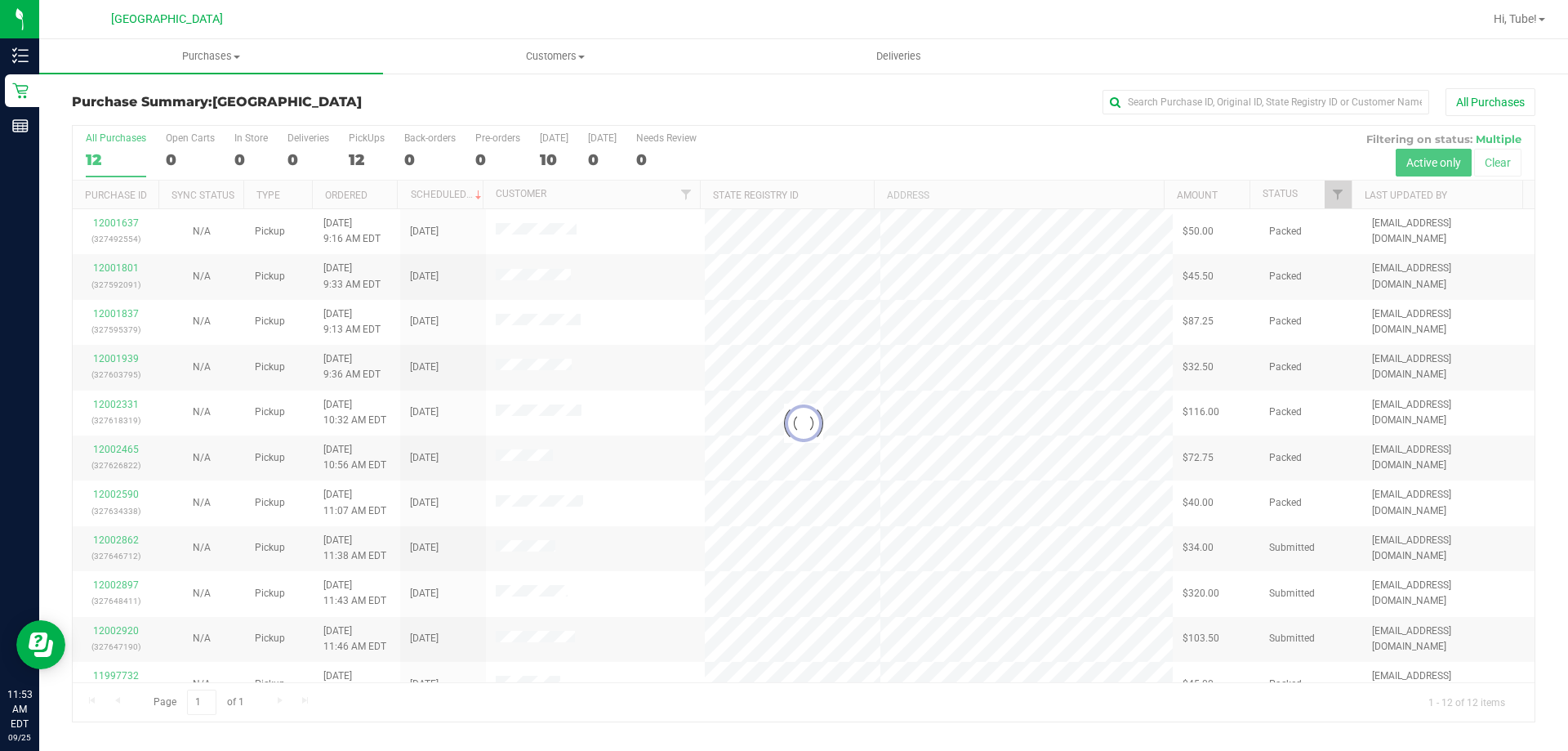
click at [354, 147] on div at bounding box center [804, 424] width 1462 height 596
click at [356, 160] on div at bounding box center [804, 424] width 1462 height 596
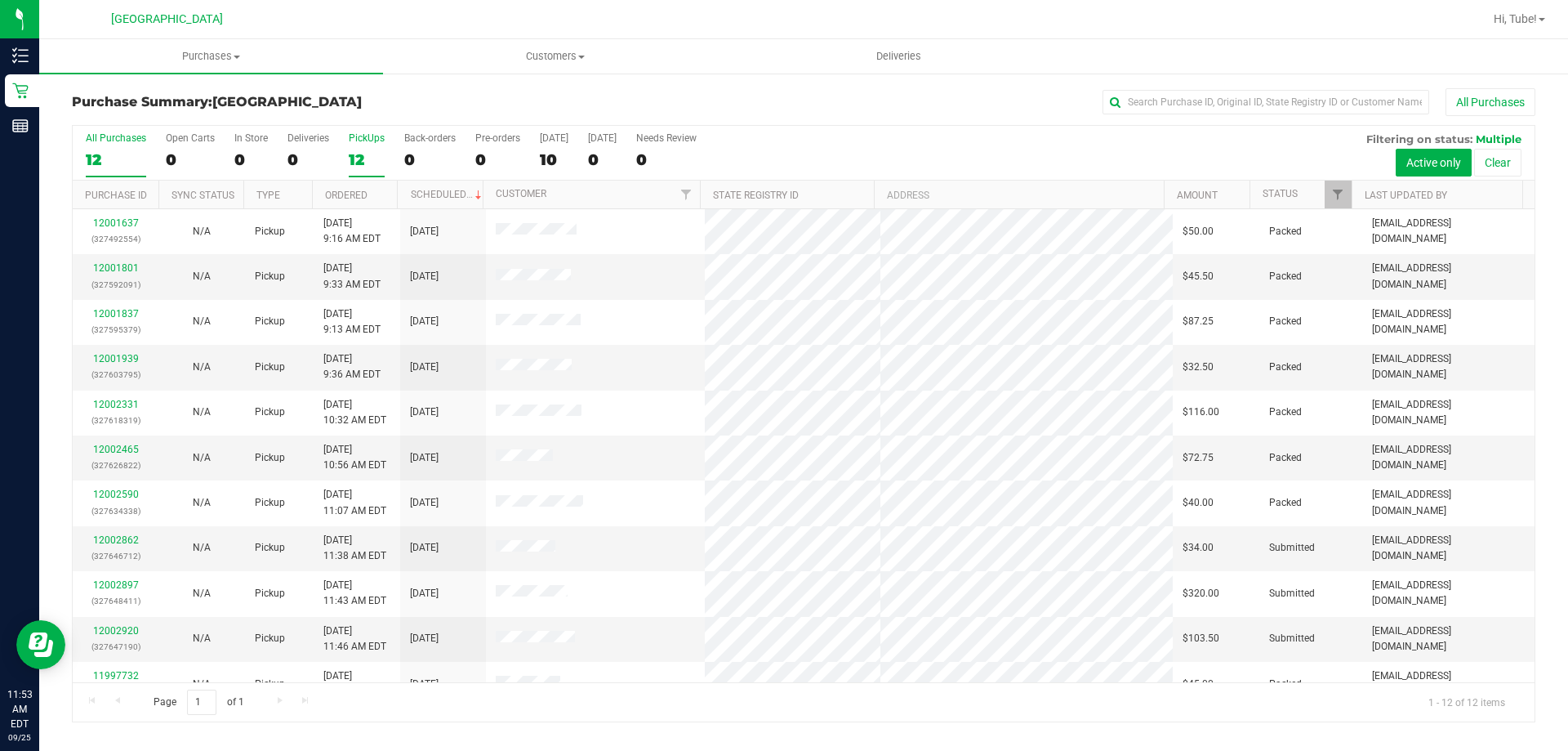
click at [372, 152] on div "12" at bounding box center [366, 160] width 36 height 19
click at [0, 0] on input "PickUps 12" at bounding box center [0, 0] width 0 height 0
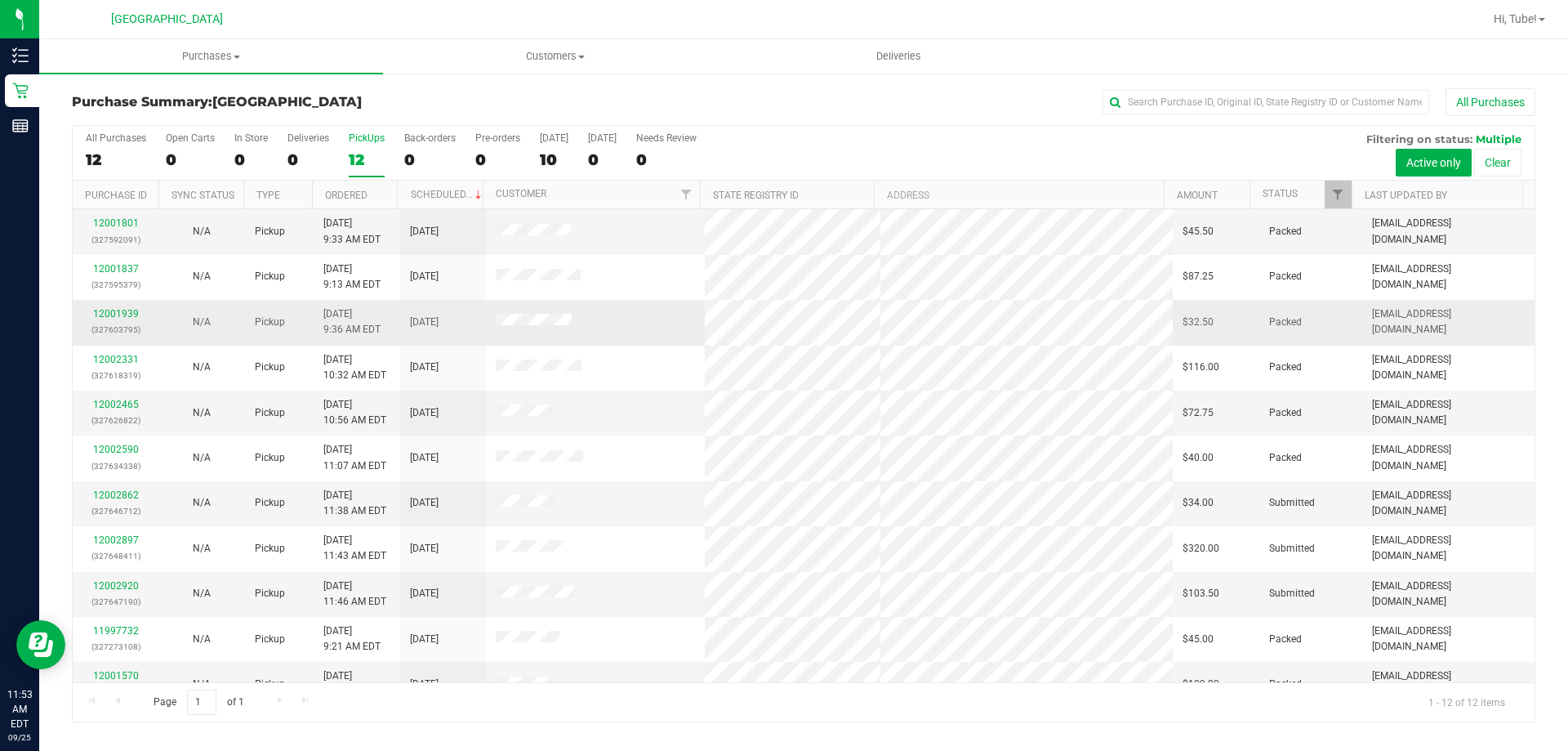
scroll to position [70, 0]
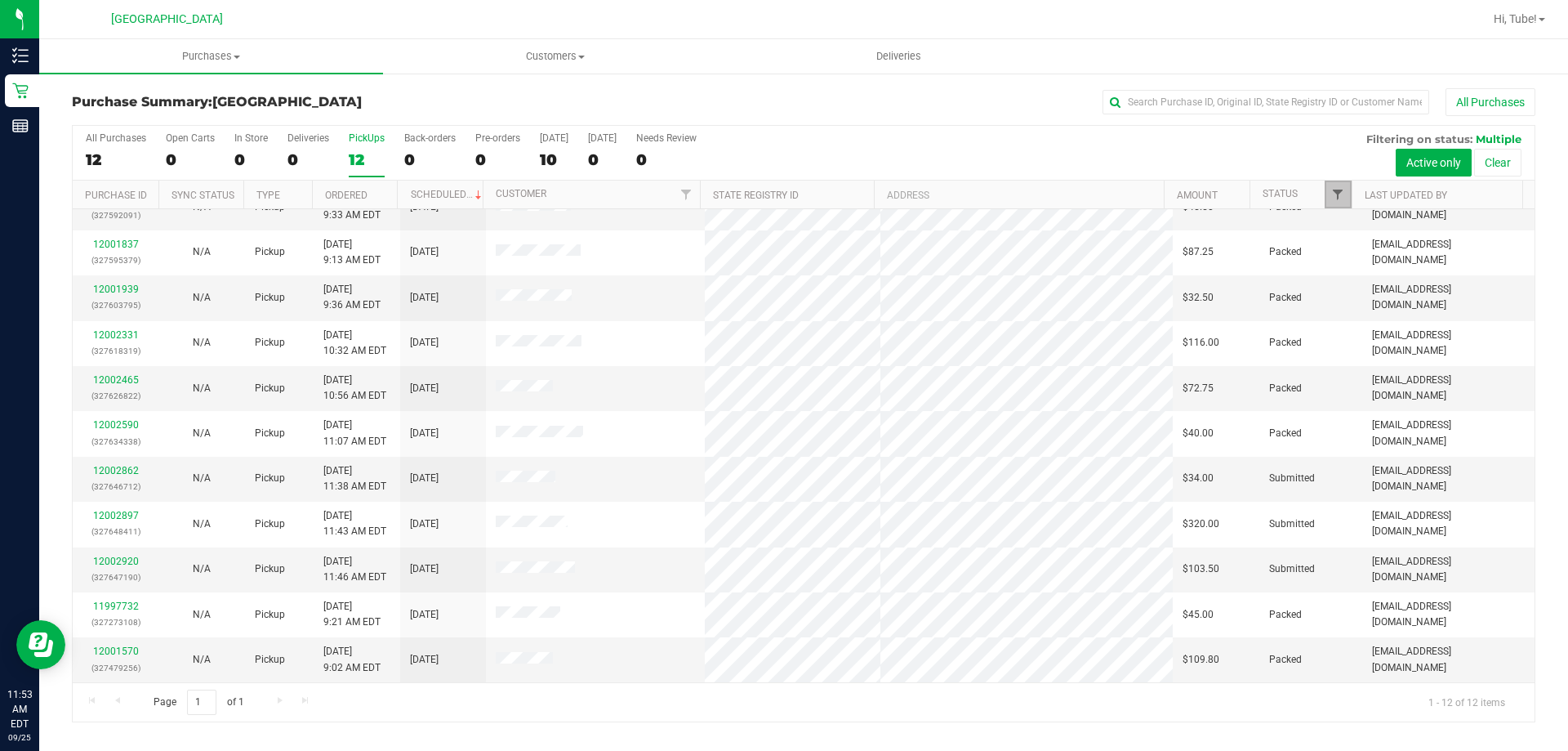
click at [1334, 188] on span "Filter" at bounding box center [1338, 194] width 13 height 13
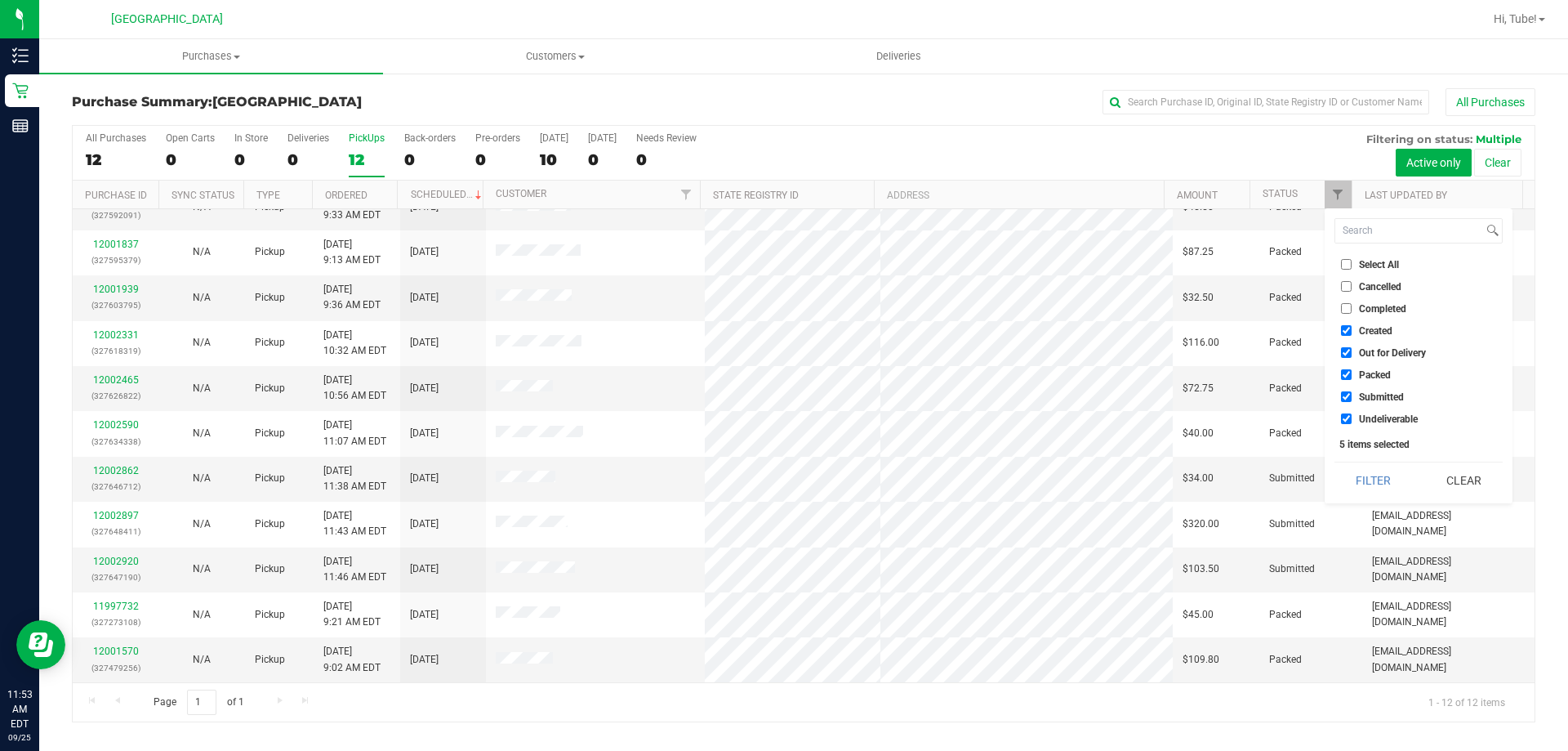
click at [1370, 376] on span "Packed" at bounding box center [1375, 375] width 32 height 10
click at [1351, 376] on input "Packed" at bounding box center [1347, 375] width 11 height 11
checkbox input "false"
click at [1372, 476] on button "Filter" at bounding box center [1374, 481] width 78 height 36
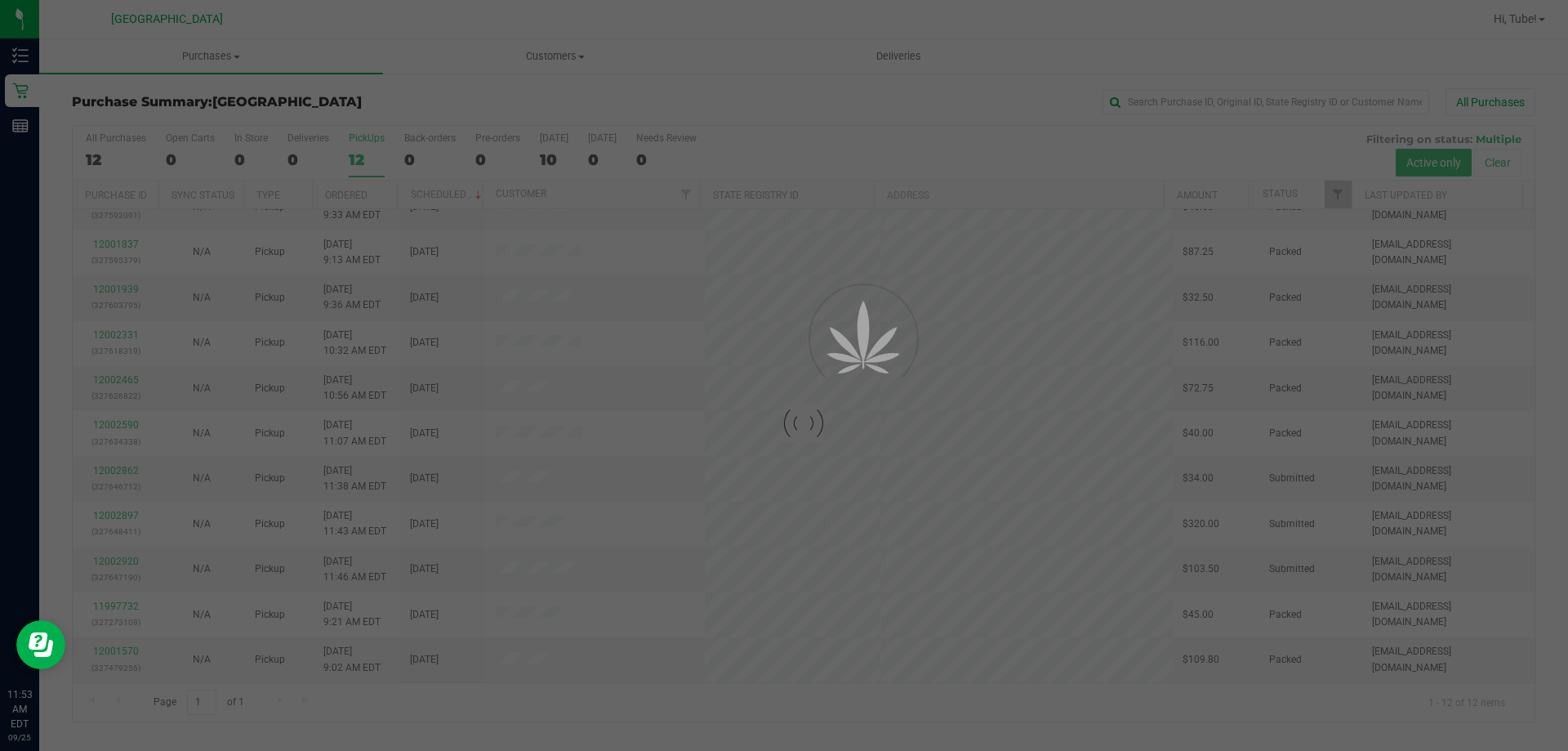
scroll to position [0, 0]
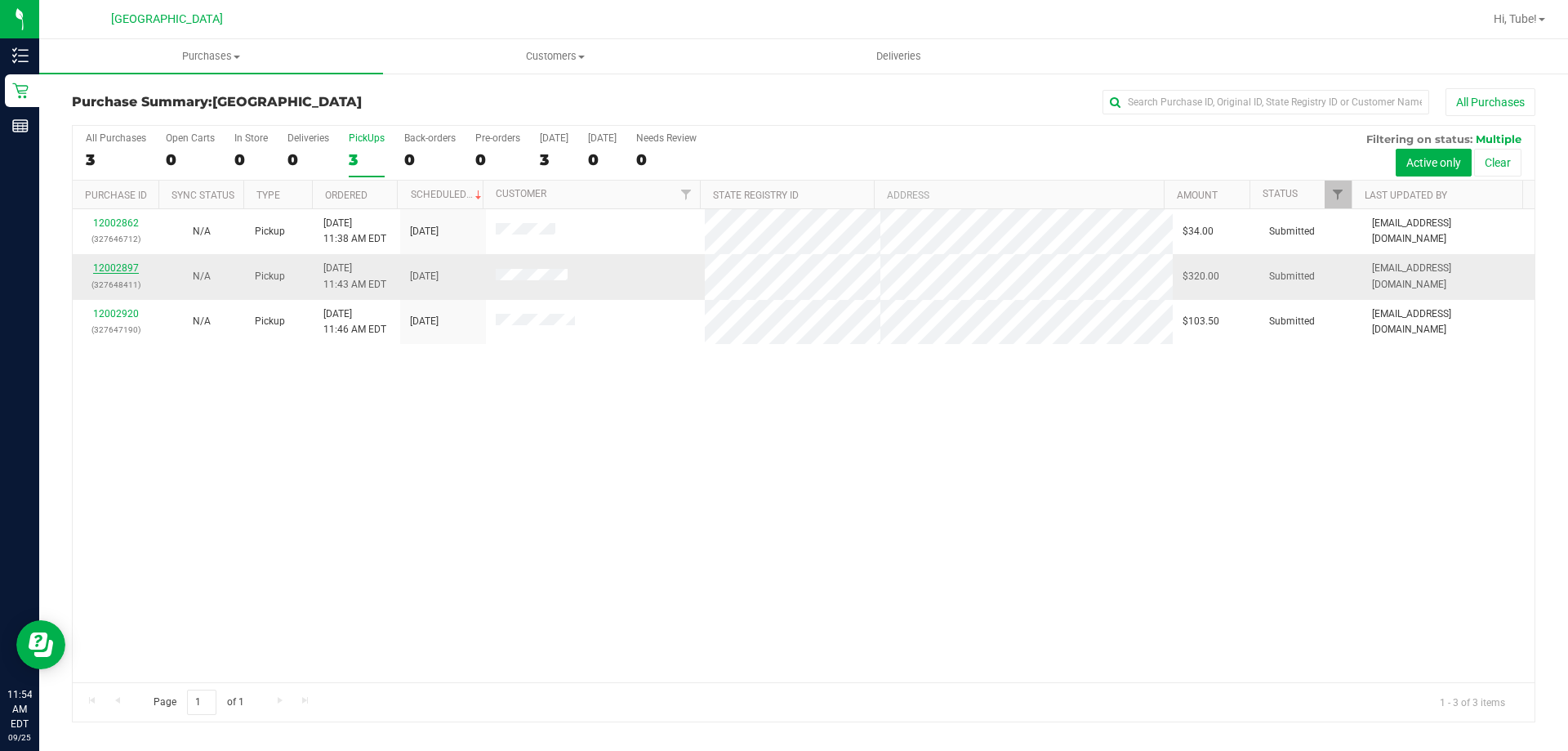
click at [123, 268] on link "12002897" at bounding box center [115, 268] width 45 height 12
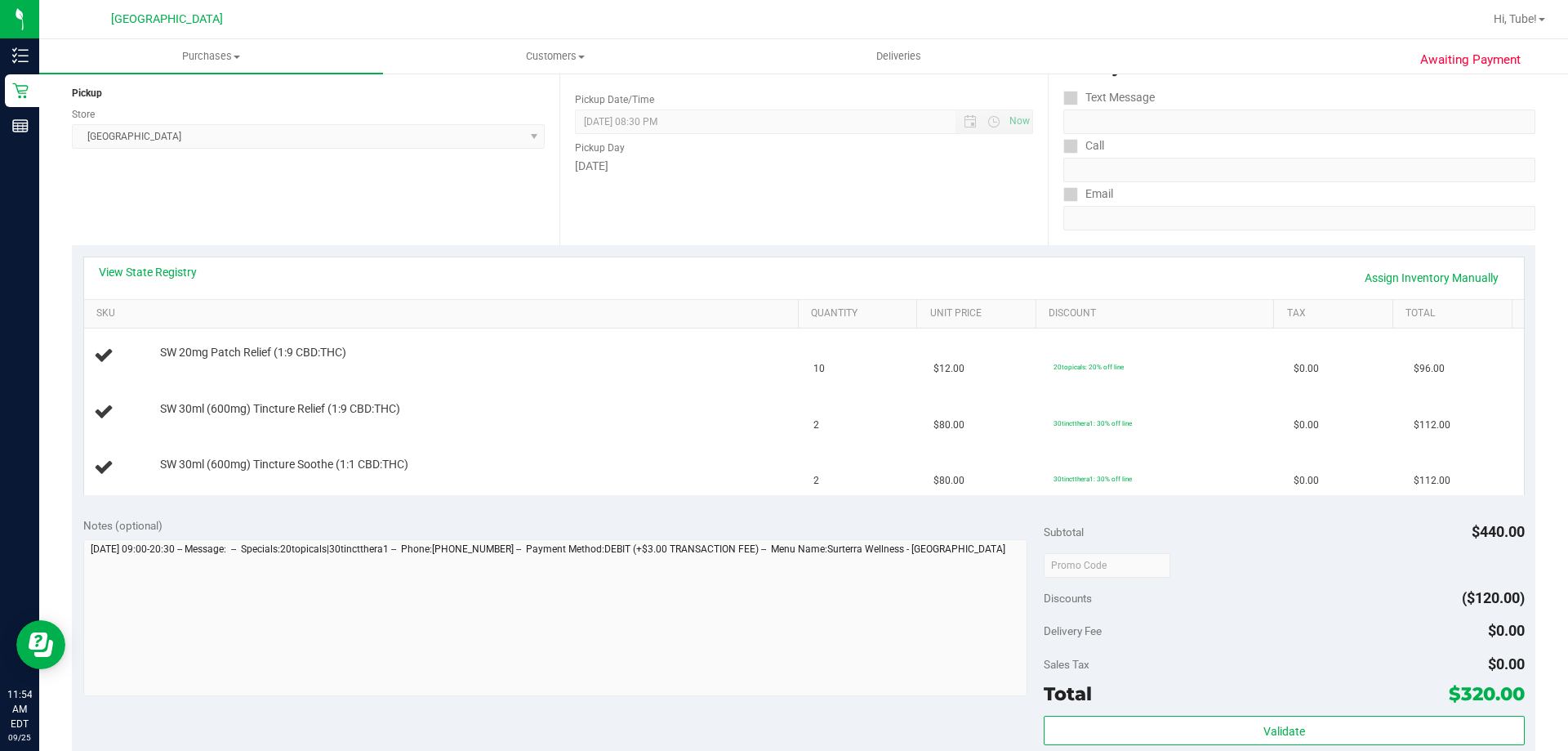
scroll to position [327, 0]
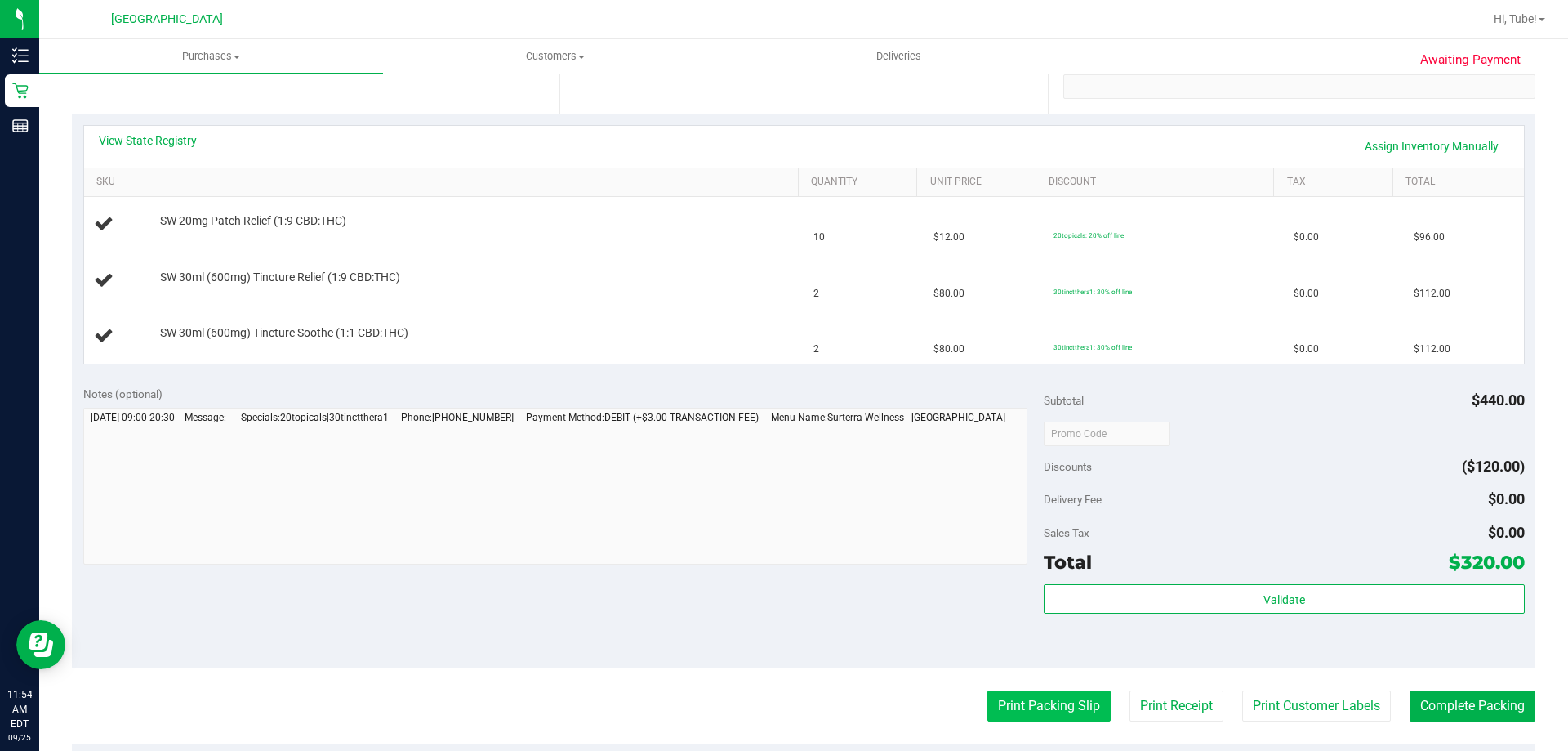
click at [1029, 713] on button "Print Packing Slip" at bounding box center [1049, 706] width 123 height 31
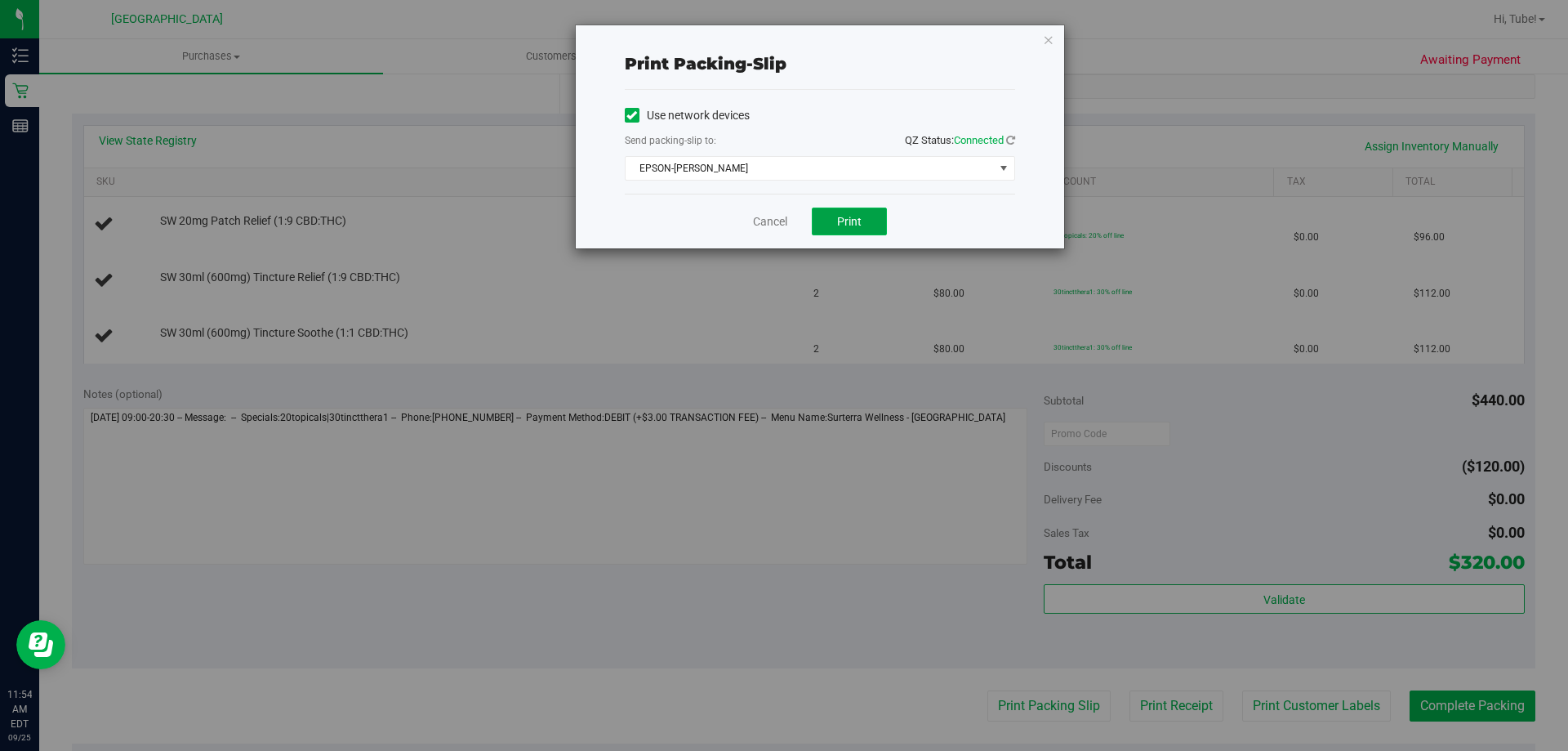
click at [834, 211] on button "Print" at bounding box center [850, 221] width 75 height 28
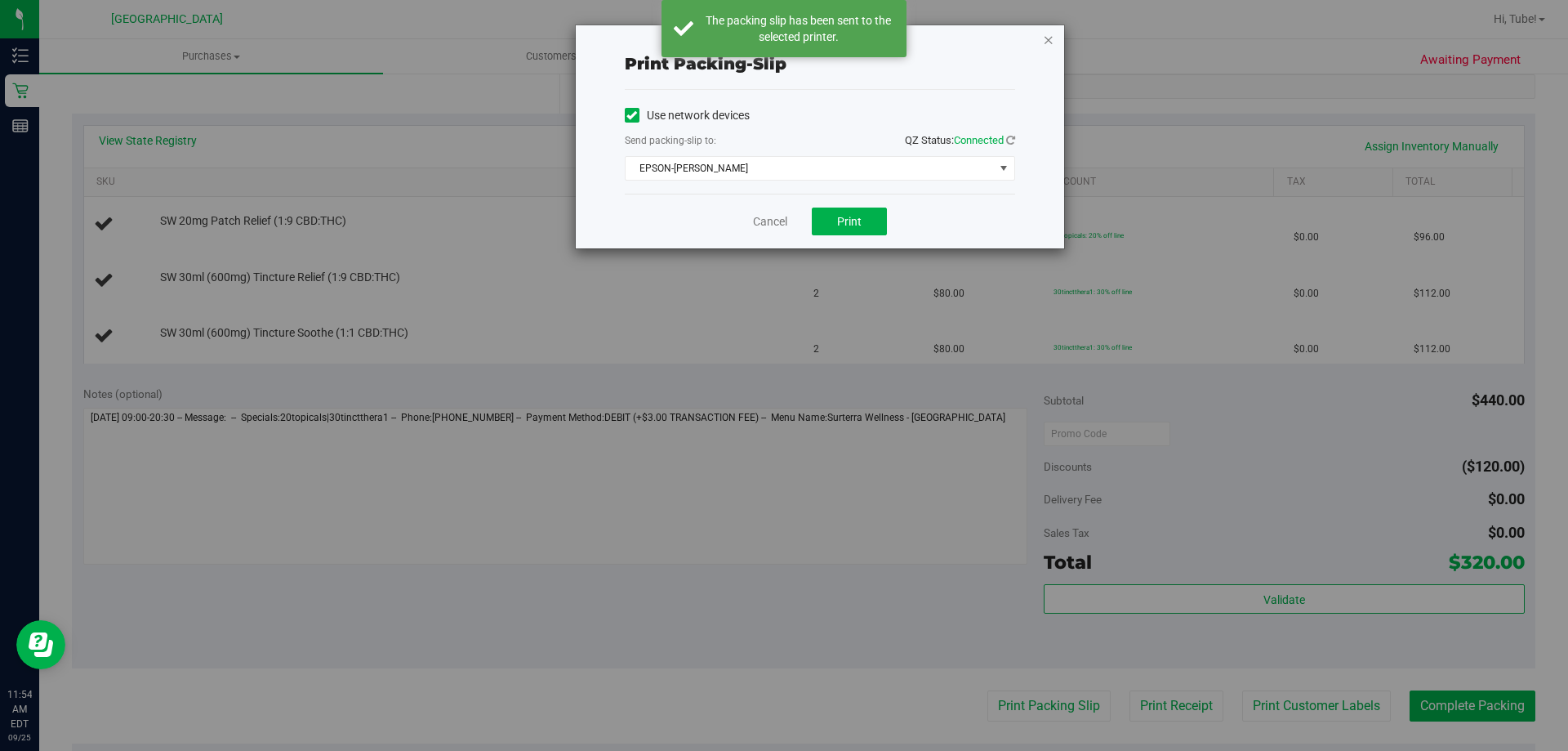
click at [1049, 37] on icon "button" at bounding box center [1048, 39] width 12 height 20
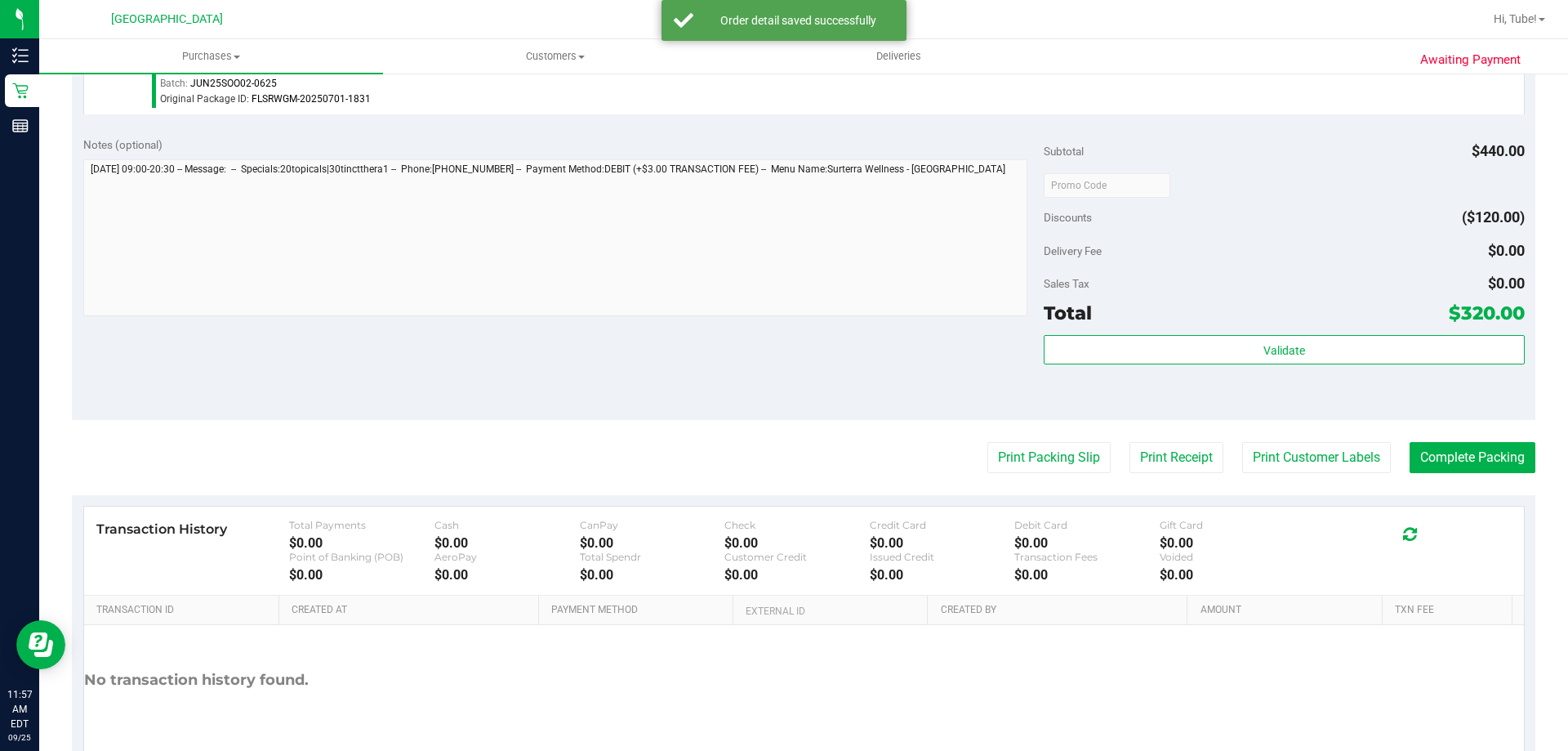
scroll to position [817, 0]
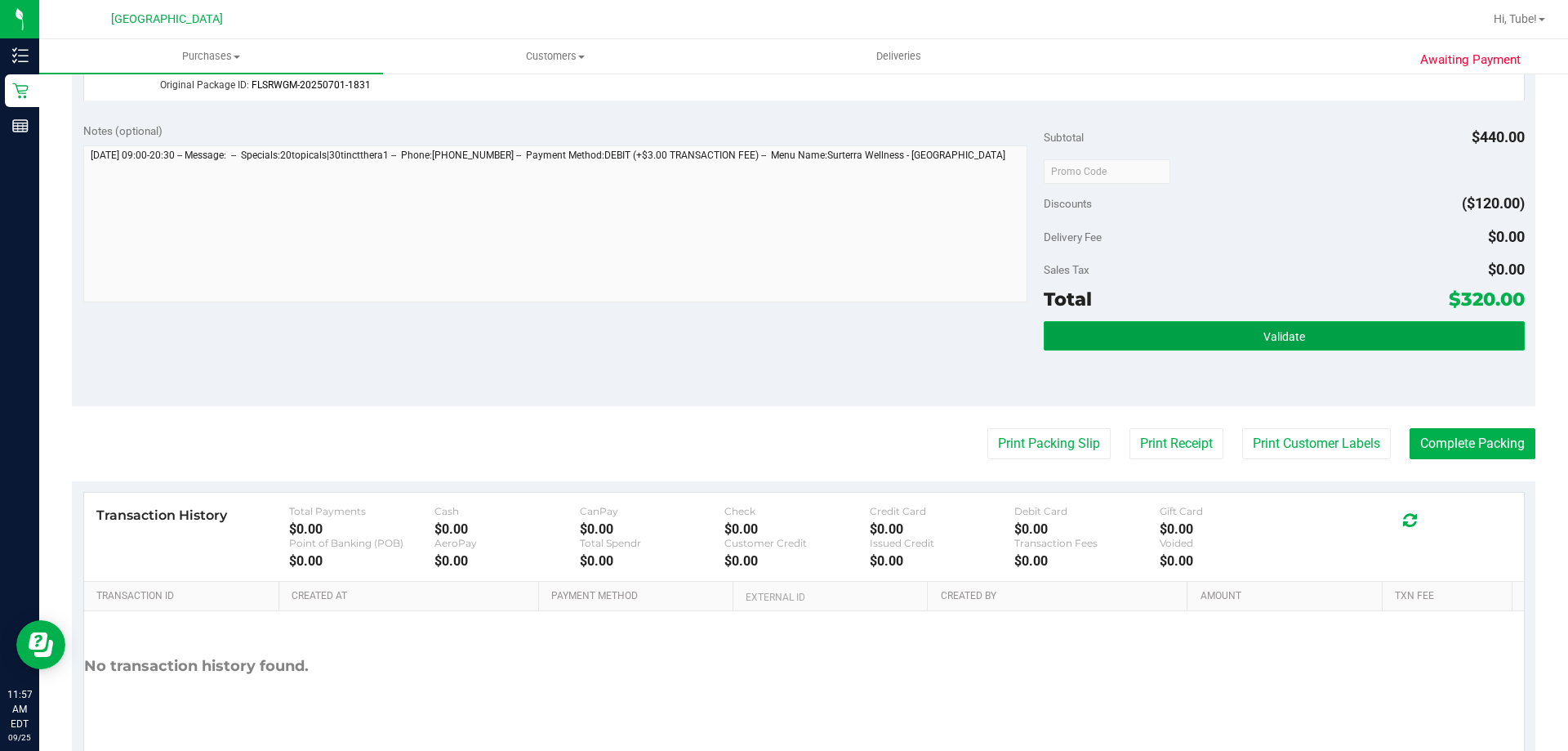
click at [1236, 340] on button "Validate" at bounding box center [1284, 335] width 480 height 29
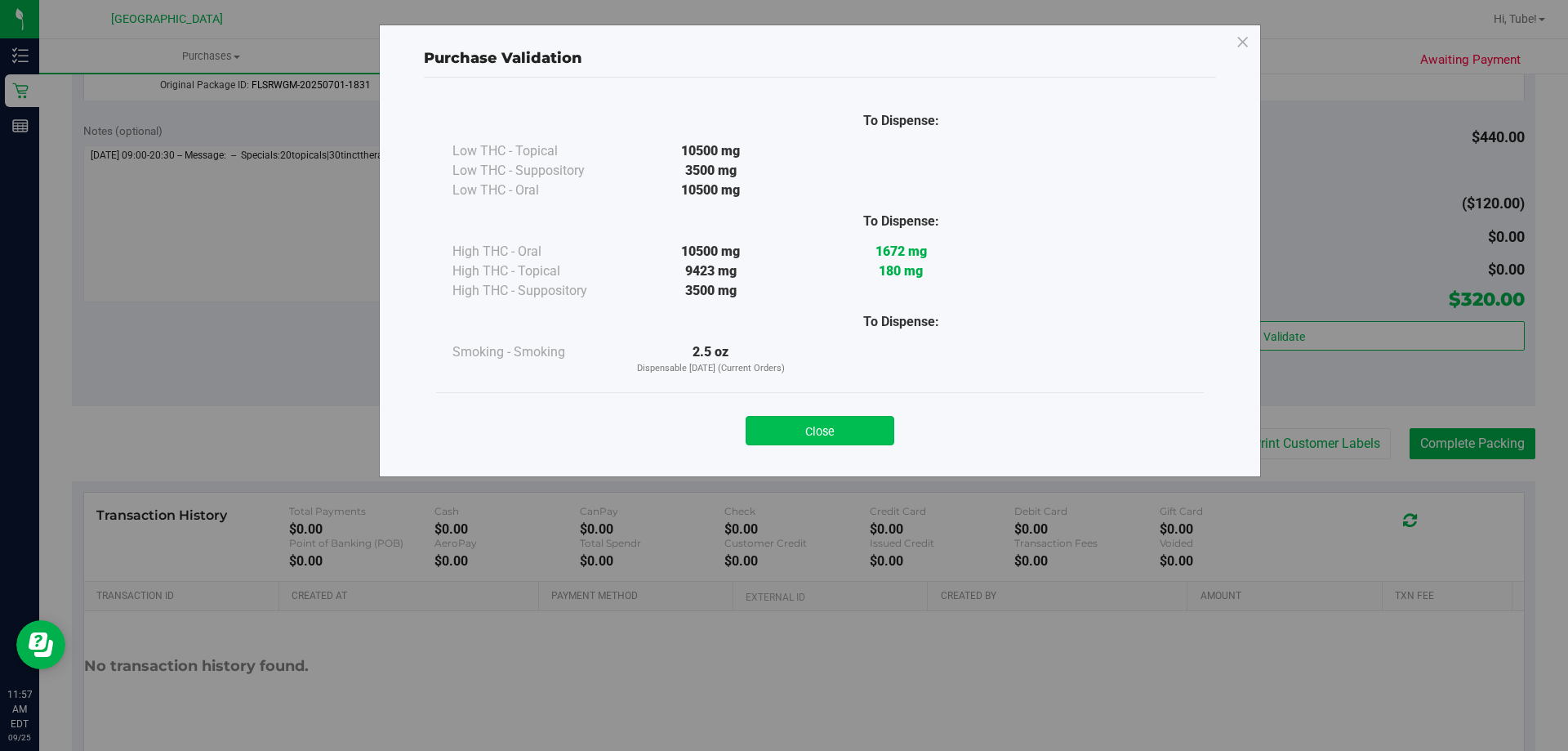
click at [839, 425] on button "Close" at bounding box center [820, 430] width 149 height 29
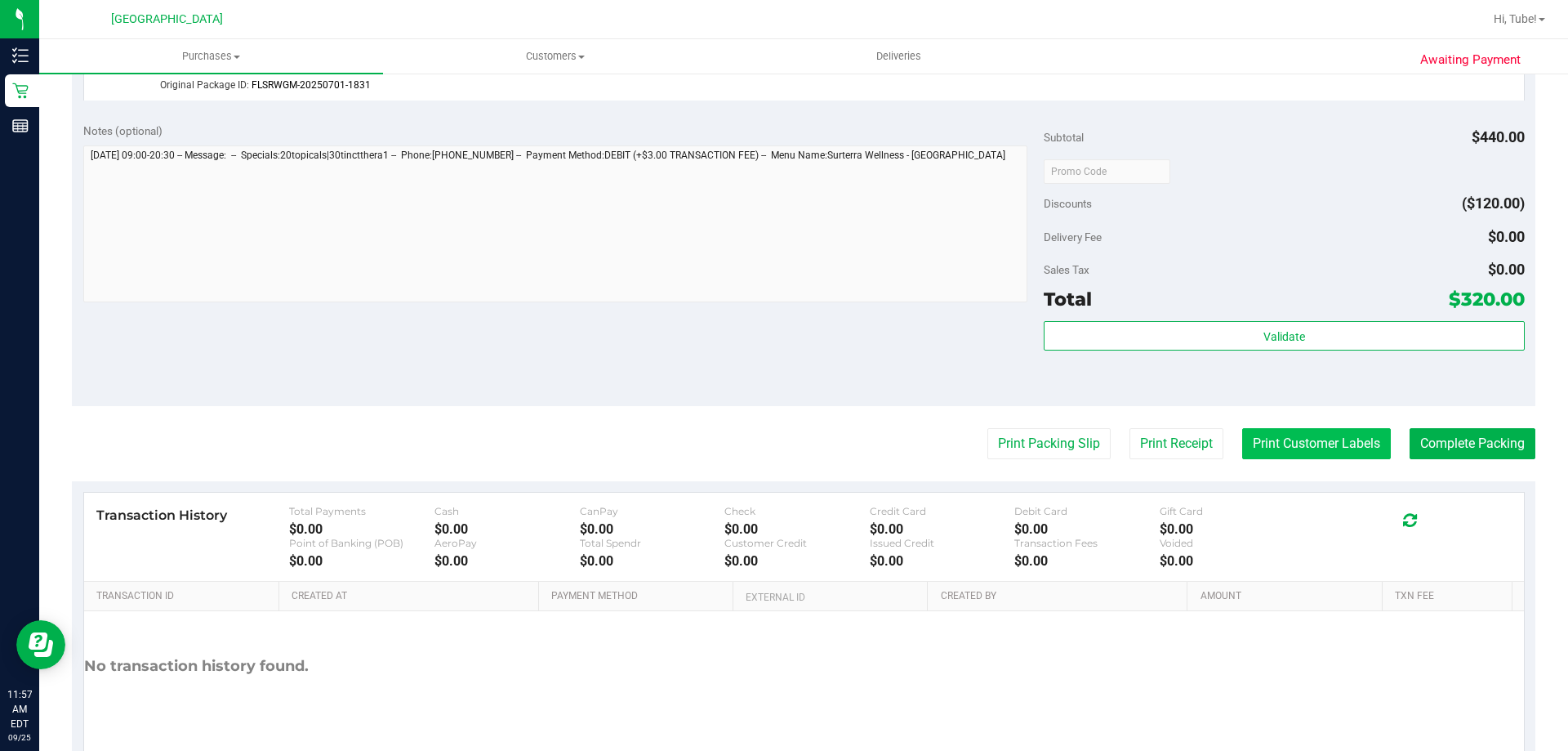
click at [1281, 436] on button "Print Customer Labels" at bounding box center [1317, 443] width 149 height 31
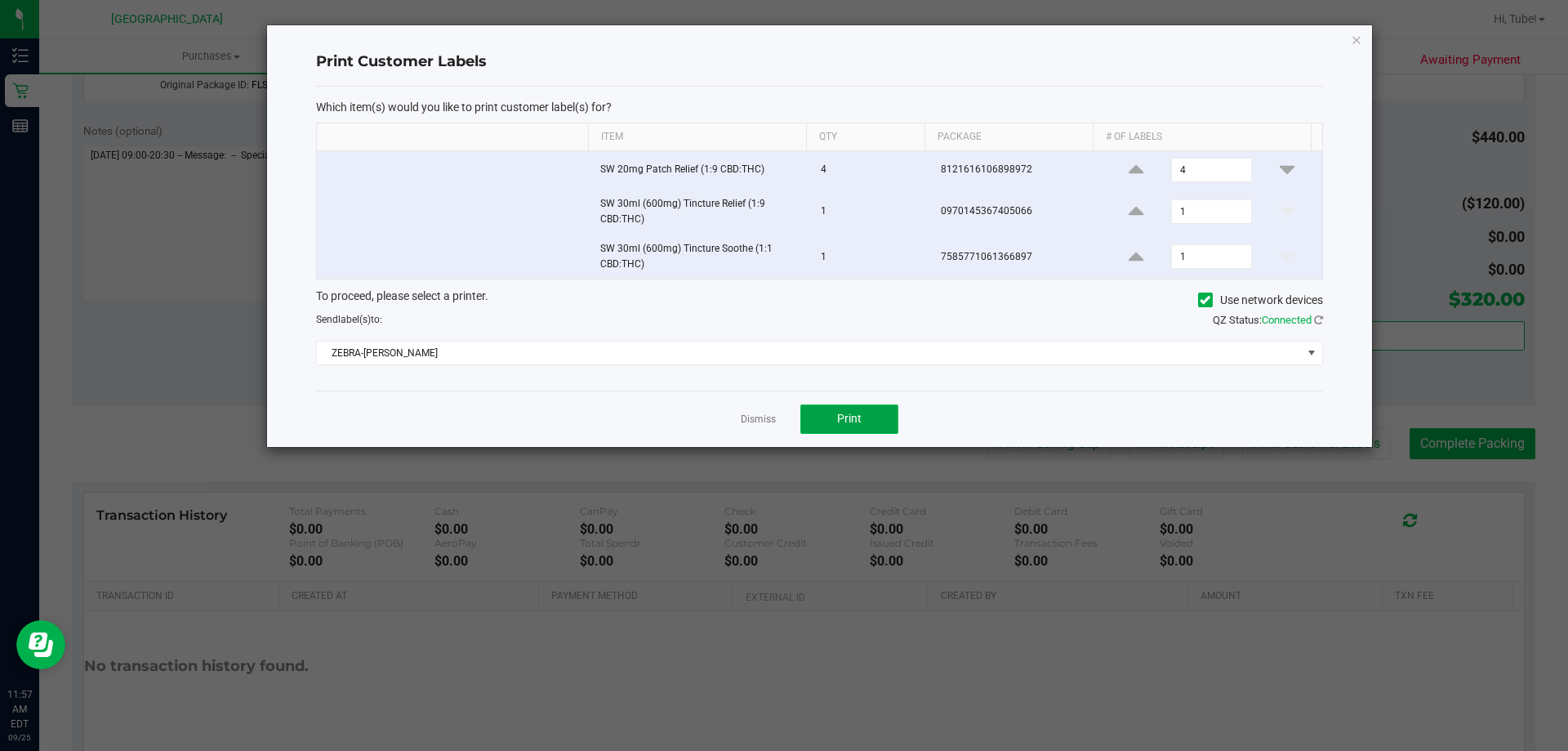
click at [857, 423] on span "Print" at bounding box center [849, 418] width 24 height 13
click at [1357, 37] on icon "button" at bounding box center [1357, 39] width 12 height 20
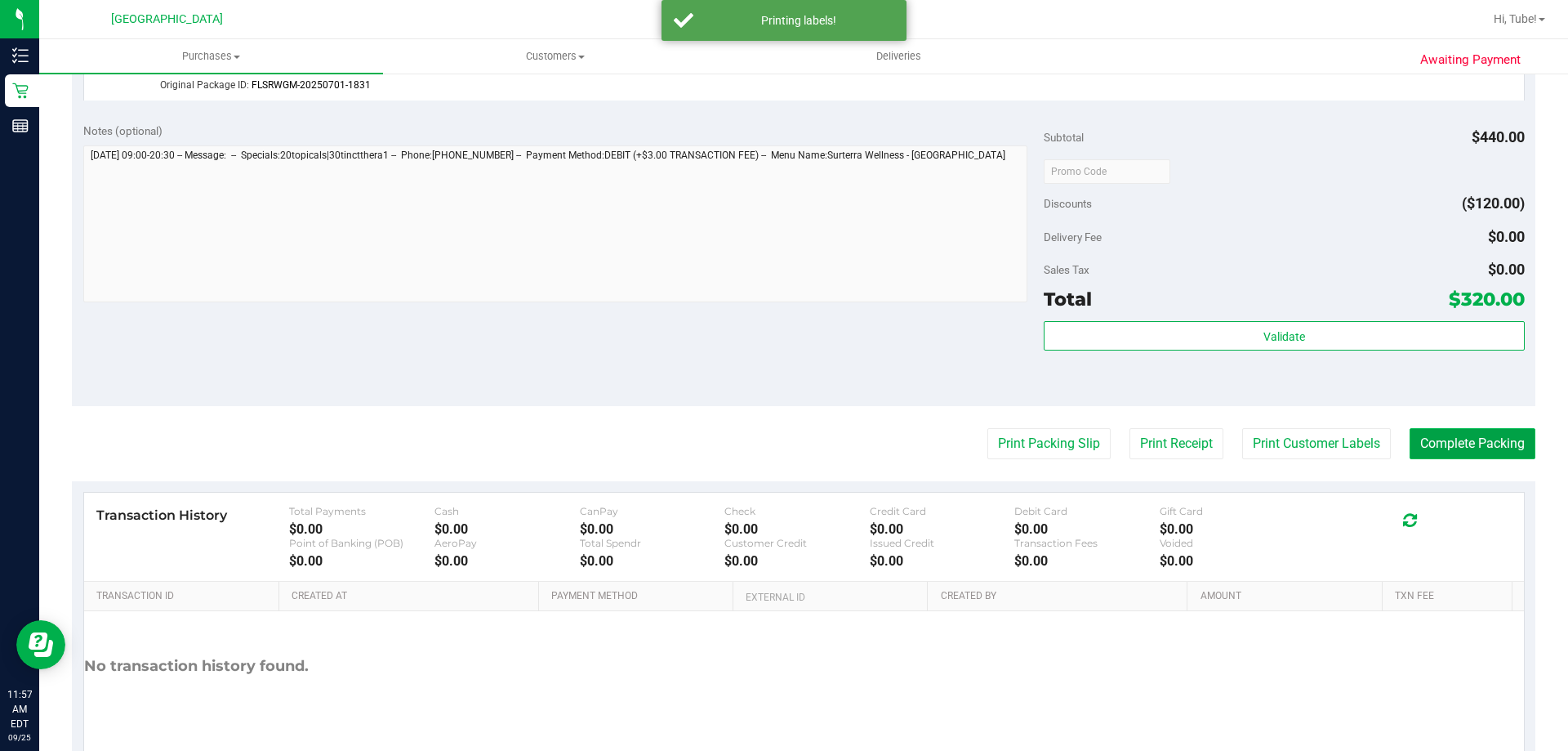
click at [1449, 447] on button "Complete Packing" at bounding box center [1472, 443] width 126 height 31
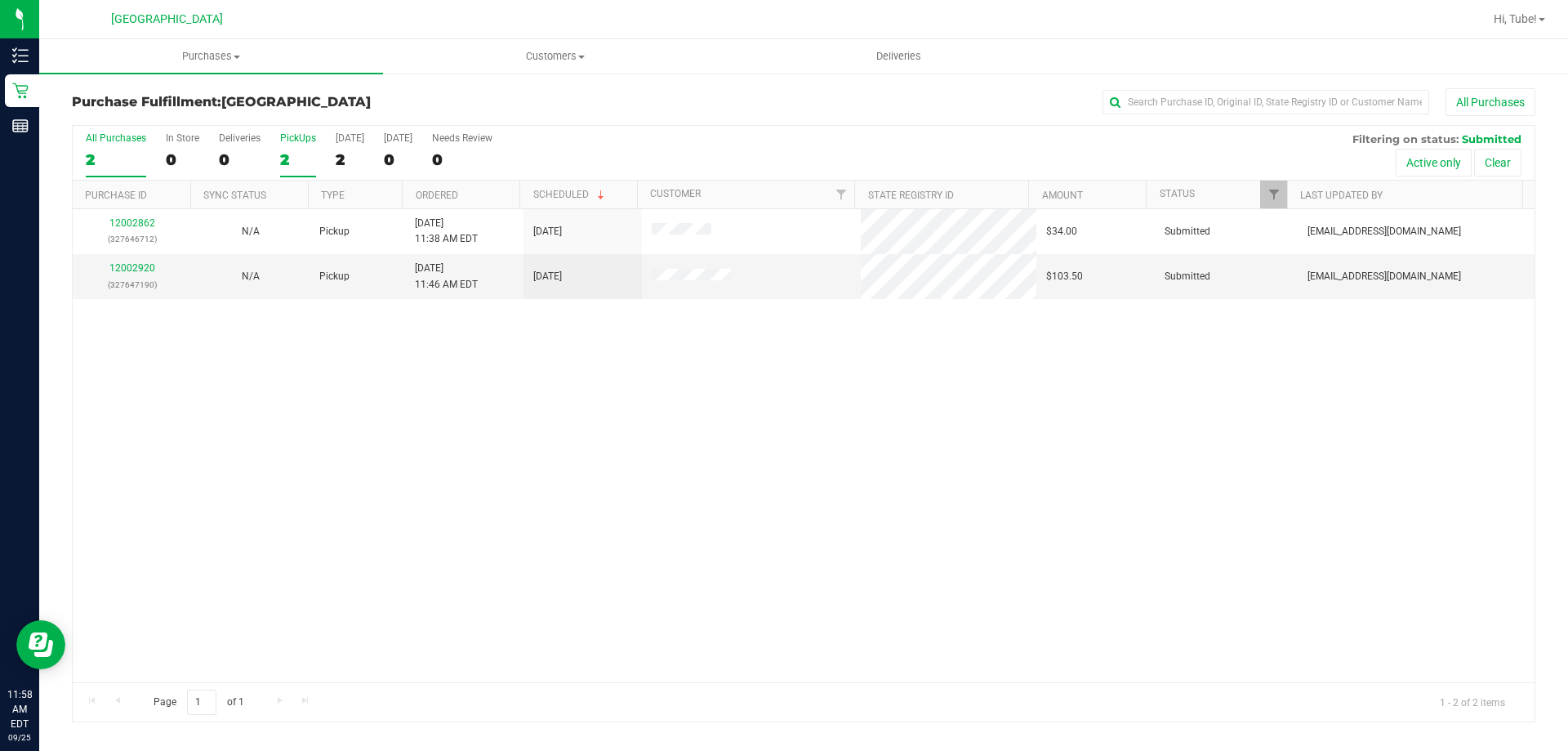
click at [283, 149] on label "PickUps 2" at bounding box center [298, 154] width 36 height 45
click at [0, 0] on input "PickUps 2" at bounding box center [0, 0] width 0 height 0
click at [297, 138] on div "PickUps" at bounding box center [298, 137] width 36 height 12
click at [0, 0] on input "PickUps 2" at bounding box center [0, 0] width 0 height 0
click at [1278, 190] on span "Filter" at bounding box center [1274, 194] width 13 height 13
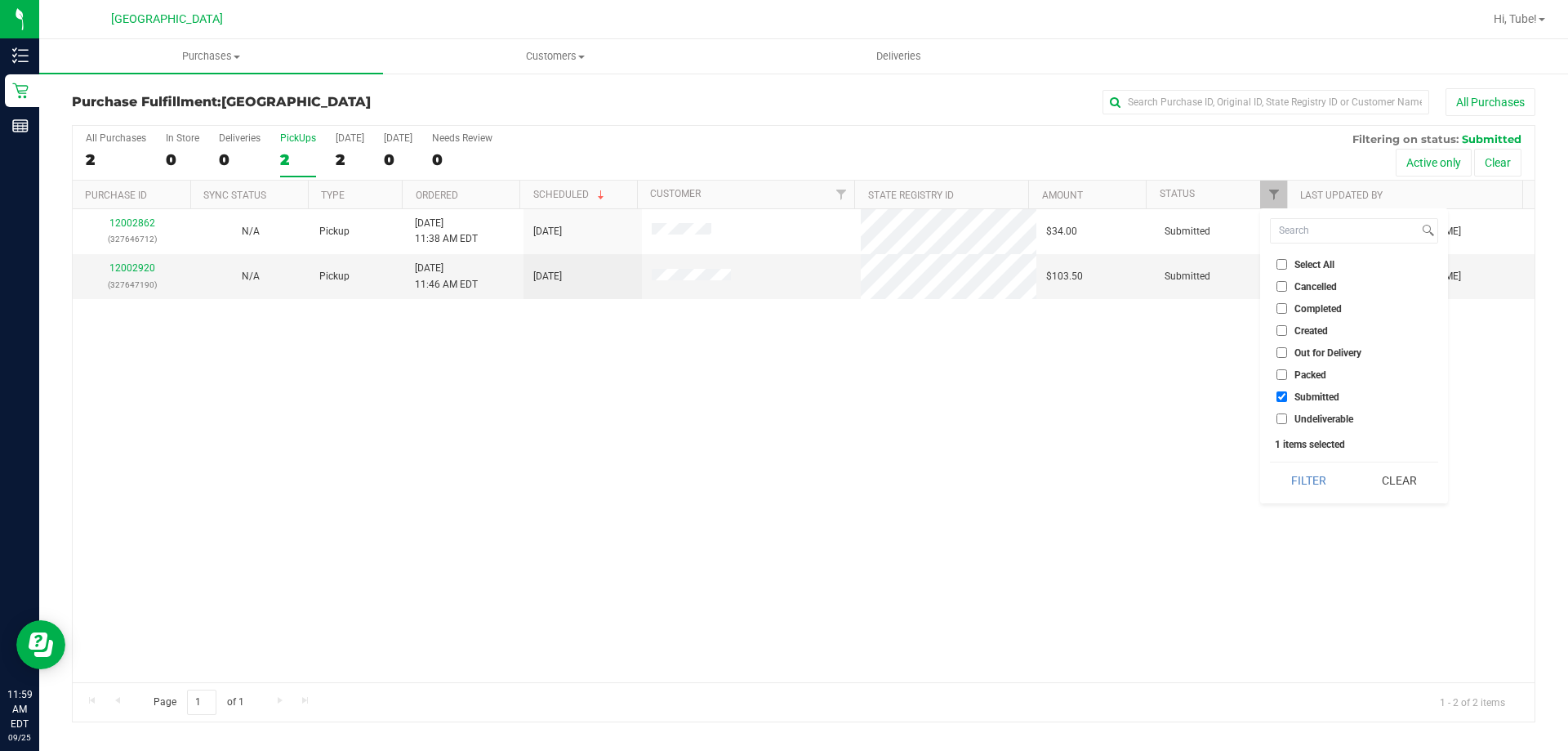
click at [1293, 372] on label "Packed" at bounding box center [1301, 375] width 50 height 11
click at [1287, 372] on input "Packed" at bounding box center [1282, 375] width 11 height 11
checkbox input "true"
click at [1314, 474] on button "Filter" at bounding box center [1309, 481] width 78 height 36
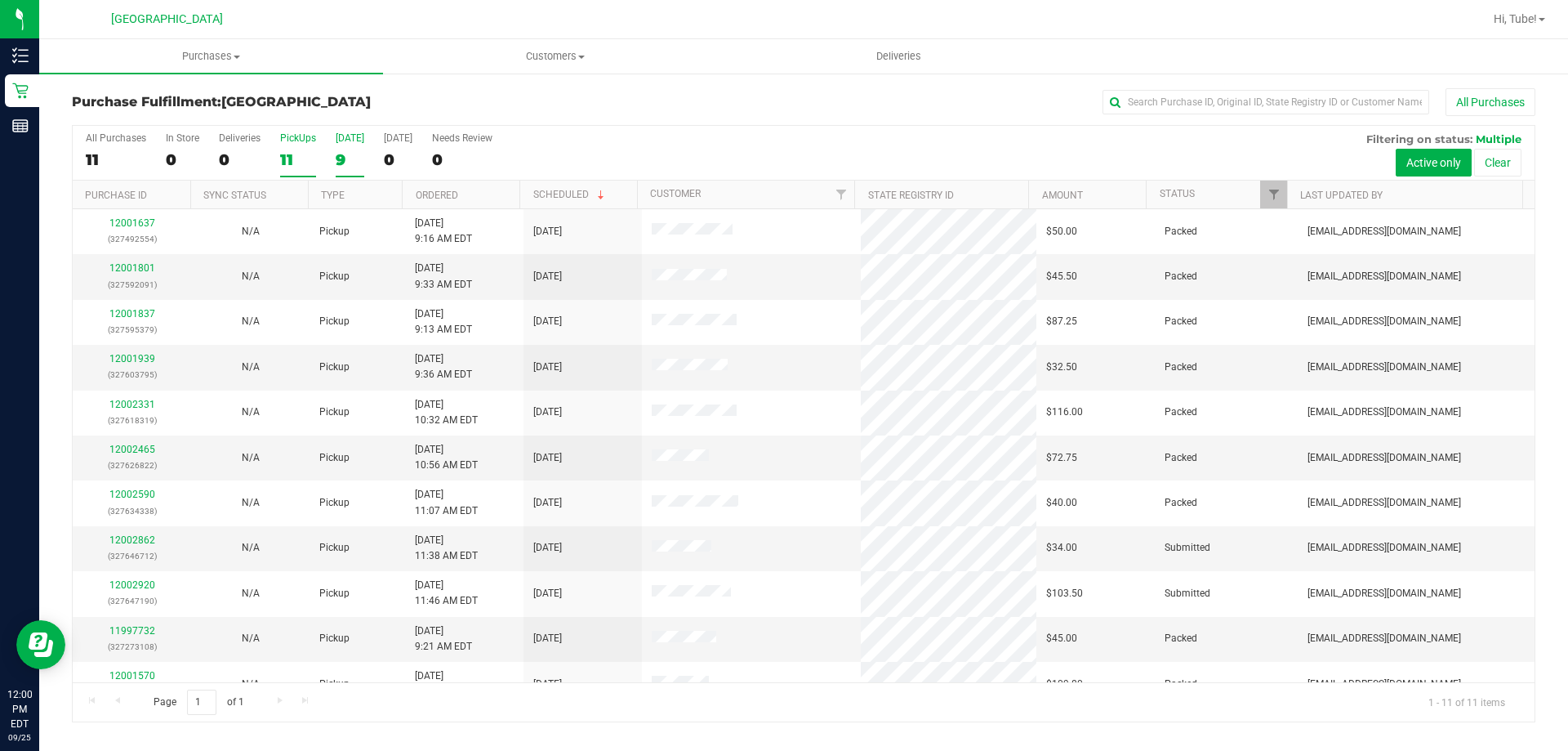
click at [350, 142] on div "[DATE]" at bounding box center [350, 137] width 29 height 12
click at [0, 0] on input "[DATE] 9" at bounding box center [0, 0] width 0 height 0
click at [179, 161] on div "0" at bounding box center [183, 160] width 34 height 19
click at [0, 0] on input "In Store 0" at bounding box center [0, 0] width 0 height 0
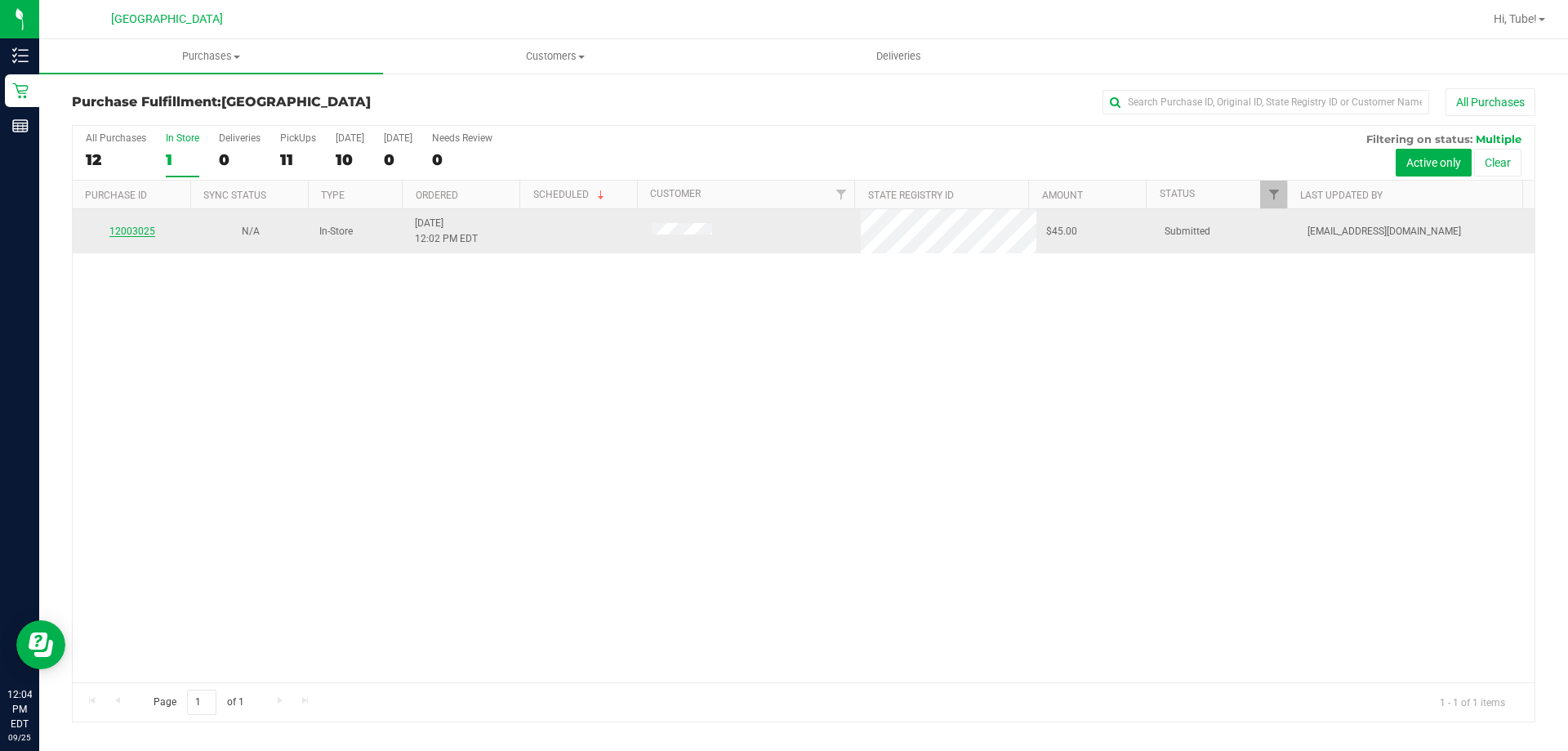
click at [132, 235] on link "12003025" at bounding box center [132, 231] width 45 height 12
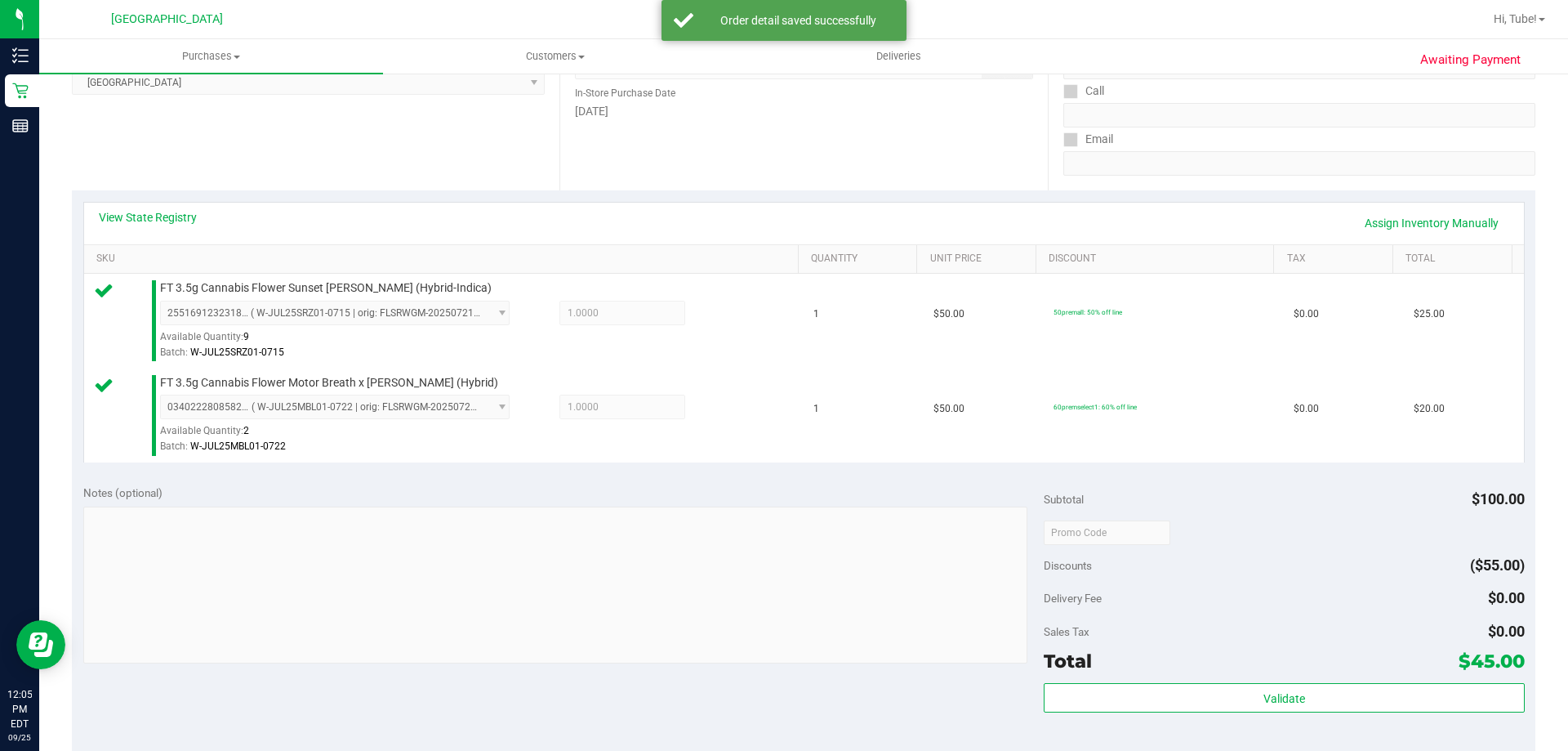
scroll to position [409, 0]
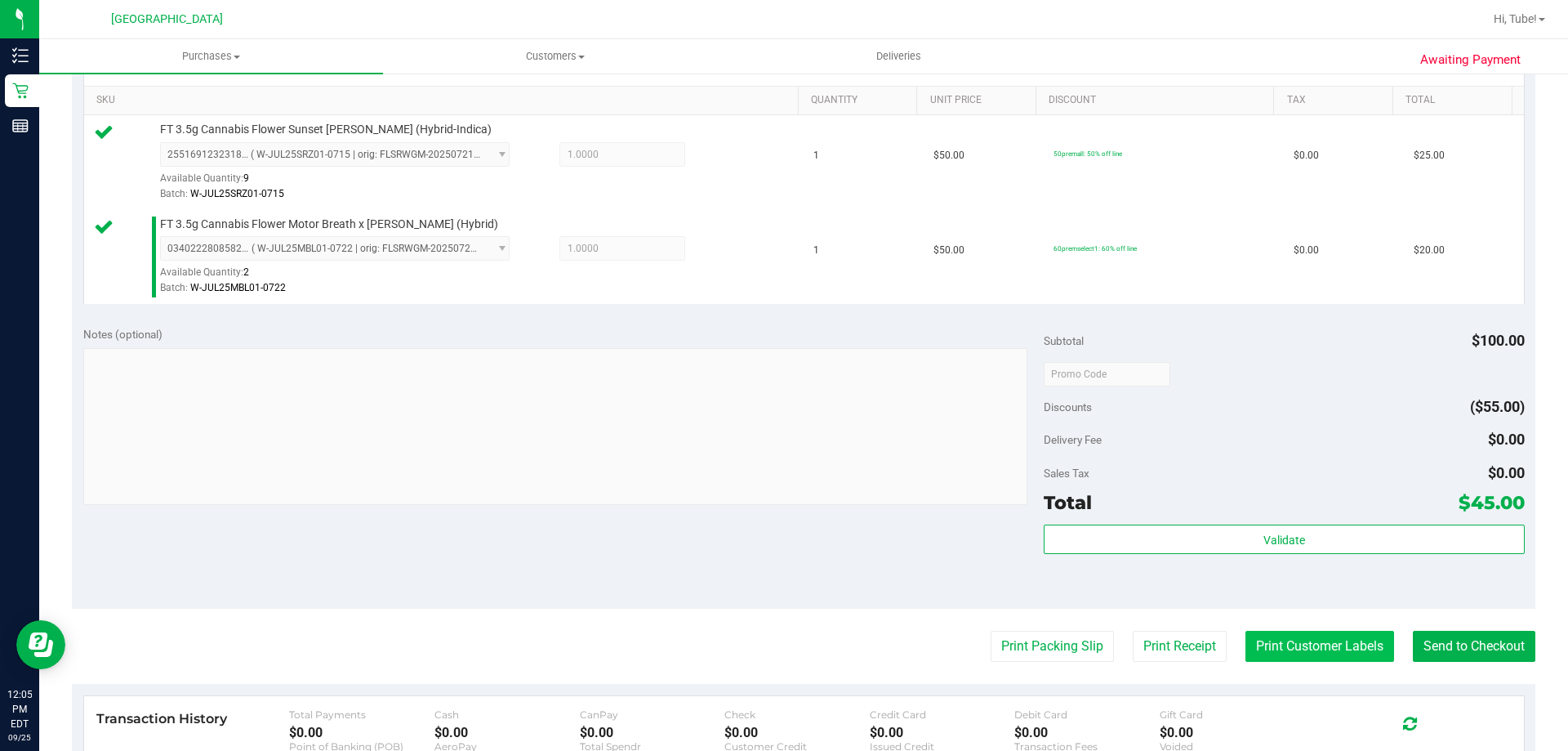
click at [1271, 640] on button "Print Customer Labels" at bounding box center [1319, 646] width 149 height 31
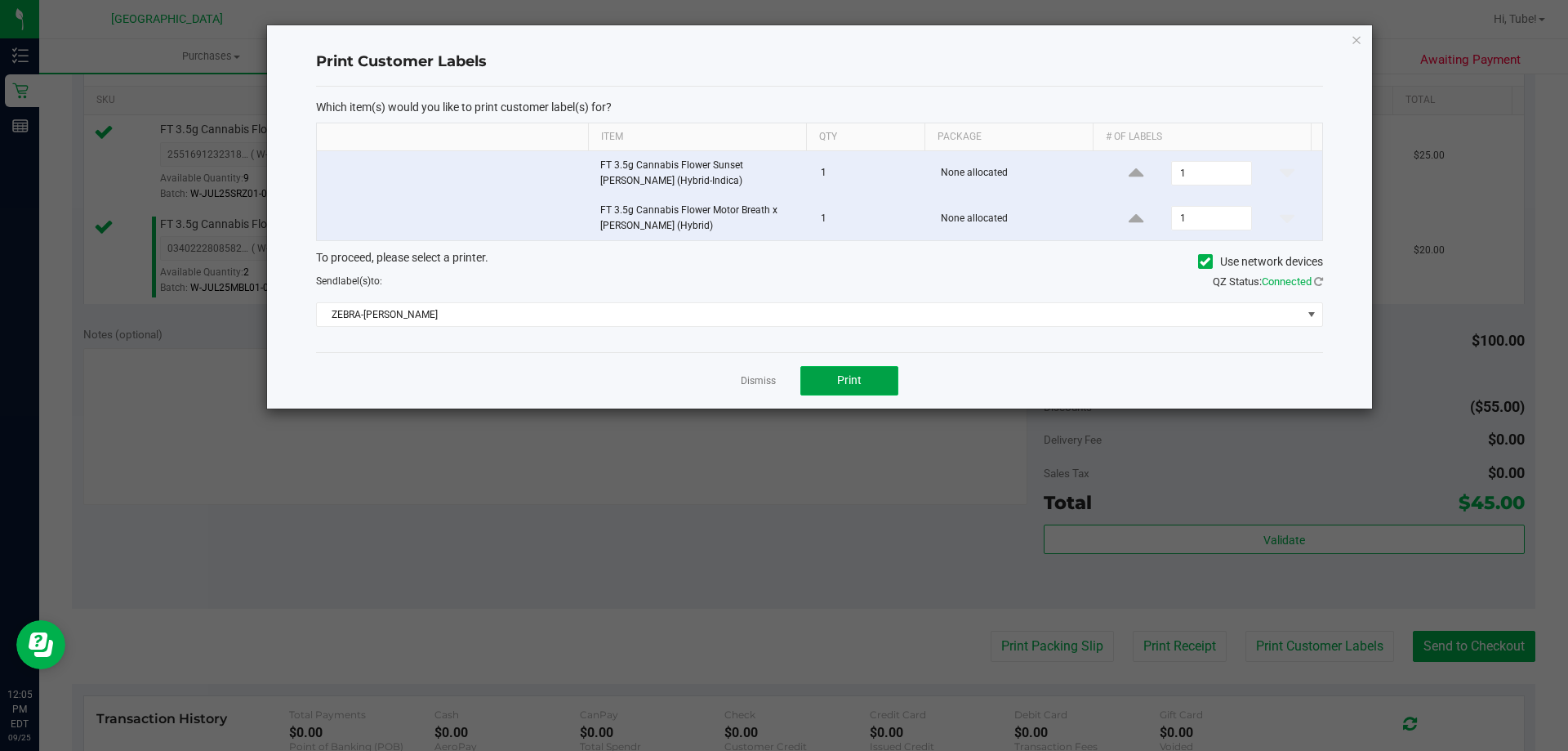
click at [858, 389] on button "Print" at bounding box center [850, 380] width 98 height 29
click at [1354, 39] on icon "button" at bounding box center [1357, 39] width 12 height 20
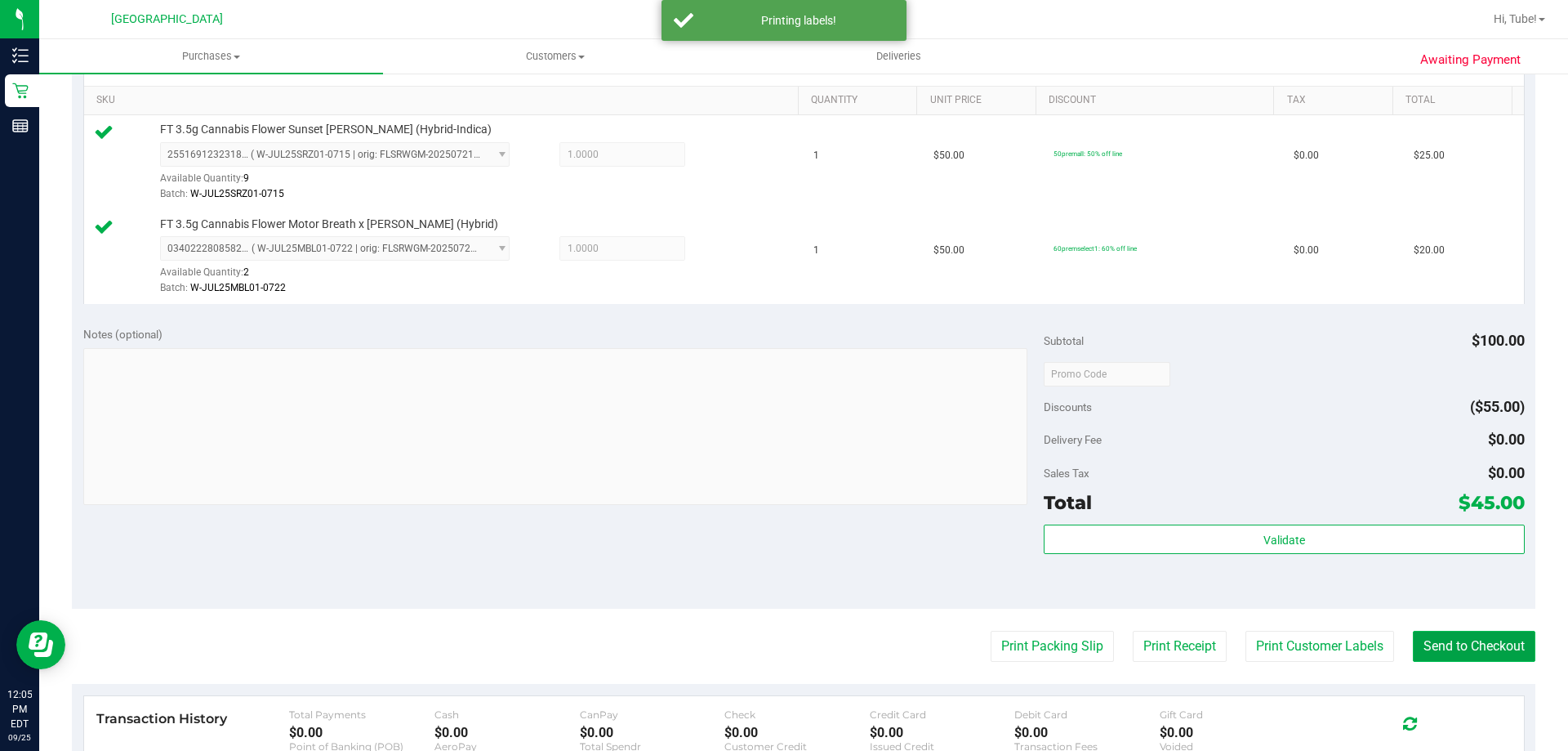
click at [1473, 648] on button "Send to Checkout" at bounding box center [1474, 646] width 122 height 31
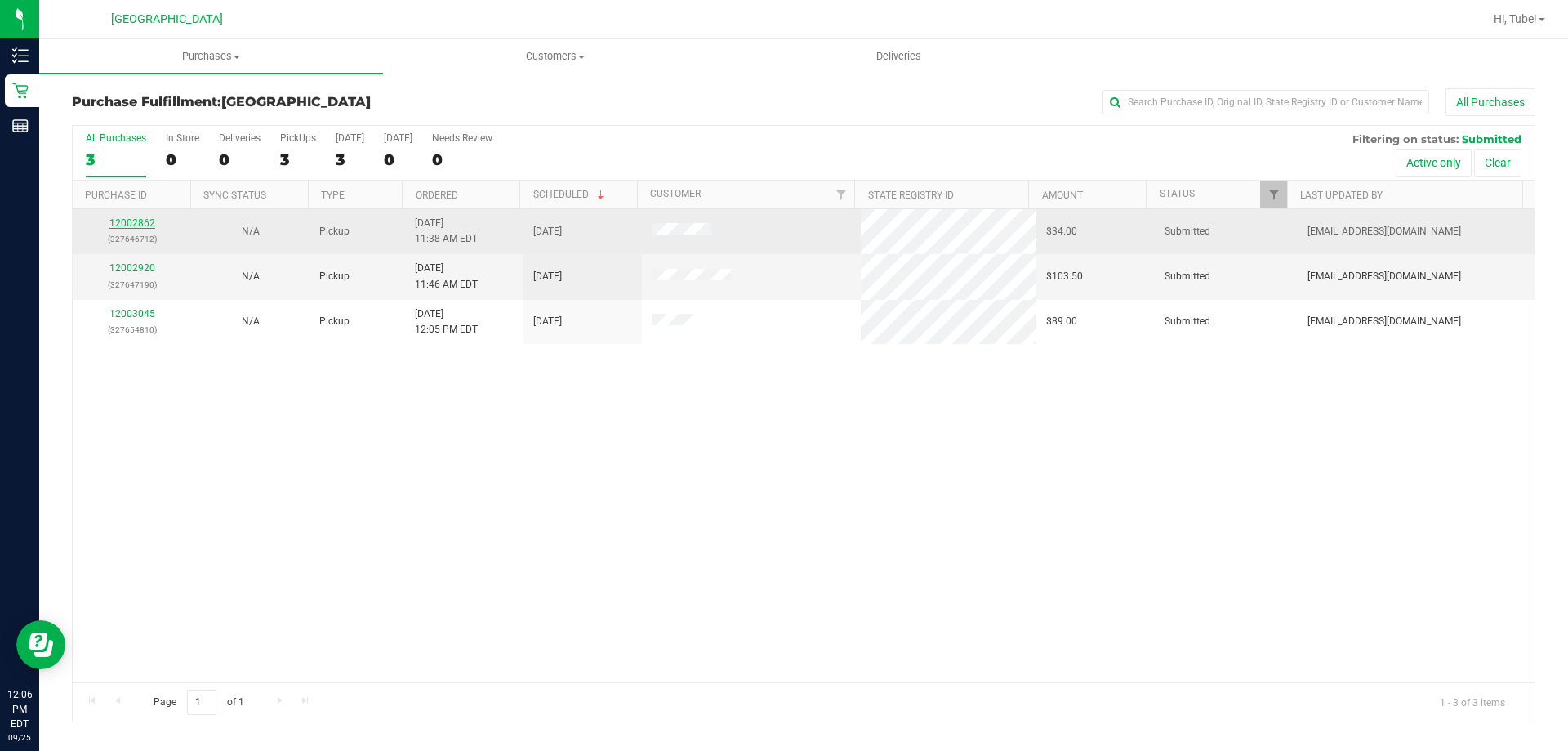
click at [136, 223] on link "12002862" at bounding box center [132, 223] width 45 height 12
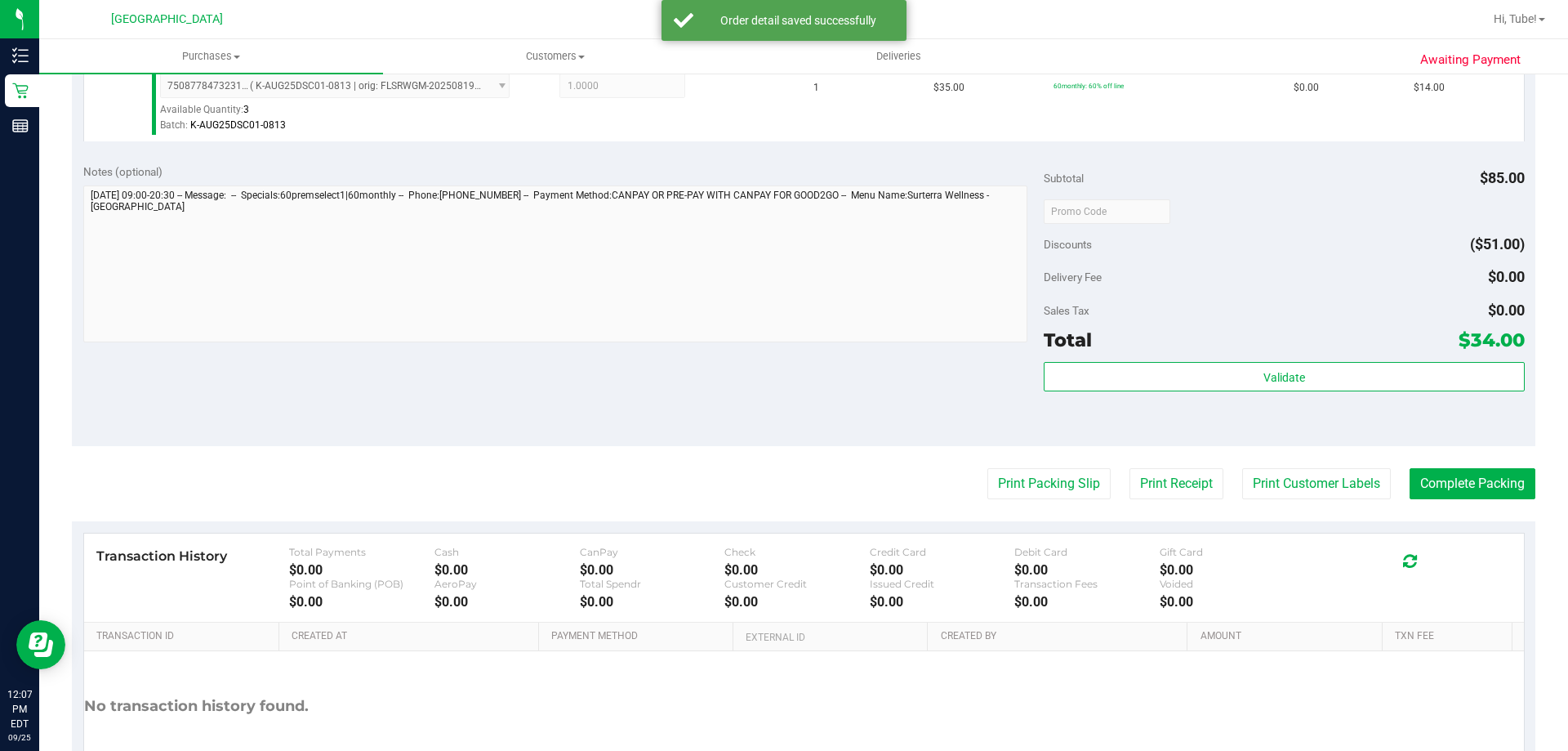
scroll to position [572, 0]
click at [1442, 493] on button "Complete Packing" at bounding box center [1472, 483] width 126 height 31
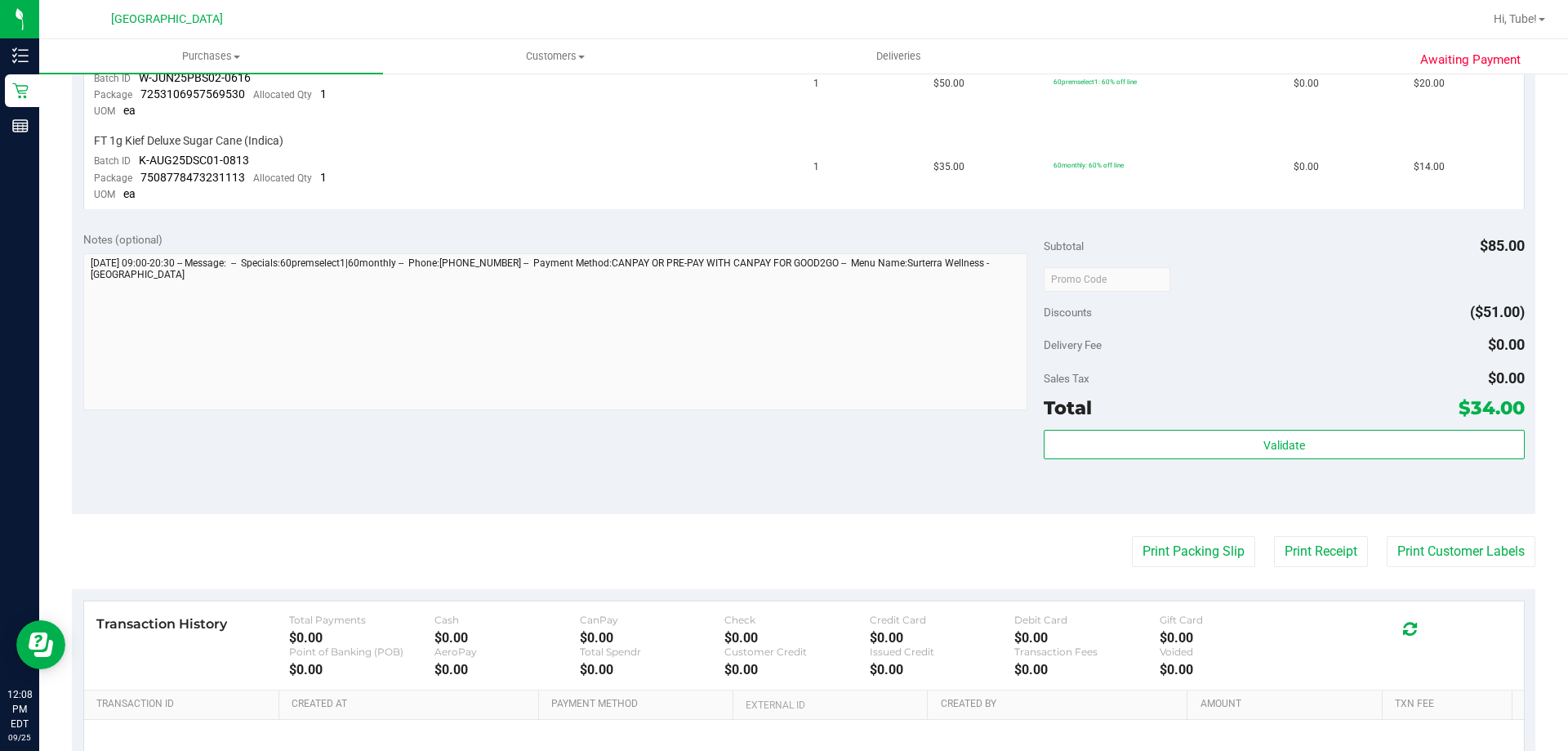
scroll to position [491, 0]
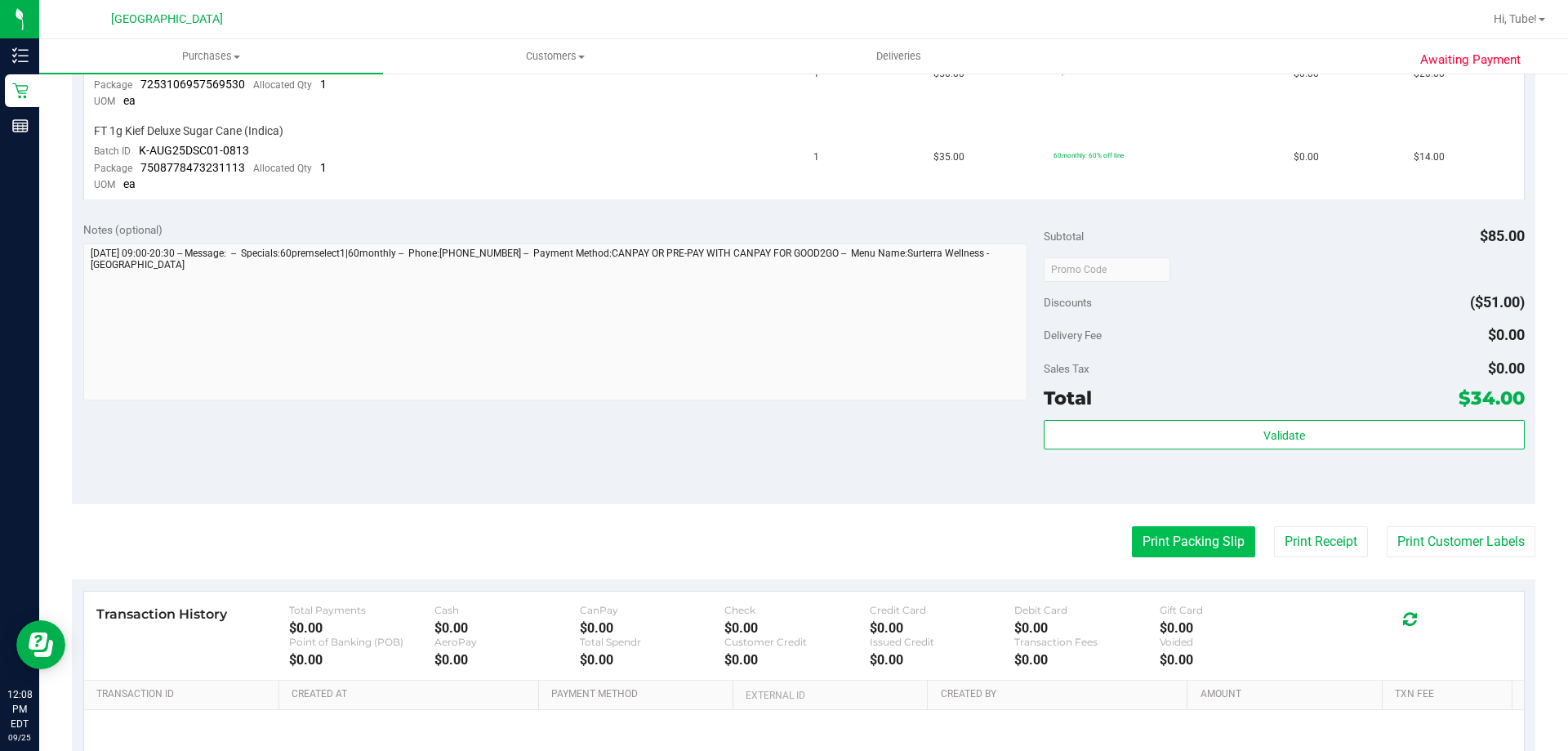
click at [1206, 527] on button "Print Packing Slip" at bounding box center [1194, 541] width 123 height 31
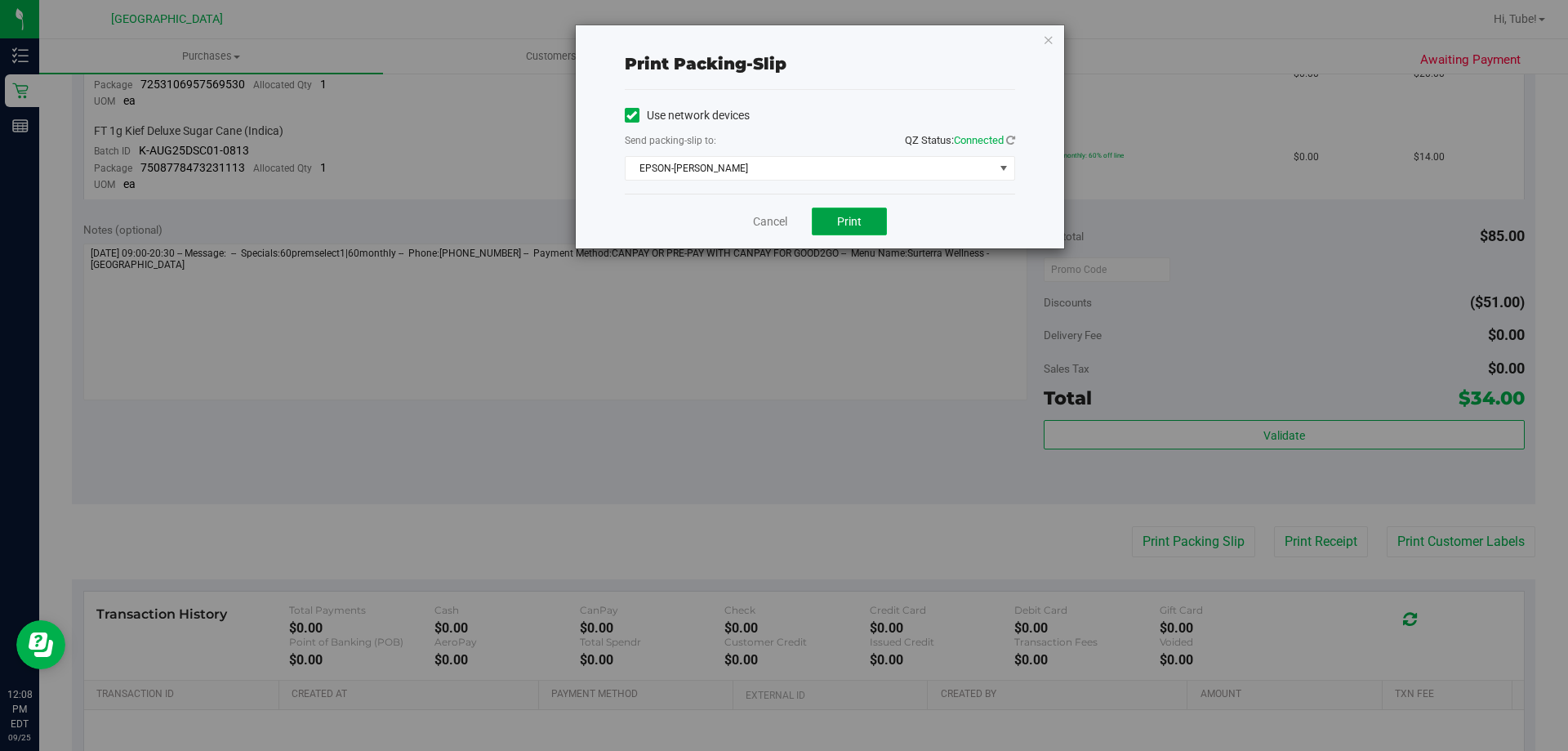
click at [860, 221] on span "Print" at bounding box center [849, 221] width 24 height 13
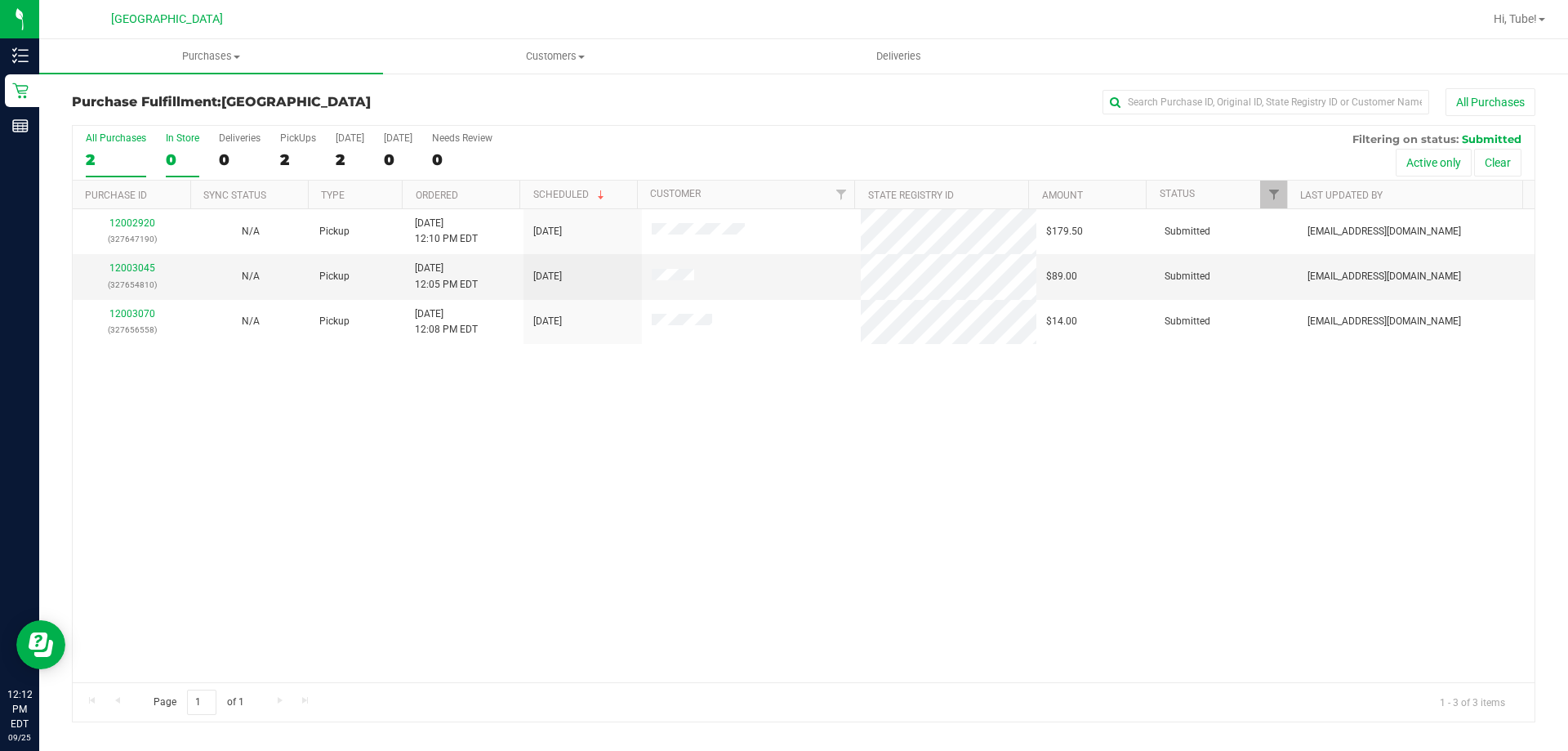
click at [181, 152] on div "0" at bounding box center [183, 160] width 34 height 19
click at [0, 0] on input "In Store 0" at bounding box center [0, 0] width 0 height 0
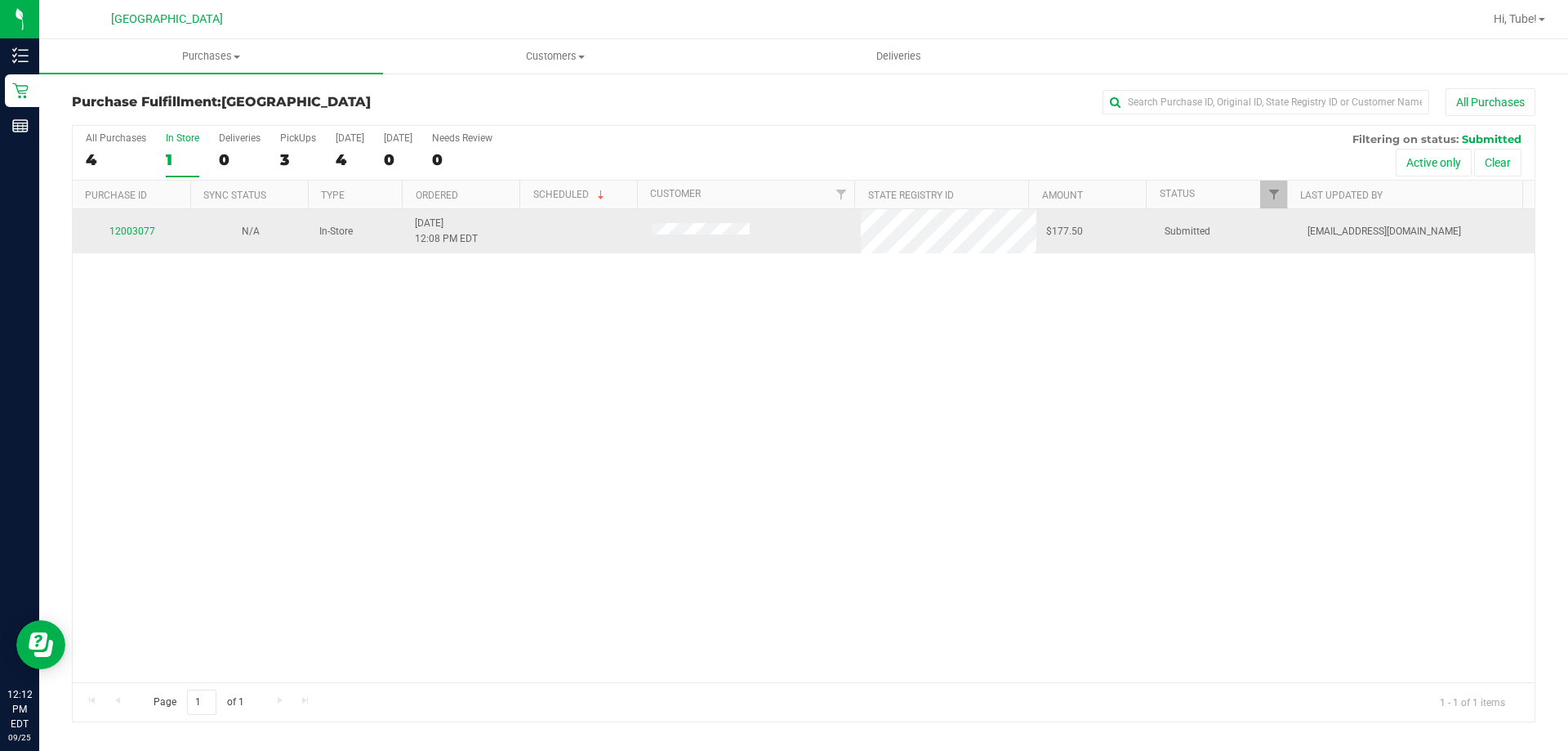
click at [105, 228] on div "12003077" at bounding box center [132, 231] width 99 height 15
drag, startPoint x: 121, startPoint y: 242, endPoint x: 129, endPoint y: 221, distance: 22.5
click at [122, 240] on td "12003077" at bounding box center [132, 231] width 119 height 44
click at [129, 221] on td "12003077" at bounding box center [132, 231] width 119 height 44
click at [137, 230] on link "12003077" at bounding box center [132, 231] width 45 height 12
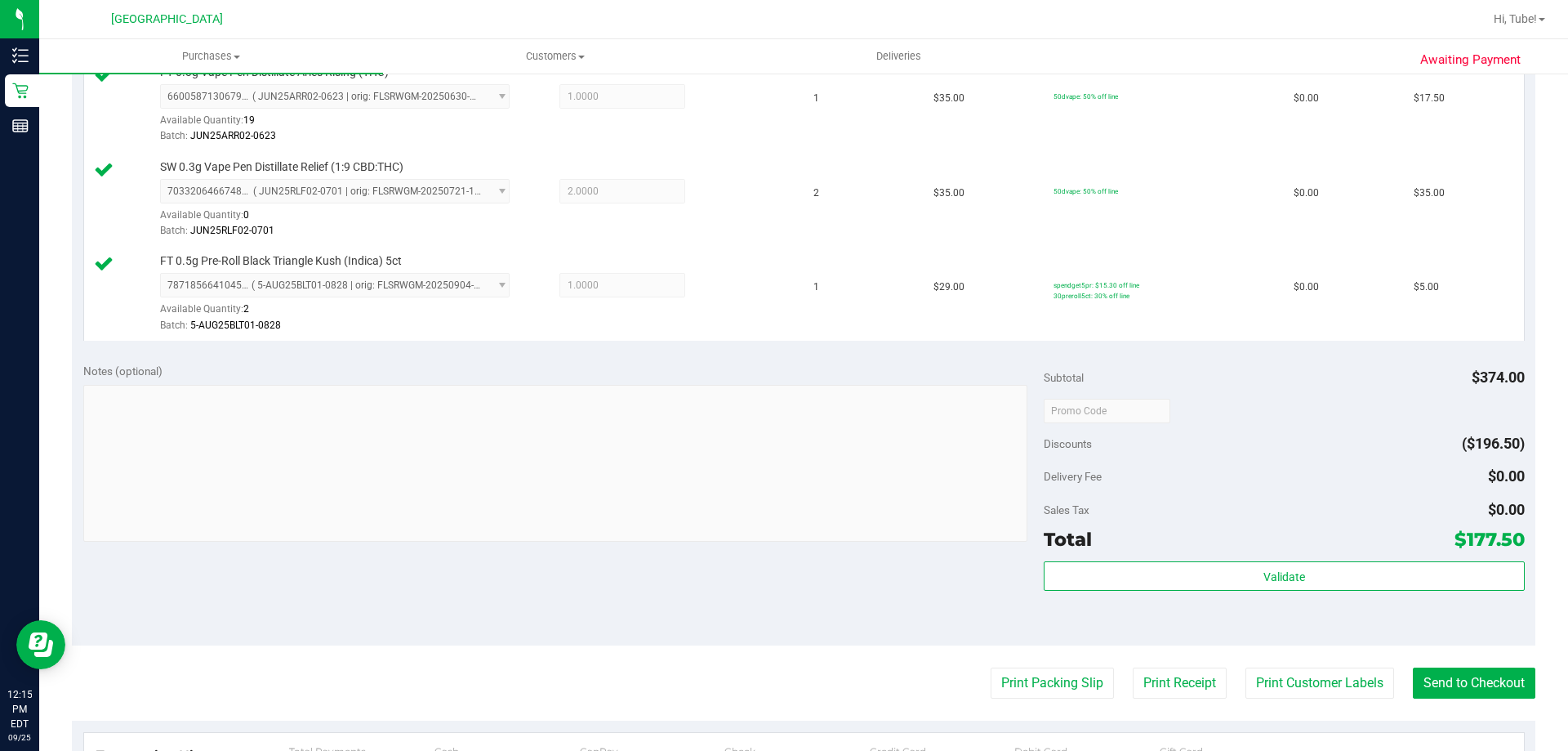
scroll to position [736, 0]
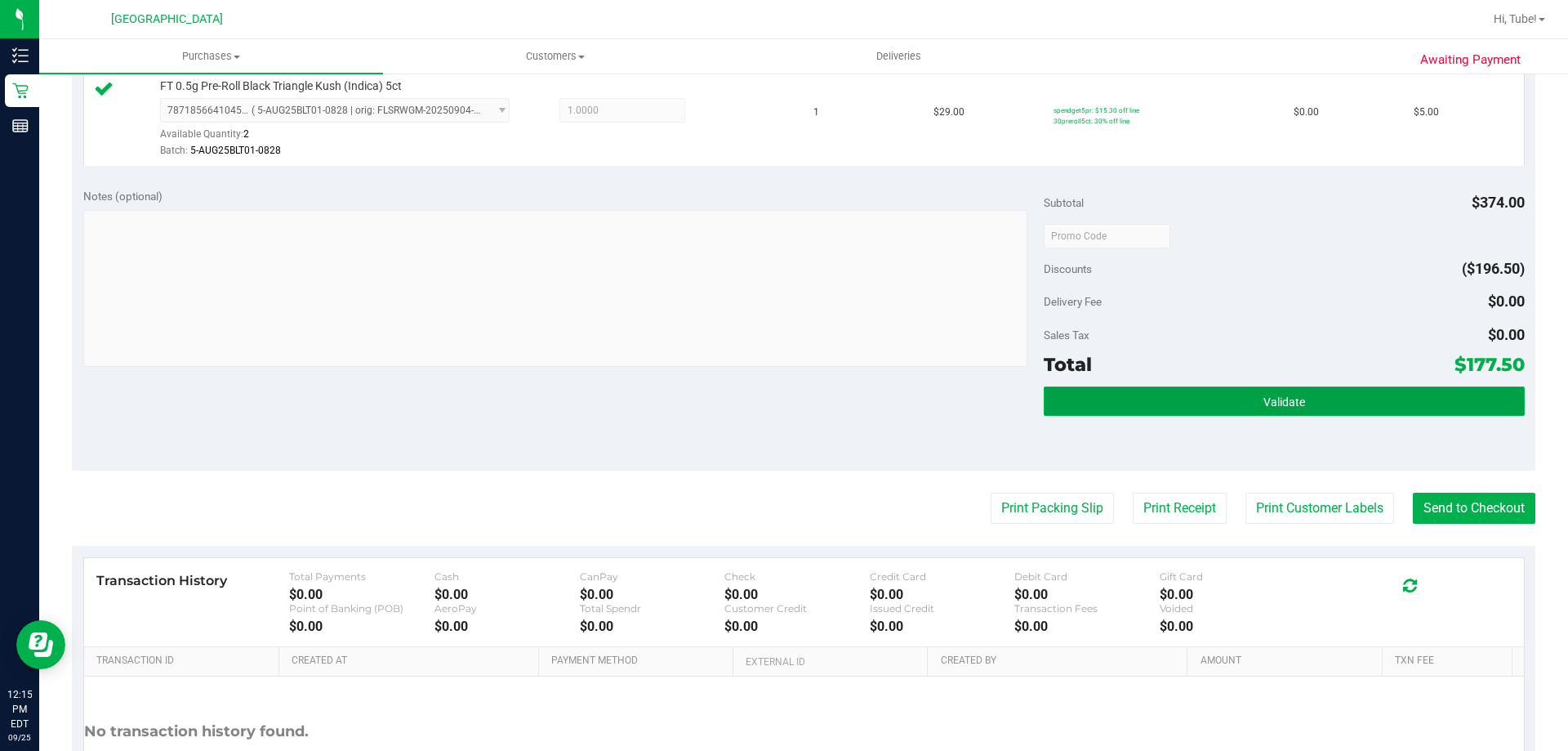
click at [1280, 397] on span "Validate" at bounding box center [1284, 401] width 42 height 13
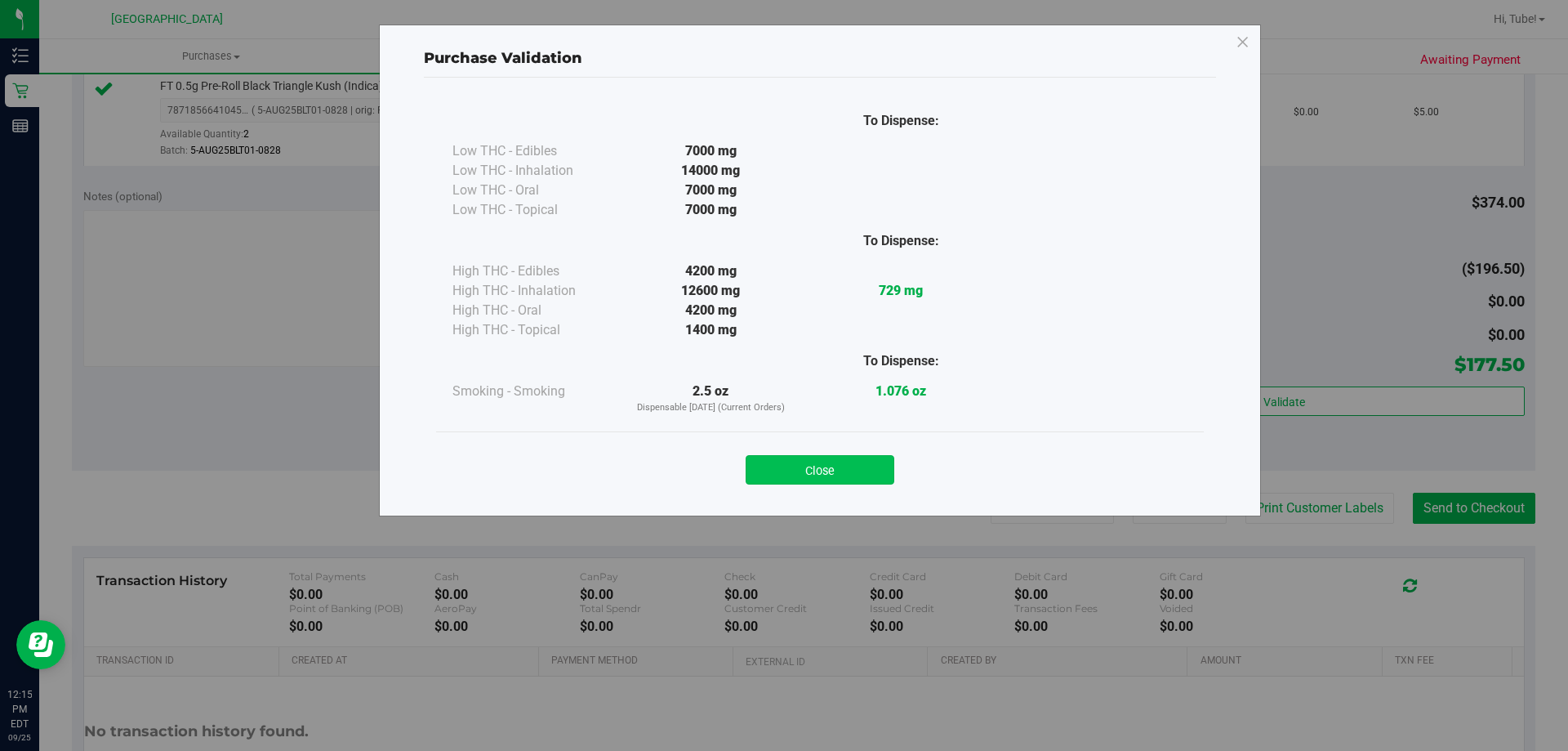
click at [794, 471] on button "Close" at bounding box center [820, 469] width 149 height 29
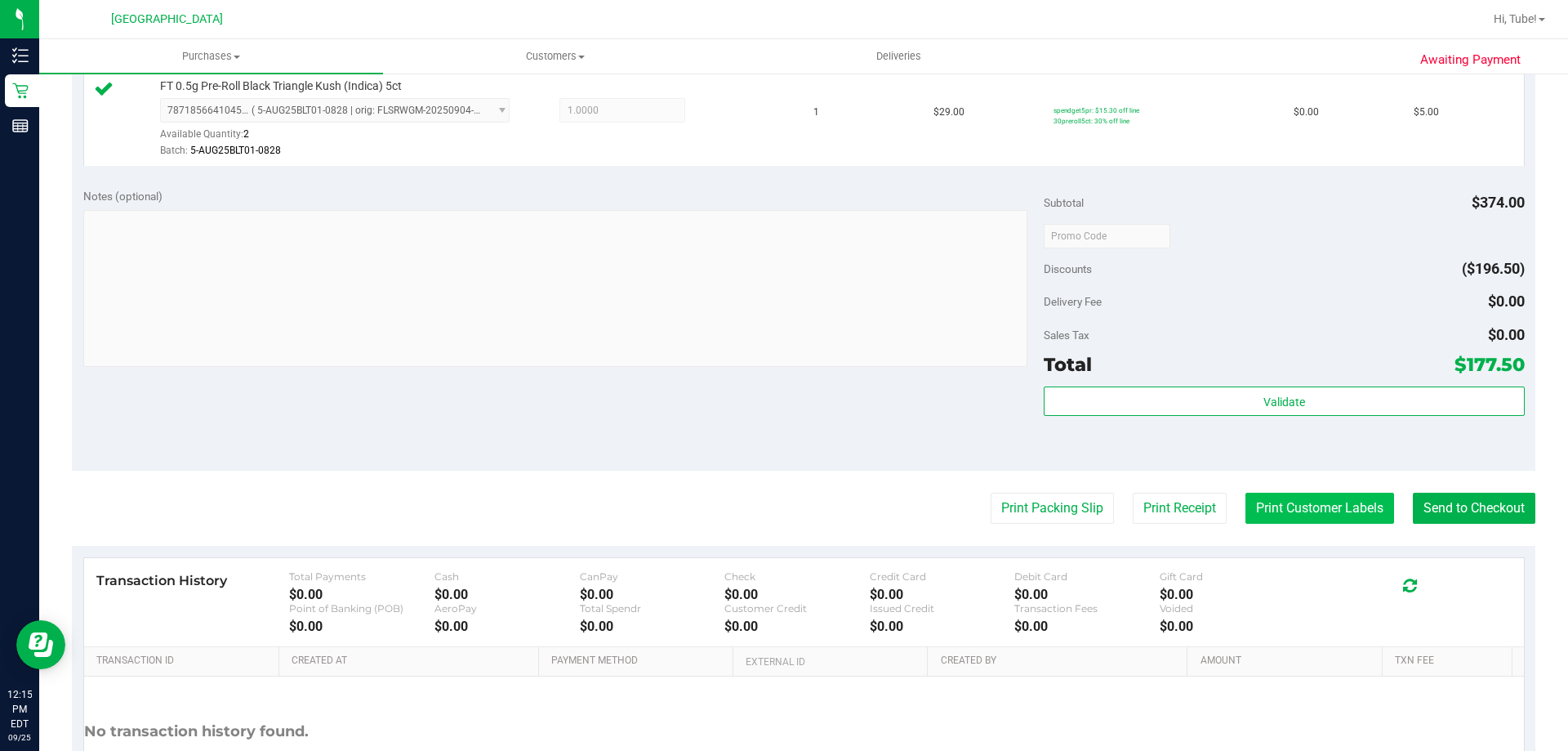
click at [1342, 518] on button "Print Customer Labels" at bounding box center [1319, 508] width 149 height 31
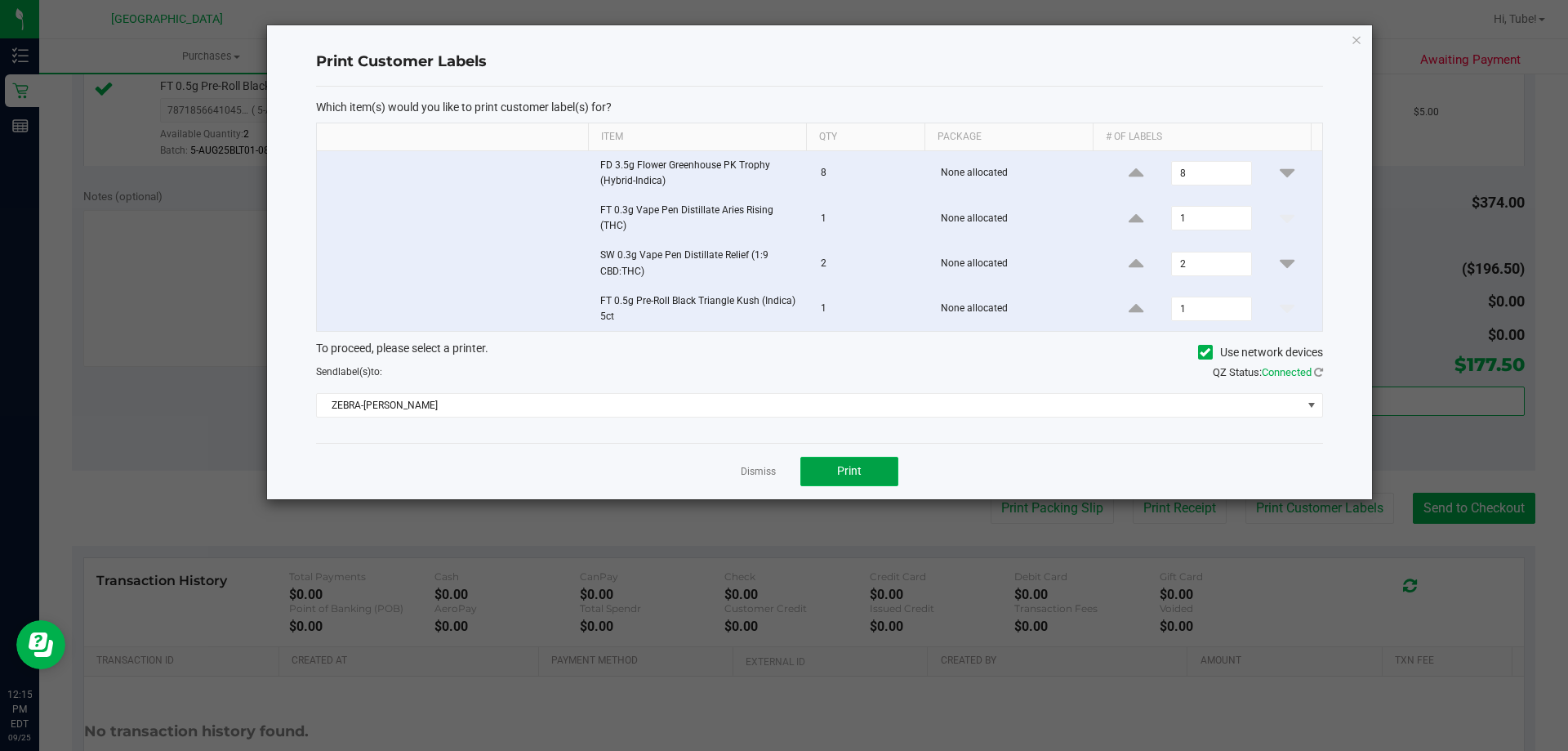
click at [870, 477] on button "Print" at bounding box center [850, 471] width 98 height 29
click at [1351, 43] on icon "button" at bounding box center [1357, 39] width 12 height 20
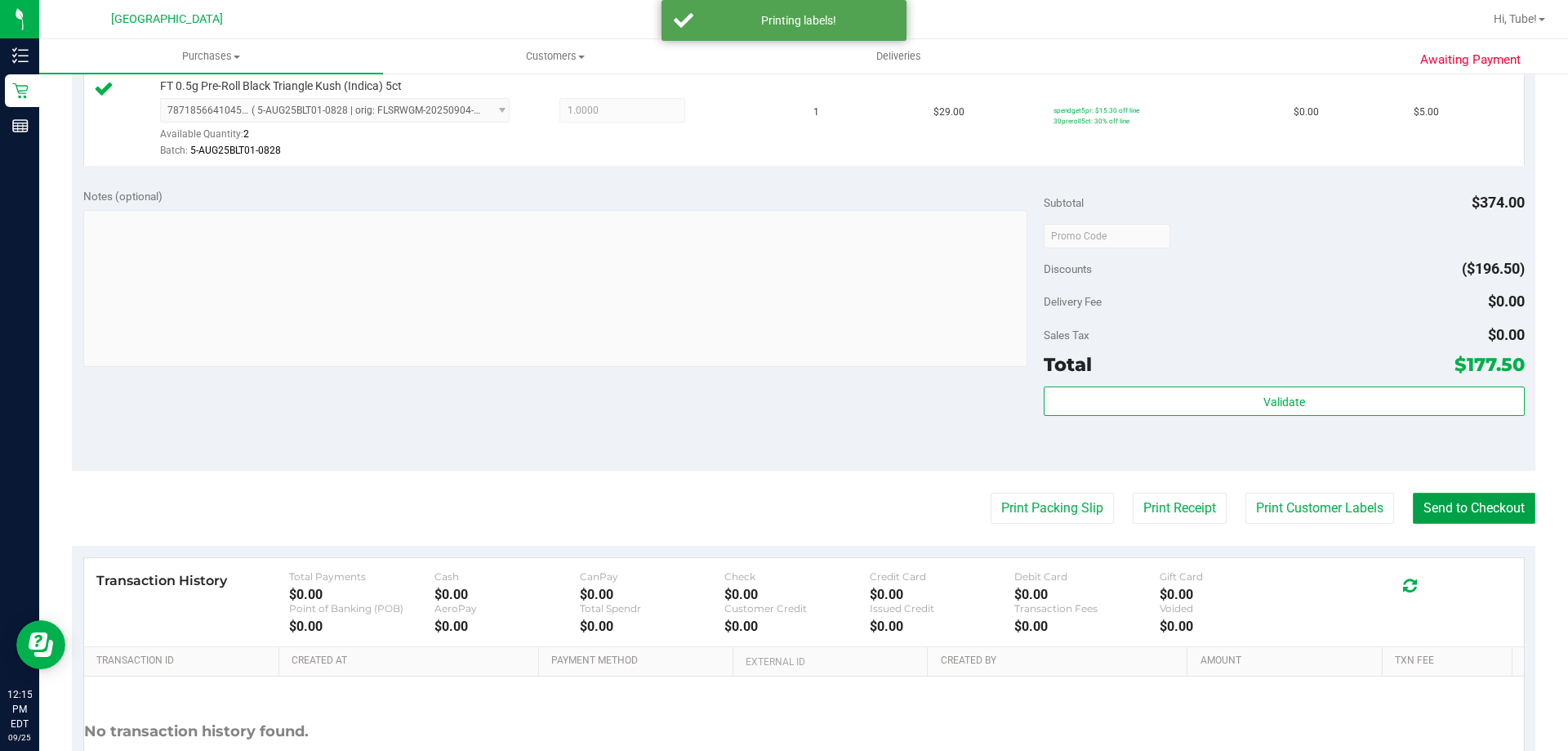
click at [1453, 503] on button "Send to Checkout" at bounding box center [1474, 508] width 122 height 31
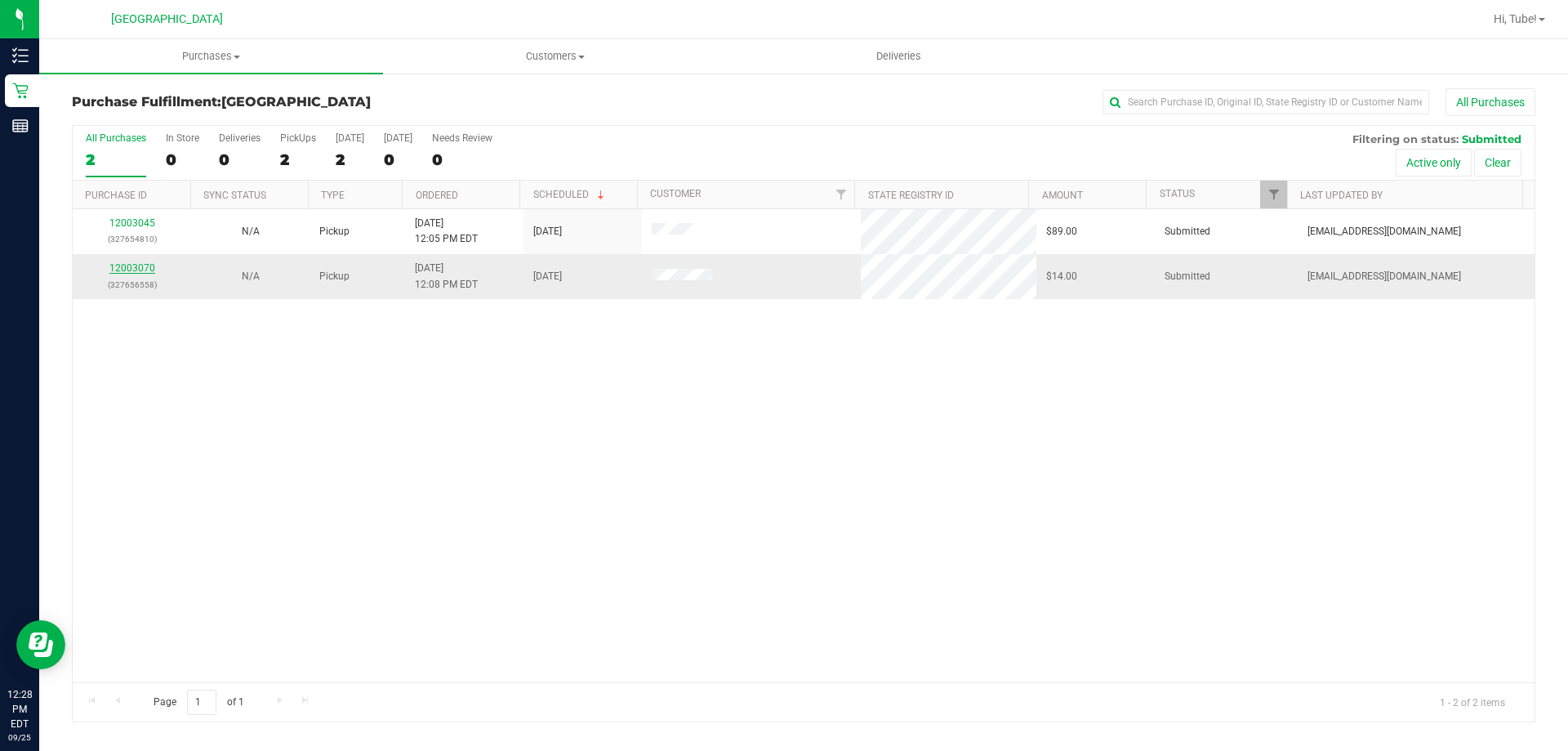
click at [132, 273] on link "12003070" at bounding box center [132, 268] width 45 height 12
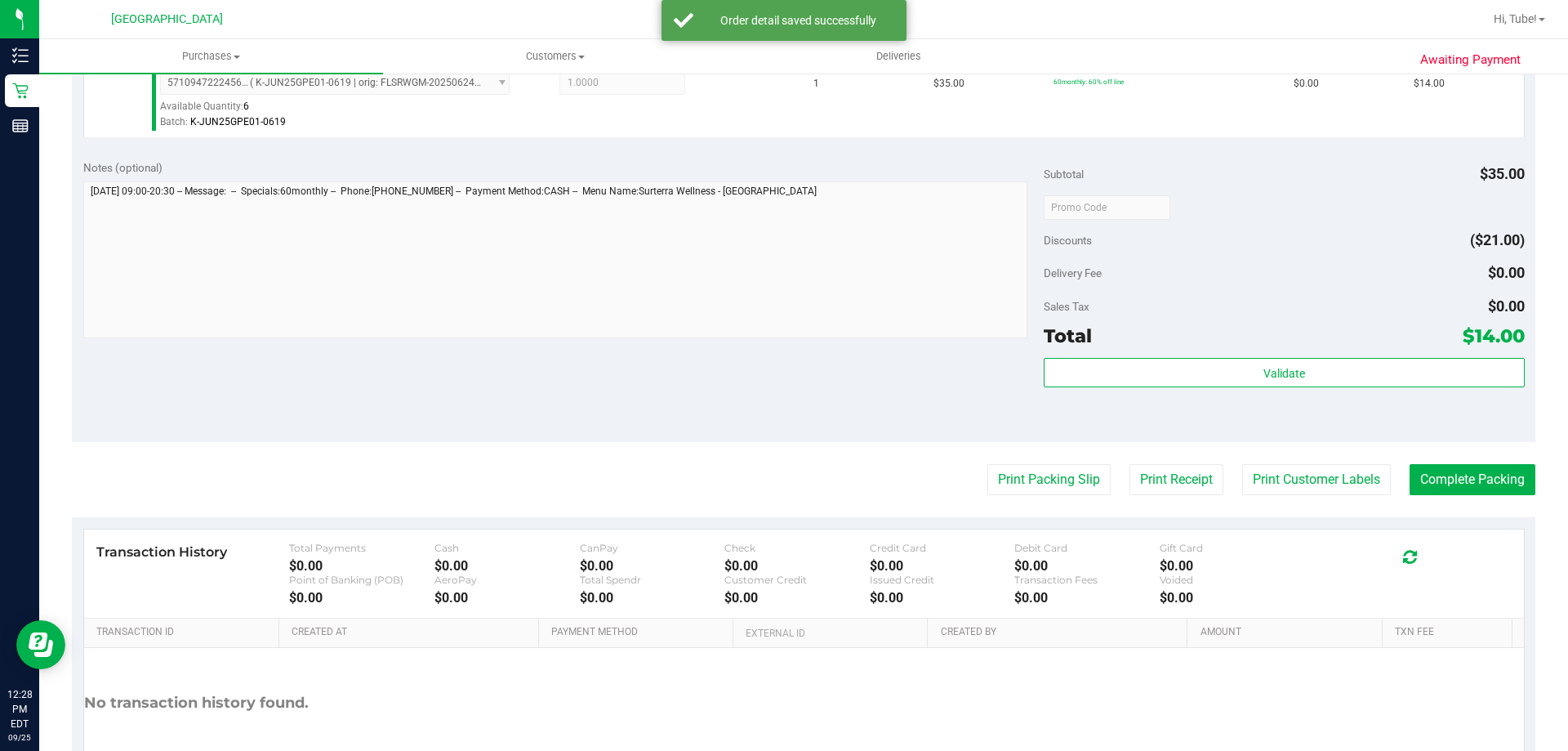
scroll to position [491, 0]
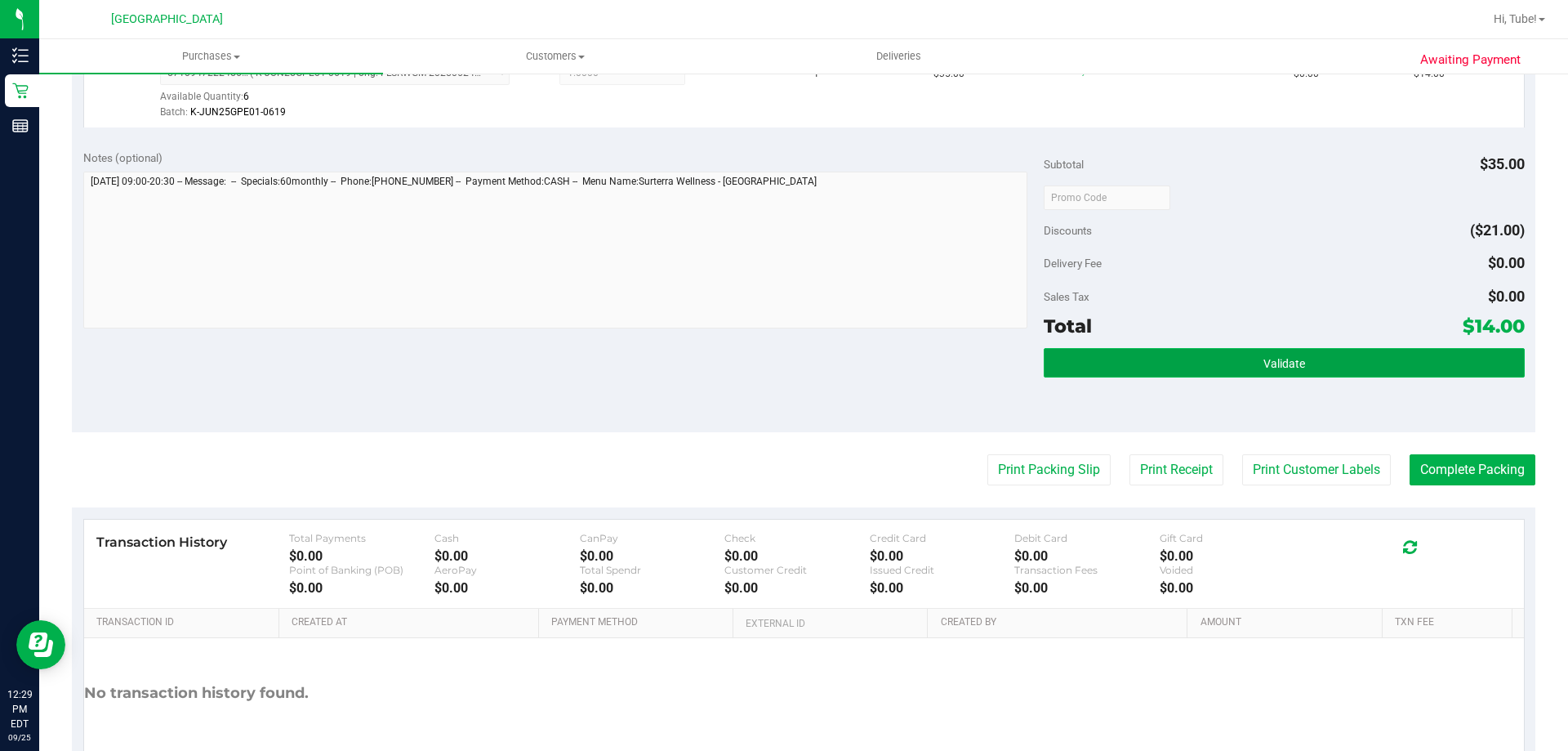
click at [1263, 366] on span "Validate" at bounding box center [1284, 363] width 42 height 13
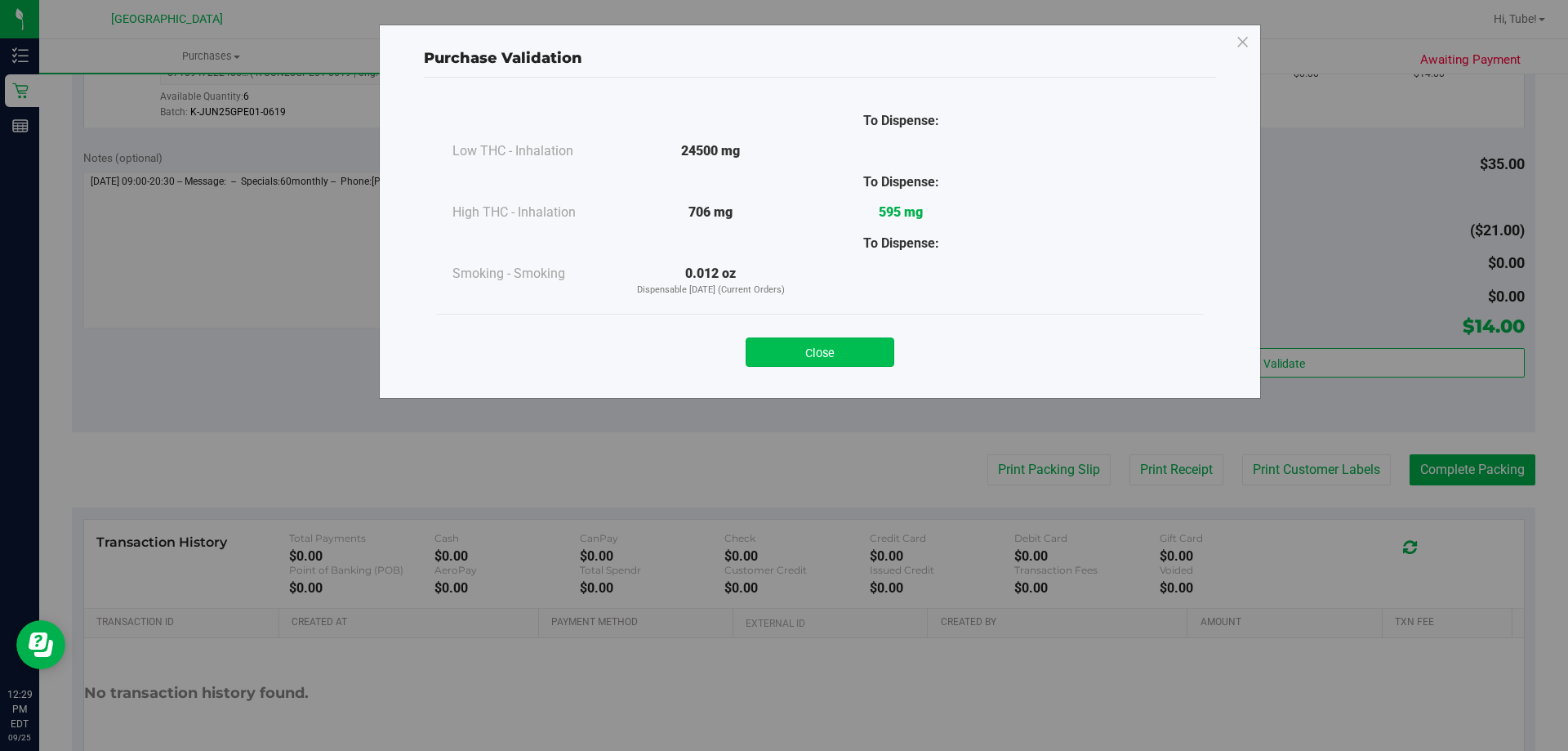
click at [804, 348] on button "Close" at bounding box center [820, 351] width 149 height 29
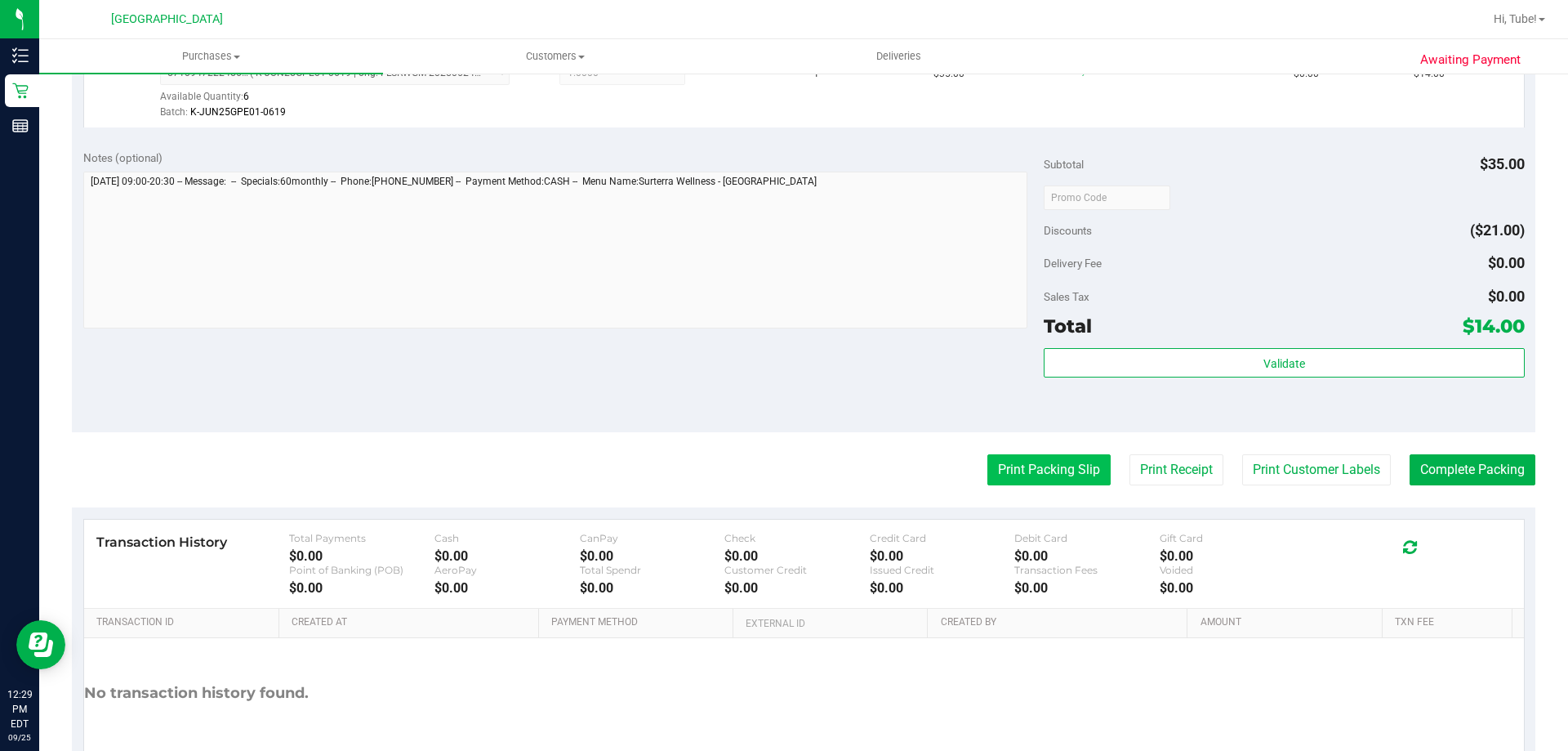
click at [1024, 480] on button "Print Packing Slip" at bounding box center [1049, 469] width 123 height 31
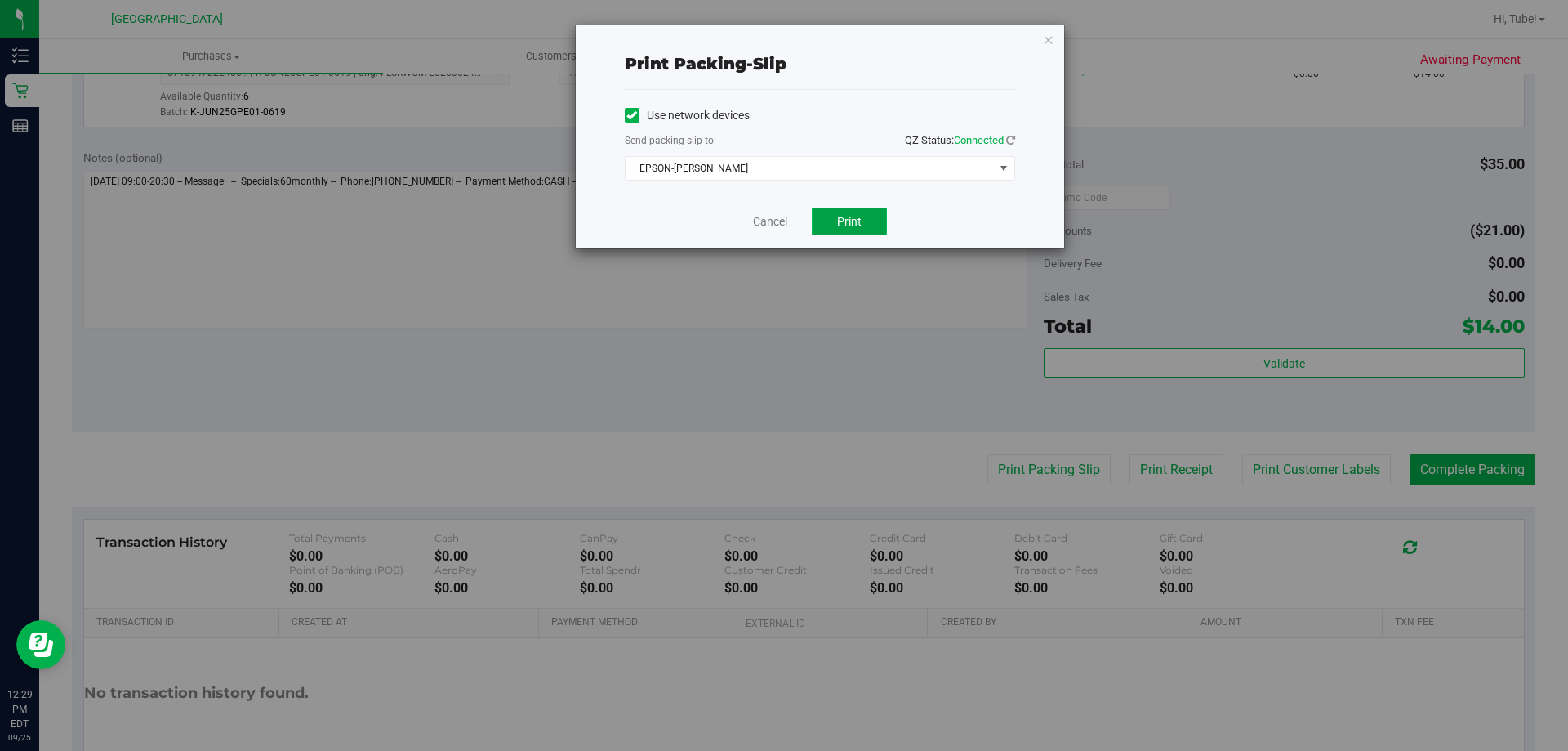
click at [853, 215] on span "Print" at bounding box center [849, 221] width 24 height 13
click at [1047, 41] on icon "button" at bounding box center [1048, 39] width 12 height 20
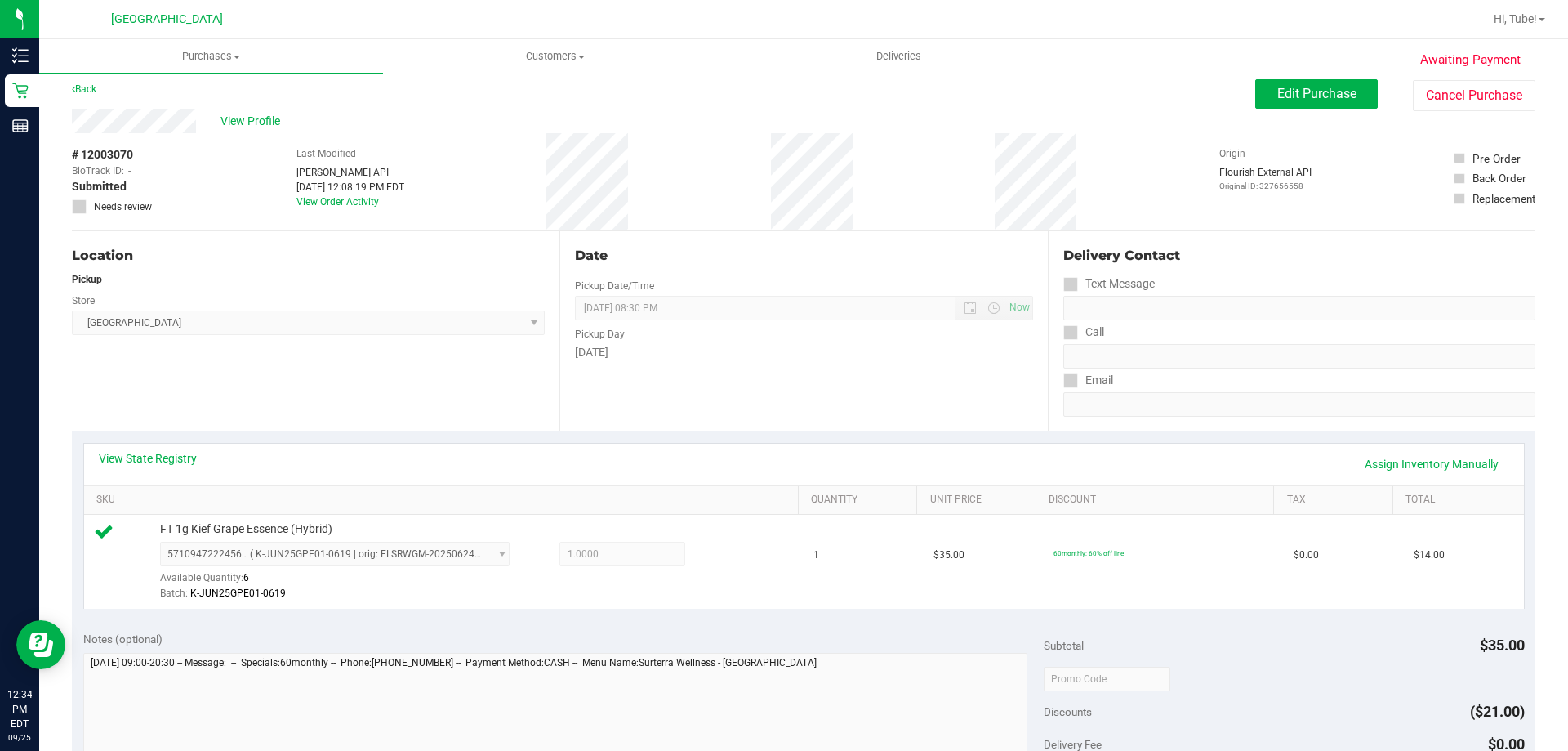
scroll to position [0, 0]
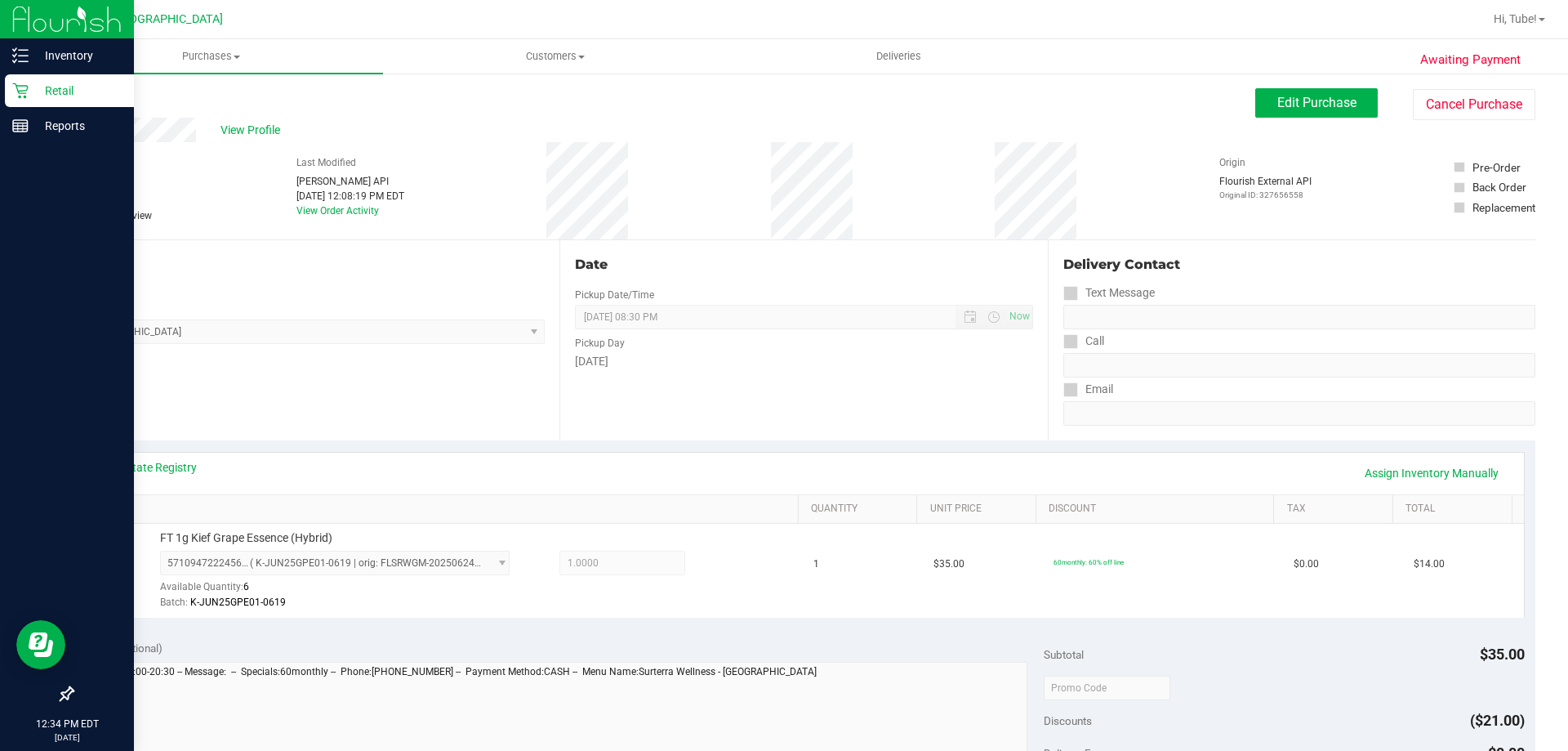
click at [33, 84] on p "Retail" at bounding box center [78, 91] width 98 height 20
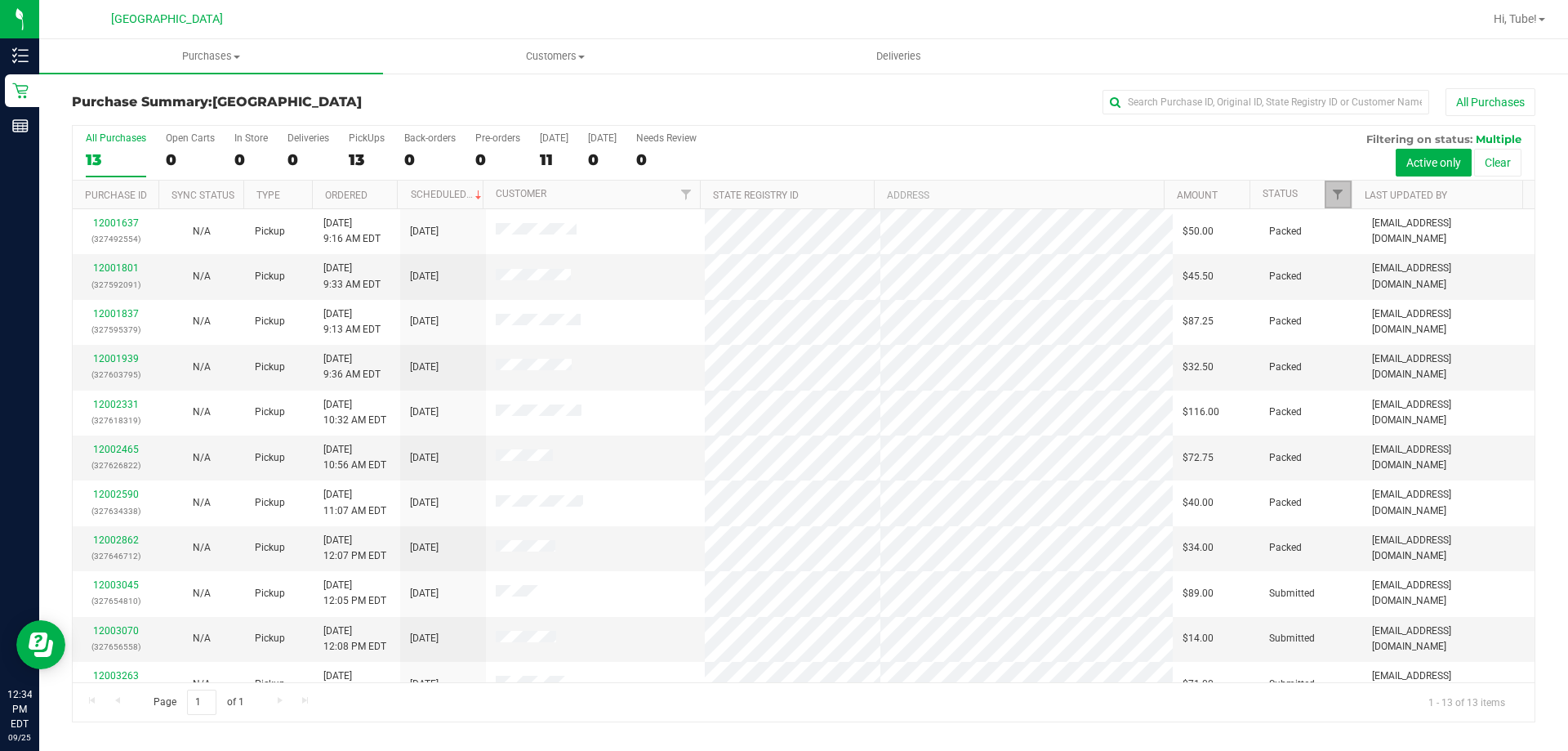
click at [1325, 188] on link "Filter" at bounding box center [1338, 194] width 27 height 28
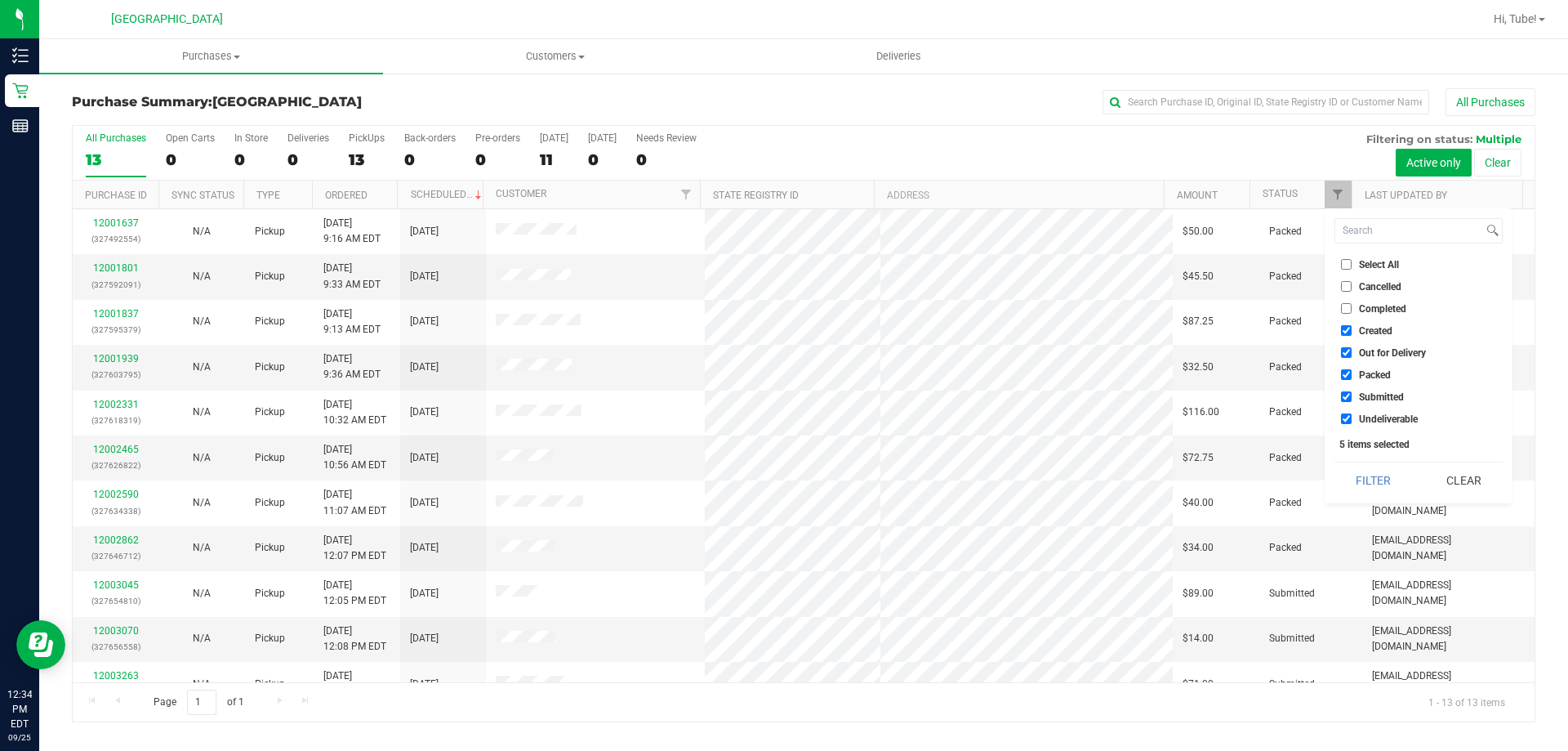
click at [1369, 382] on li "Packed" at bounding box center [1418, 374] width 168 height 17
click at [1349, 375] on input "Packed" at bounding box center [1347, 375] width 11 height 11
checkbox input "false"
click at [1378, 483] on button "Filter" at bounding box center [1374, 481] width 78 height 36
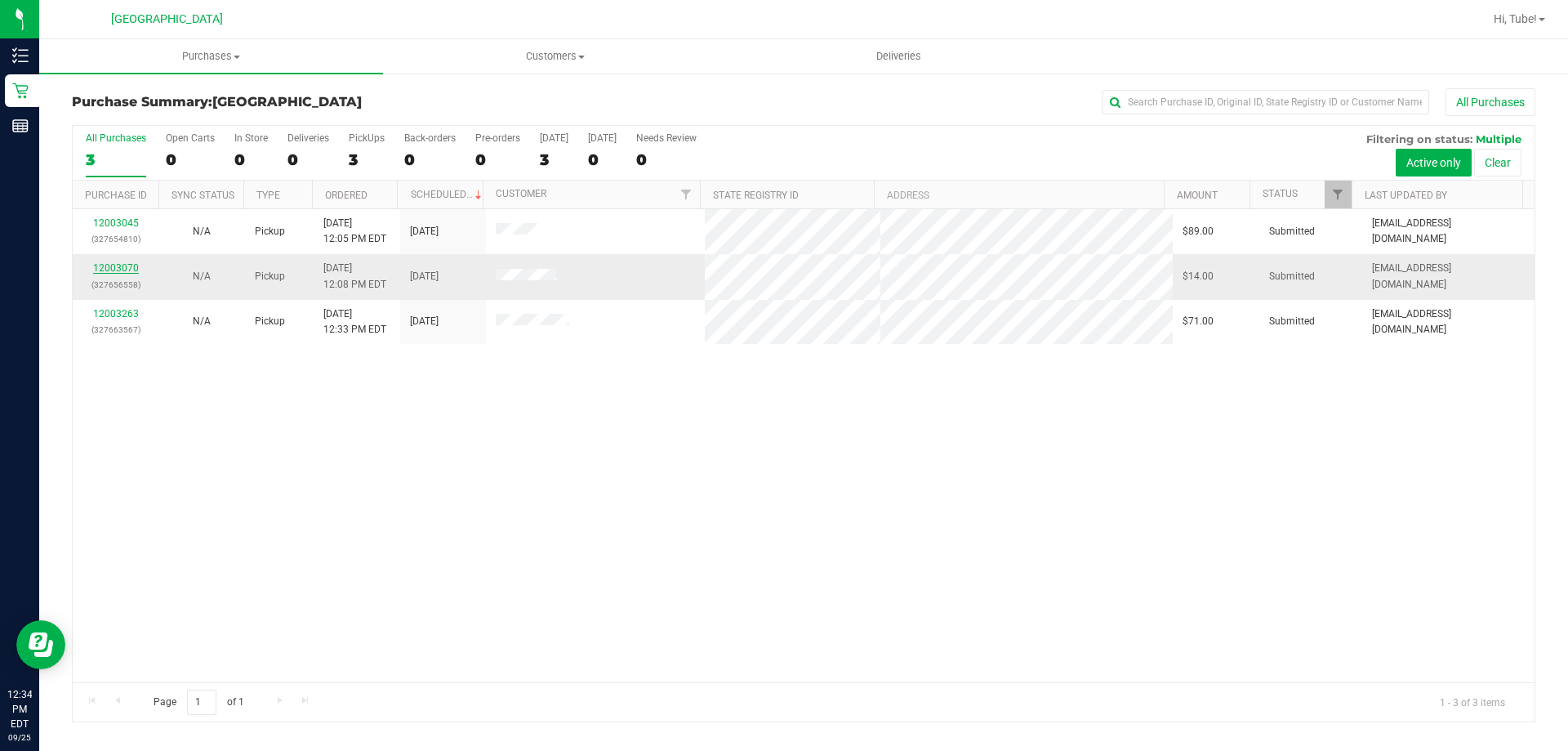
click at [135, 269] on link "12003070" at bounding box center [115, 268] width 45 height 12
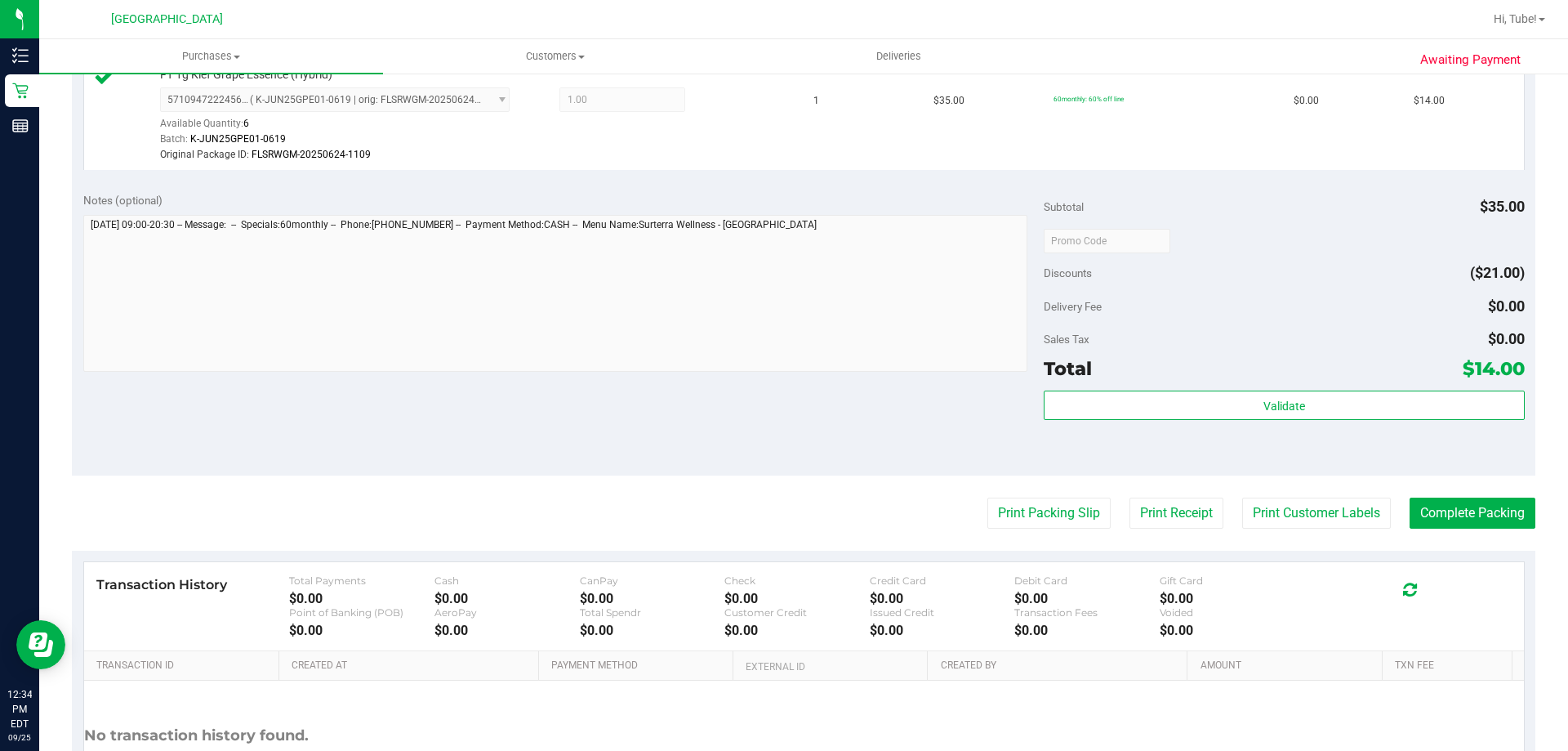
scroll to position [491, 0]
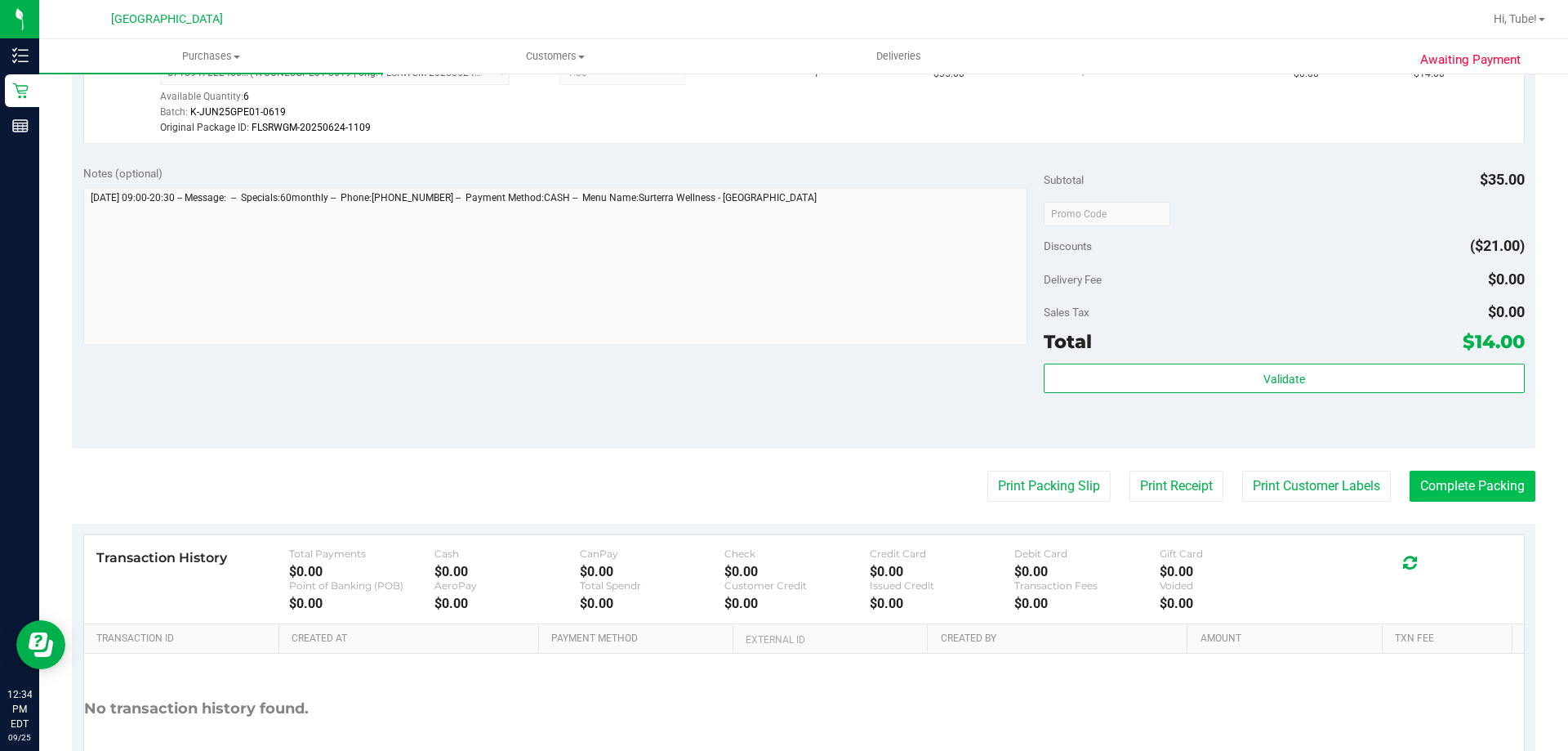
click at [1499, 468] on purchase-details "Back Edit Purchase Cancel Purchase View Profile # 12003070 BioTrack ID: - Submi…" at bounding box center [804, 213] width 1464 height 1232
click at [1491, 483] on button "Complete Packing" at bounding box center [1472, 486] width 126 height 31
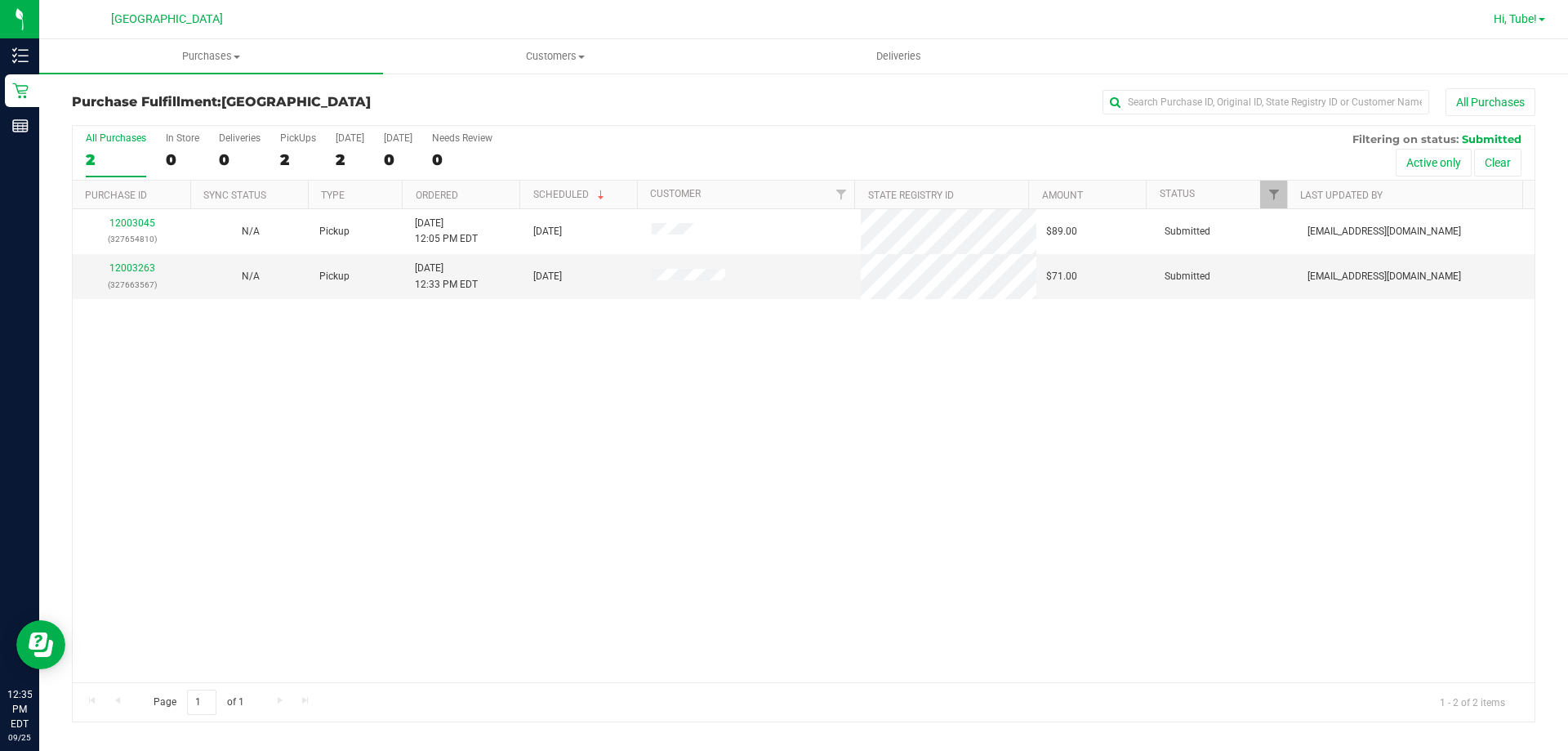
click at [1508, 21] on span "Hi, Tube!" at bounding box center [1515, 19] width 44 height 13
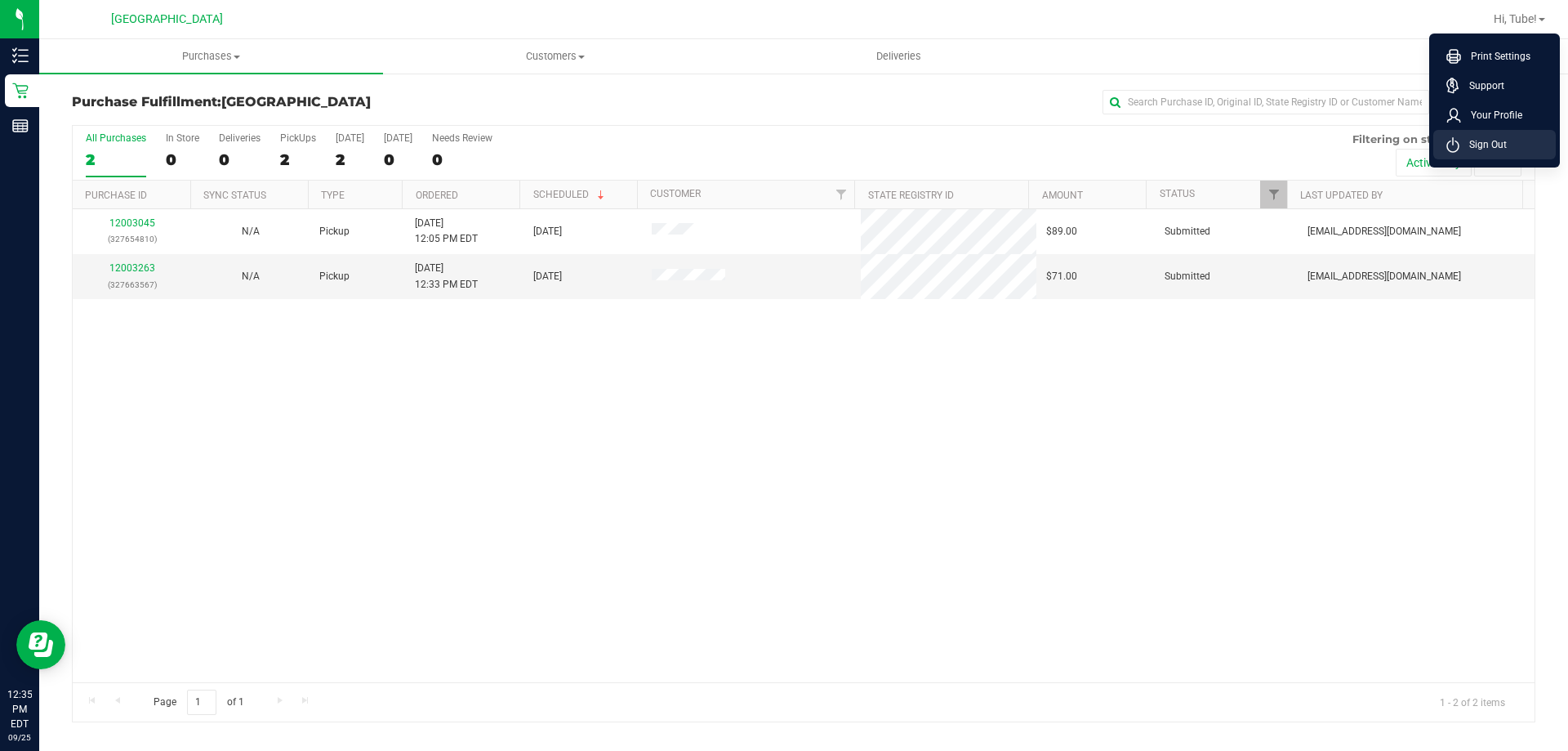
click at [1475, 146] on span "Sign Out" at bounding box center [1482, 144] width 47 height 16
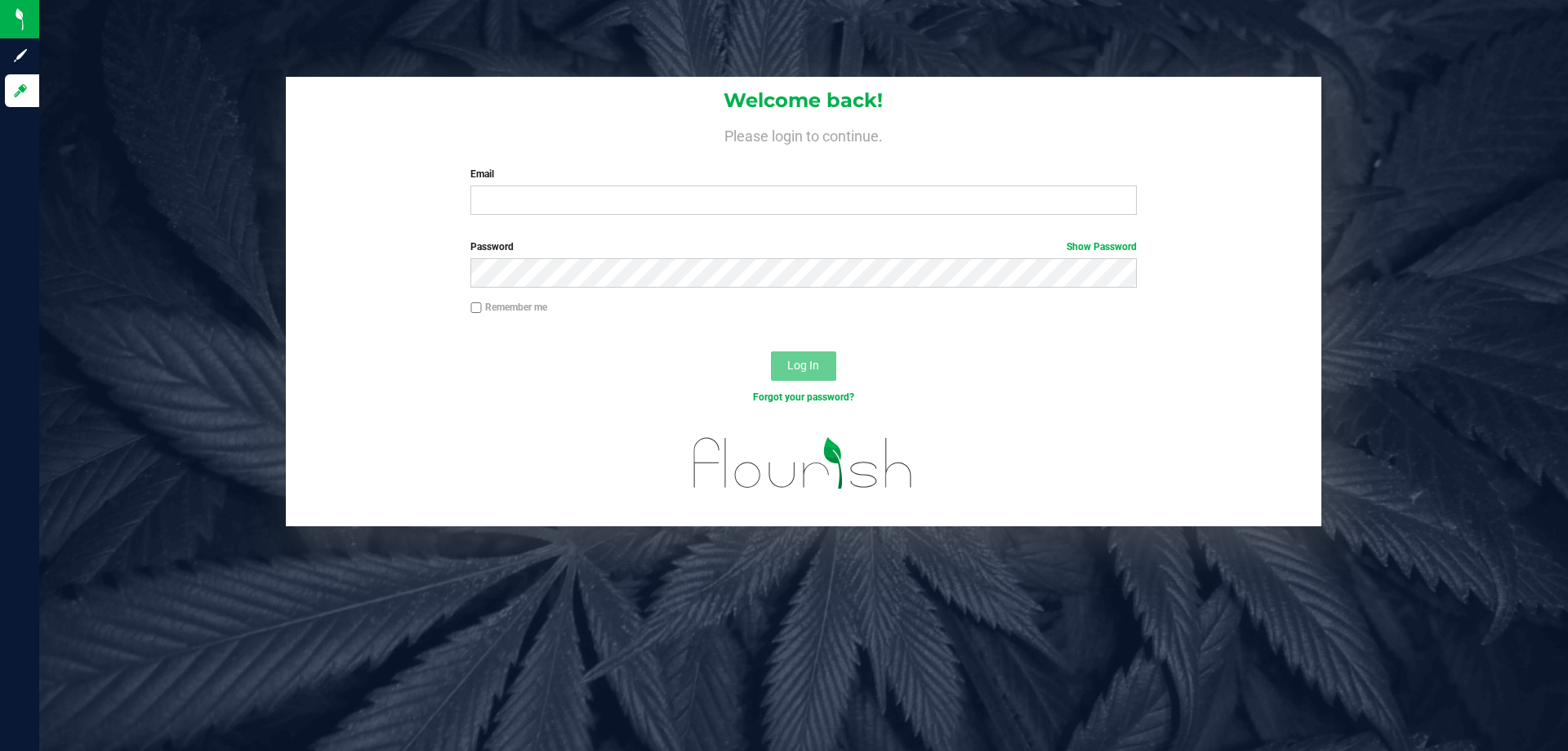
drag, startPoint x: 1030, startPoint y: 689, endPoint x: 1001, endPoint y: 685, distance: 29.3
click at [1030, 689] on div "Welcome back! Please login to continue. Email Required Please format your email…" at bounding box center [803, 376] width 1529 height 751
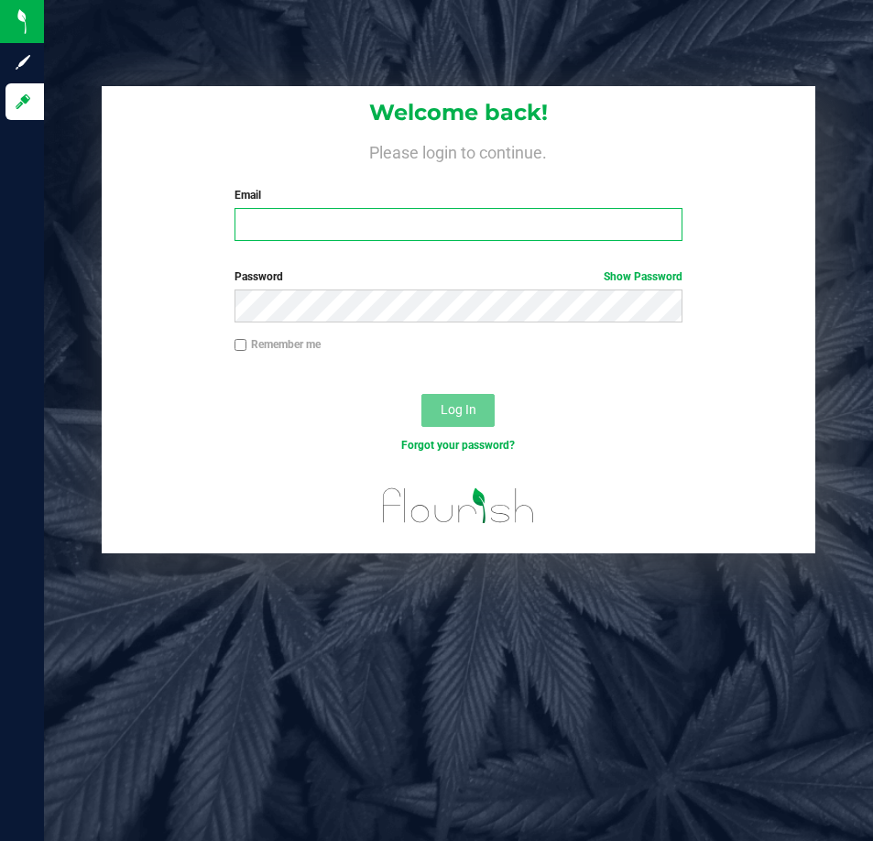
click at [375, 227] on input "Email" at bounding box center [459, 224] width 448 height 33
type input "[EMAIL_ADDRESS][DOMAIN_NAME]"
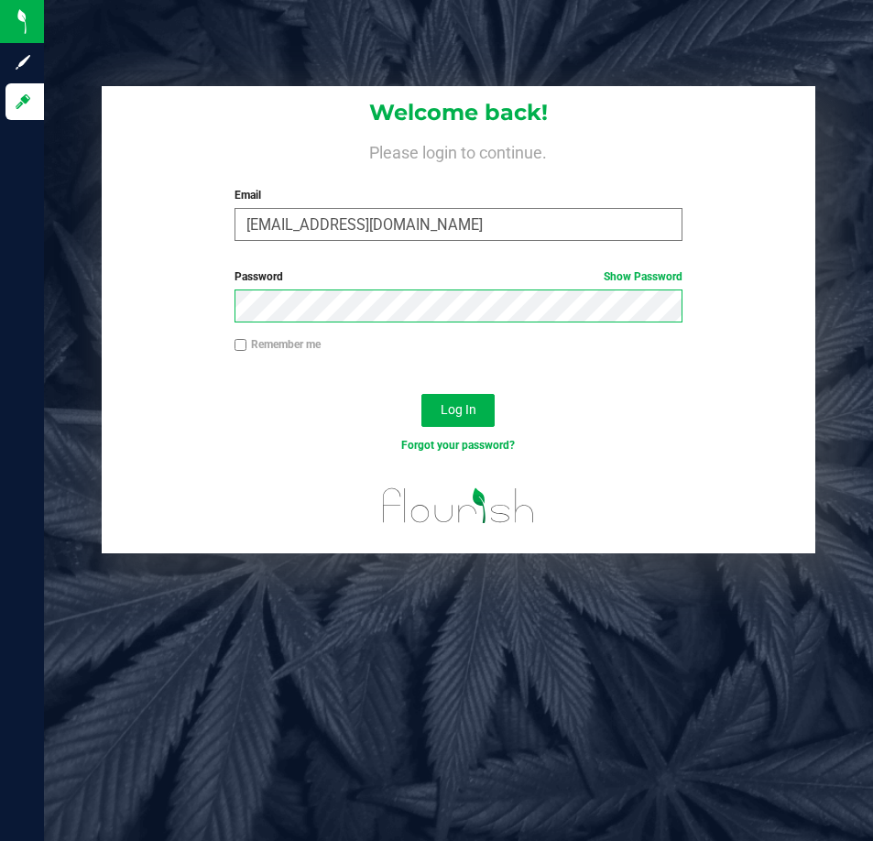
click at [421, 394] on button "Log In" at bounding box center [457, 410] width 73 height 33
